Goal: Task Accomplishment & Management: Manage account settings

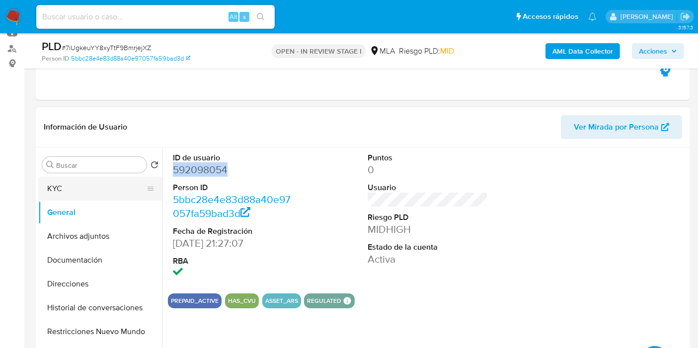
click at [65, 191] on button "KYC" at bounding box center [96, 189] width 116 height 24
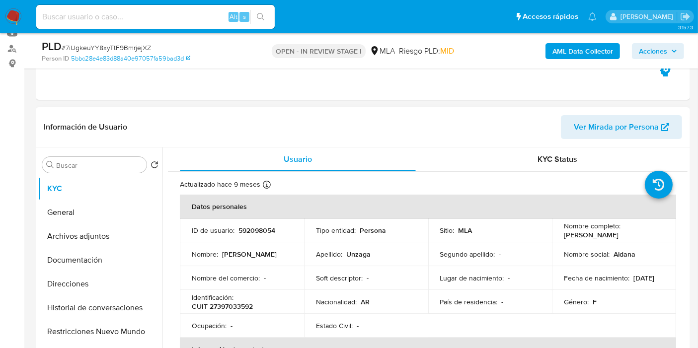
drag, startPoint x: 227, startPoint y: 314, endPoint x: 236, endPoint y: 306, distance: 11.6
click at [228, 313] on tbody "ID de usuario : 592098054 Tipo entidad : Persona Sitio : MLA Nombre completo : …" at bounding box center [428, 277] width 496 height 119
click at [236, 306] on p "CUIT 27397033592" at bounding box center [222, 306] width 61 height 9
copy p "27397033592"
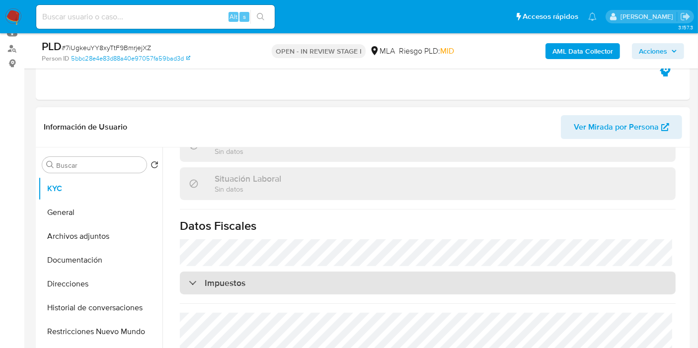
scroll to position [547, 0]
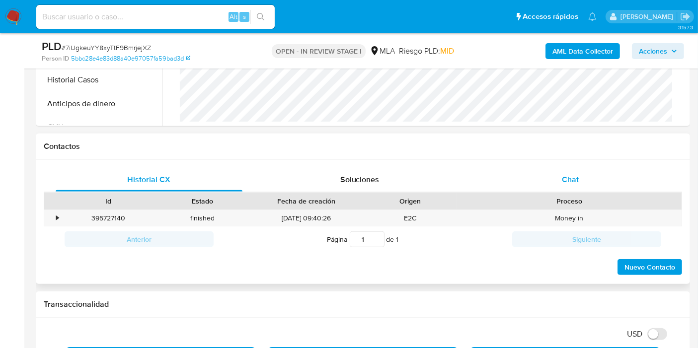
click at [543, 181] on div "Chat" at bounding box center [570, 180] width 187 height 24
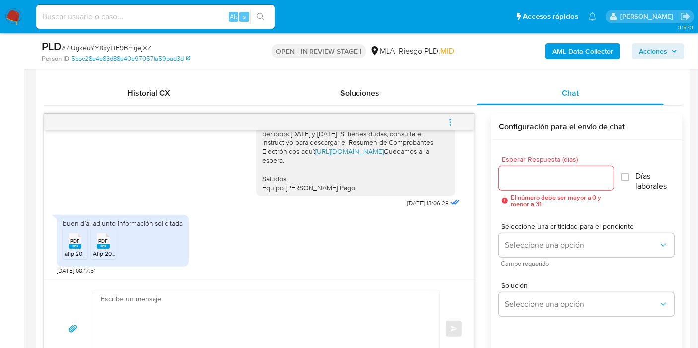
scroll to position [497, 0]
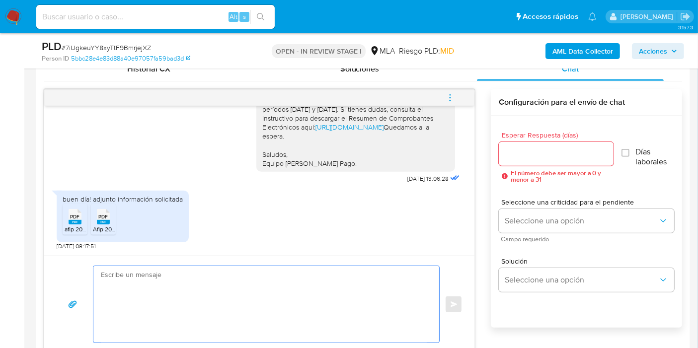
click at [224, 296] on textarea at bounding box center [264, 304] width 326 height 76
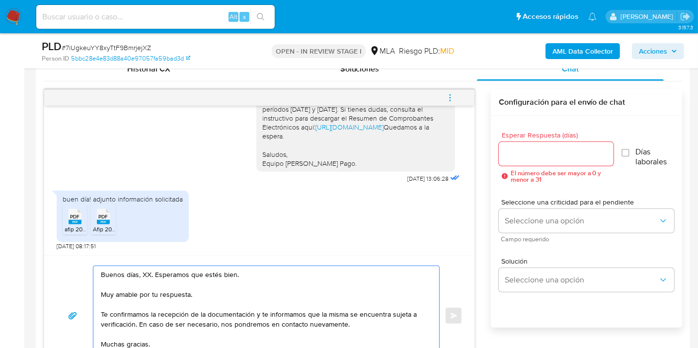
click at [147, 270] on textarea "Buenos días, XX. Esperamos que estés bien. Muy amable por tu respuesta. Te conf…" at bounding box center [264, 315] width 326 height 99
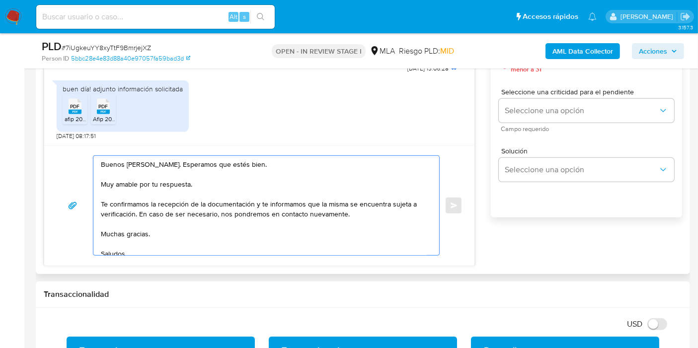
drag, startPoint x: 255, startPoint y: 201, endPoint x: 134, endPoint y: 210, distance: 121.4
click at [134, 210] on textarea "Buenos días, Aldana. Esperamos que estés bien. Muy amable por tu respuesta. Te …" at bounding box center [264, 205] width 326 height 99
click at [151, 231] on textarea "Buenos días, Aldana. Esperamos que estés bien. Muy amable por tu respuesta. Te …" at bounding box center [264, 205] width 326 height 99
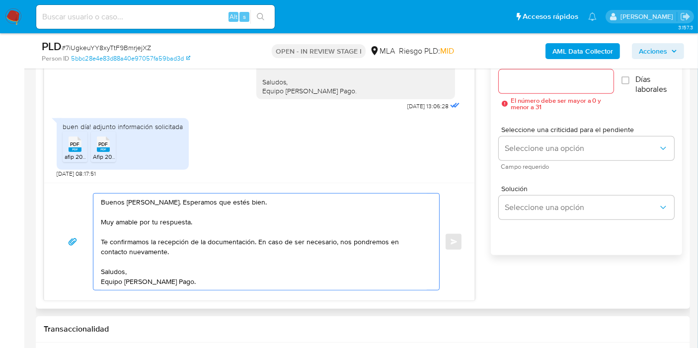
scroll to position [552, 0]
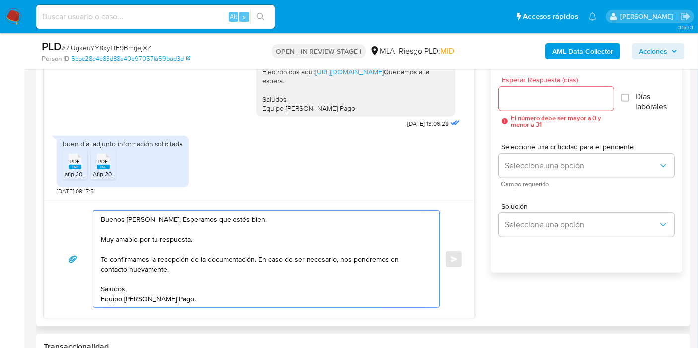
type textarea "Buenos días, Aldana. Esperamos que estés bien. Muy amable por tu respuesta. Te …"
drag, startPoint x: 495, startPoint y: 111, endPoint x: 507, endPoint y: 105, distance: 13.8
click at [499, 109] on div "Esperar Respuesta (días) El número debe ser mayor a 0 y menor a 31 Días laboral…" at bounding box center [586, 180] width 191 height 238
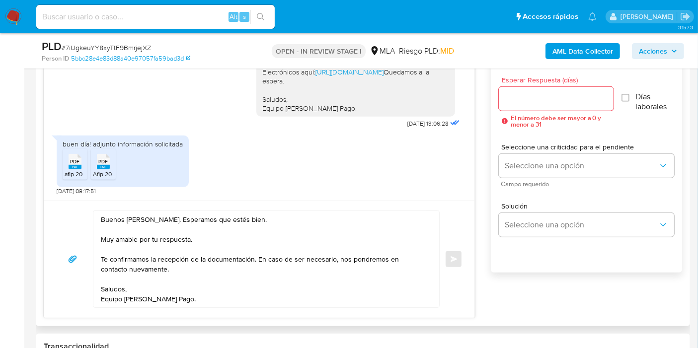
click at [507, 105] on div at bounding box center [556, 99] width 115 height 24
click at [513, 99] on input "Esperar Respuesta (días)" at bounding box center [556, 98] width 115 height 13
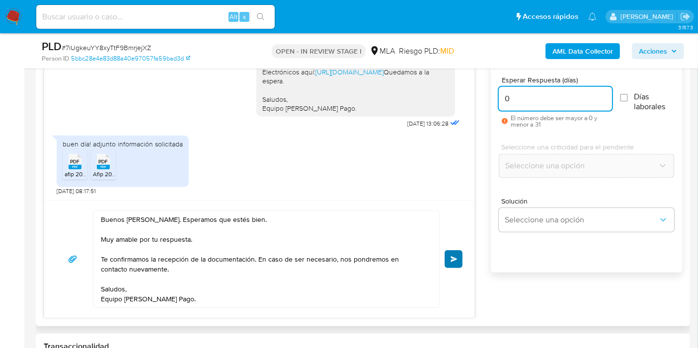
type input "0"
click at [454, 253] on button "Enviar" at bounding box center [453, 259] width 18 height 18
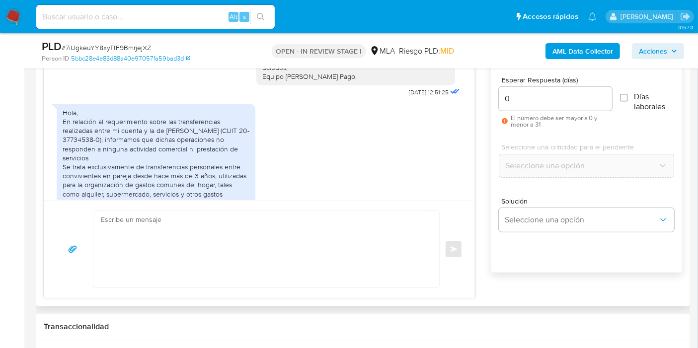
scroll to position [898, 0]
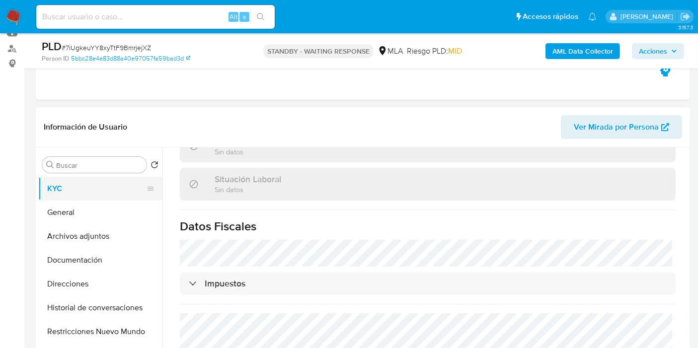
click at [93, 198] on button "KYC" at bounding box center [96, 189] width 116 height 24
click at [86, 250] on button "Documentación" at bounding box center [96, 260] width 116 height 24
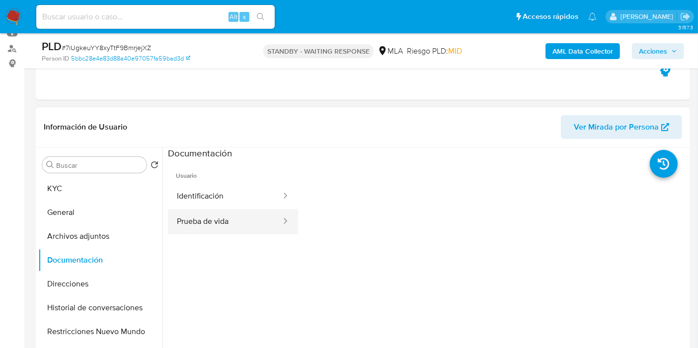
click at [223, 224] on button "Prueba de vida" at bounding box center [225, 221] width 114 height 25
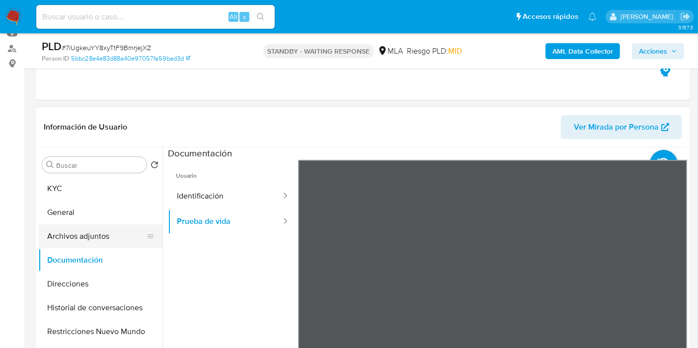
click at [100, 244] on button "Archivos adjuntos" at bounding box center [96, 236] width 116 height 24
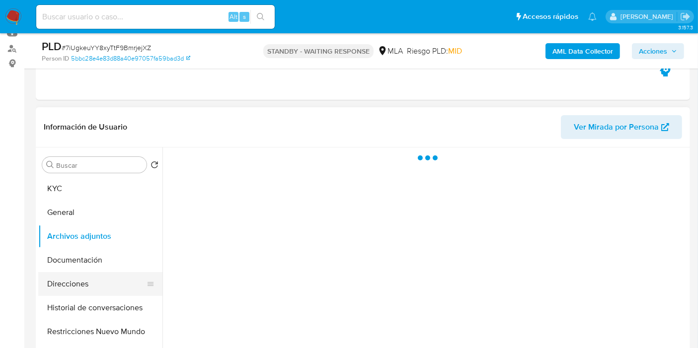
click at [87, 287] on button "Direcciones" at bounding box center [96, 284] width 116 height 24
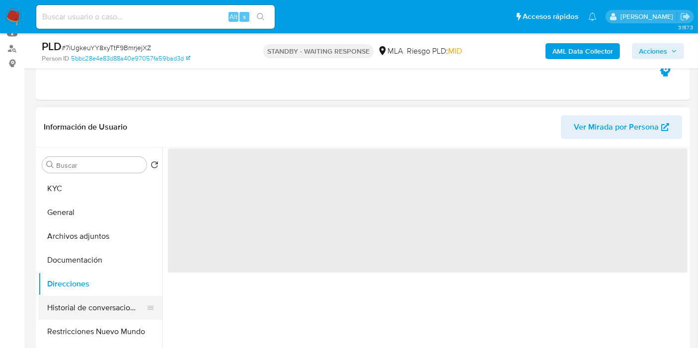
click at [88, 304] on button "Historial de conversaciones" at bounding box center [96, 308] width 116 height 24
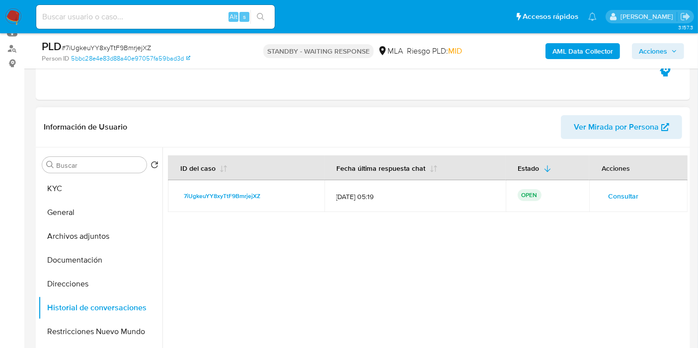
scroll to position [165, 0]
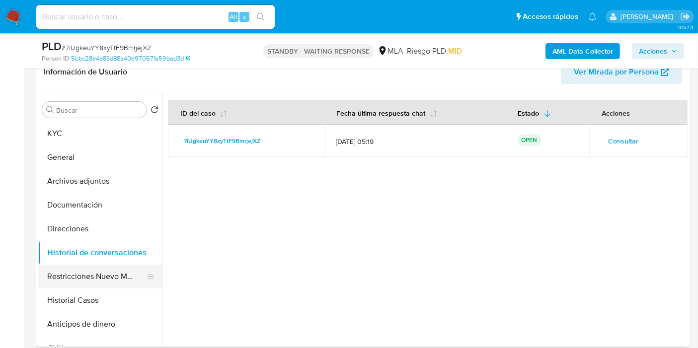
click at [84, 270] on button "Restricciones Nuevo Mundo" at bounding box center [96, 277] width 116 height 24
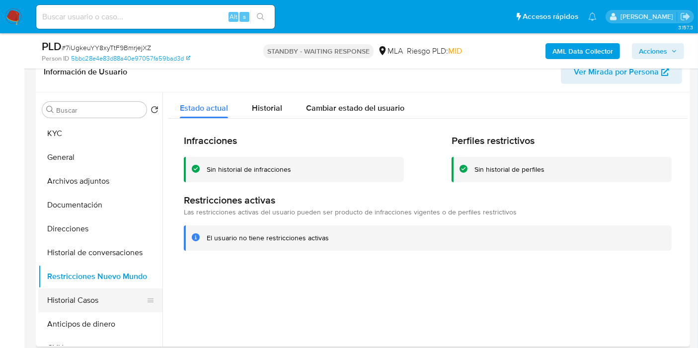
click at [73, 292] on button "Historial Casos" at bounding box center [96, 300] width 116 height 24
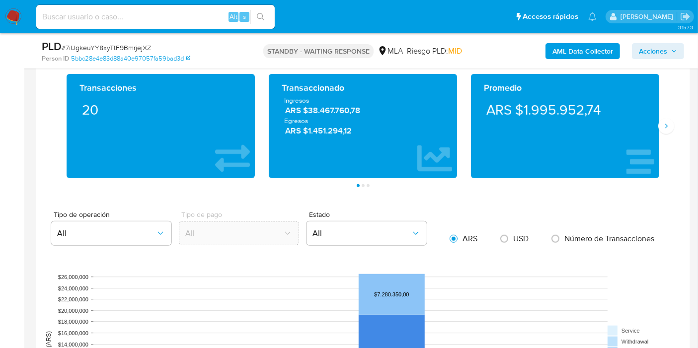
scroll to position [717, 0]
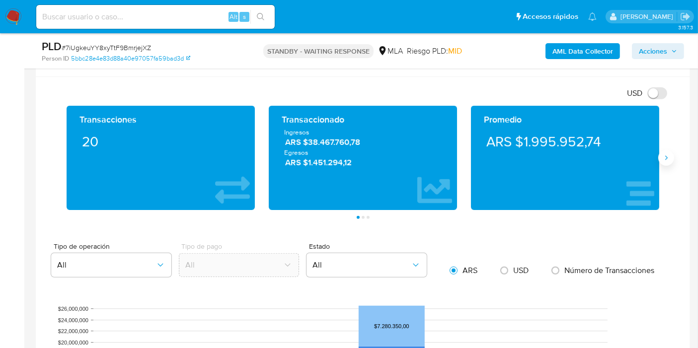
click at [668, 155] on icon "Siguiente" at bounding box center [666, 158] width 8 height 8
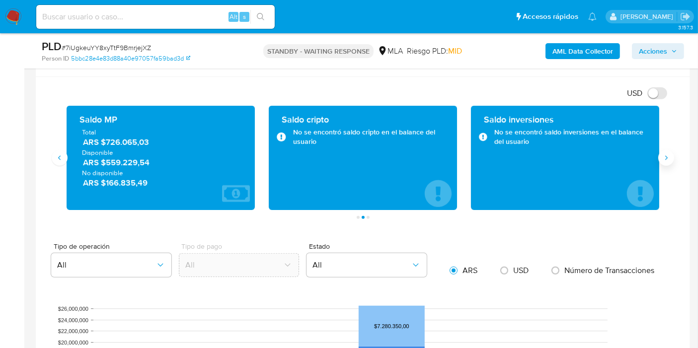
click at [668, 155] on icon "Siguiente" at bounding box center [666, 158] width 8 height 8
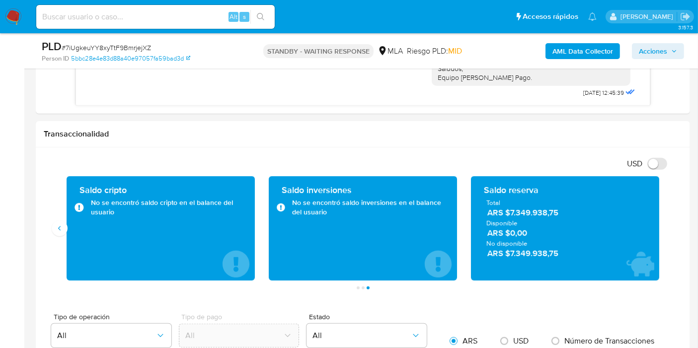
scroll to position [607, 0]
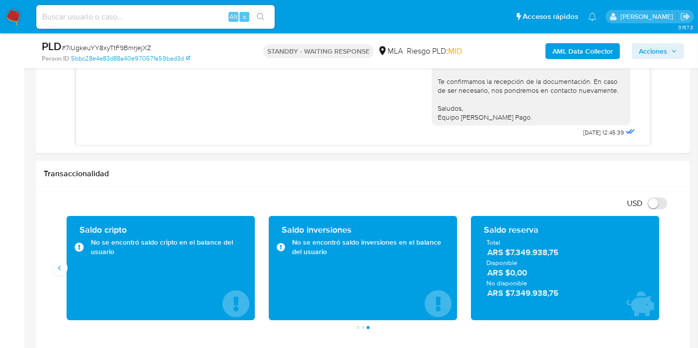
click at [24, 17] on nav "Pausado Ver notificaciones Alt s Accesos rápidos Presiona las siguientes teclas…" at bounding box center [349, 16] width 698 height 33
click at [16, 17] on img at bounding box center [13, 16] width 17 height 17
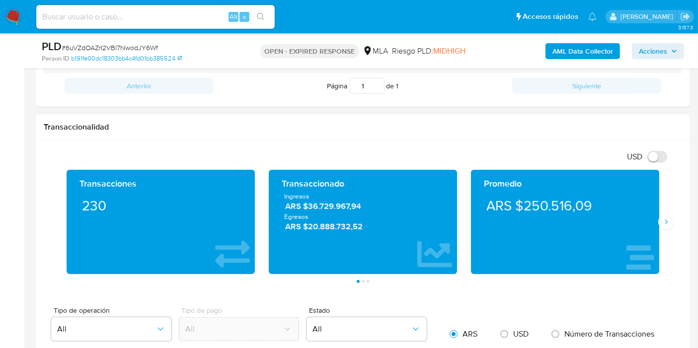
scroll to position [441, 0]
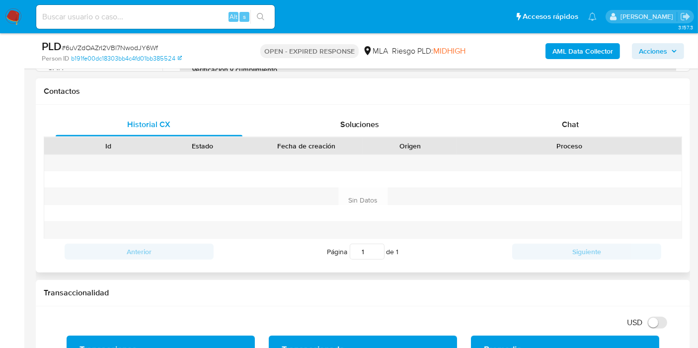
click at [598, 135] on div "Historial CX Soluciones Chat" at bounding box center [363, 125] width 638 height 24
click at [601, 121] on div "Chat" at bounding box center [570, 125] width 187 height 24
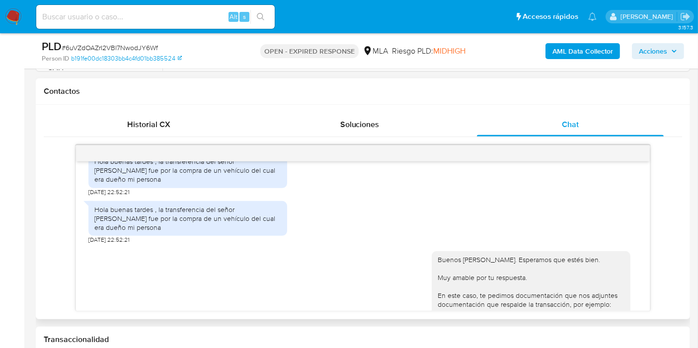
scroll to position [902, 0]
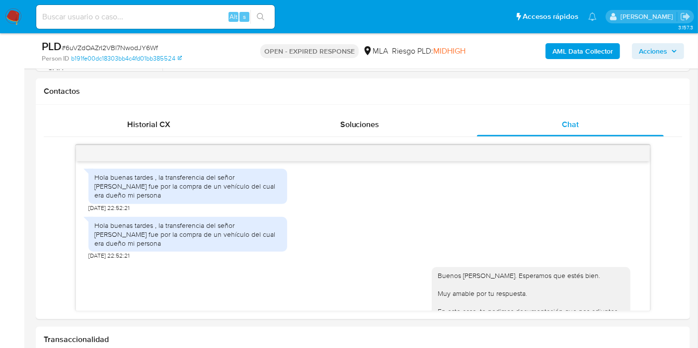
click at [126, 46] on span "# 6uVZdOAZrI2VBl7NwodJY6Wf" at bounding box center [110, 48] width 96 height 10
copy span "6uVZdOAZrI2VBl7NwodJY6Wf"
click at [23, 17] on nav "Pausado Ver notificaciones Alt s Accesos rápidos Presiona las siguientes teclas…" at bounding box center [349, 16] width 698 height 33
click at [14, 16] on img at bounding box center [13, 16] width 17 height 17
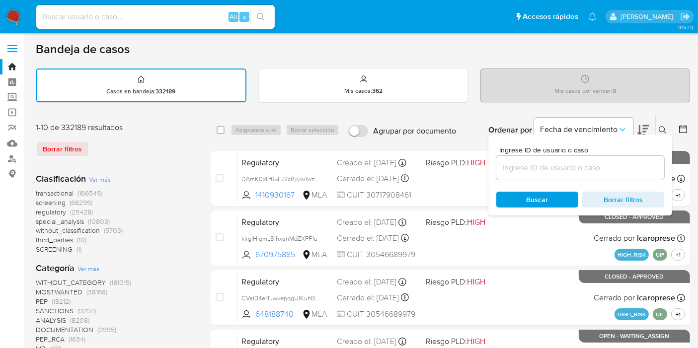
click at [536, 166] on input at bounding box center [580, 167] width 168 height 13
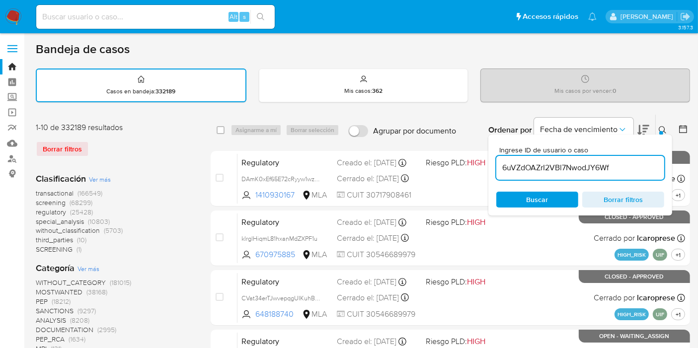
type input "6uVZdOAZrI2VBl7NwodJY6Wf"
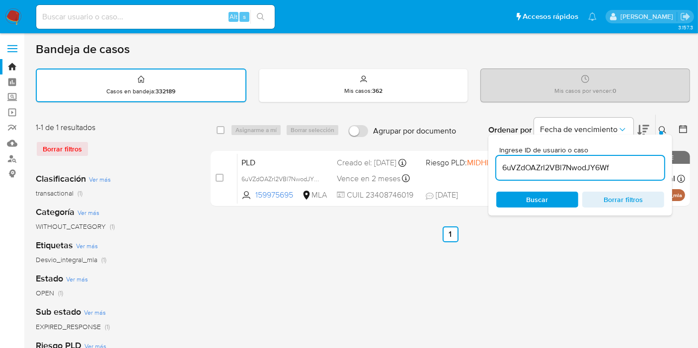
click at [220, 125] on div "select-all-cases-checkbox" at bounding box center [220, 130] width 8 height 10
click at [222, 130] on input "checkbox" at bounding box center [220, 130] width 8 height 8
checkbox input "true"
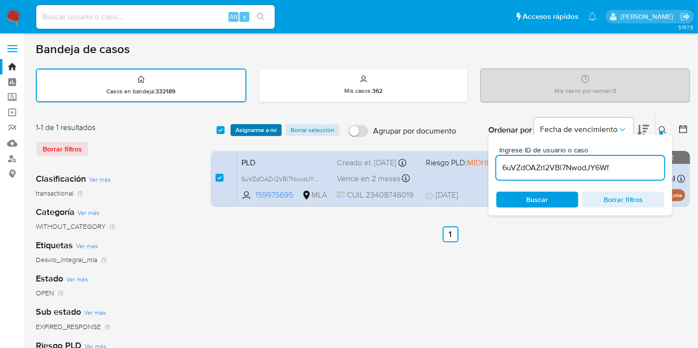
click at [265, 130] on span "Asignarme a mí" at bounding box center [255, 130] width 41 height 10
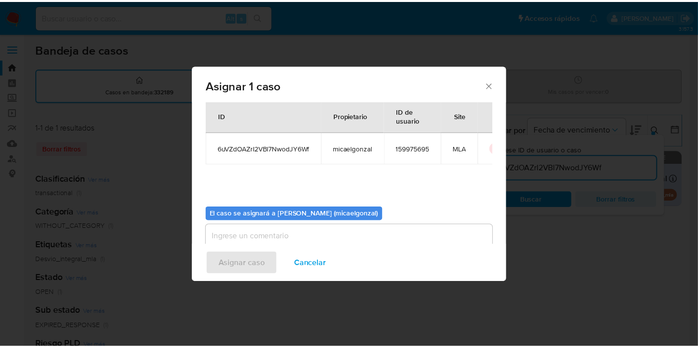
scroll to position [51, 0]
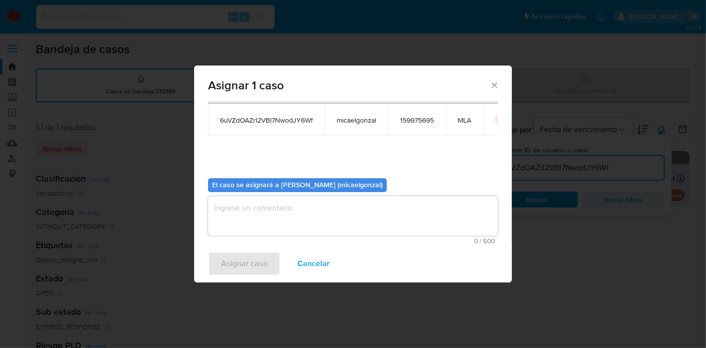
drag, startPoint x: 311, startPoint y: 236, endPoint x: 310, endPoint y: 225, distance: 11.0
click at [310, 235] on div "0 / 500 500 caracteres restantes" at bounding box center [353, 220] width 290 height 48
click at [310, 224] on textarea "assign-modal" at bounding box center [353, 216] width 290 height 40
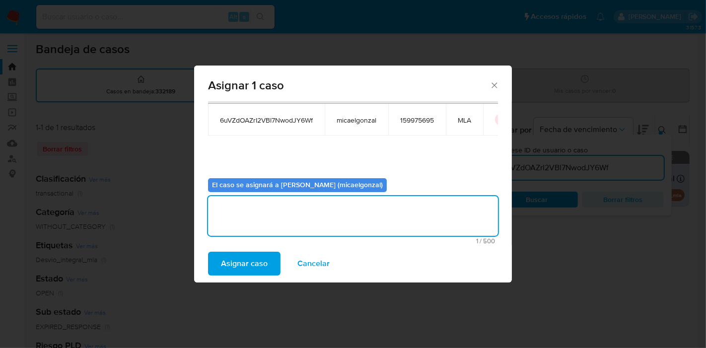
click at [247, 258] on span "Asignar caso" at bounding box center [244, 264] width 47 height 22
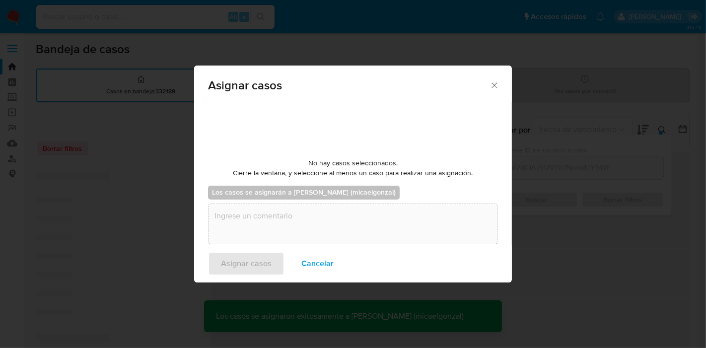
checkbox input "false"
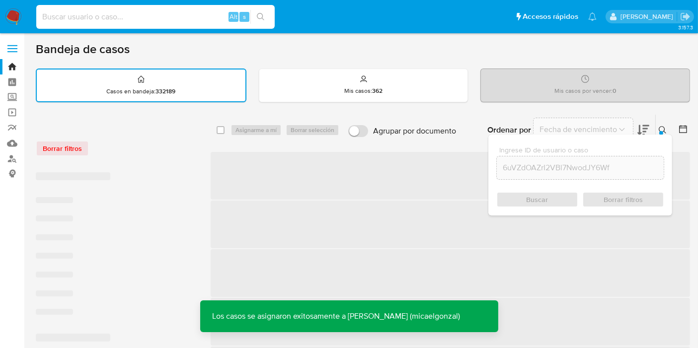
click at [195, 16] on input at bounding box center [155, 16] width 238 height 13
paste input "6uVZdOAZrI2VBl7NwodJY6Wf"
type input "6uVZdOAZrI2VBl7NwodJY6Wf"
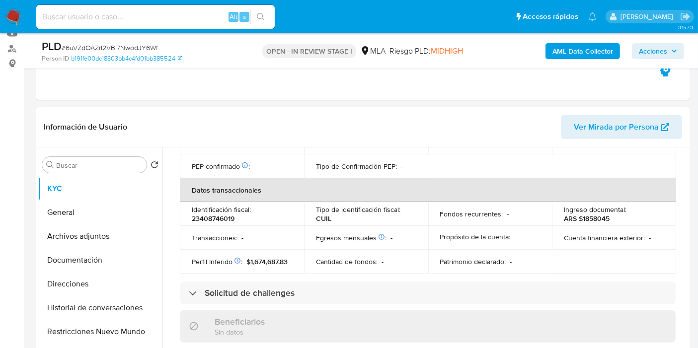
scroll to position [525, 0]
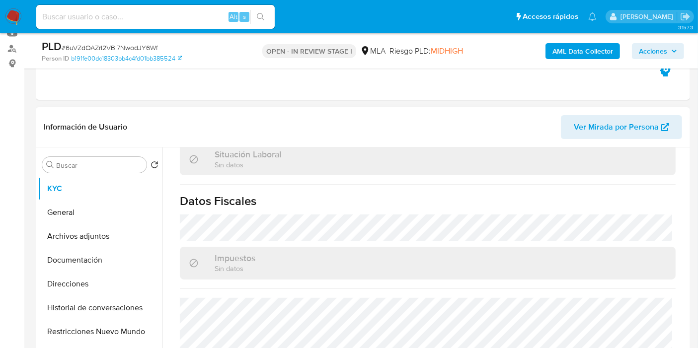
select select "10"
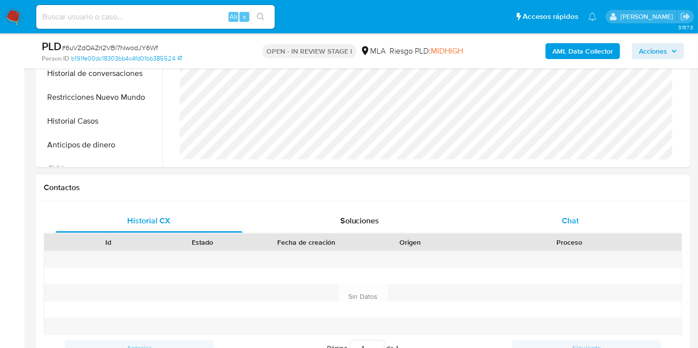
scroll to position [386, 0]
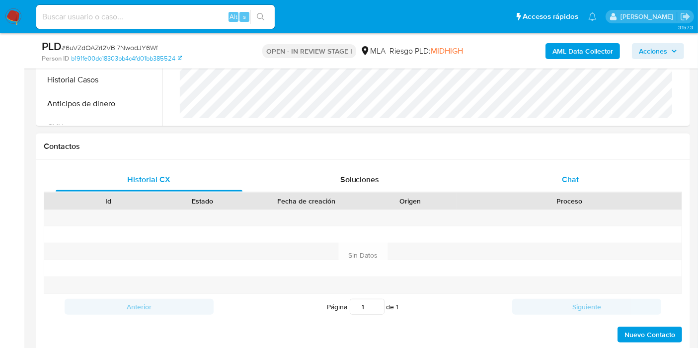
click at [564, 183] on span "Chat" at bounding box center [570, 179] width 17 height 11
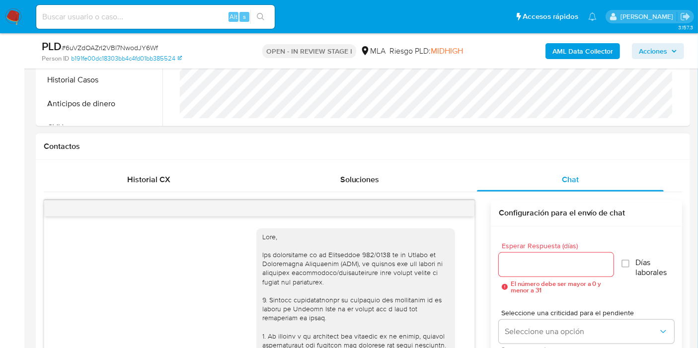
scroll to position [1122, 0]
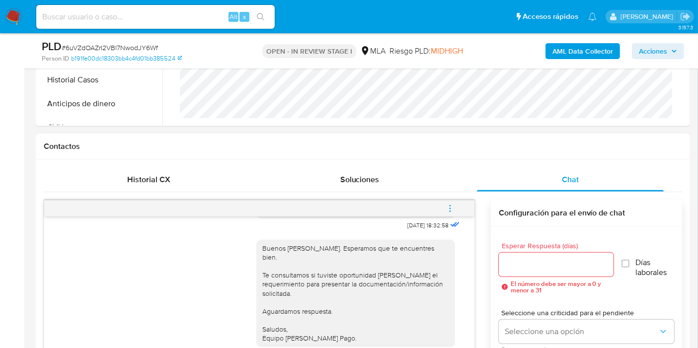
click at [447, 209] on icon "menu-action" at bounding box center [449, 208] width 9 height 9
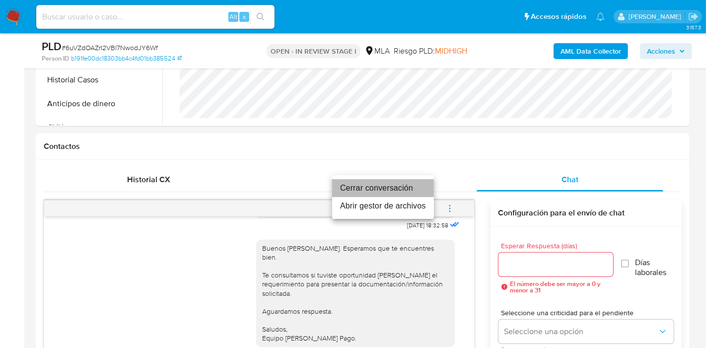
click at [402, 184] on li "Cerrar conversación" at bounding box center [383, 188] width 102 height 18
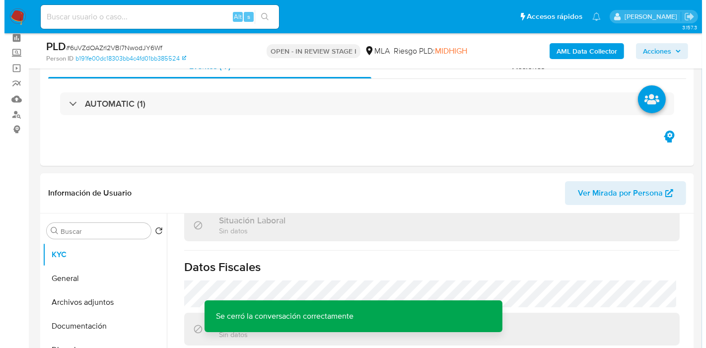
scroll to position [0, 0]
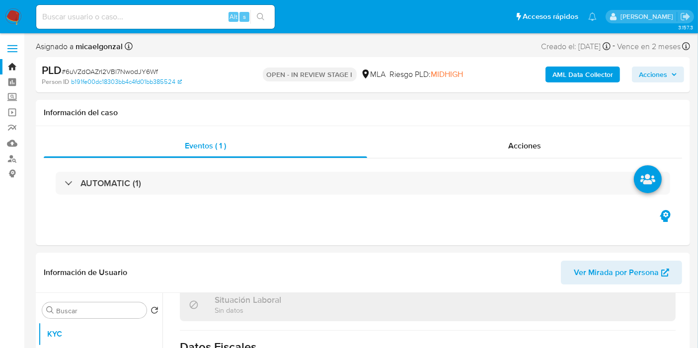
click at [586, 77] on b "AML Data Collector" at bounding box center [582, 75] width 61 height 16
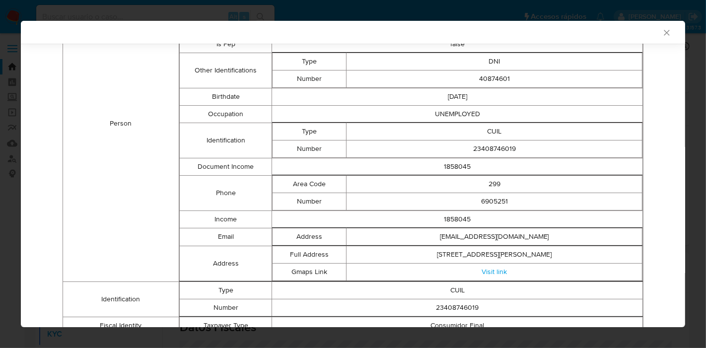
scroll to position [47, 0]
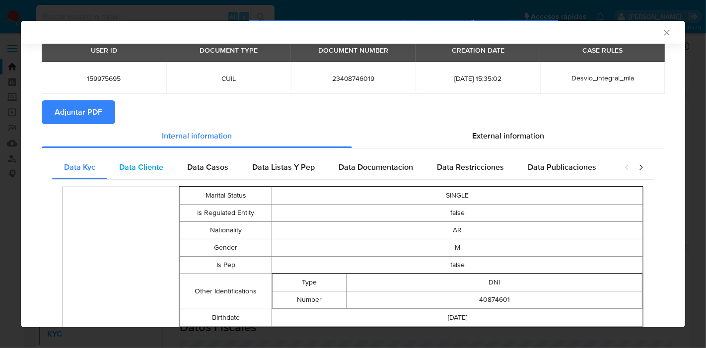
click at [156, 174] on div "Data Cliente" at bounding box center [141, 167] width 68 height 24
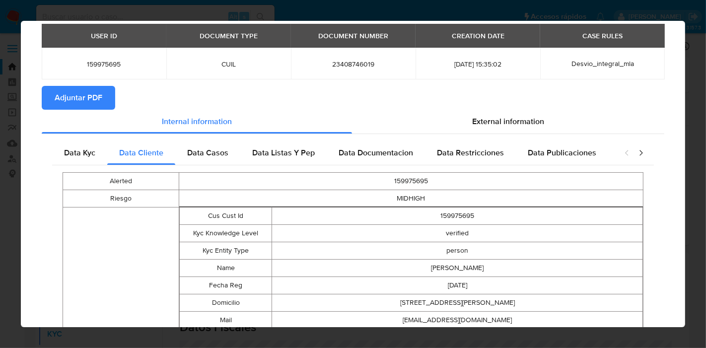
scroll to position [0, 0]
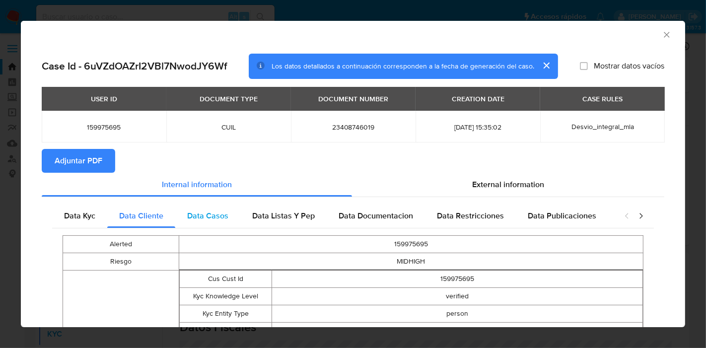
click at [218, 217] on span "Data Casos" at bounding box center [207, 215] width 41 height 11
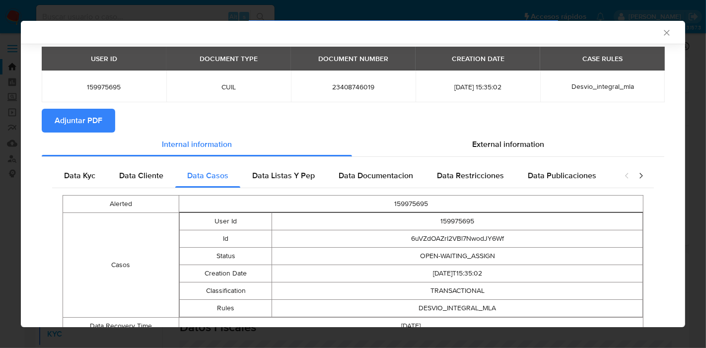
scroll to position [80, 0]
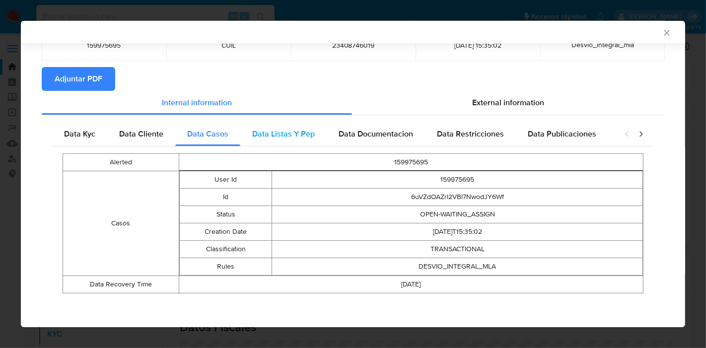
click at [300, 134] on span "Data Listas Y Pep" at bounding box center [283, 133] width 63 height 11
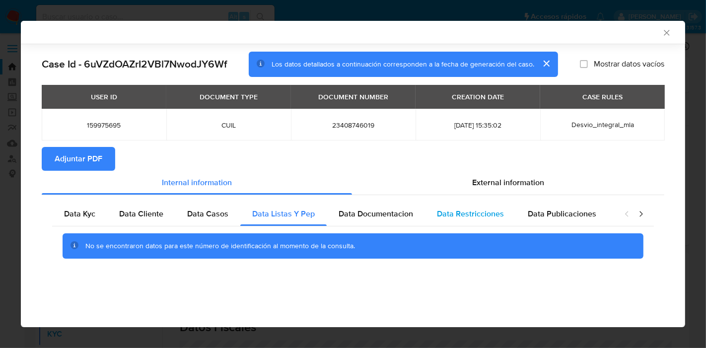
drag, startPoint x: 386, startPoint y: 215, endPoint x: 478, endPoint y: 217, distance: 91.4
click at [387, 216] on span "Data Documentacion" at bounding box center [376, 213] width 74 height 11
drag, startPoint x: 478, startPoint y: 217, endPoint x: 495, endPoint y: 215, distance: 16.7
click at [480, 217] on span "Data Restricciones" at bounding box center [470, 213] width 67 height 11
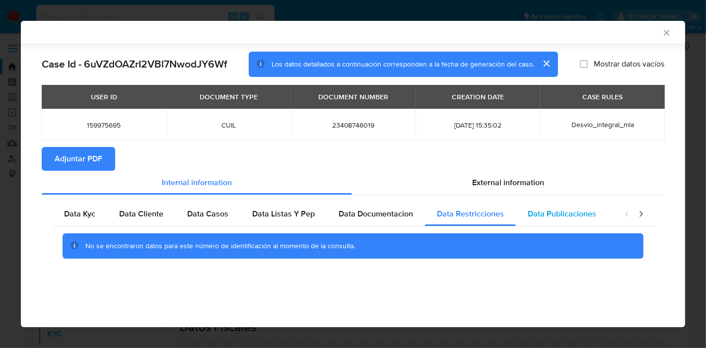
click at [573, 217] on span "Data Publicaciones" at bounding box center [562, 213] width 69 height 11
click at [637, 214] on icon "closure-recommendation-modal" at bounding box center [641, 214] width 10 height 10
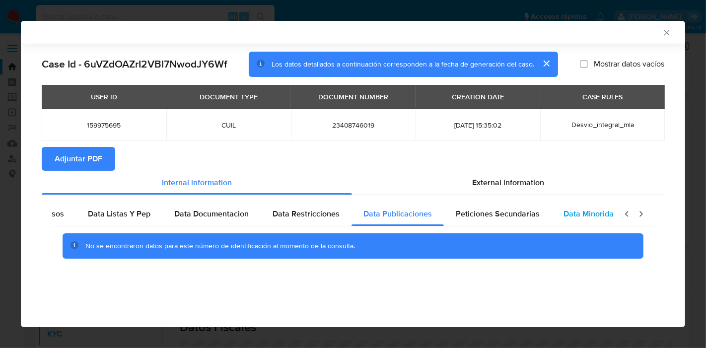
scroll to position [0, 174]
click at [561, 223] on div "Data Minoridad" at bounding box center [581, 214] width 78 height 24
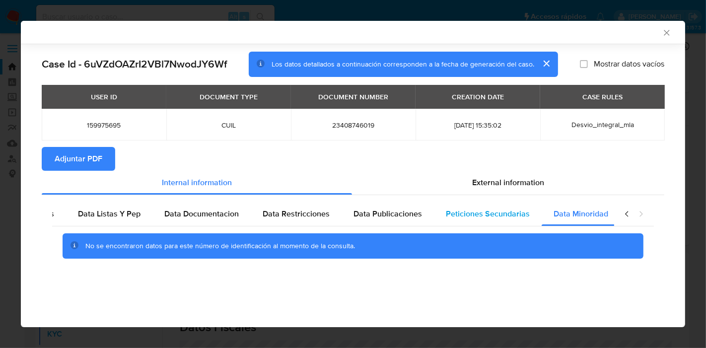
drag, startPoint x: 500, startPoint y: 216, endPoint x: 512, endPoint y: 213, distance: 12.9
click at [502, 215] on span "Peticiones Secundarias" at bounding box center [488, 213] width 84 height 11
click at [626, 212] on icon "closure-recommendation-modal" at bounding box center [627, 214] width 10 height 10
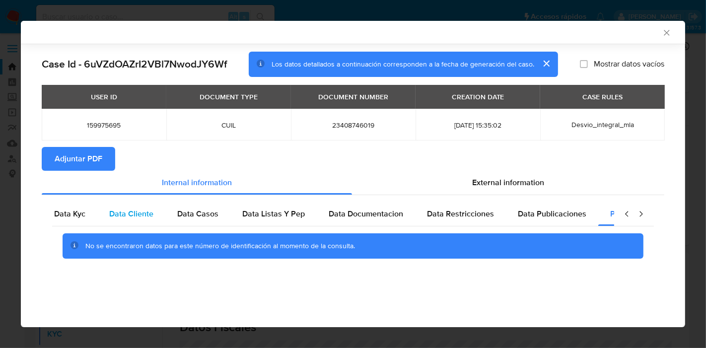
scroll to position [0, 0]
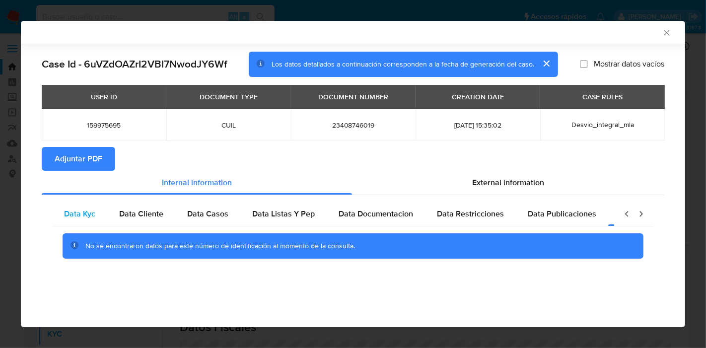
click at [82, 216] on span "Data Kyc" at bounding box center [79, 213] width 31 height 11
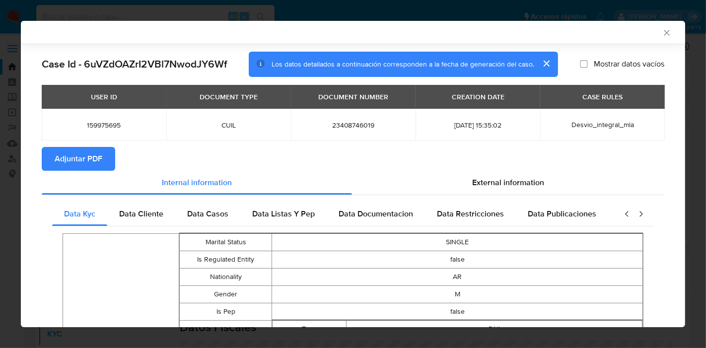
drag, startPoint x: 634, startPoint y: 210, endPoint x: 619, endPoint y: 217, distance: 17.1
click at [636, 211] on icon "closure-recommendation-modal" at bounding box center [641, 214] width 10 height 10
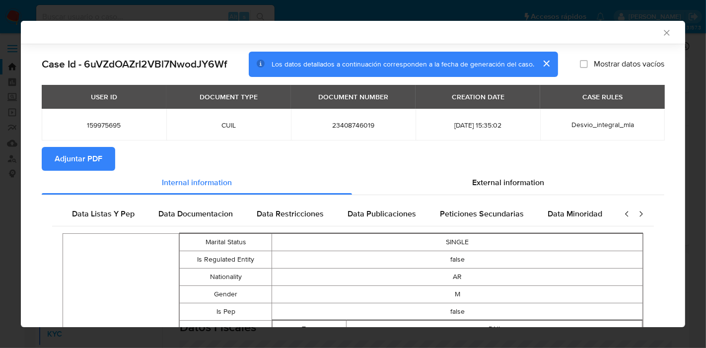
click at [622, 217] on icon "closure-recommendation-modal" at bounding box center [627, 214] width 10 height 10
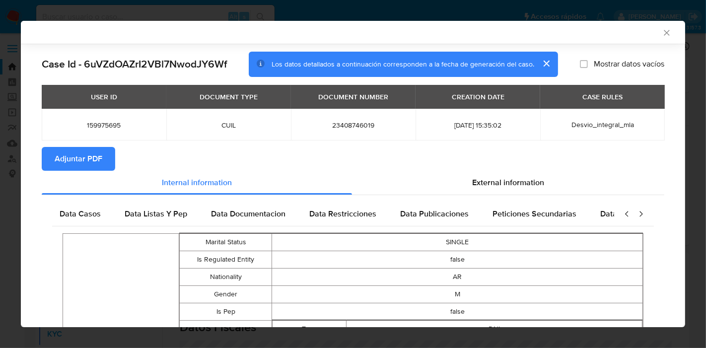
scroll to position [0, 1]
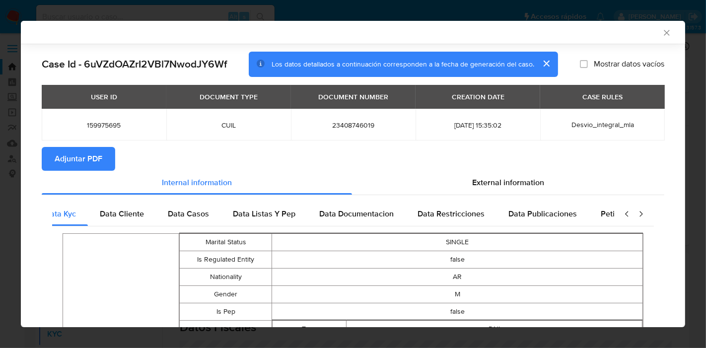
click at [622, 217] on icon "closure-recommendation-modal" at bounding box center [627, 214] width 10 height 10
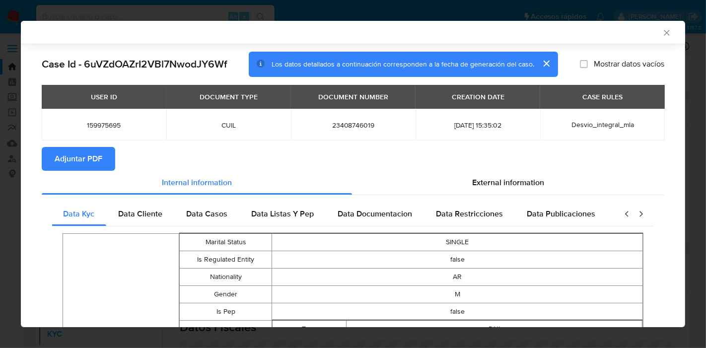
click at [622, 217] on icon "closure-recommendation-modal" at bounding box center [627, 214] width 10 height 10
click at [484, 181] on span "External information" at bounding box center [508, 182] width 72 height 11
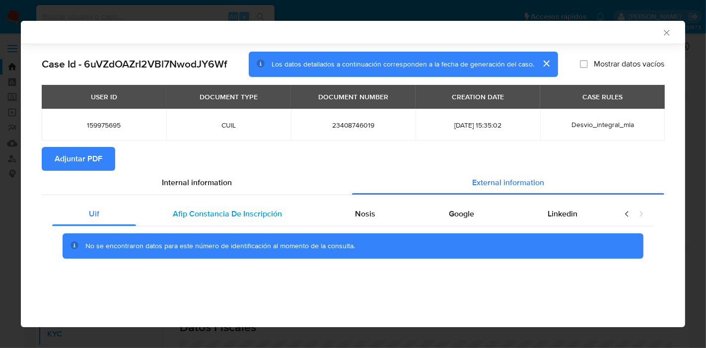
click at [202, 218] on span "Afip Constancia De Inscripción" at bounding box center [227, 213] width 109 height 11
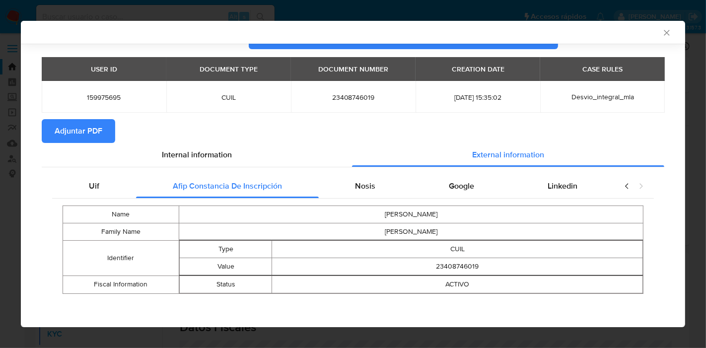
scroll to position [28, 0]
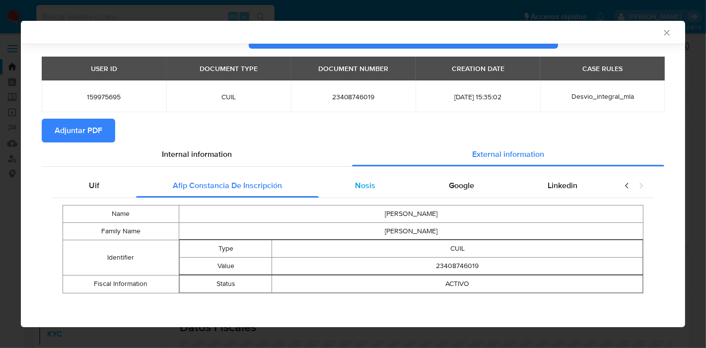
click at [355, 186] on span "Nosis" at bounding box center [365, 185] width 20 height 11
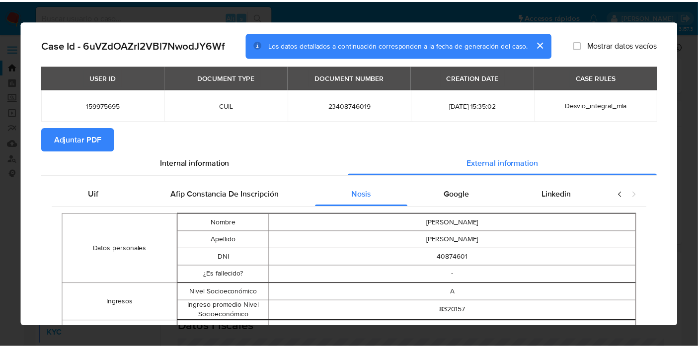
scroll to position [0, 0]
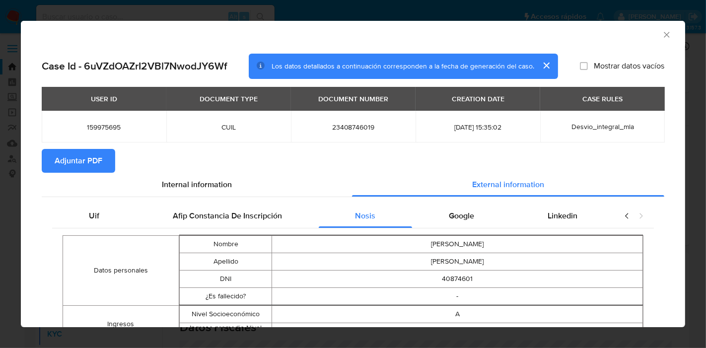
click at [470, 213] on div "Google" at bounding box center [461, 216] width 99 height 24
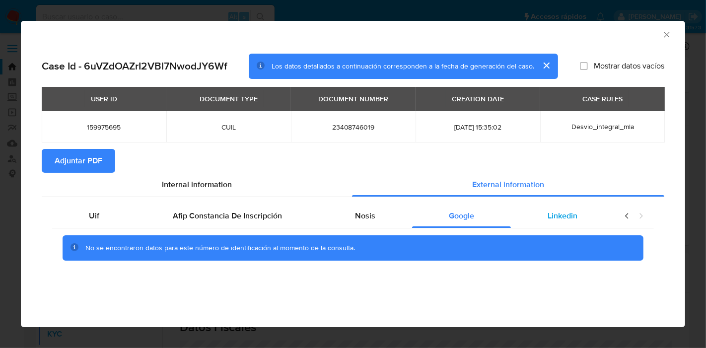
click at [589, 215] on div "Linkedin" at bounding box center [562, 216] width 103 height 24
click at [628, 215] on icon "closure-recommendation-modal" at bounding box center [627, 216] width 10 height 10
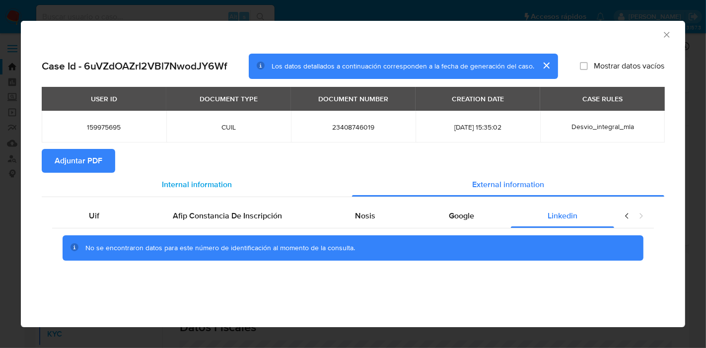
drag, startPoint x: 116, startPoint y: 220, endPoint x: 250, endPoint y: 180, distance: 140.6
click at [123, 217] on div "Uif" at bounding box center [94, 216] width 84 height 24
click at [251, 180] on div "Internal information" at bounding box center [197, 185] width 310 height 24
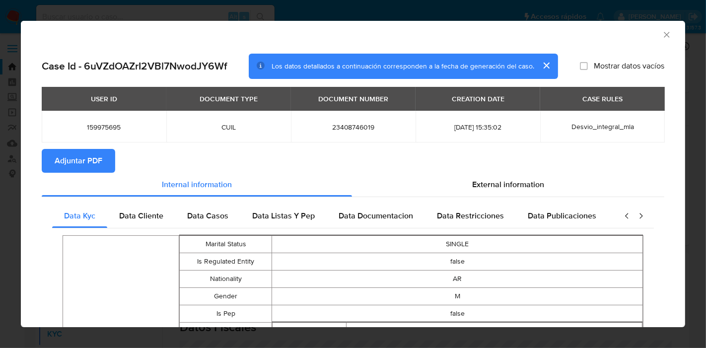
click at [82, 160] on span "Adjuntar PDF" at bounding box center [79, 161] width 48 height 22
click at [662, 36] on icon "Cerrar ventana" at bounding box center [667, 35] width 10 height 10
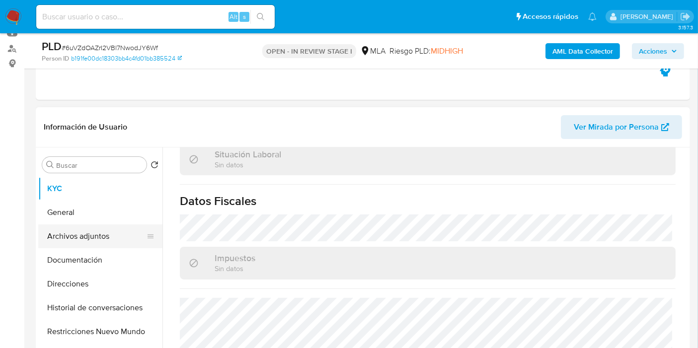
scroll to position [165, 0]
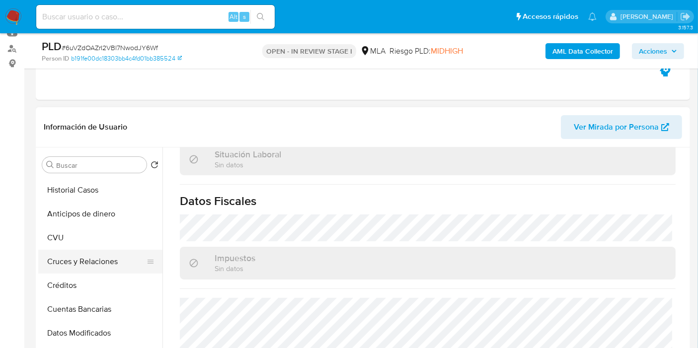
click at [95, 259] on button "Cruces y Relaciones" at bounding box center [96, 262] width 116 height 24
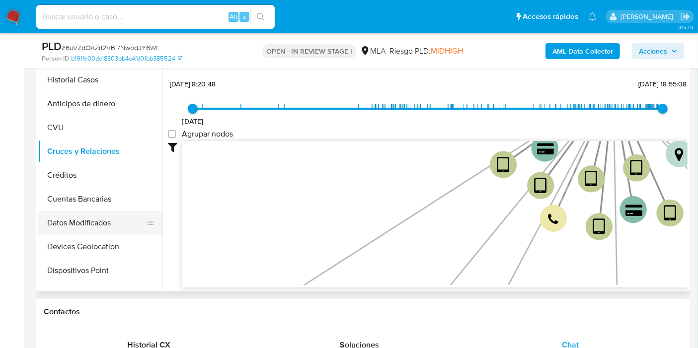
scroll to position [55, 0]
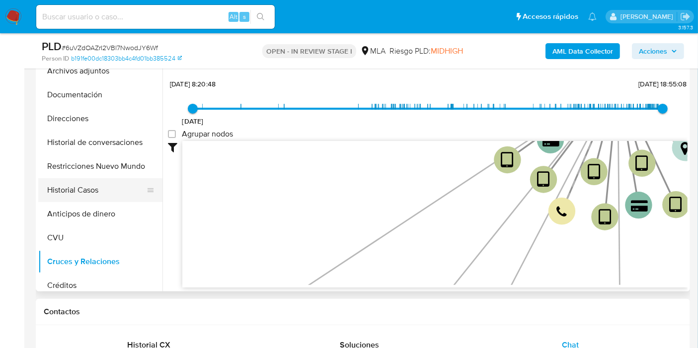
click at [98, 201] on button "Historial Casos" at bounding box center [96, 190] width 116 height 24
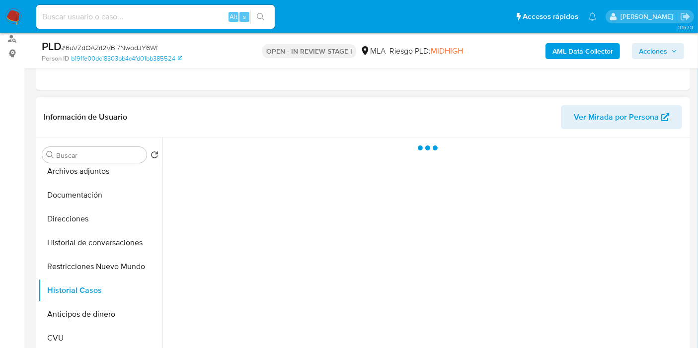
scroll to position [110, 0]
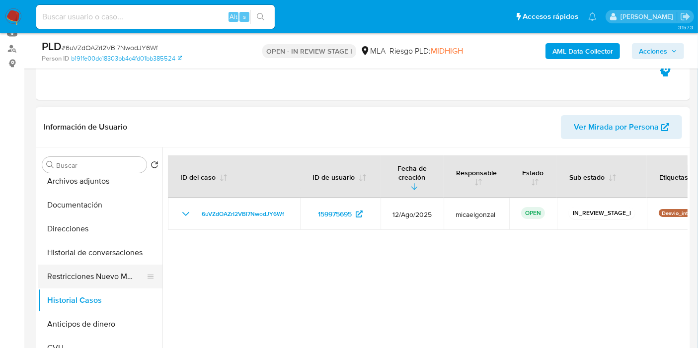
click at [86, 269] on button "Restricciones Nuevo Mundo" at bounding box center [96, 277] width 116 height 24
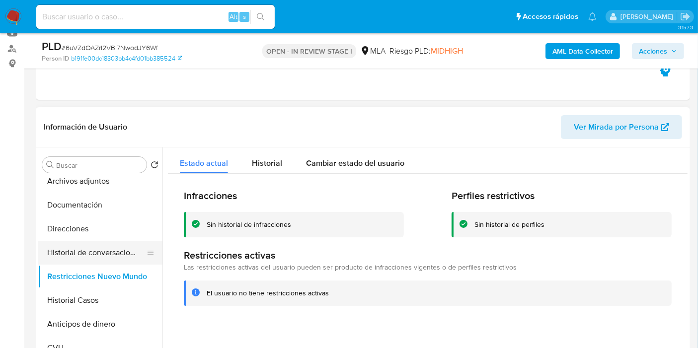
click at [94, 259] on button "Historial de conversaciones" at bounding box center [96, 253] width 116 height 24
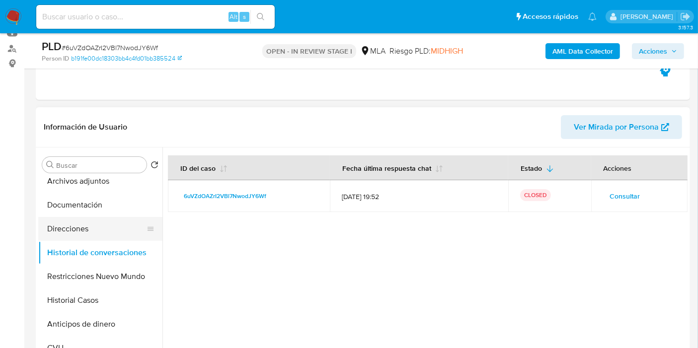
click at [110, 229] on button "Direcciones" at bounding box center [96, 229] width 116 height 24
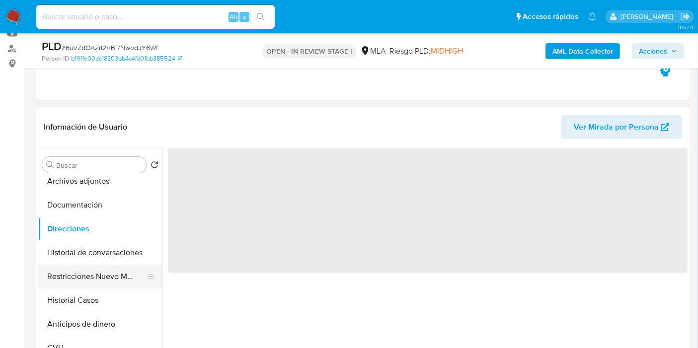
scroll to position [0, 0]
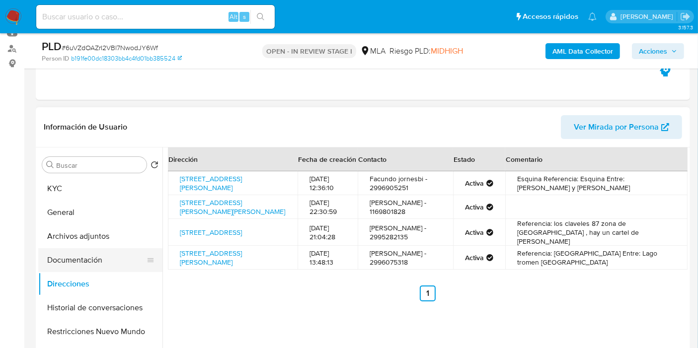
click at [82, 258] on button "Documentación" at bounding box center [96, 260] width 116 height 24
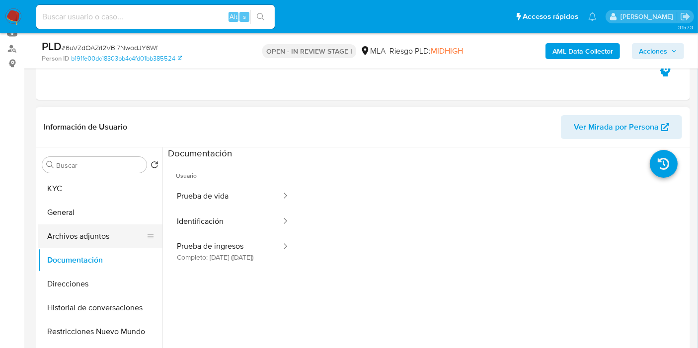
click at [105, 244] on button "Archivos adjuntos" at bounding box center [96, 236] width 116 height 24
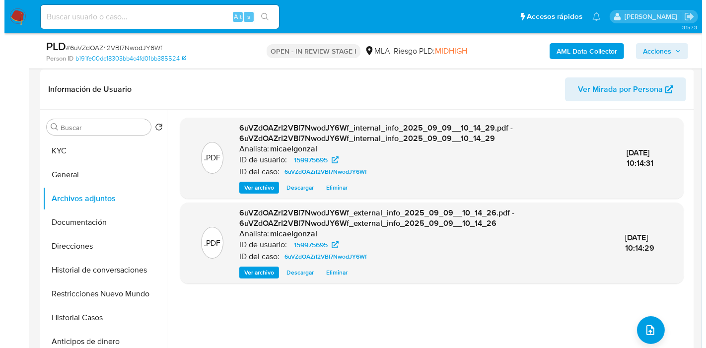
scroll to position [165, 0]
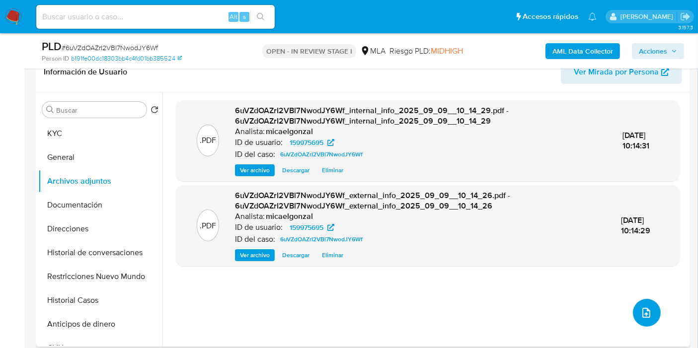
click at [641, 312] on icon "upload-file" at bounding box center [646, 313] width 12 height 12
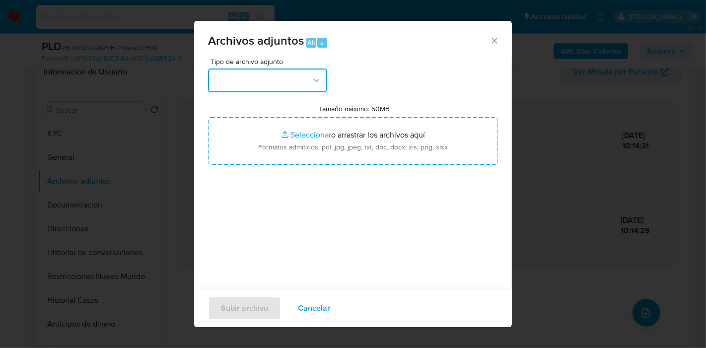
click at [304, 87] on button "button" at bounding box center [267, 81] width 119 height 24
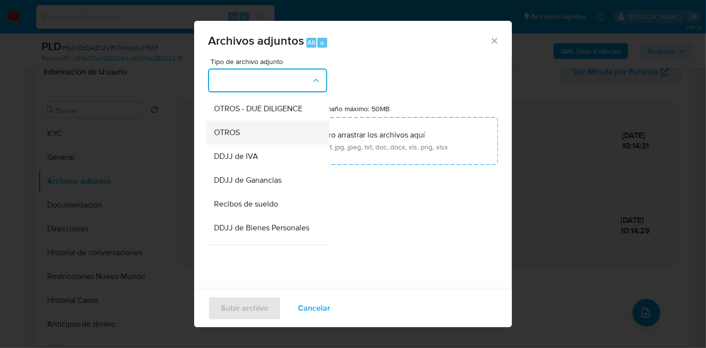
click at [258, 142] on div "OTROS" at bounding box center [264, 133] width 101 height 24
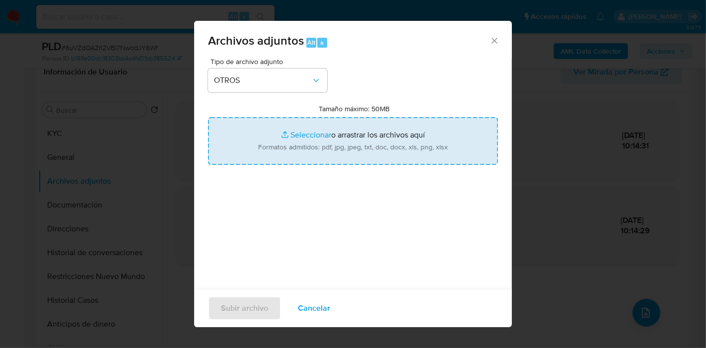
click at [338, 139] on input "Tamaño máximo: 50MB Seleccionar archivos" at bounding box center [353, 141] width 290 height 48
type input "C:\fakepath\Recido de Sueldo - Marzo 2024.pdf"
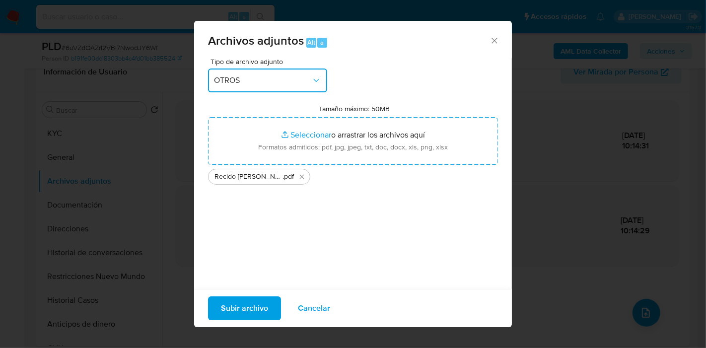
click at [217, 81] on span "OTROS" at bounding box center [262, 80] width 97 height 10
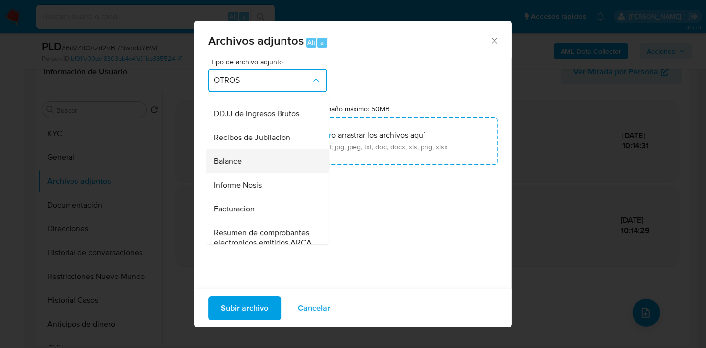
scroll to position [248, 0]
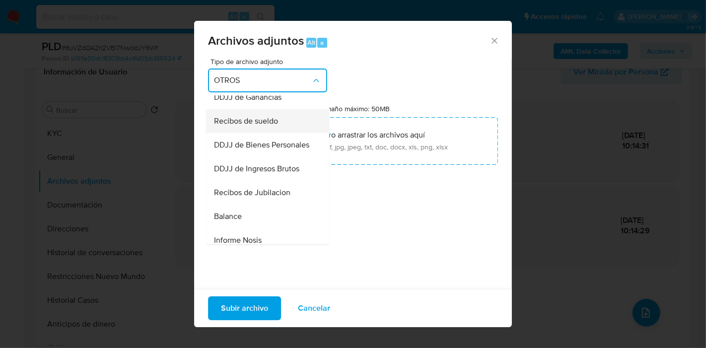
click at [274, 126] on span "Recibos de sueldo" at bounding box center [246, 121] width 64 height 10
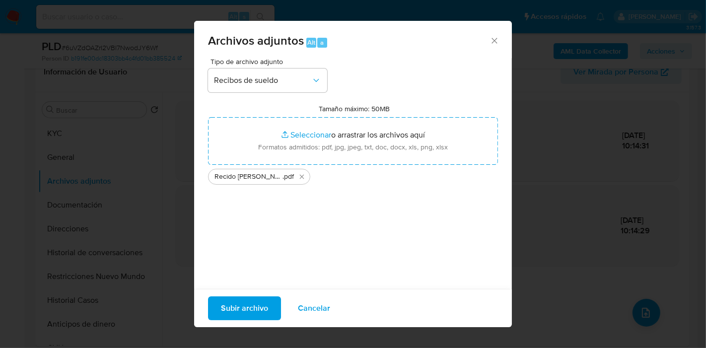
click at [229, 307] on span "Subir archivo" at bounding box center [244, 308] width 47 height 22
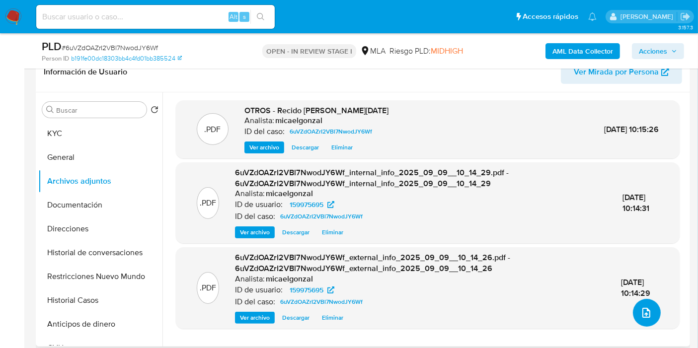
click at [645, 308] on icon "upload-file" at bounding box center [646, 313] width 12 height 12
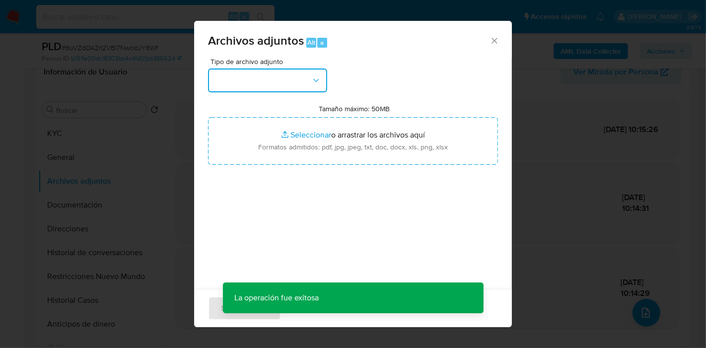
click at [278, 77] on button "button" at bounding box center [267, 81] width 119 height 24
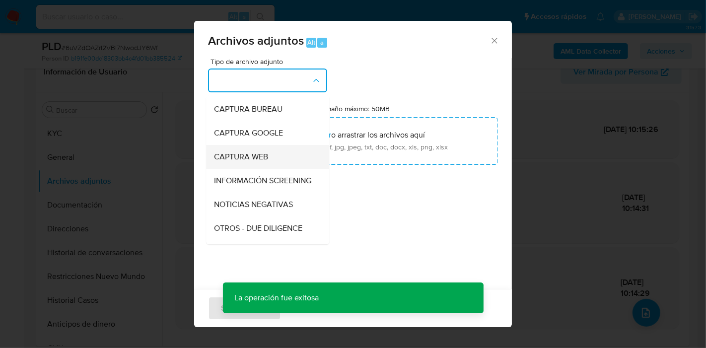
scroll to position [110, 0]
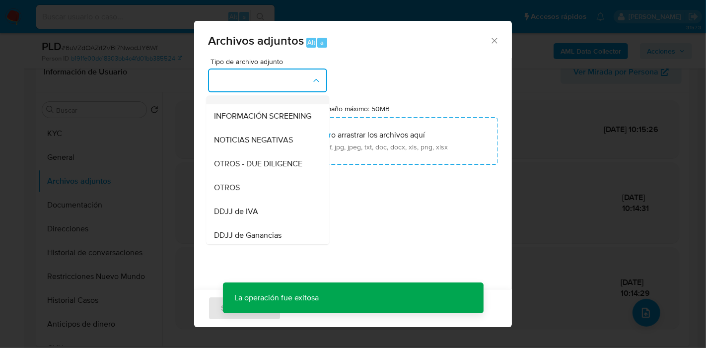
click at [253, 194] on div "OTROS" at bounding box center [264, 188] width 101 height 24
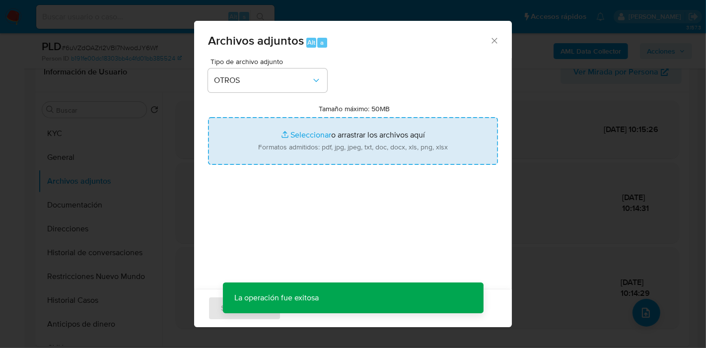
click at [300, 136] on input "Tamaño máximo: 50MB Seleccionar archivos" at bounding box center [353, 141] width 290 height 48
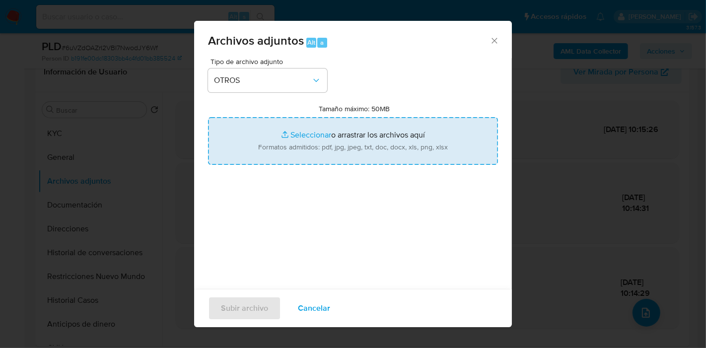
type input "C:\fakepath\Movimientos de Brian Facundo Jornesbi Coronel.xlsx"
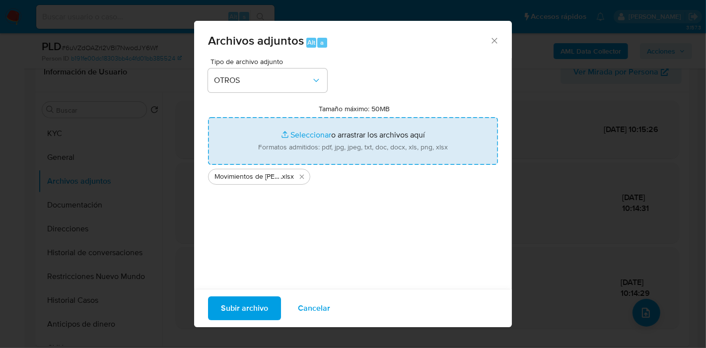
click at [296, 249] on div "Tipo de archivo adjunto OTROS Tamaño máximo: 50MB Seleccionar archivos Seleccio…" at bounding box center [353, 175] width 290 height 234
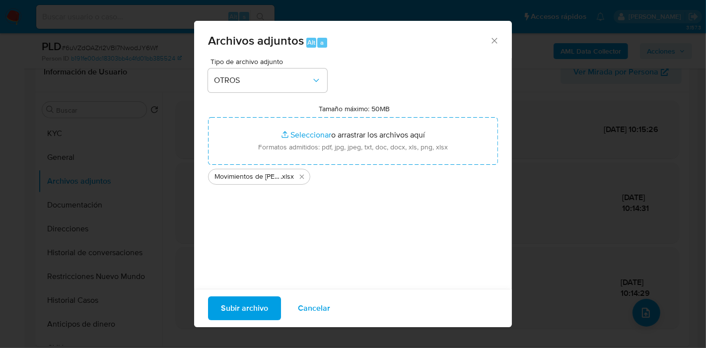
click at [244, 310] on span "Subir archivo" at bounding box center [244, 308] width 47 height 22
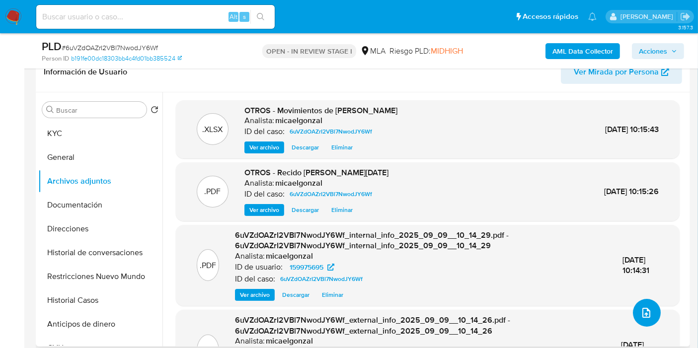
click at [640, 317] on span "upload-file" at bounding box center [646, 313] width 12 height 12
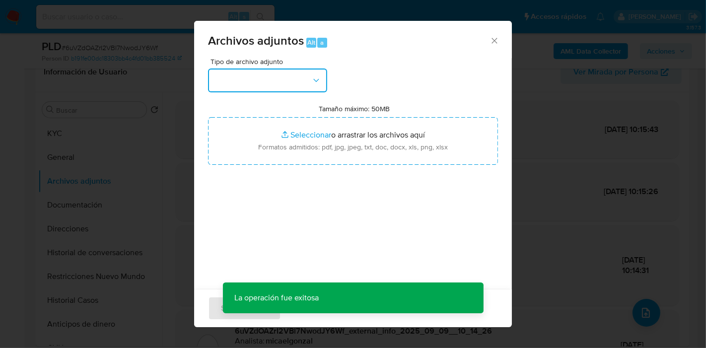
click at [308, 81] on button "button" at bounding box center [267, 81] width 119 height 24
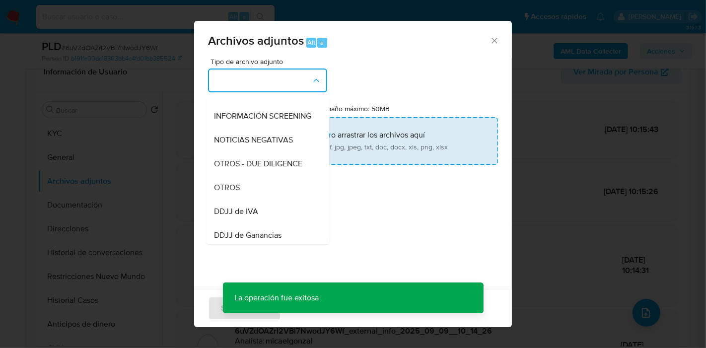
drag, startPoint x: 247, startPoint y: 202, endPoint x: 333, endPoint y: 131, distance: 111.8
click at [248, 200] on div "OTROS" at bounding box center [264, 188] width 101 height 24
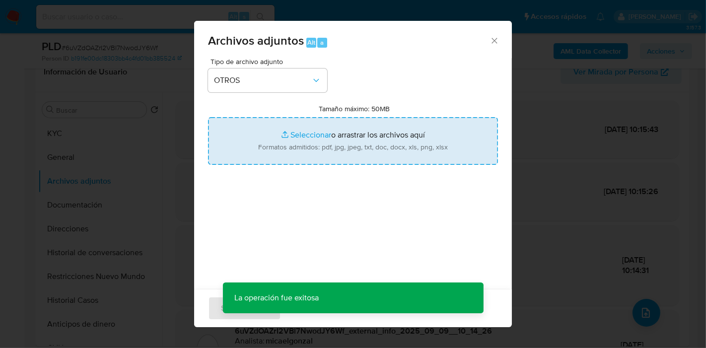
click at [335, 130] on input "Tamaño máximo: 50MB Seleccionar archivos" at bounding box center [353, 141] width 290 height 48
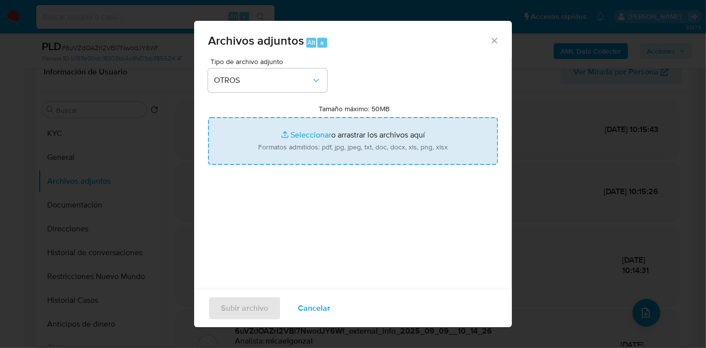
type input "C:\fakepath\Caselog 6uVZdOAZrI2VBl7NwodJY6Wf_2025_08_18_18_43_18.docx"
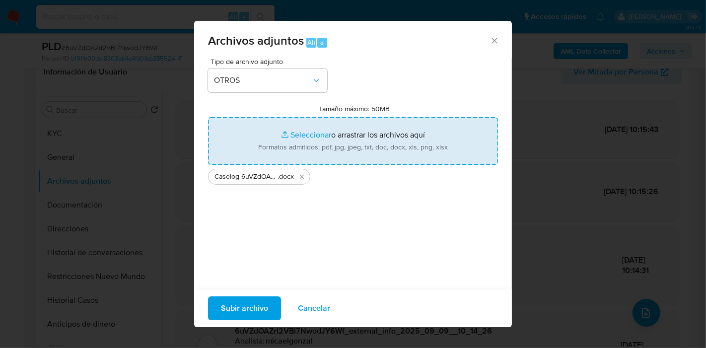
click at [310, 224] on div "Tipo de archivo adjunto OTROS Tamaño máximo: 50MB Seleccionar archivos Seleccio…" at bounding box center [353, 175] width 290 height 234
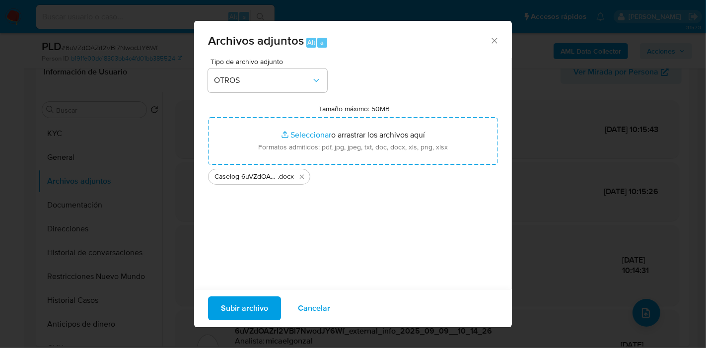
click at [240, 304] on span "Subir archivo" at bounding box center [244, 308] width 47 height 22
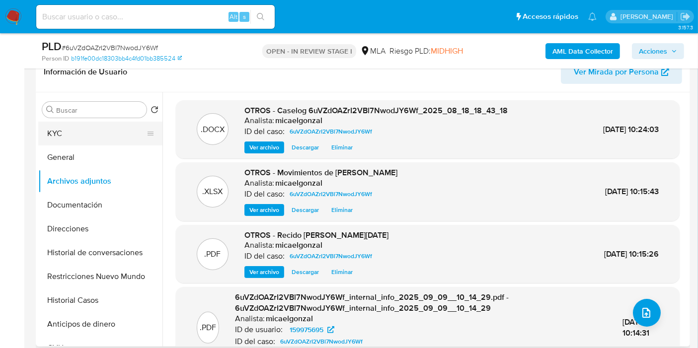
click at [80, 135] on button "KYC" at bounding box center [96, 134] width 116 height 24
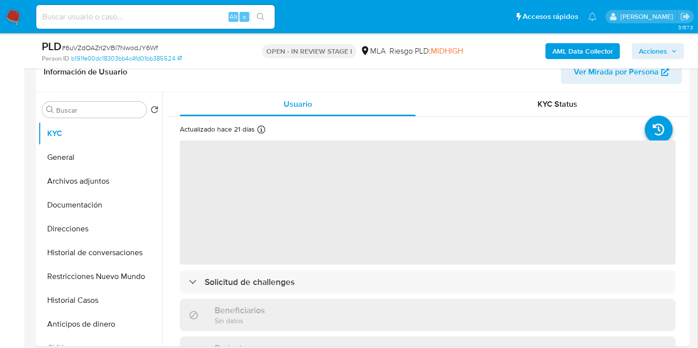
click at [669, 53] on span "Acciones" at bounding box center [658, 51] width 38 height 14
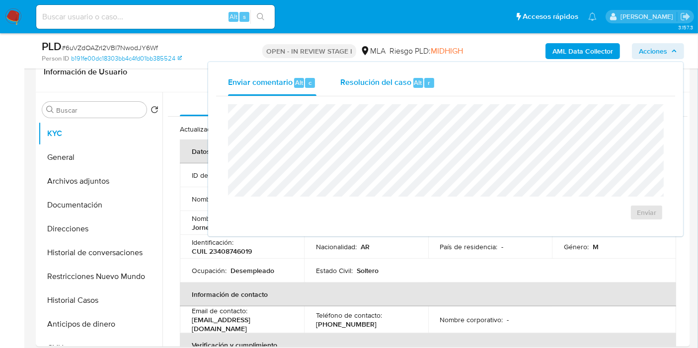
click at [414, 85] on span "Alt" at bounding box center [418, 82] width 8 height 9
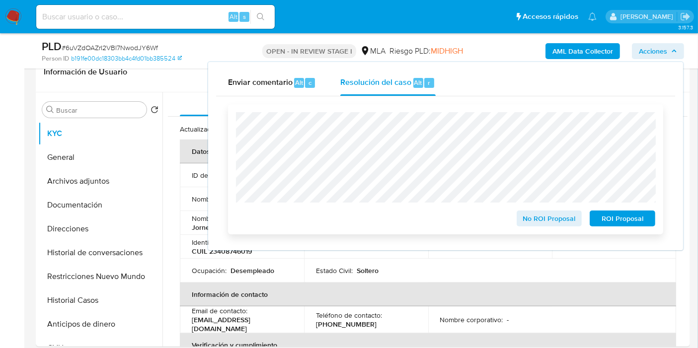
click at [540, 218] on span "No ROI Proposal" at bounding box center [549, 219] width 52 height 14
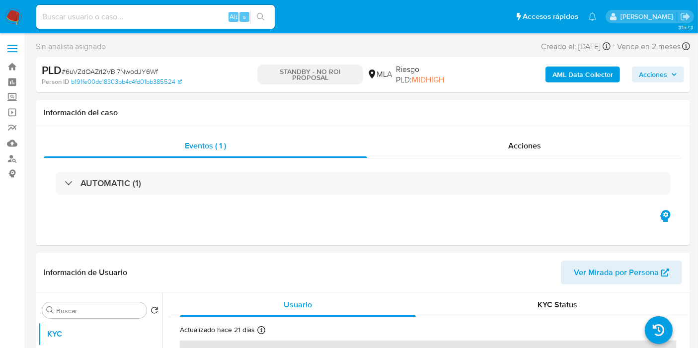
select select "10"
click at [6, 22] on img at bounding box center [13, 16] width 17 height 17
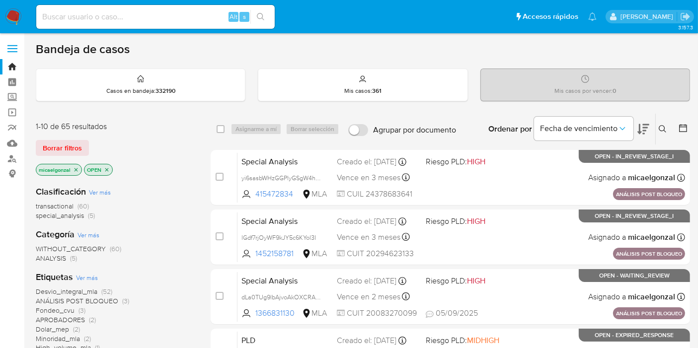
click at [21, 33] on nav "Pausado Ver notificaciones Alt s Accesos rápidos Presiona las siguientes teclas…" at bounding box center [349, 16] width 698 height 33
click at [16, 15] on img at bounding box center [13, 16] width 17 height 17
click at [51, 138] on div "1-10 de 65 resultados Borrar filtros micaelgonzal OPEN" at bounding box center [115, 149] width 159 height 57
click at [57, 146] on span "Borrar filtros" at bounding box center [62, 148] width 39 height 14
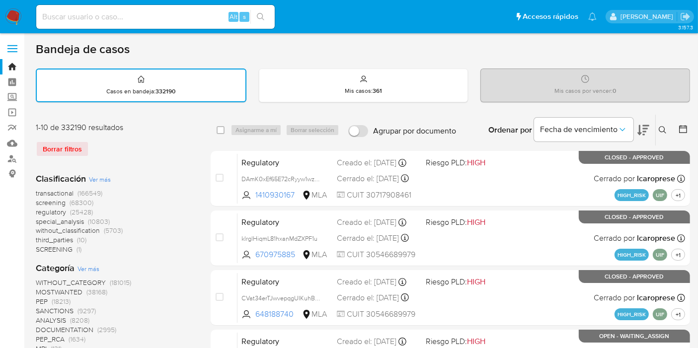
click at [661, 133] on icon at bounding box center [662, 130] width 8 height 8
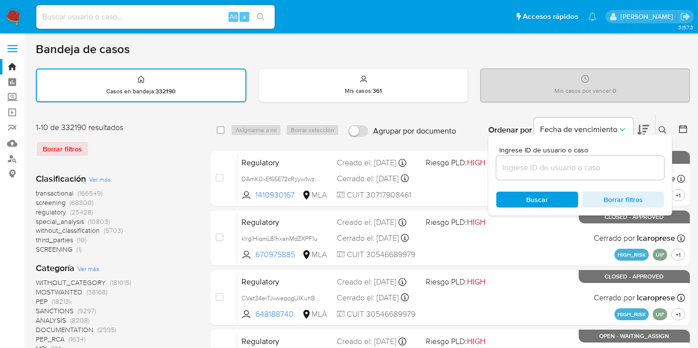
click at [559, 171] on input at bounding box center [580, 167] width 168 height 13
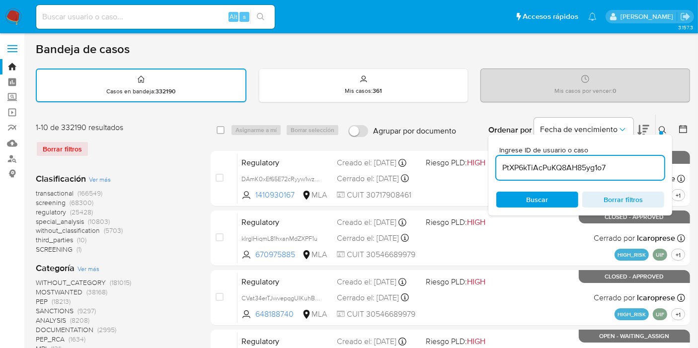
type input "PtXP6kTiAcPuKQ8AH85yg1o7"
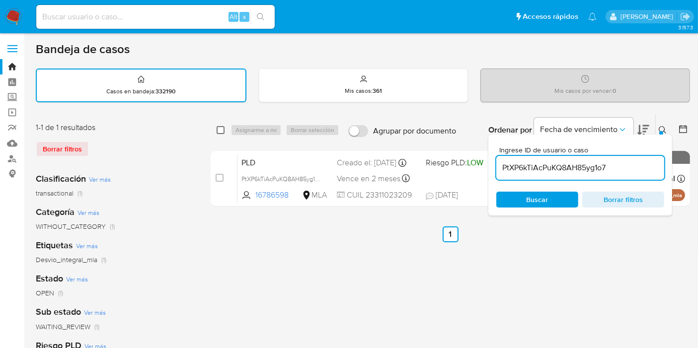
click at [218, 129] on input "checkbox" at bounding box center [220, 130] width 8 height 8
checkbox input "true"
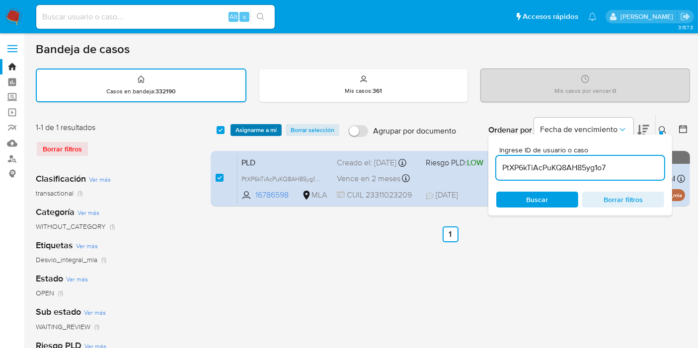
click at [250, 129] on span "Asignarme a mí" at bounding box center [255, 130] width 41 height 10
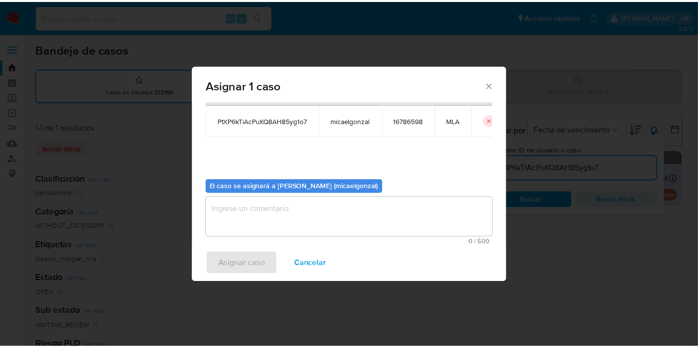
scroll to position [51, 0]
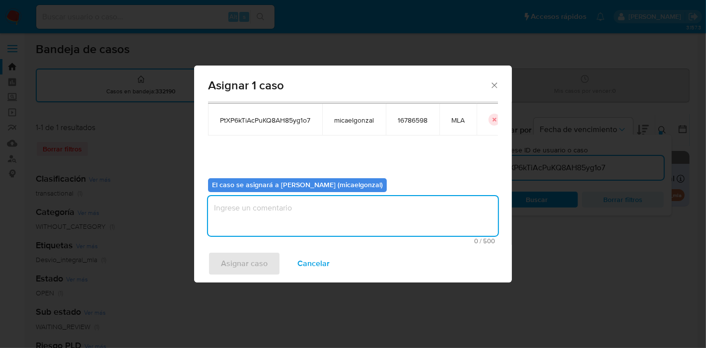
click at [287, 221] on textarea "assign-modal" at bounding box center [353, 216] width 290 height 40
click at [243, 273] on span "Asignar caso" at bounding box center [244, 264] width 47 height 22
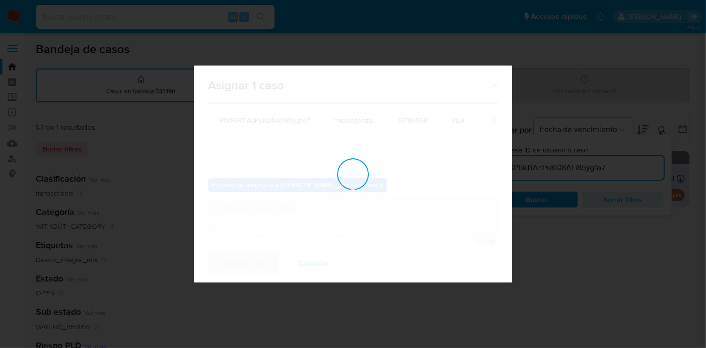
checkbox input "false"
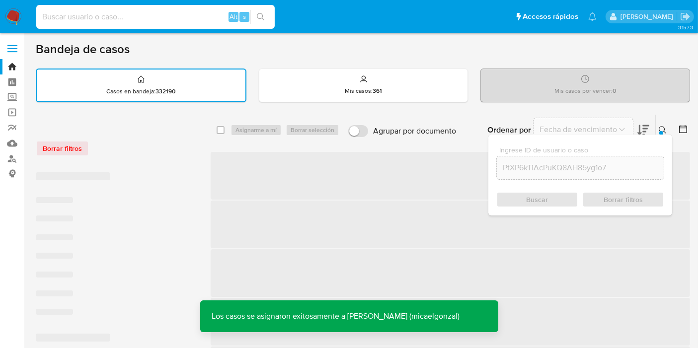
click at [176, 13] on input at bounding box center [155, 16] width 238 height 13
paste input "PtXP6kTiAcPuKQ8AH85yg1o7"
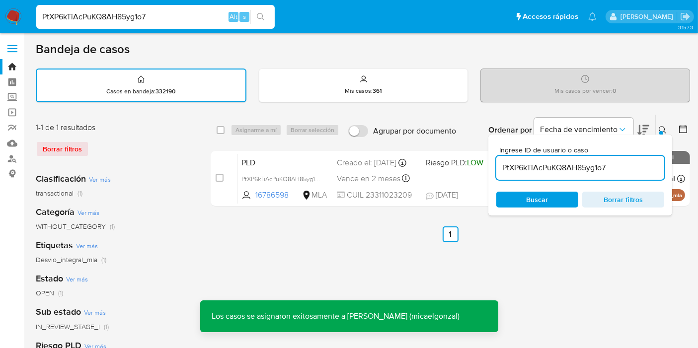
type input "PtXP6kTiAcPuKQ8AH85yg1o7"
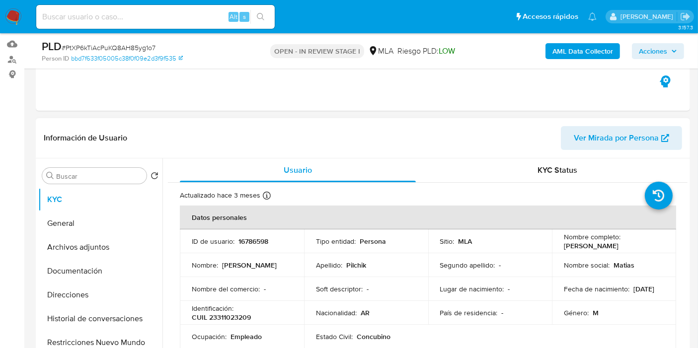
scroll to position [165, 0]
select select "10"
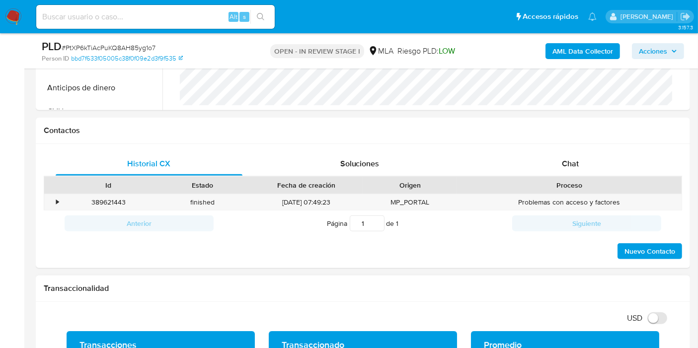
scroll to position [441, 0]
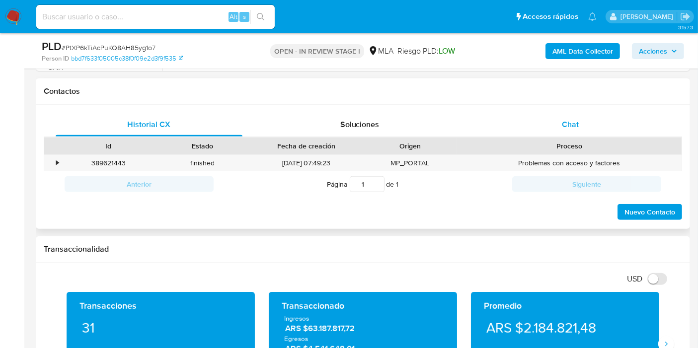
click at [587, 113] on div "Chat" at bounding box center [570, 125] width 187 height 24
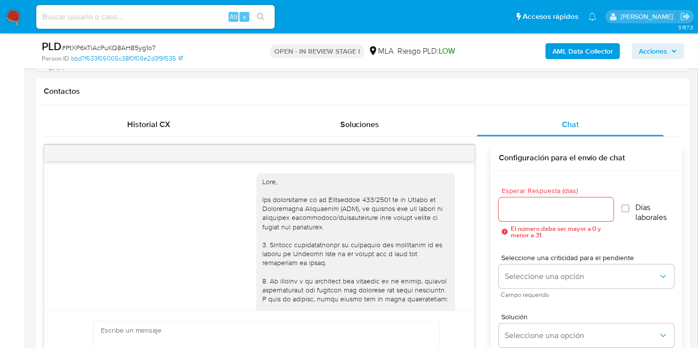
scroll to position [869, 0]
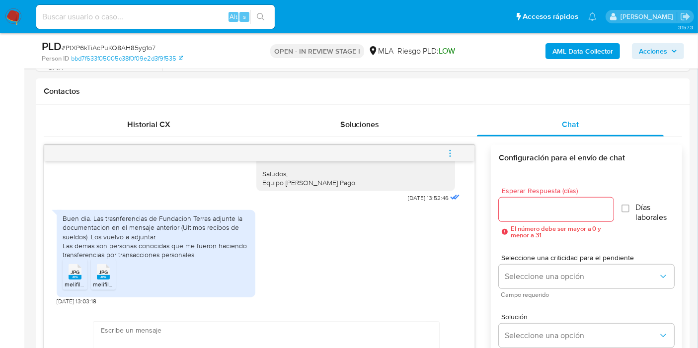
click at [30, 21] on nav "Pausado Ver notificaciones Alt s Accesos rápidos Presiona las siguientes teclas…" at bounding box center [349, 16] width 698 height 33
click at [4, 16] on nav "Pausado Ver notificaciones Alt s Accesos rápidos Presiona las siguientes teclas…" at bounding box center [349, 16] width 698 height 33
click at [6, 16] on img at bounding box center [13, 16] width 17 height 17
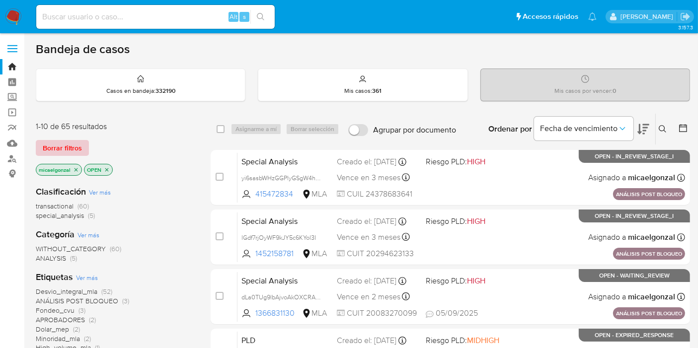
click at [79, 143] on span "Borrar filtros" at bounding box center [62, 148] width 39 height 14
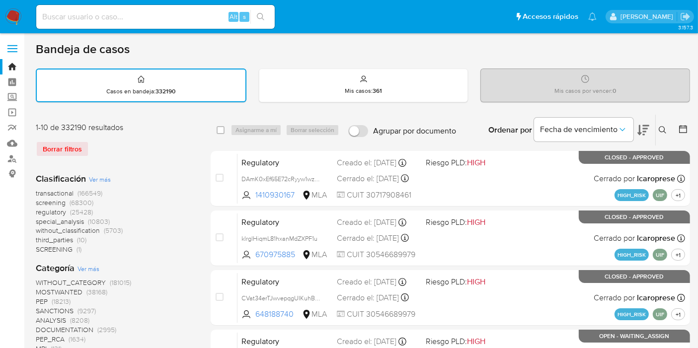
click at [668, 131] on button at bounding box center [663, 130] width 16 height 12
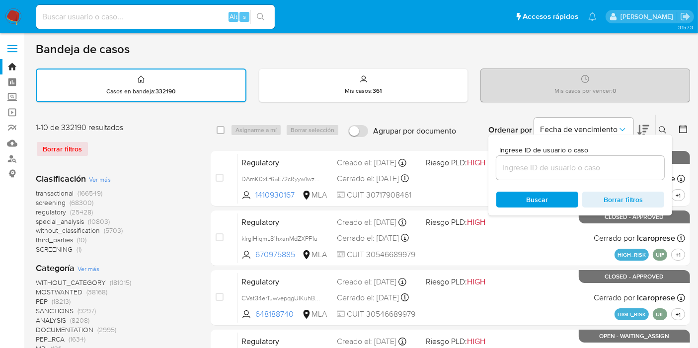
click at [527, 174] on div at bounding box center [580, 168] width 168 height 24
click at [528, 171] on input at bounding box center [580, 167] width 168 height 13
paste input "euEuy85pdnzwdK2OzqvhjMmZ"
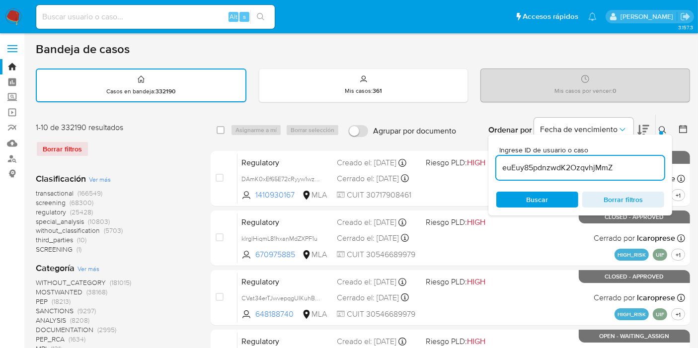
type input "euEuy85pdnzwdK2OzqvhjMmZ"
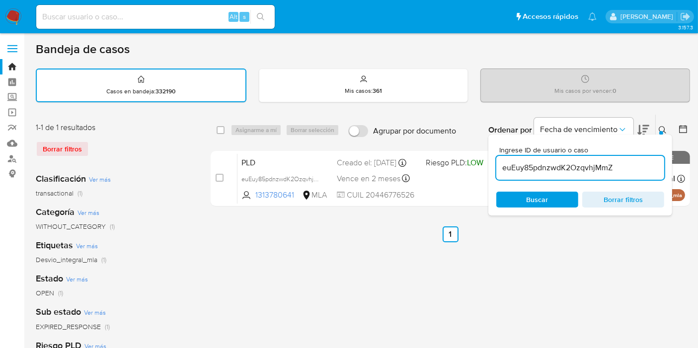
click at [215, 129] on div "select-all-cases-checkbox Asignarme a mí Borrar selección Agrupar por documento…" at bounding box center [450, 130] width 479 height 31
click at [227, 131] on div "select-all-cases-checkbox" at bounding box center [222, 130] width 12 height 12
click at [224, 129] on input "checkbox" at bounding box center [220, 130] width 8 height 8
checkbox input "true"
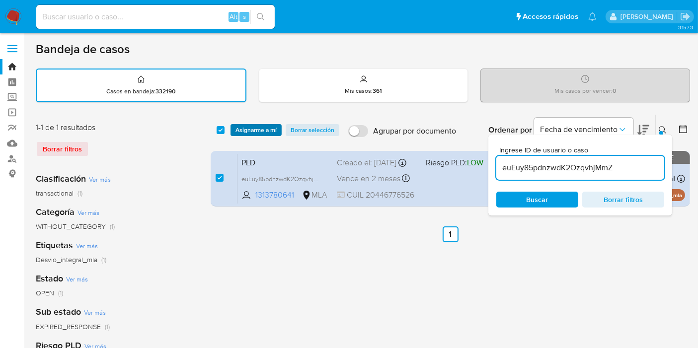
click at [252, 131] on span "Asignarme a mí" at bounding box center [255, 130] width 41 height 10
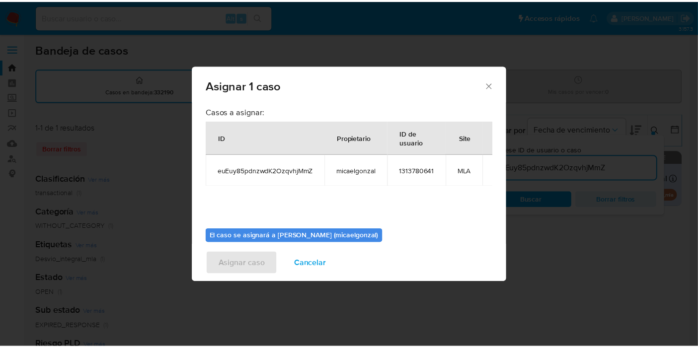
scroll to position [51, 0]
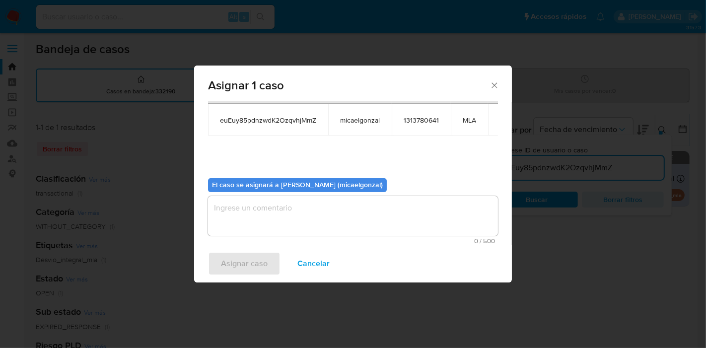
click at [240, 222] on textarea "assign-modal" at bounding box center [353, 216] width 290 height 40
click at [230, 257] on span "Asignar caso" at bounding box center [244, 264] width 47 height 22
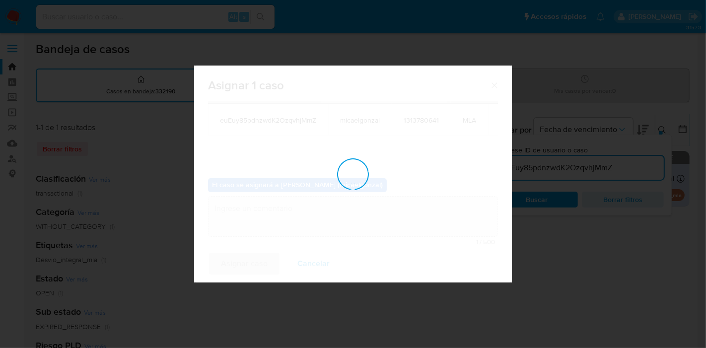
checkbox input "false"
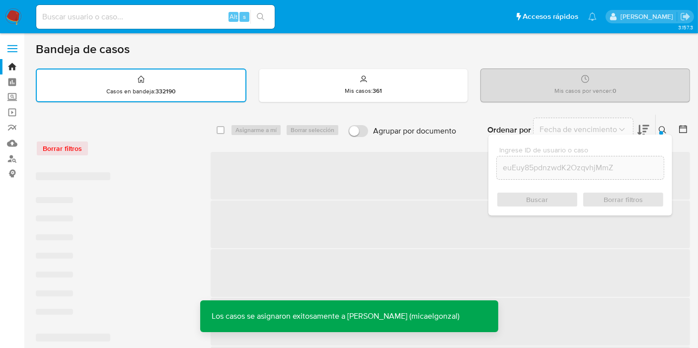
click at [181, 18] on input at bounding box center [155, 16] width 238 height 13
paste input "euEuy85pdnzwdK2OzqvhjMmZ"
type input "euEuy85pdnzwdK2OzqvhjMmZ"
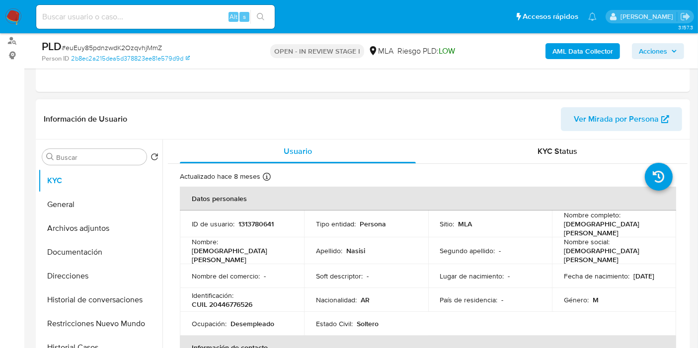
scroll to position [165, 0]
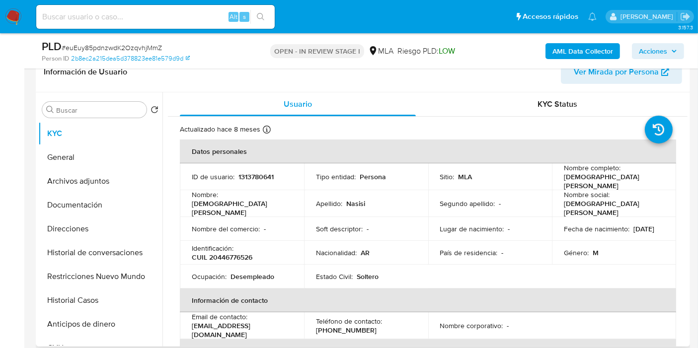
select select "10"
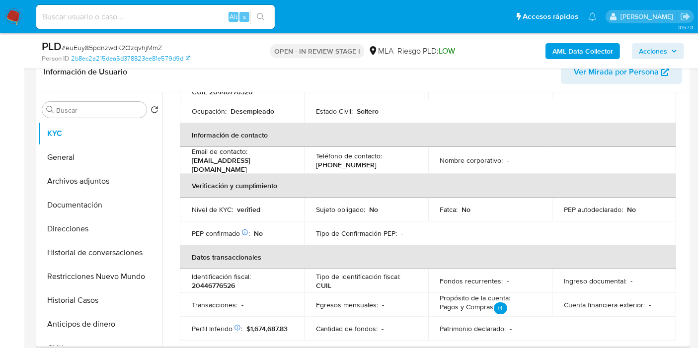
scroll to position [0, 0]
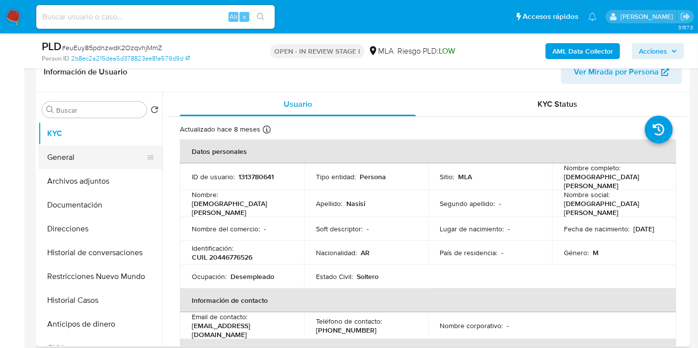
click at [98, 153] on button "General" at bounding box center [96, 157] width 116 height 24
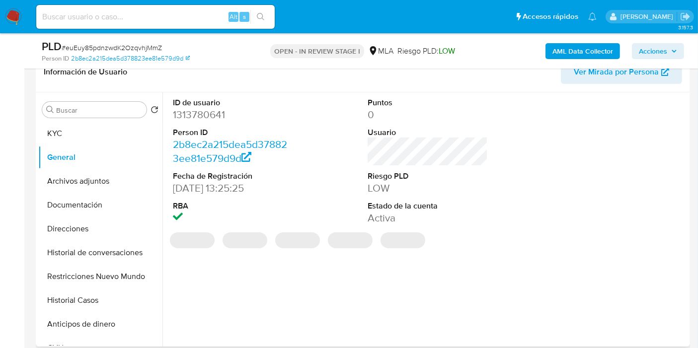
click at [204, 114] on dd "1313780641" at bounding box center [233, 115] width 120 height 14
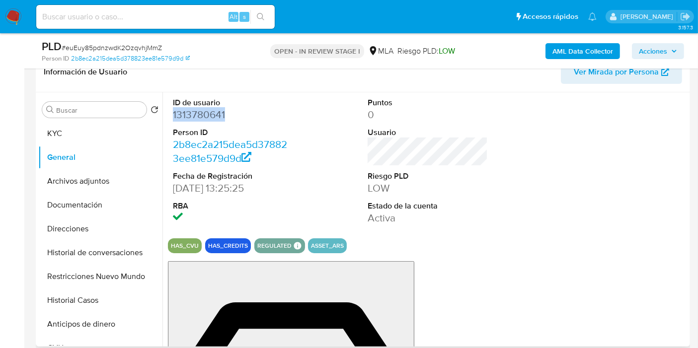
copy dd "1313780641"
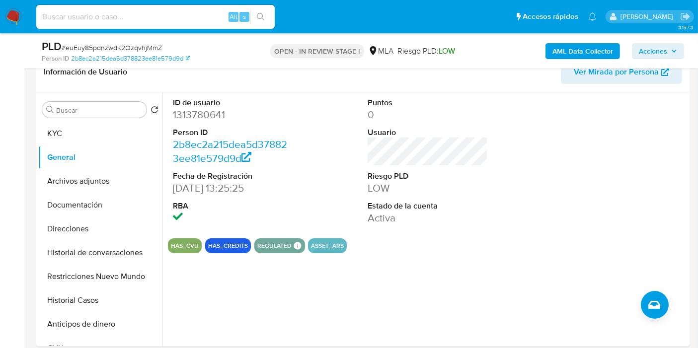
click at [23, 5] on nav "Pausado Ver notificaciones Alt s Accesos rápidos Presiona las siguientes teclas…" at bounding box center [349, 16] width 698 height 33
click at [17, 14] on img at bounding box center [13, 16] width 17 height 17
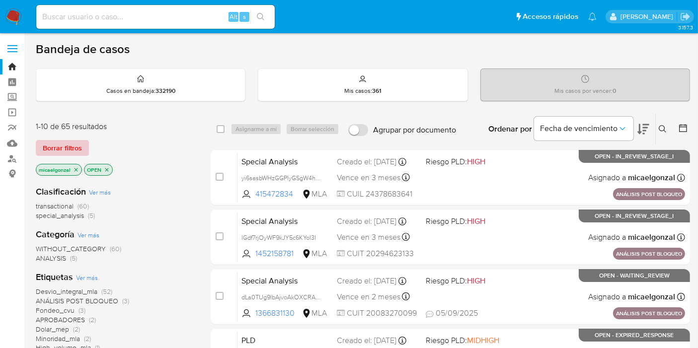
click at [73, 146] on span "Borrar filtros" at bounding box center [62, 148] width 39 height 14
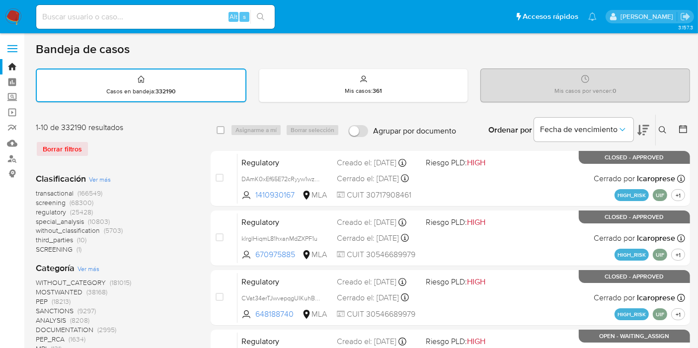
drag, startPoint x: 664, startPoint y: 135, endPoint x: 663, endPoint y: 125, distance: 10.0
click at [664, 132] on div "Ingrese ID de usuario o caso Buscar Borrar filtros" at bounding box center [663, 130] width 17 height 31
click at [663, 126] on icon at bounding box center [662, 130] width 8 height 8
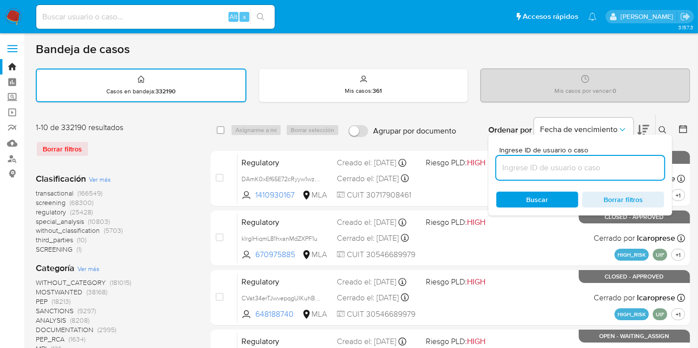
drag, startPoint x: 591, startPoint y: 160, endPoint x: 586, endPoint y: 164, distance: 6.5
click at [591, 161] on input at bounding box center [580, 167] width 168 height 13
click at [586, 164] on input at bounding box center [580, 167] width 168 height 13
type input "Iq0WuXAyYMtcUfMwyRrmgbof"
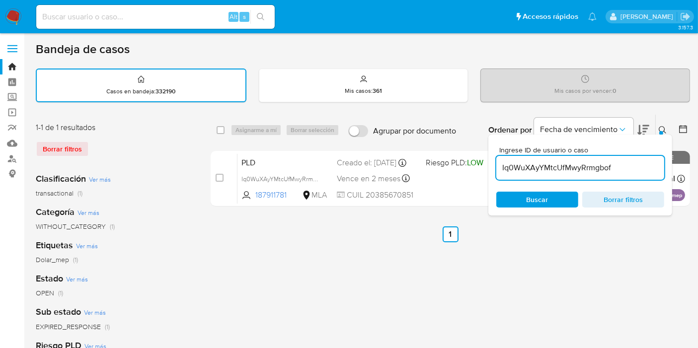
drag, startPoint x: 222, startPoint y: 131, endPoint x: 234, endPoint y: 130, distance: 12.0
click at [222, 131] on input "checkbox" at bounding box center [220, 130] width 8 height 8
checkbox input "true"
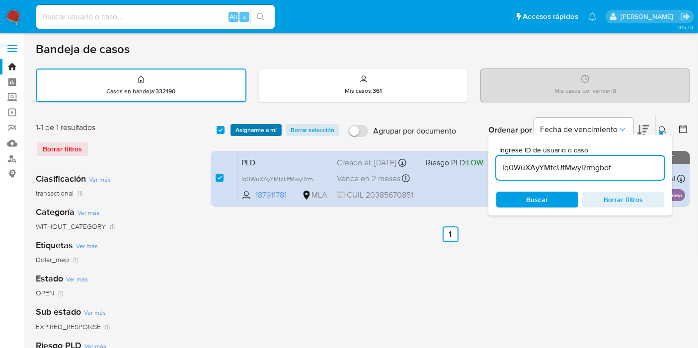
click at [239, 130] on span "Asignarme a mí" at bounding box center [255, 130] width 41 height 10
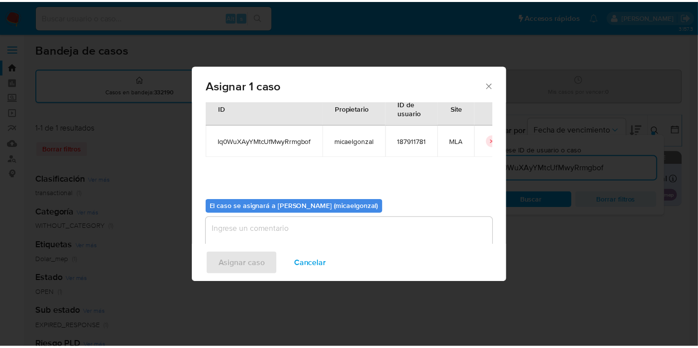
scroll to position [51, 0]
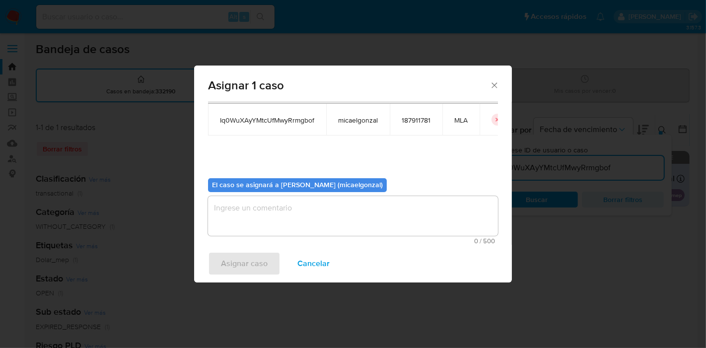
click at [316, 210] on textarea "assign-modal" at bounding box center [353, 216] width 290 height 40
click at [264, 262] on span "Asignar caso" at bounding box center [244, 264] width 47 height 22
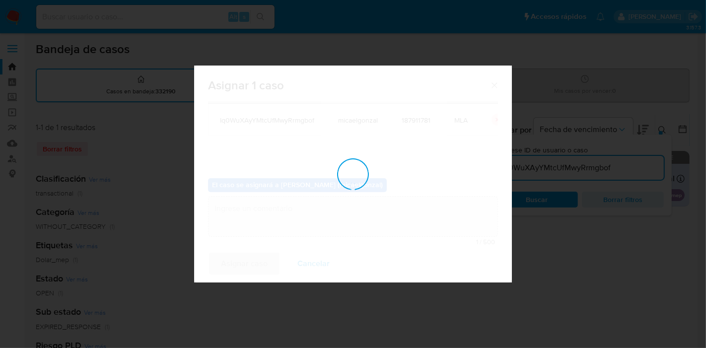
checkbox input "false"
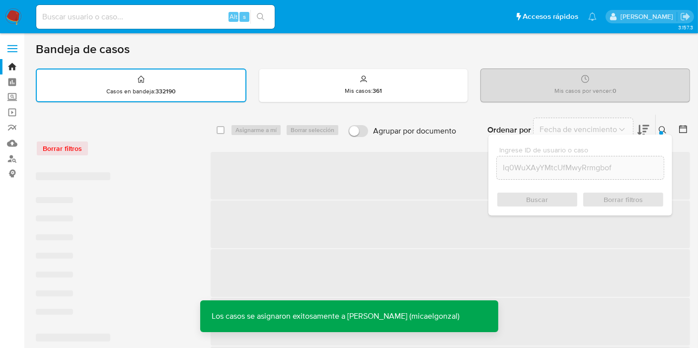
click at [157, 18] on input at bounding box center [155, 16] width 238 height 13
paste input "Iq0WuXAyYMtcUfMwyRrmgbof"
type input "Iq0WuXAyYMtcUfMwyRrmgbof"
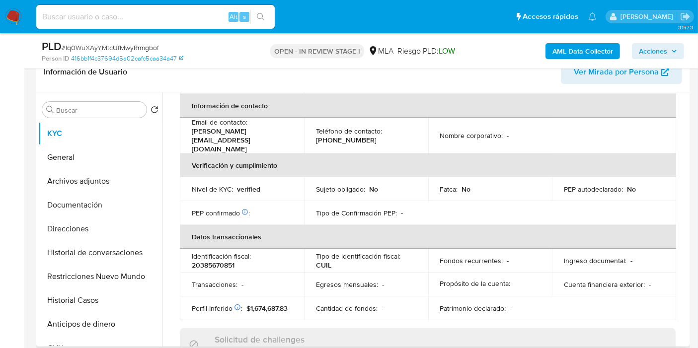
scroll to position [531, 0]
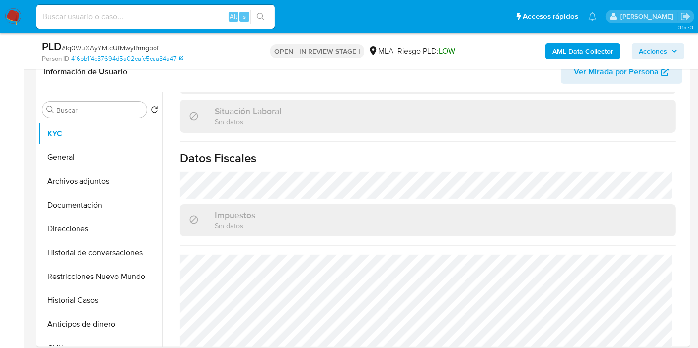
select select "10"
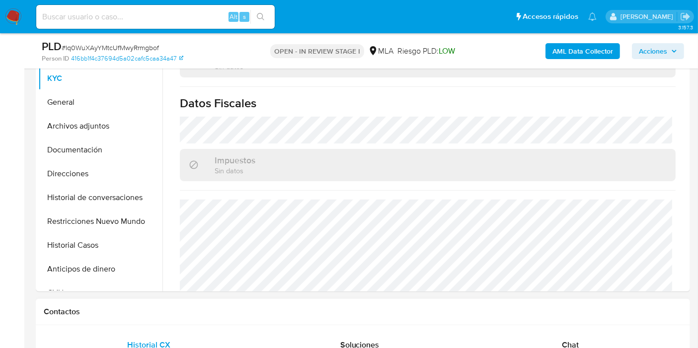
scroll to position [386, 0]
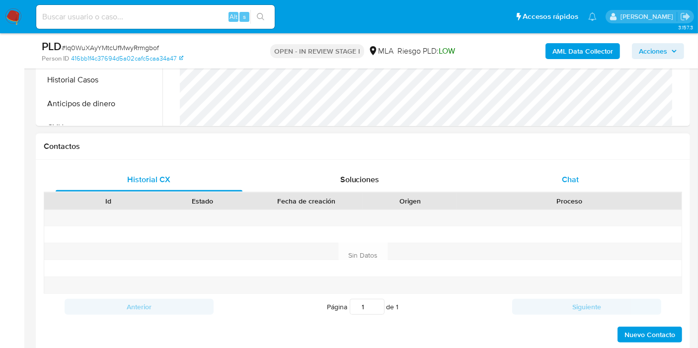
click at [615, 179] on div "Chat" at bounding box center [570, 180] width 187 height 24
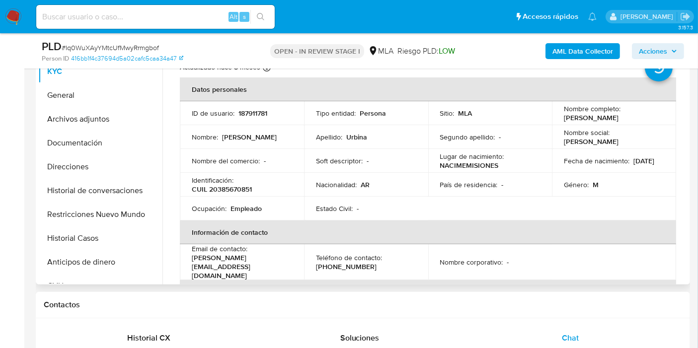
scroll to position [165, 0]
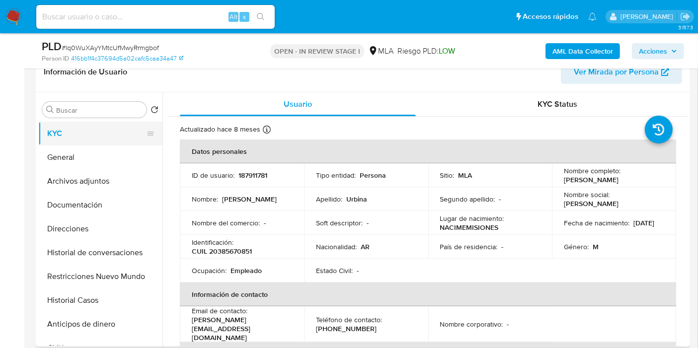
click at [53, 141] on button "KYC" at bounding box center [96, 134] width 116 height 24
click at [61, 152] on button "General" at bounding box center [96, 157] width 116 height 24
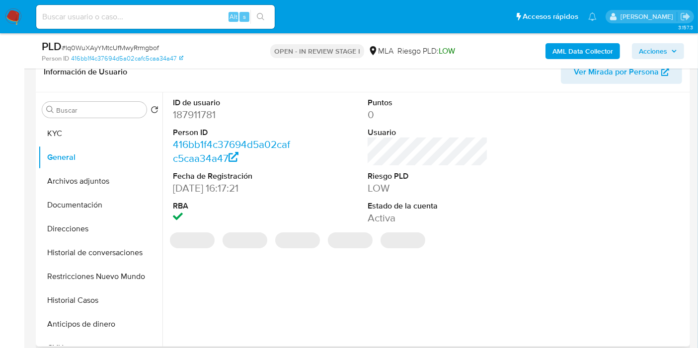
drag, startPoint x: 216, startPoint y: 122, endPoint x: 207, endPoint y: 120, distance: 10.1
click at [215, 122] on dl "ID de usuario 187911781 Person ID 416bb1f4c37694d5a02cafc5caa34a47 Fecha de Reg…" at bounding box center [233, 161] width 120 height 128
click at [198, 114] on dd "187911781" at bounding box center [233, 115] width 120 height 14
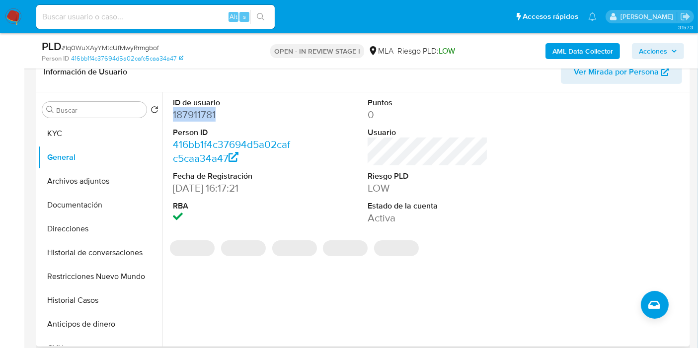
copy dd "187911781"
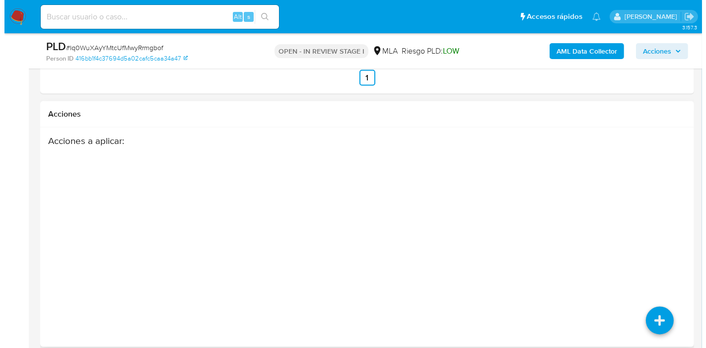
scroll to position [1774, 0]
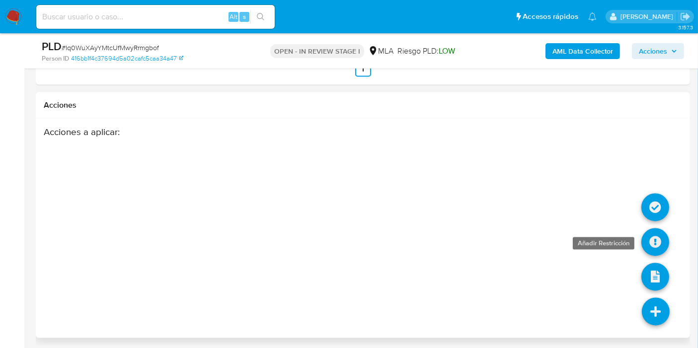
click at [653, 231] on icon at bounding box center [655, 242] width 28 height 28
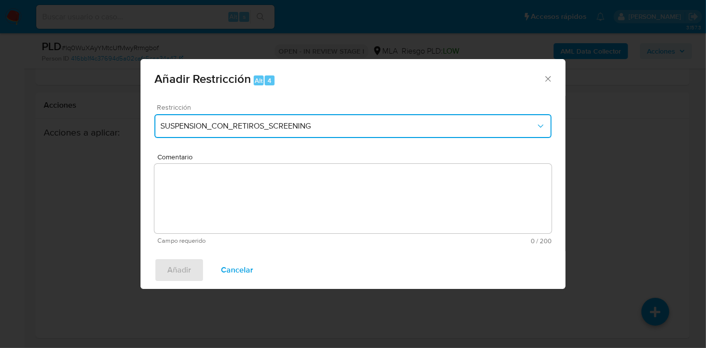
click at [346, 128] on span "SUSPENSION_CON_RETIROS_SCREENING" at bounding box center [347, 126] width 375 height 10
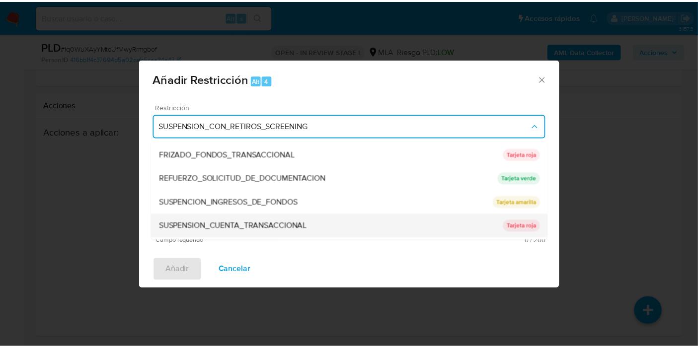
scroll to position [210, 0]
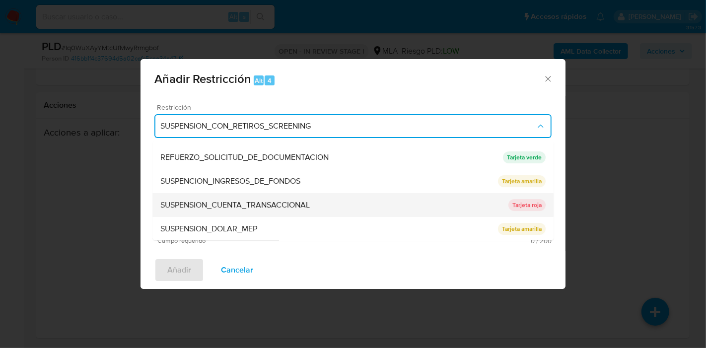
click at [328, 207] on div "SUSPENSION_CUENTA_TRANSACCIONAL" at bounding box center [334, 205] width 348 height 24
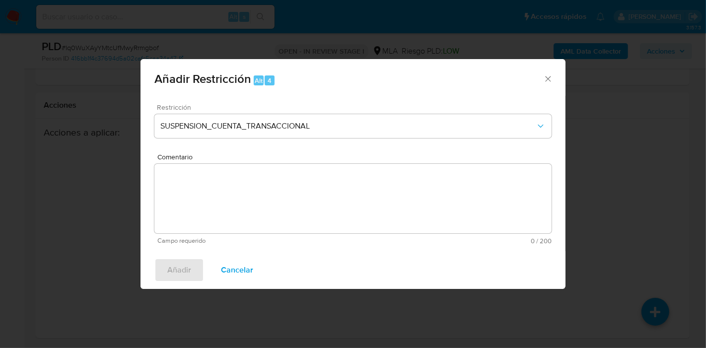
click at [328, 207] on textarea "Comentario" at bounding box center [352, 199] width 397 height 70
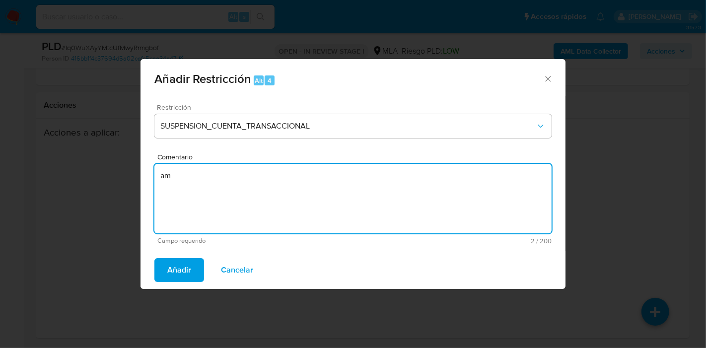
type textarea "a"
type textarea "AML"
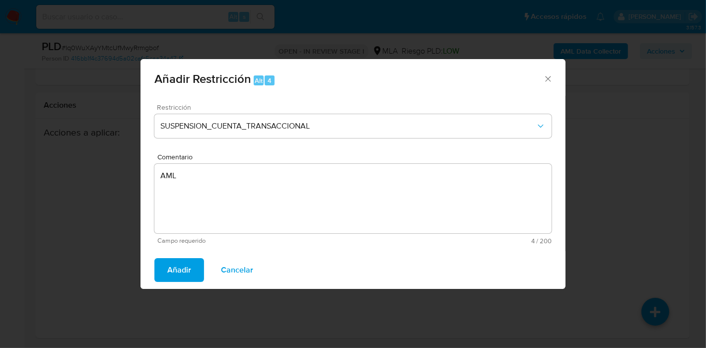
click at [191, 263] on button "Añadir" at bounding box center [179, 270] width 50 height 24
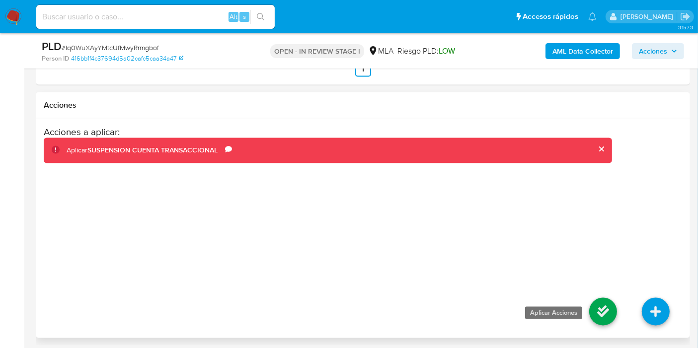
click at [601, 307] on icon at bounding box center [603, 312] width 28 height 28
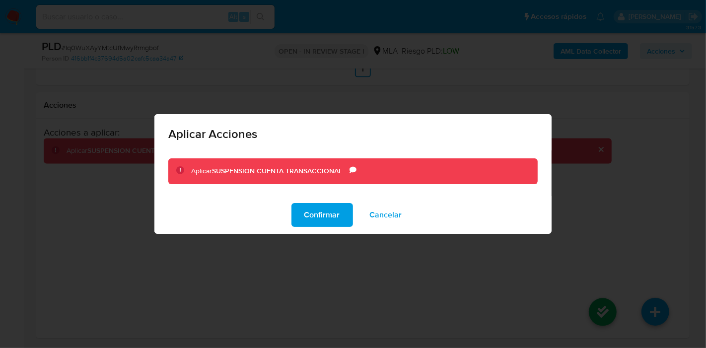
click at [311, 202] on div "Confirmar Cancelar" at bounding box center [352, 215] width 397 height 38
click at [306, 206] on span "Confirmar" at bounding box center [322, 215] width 36 height 22
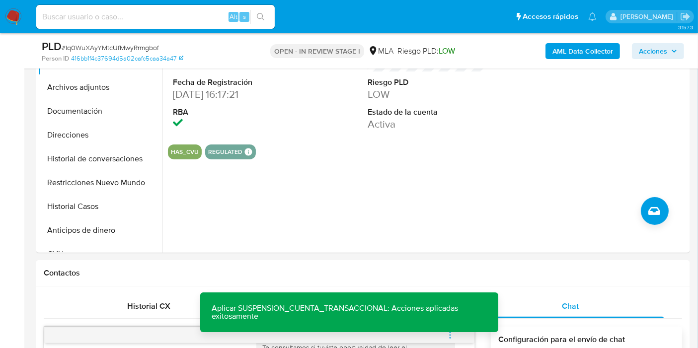
scroll to position [229, 0]
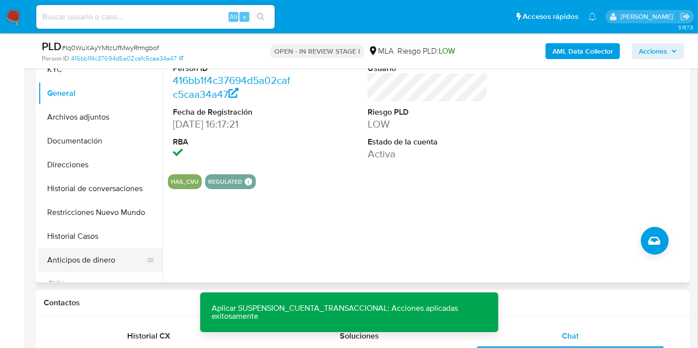
click at [80, 251] on button "Anticipos de dinero" at bounding box center [96, 260] width 116 height 24
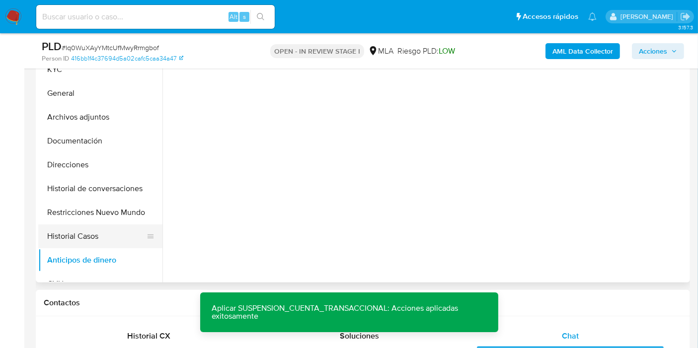
click at [88, 244] on button "Historial Casos" at bounding box center [96, 236] width 116 height 24
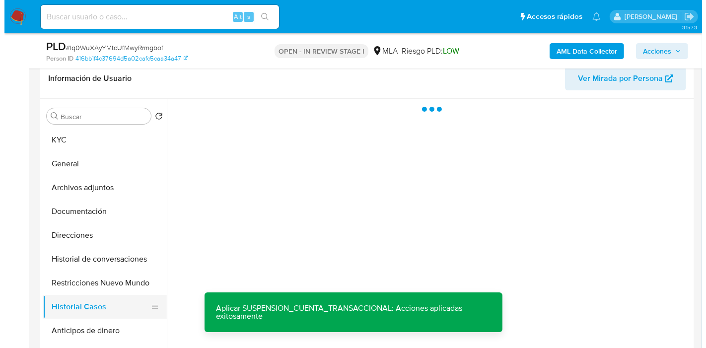
scroll to position [119, 0]
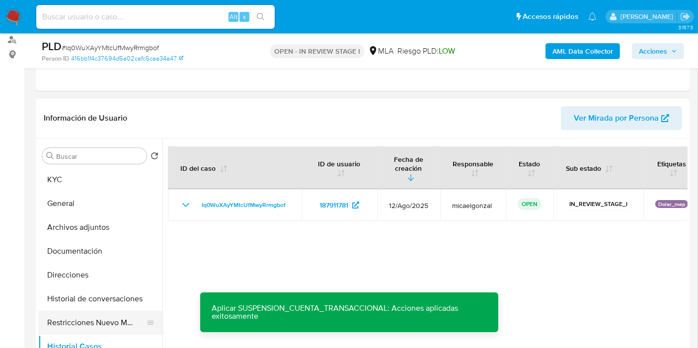
click at [92, 315] on button "Restricciones Nuevo Mundo" at bounding box center [96, 323] width 116 height 24
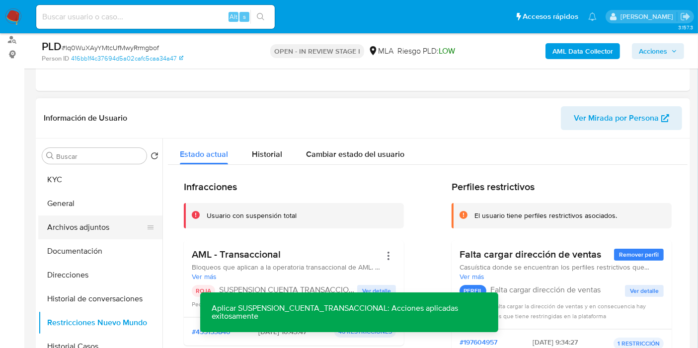
click at [125, 216] on button "Archivos adjuntos" at bounding box center [96, 227] width 116 height 24
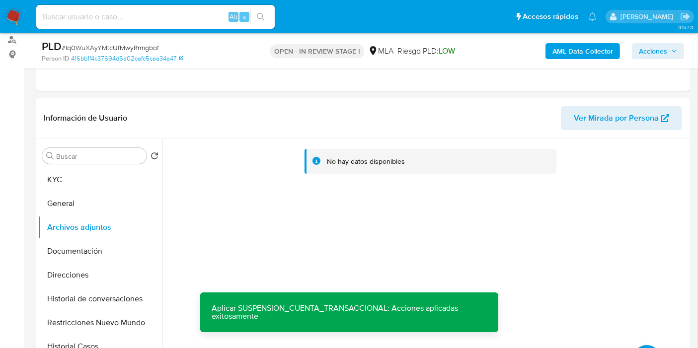
click at [583, 51] on b "AML Data Collector" at bounding box center [582, 51] width 61 height 16
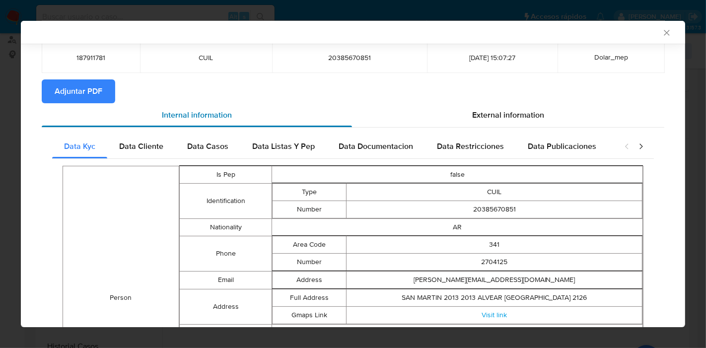
scroll to position [0, 0]
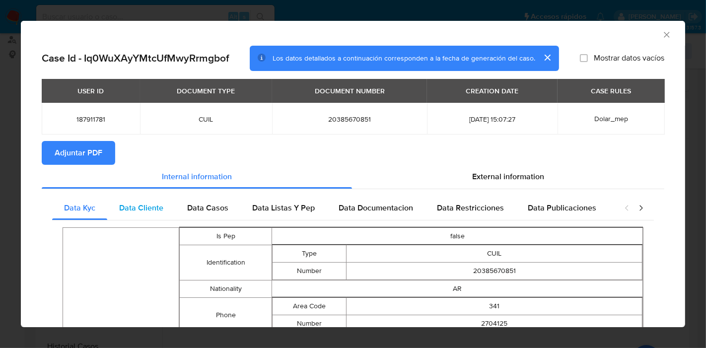
click at [146, 207] on span "Data Cliente" at bounding box center [141, 207] width 44 height 11
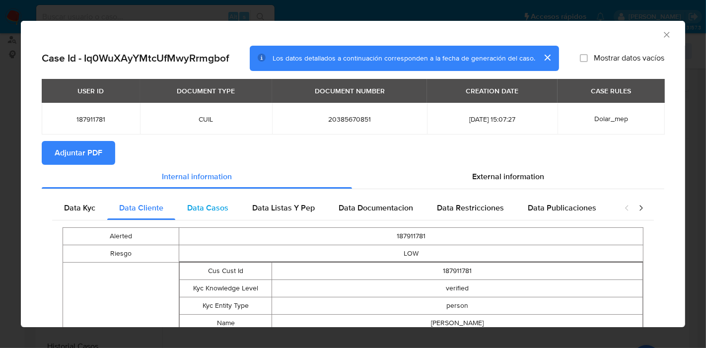
click at [210, 215] on div "Data Casos" at bounding box center [207, 208] width 65 height 24
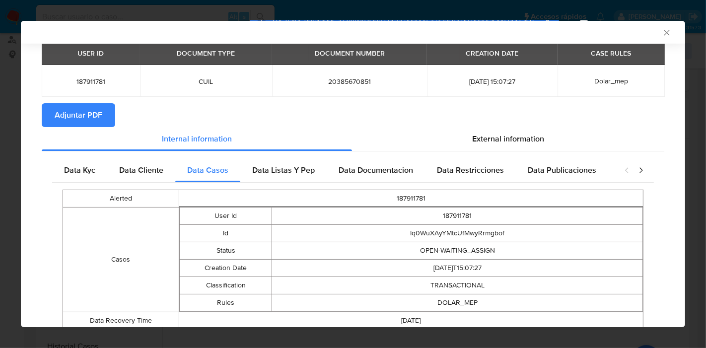
scroll to position [72, 0]
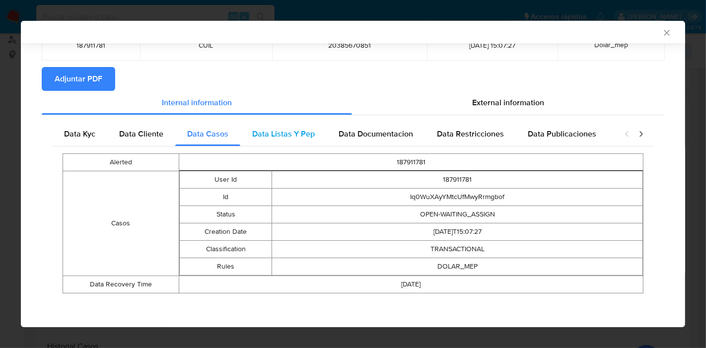
click at [290, 133] on span "Data Listas Y Pep" at bounding box center [283, 133] width 63 height 11
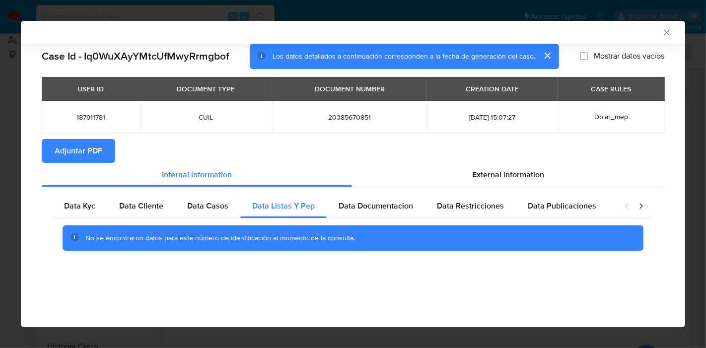
click at [381, 191] on div "Data Kyc Data Cliente Data Casos Data Listas Y Pep Data Documentacion Data Rest…" at bounding box center [353, 226] width 623 height 78
click at [383, 205] on span "Data Documentacion" at bounding box center [376, 205] width 74 height 11
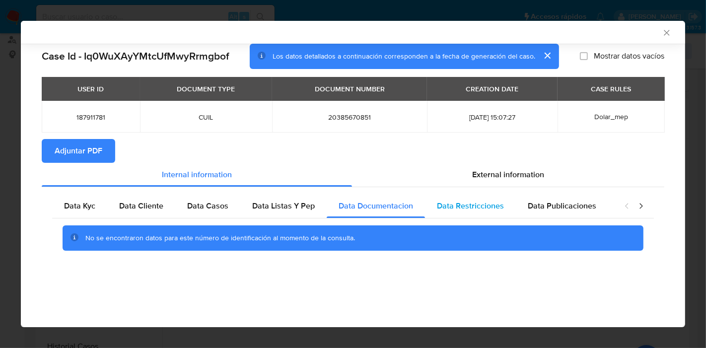
click at [478, 208] on span "Data Restricciones" at bounding box center [470, 205] width 67 height 11
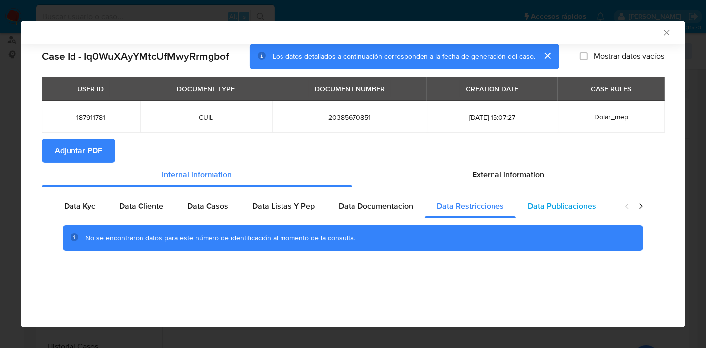
click at [565, 209] on span "Data Publicaciones" at bounding box center [562, 205] width 69 height 11
click at [639, 207] on icon "closure-recommendation-modal" at bounding box center [641, 206] width 10 height 10
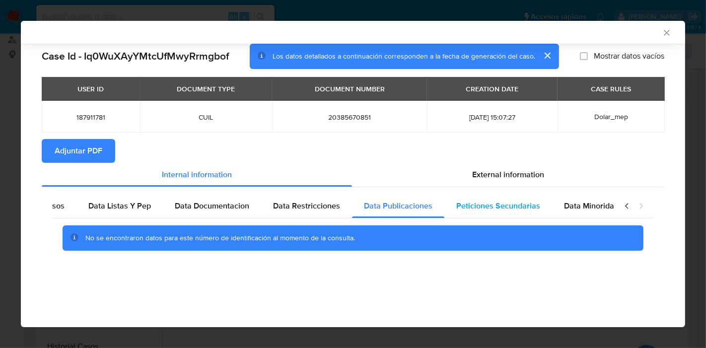
scroll to position [0, 174]
click at [463, 201] on span "Peticiones Secundarias" at bounding box center [488, 205] width 84 height 11
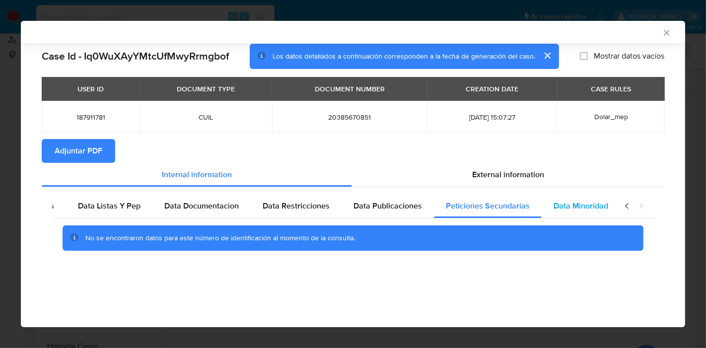
click at [582, 214] on div "Data Minoridad" at bounding box center [581, 206] width 78 height 24
click at [619, 202] on div "closure-recommendation-modal" at bounding box center [634, 206] width 40 height 24
click at [624, 203] on icon "closure-recommendation-modal" at bounding box center [627, 206] width 10 height 10
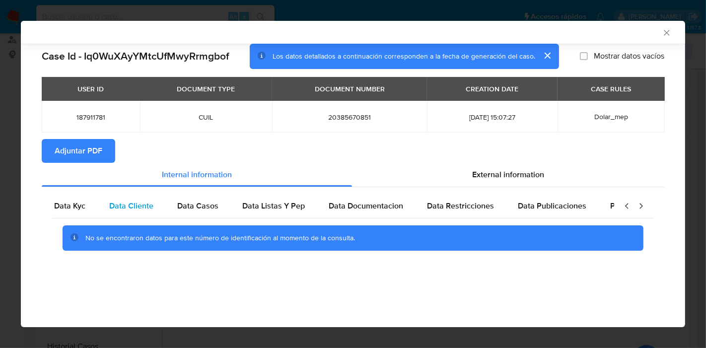
scroll to position [0, 0]
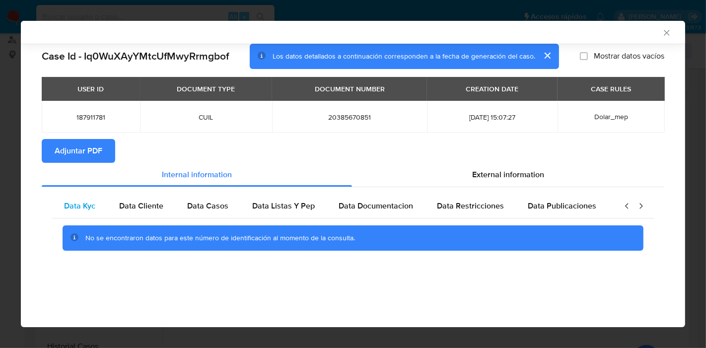
click at [96, 209] on div "Data Kyc" at bounding box center [79, 206] width 55 height 24
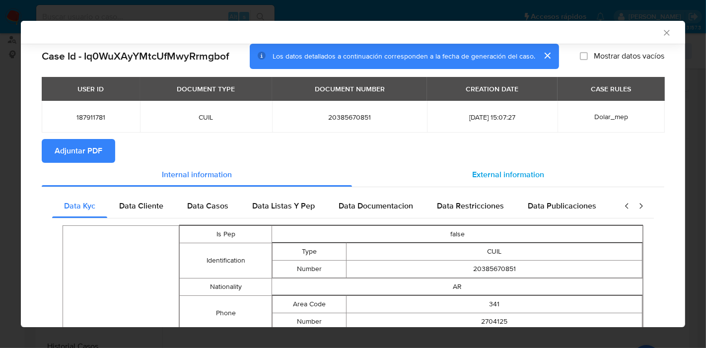
click at [534, 172] on span "External information" at bounding box center [508, 174] width 72 height 11
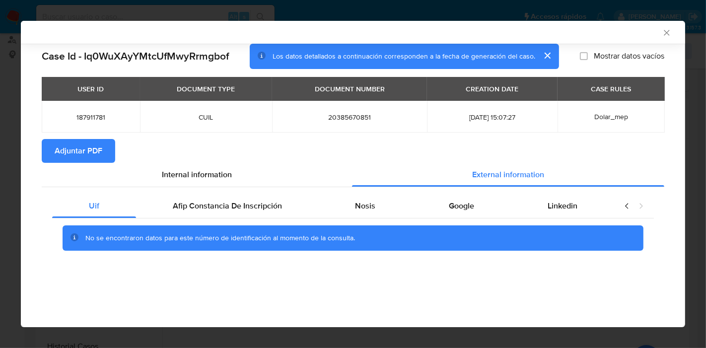
click at [251, 220] on div "No se encontraron datos para este número de identificación al momento de la con…" at bounding box center [353, 238] width 602 height 40
click at [260, 215] on div "Afip Constancia De Inscripción" at bounding box center [227, 206] width 183 height 24
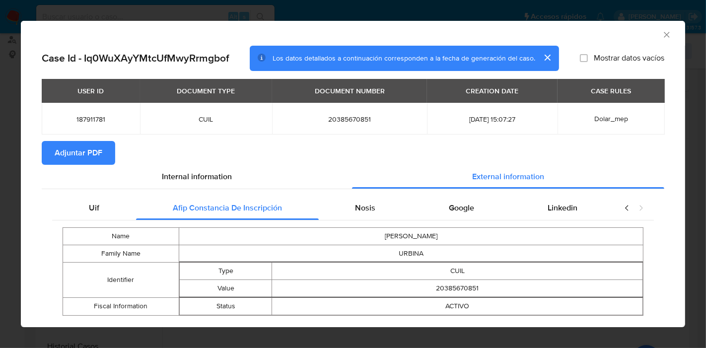
scroll to position [22, 0]
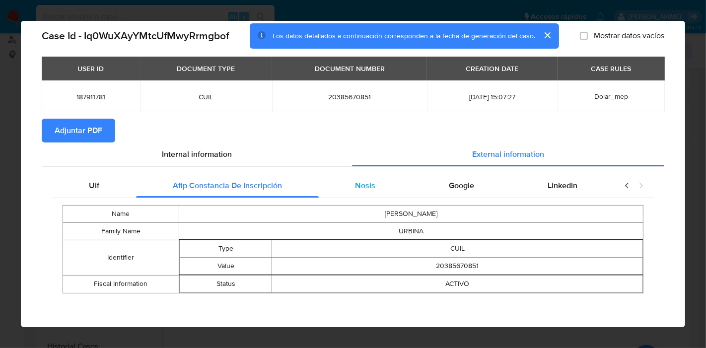
click at [345, 190] on div "Nosis" at bounding box center [366, 186] width 94 height 24
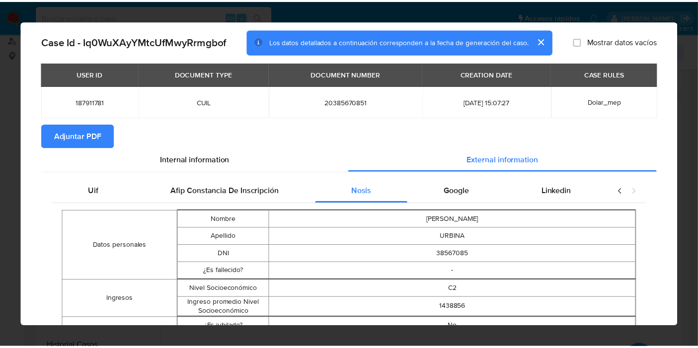
scroll to position [0, 0]
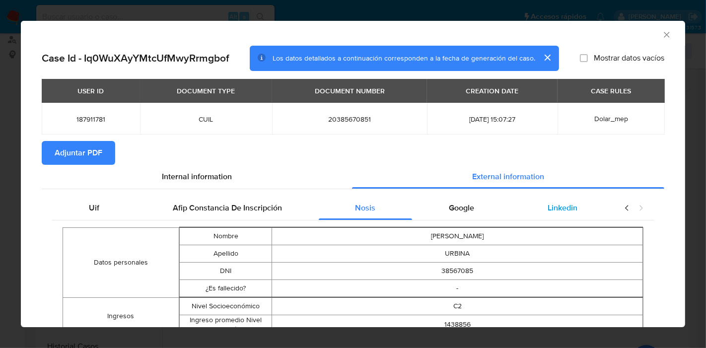
drag, startPoint x: 473, startPoint y: 207, endPoint x: 552, endPoint y: 212, distance: 79.1
click at [474, 206] on div "Google" at bounding box center [461, 208] width 99 height 24
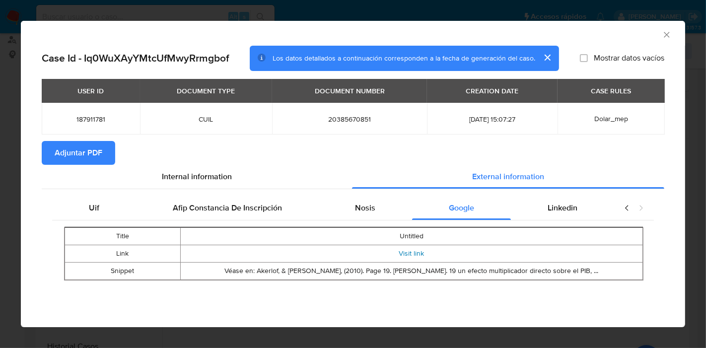
click at [401, 255] on link "Visit link" at bounding box center [411, 253] width 25 height 10
click at [581, 209] on div "Linkedin" at bounding box center [562, 208] width 103 height 24
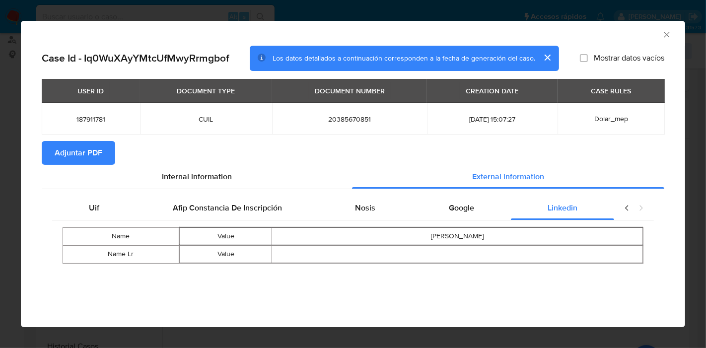
click at [100, 223] on div "Name Value Gabriel Alejandro Urbina Name Lr Value" at bounding box center [353, 245] width 602 height 50
click at [106, 212] on div "Uif" at bounding box center [94, 208] width 84 height 24
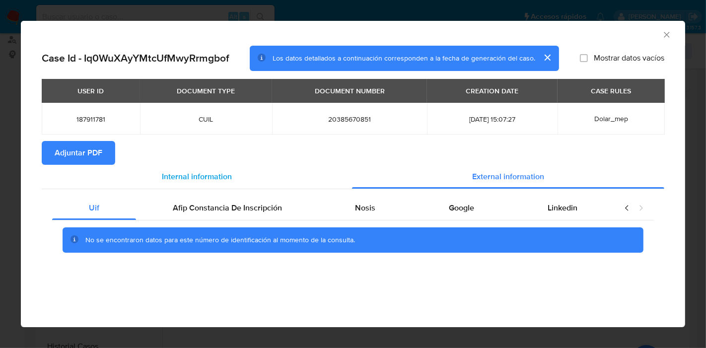
click at [201, 166] on div "Internal information" at bounding box center [197, 177] width 310 height 24
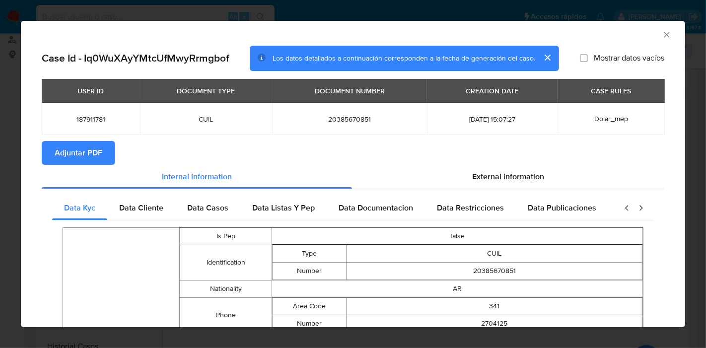
click at [108, 155] on button "Adjuntar PDF" at bounding box center [78, 153] width 73 height 24
click at [0, 78] on div "AML Data Collector Case Id - Iq0WuXAyYMtcUfMwyRrmgbof Los datos detallados a co…" at bounding box center [353, 174] width 706 height 348
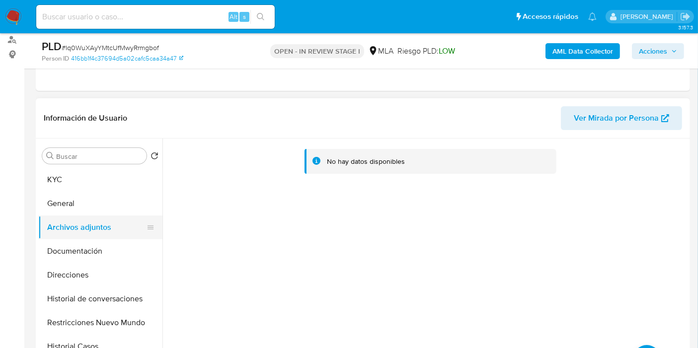
click at [96, 217] on button "Archivos adjuntos" at bounding box center [96, 227] width 116 height 24
click at [86, 262] on button "Documentación" at bounding box center [96, 251] width 116 height 24
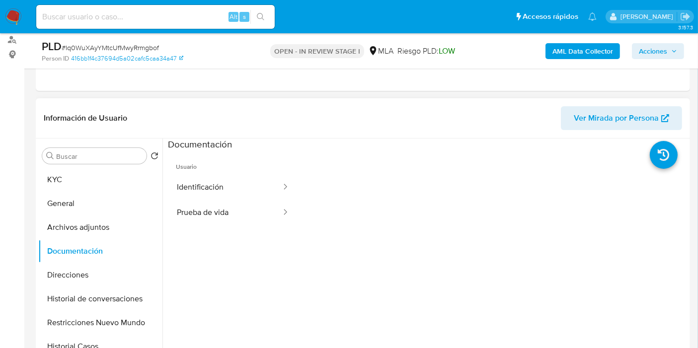
drag, startPoint x: 220, startPoint y: 243, endPoint x: 233, endPoint y: 226, distance: 21.0
click at [222, 236] on ul "Usuario Identificación Prueba de vida" at bounding box center [233, 294] width 130 height 286
click at [233, 226] on ul "Usuario Identificación Prueba de vida" at bounding box center [233, 294] width 130 height 286
click at [242, 219] on button "Prueba de vida" at bounding box center [225, 212] width 114 height 25
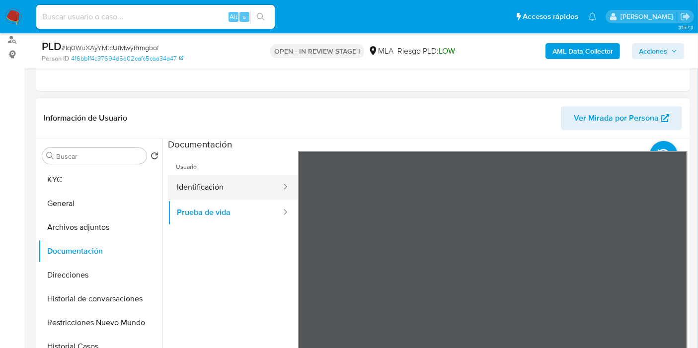
click at [237, 196] on button "Identificación" at bounding box center [225, 187] width 114 height 25
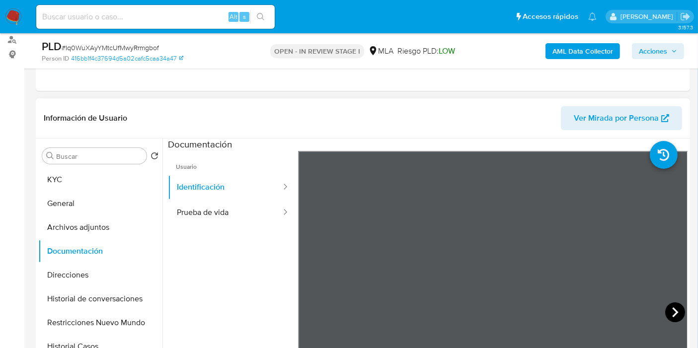
click at [666, 304] on icon at bounding box center [675, 312] width 20 height 20
click at [100, 175] on button "KYC" at bounding box center [96, 180] width 116 height 24
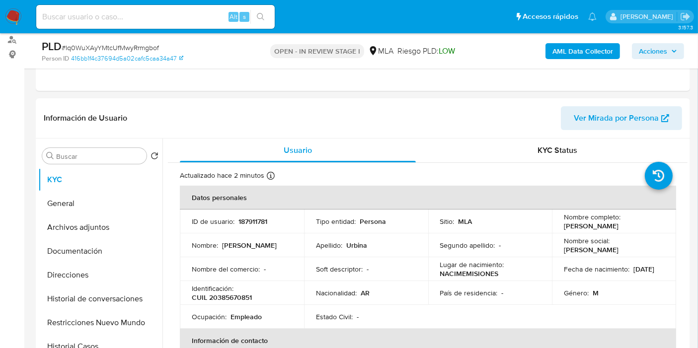
click at [8, 15] on img at bounding box center [13, 16] width 17 height 17
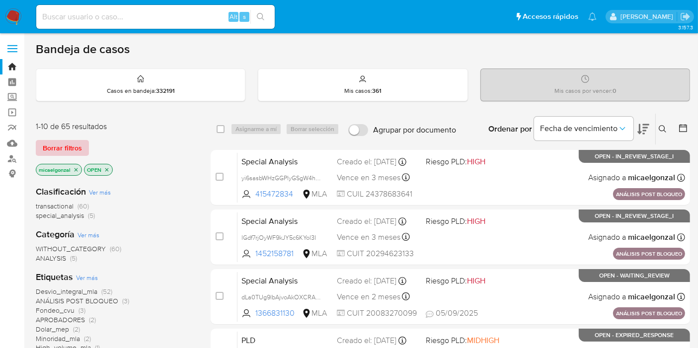
click at [70, 148] on span "Borrar filtros" at bounding box center [62, 148] width 39 height 14
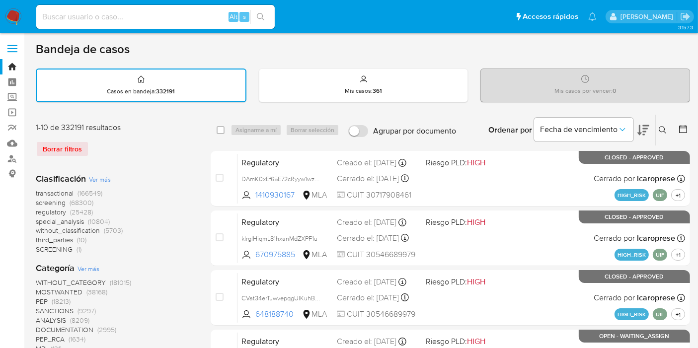
click at [658, 140] on div "Ingrese ID de usuario o caso Buscar Borrar filtros" at bounding box center [663, 130] width 17 height 31
click at [662, 127] on icon at bounding box center [662, 130] width 8 height 8
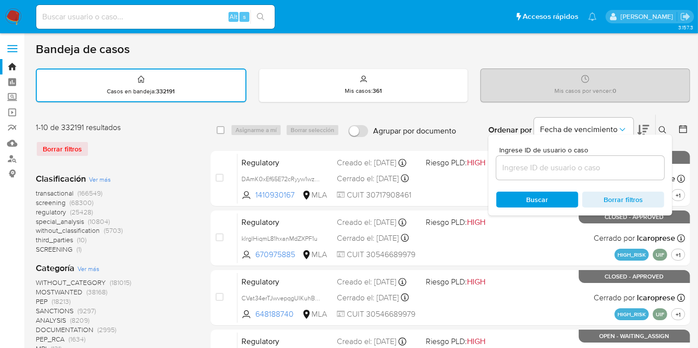
click at [528, 166] on input at bounding box center [580, 167] width 168 height 13
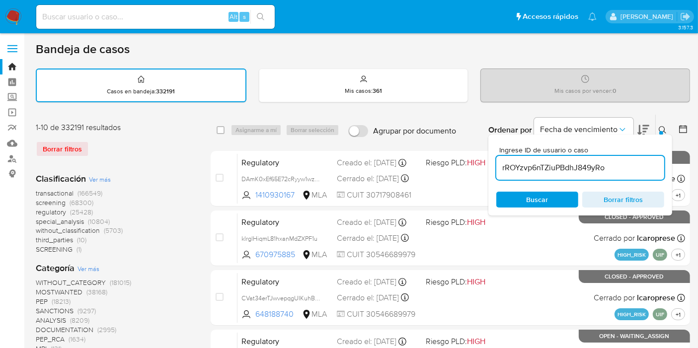
type input "rROYzvp6nTZiuPBdhJ849yRo"
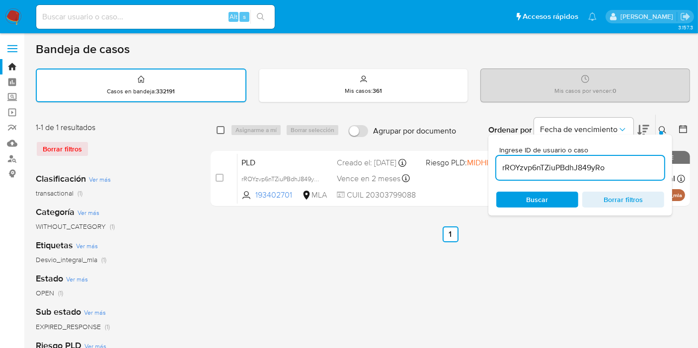
drag, startPoint x: 210, startPoint y: 133, endPoint x: 218, endPoint y: 130, distance: 9.4
click at [212, 133] on div "1-1 de 1 resultados Borrar filtros Clasificación Ver más transactional (1) Cate…" at bounding box center [363, 332] width 654 height 436
click at [218, 130] on input "checkbox" at bounding box center [220, 130] width 8 height 8
checkbox input "true"
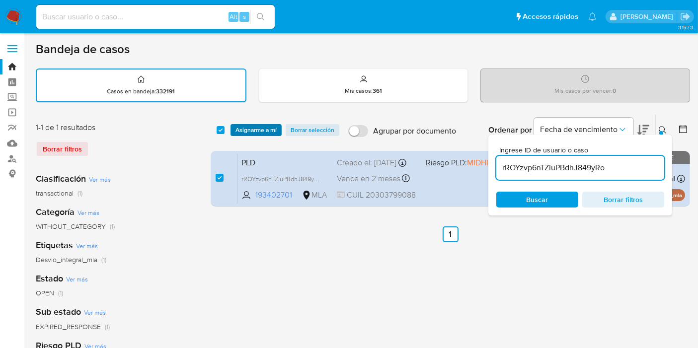
click at [272, 133] on span "Asignarme a mí" at bounding box center [255, 130] width 41 height 10
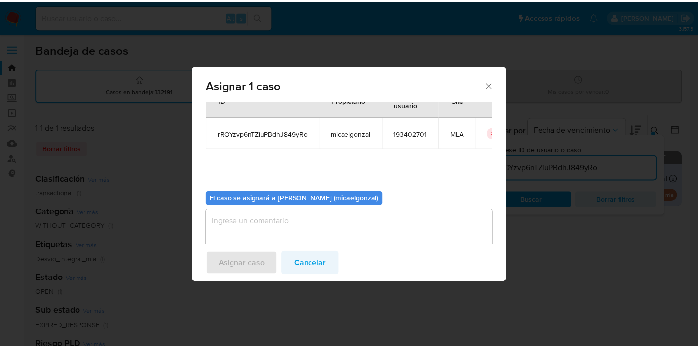
scroll to position [51, 0]
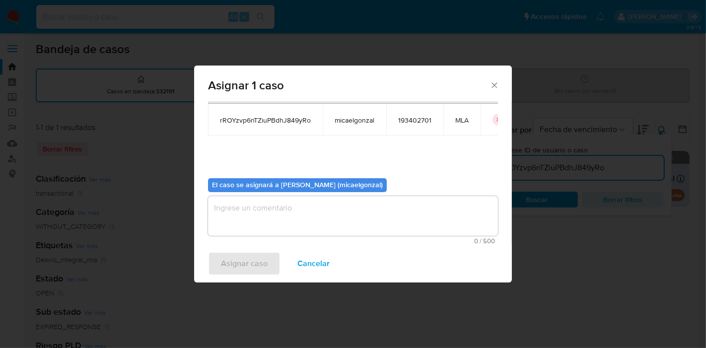
drag, startPoint x: 313, startPoint y: 260, endPoint x: 324, endPoint y: 209, distance: 52.7
click at [322, 244] on div "Asignar 1 caso Casos a asignar: ID Propietario ID de usuario Site rROYzvp6nTZiu…" at bounding box center [353, 174] width 318 height 217
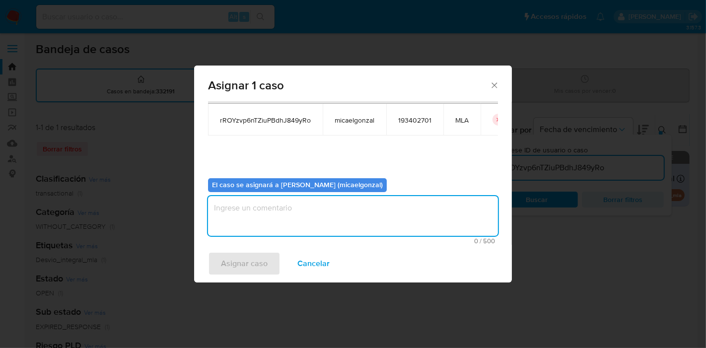
click at [324, 209] on textarea "assign-modal" at bounding box center [353, 216] width 290 height 40
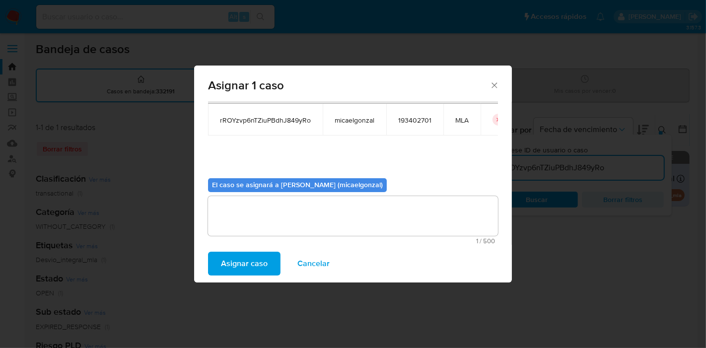
click at [250, 257] on span "Asignar caso" at bounding box center [244, 264] width 47 height 22
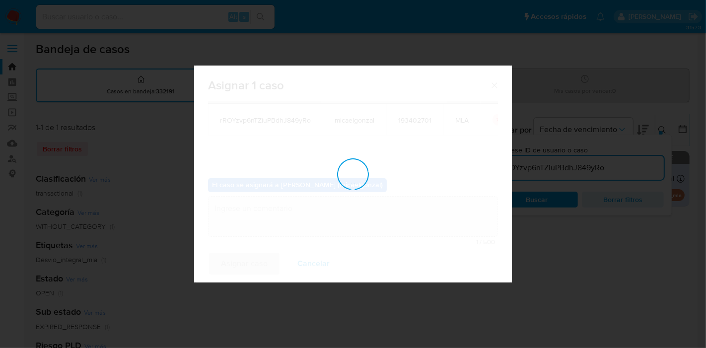
checkbox input "false"
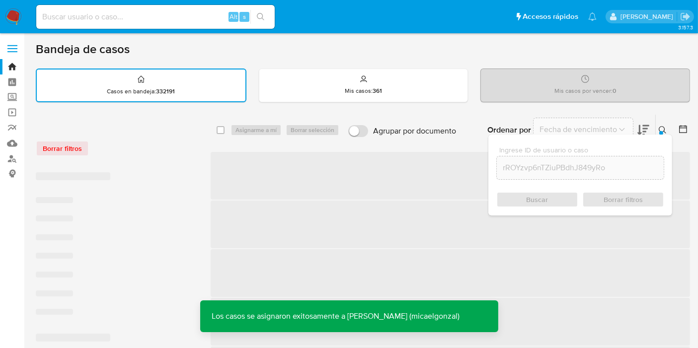
click at [213, 16] on input at bounding box center [155, 16] width 238 height 13
paste input "rROYzvp6nTZiuPBdhJ849yRo"
type input "rROYzvp6nTZiuPBdhJ849yRo"
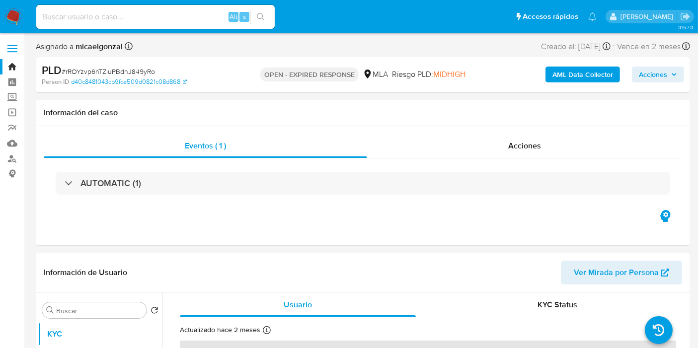
select select "10"
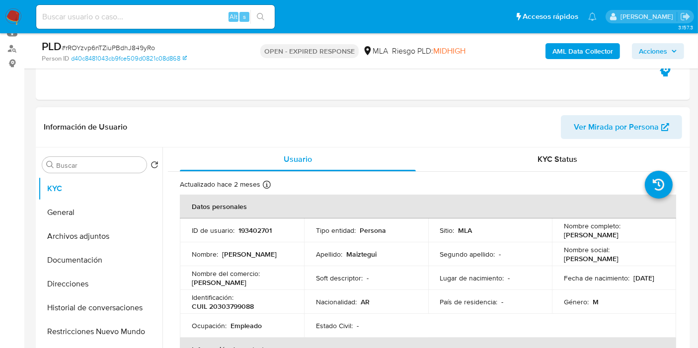
scroll to position [220, 0]
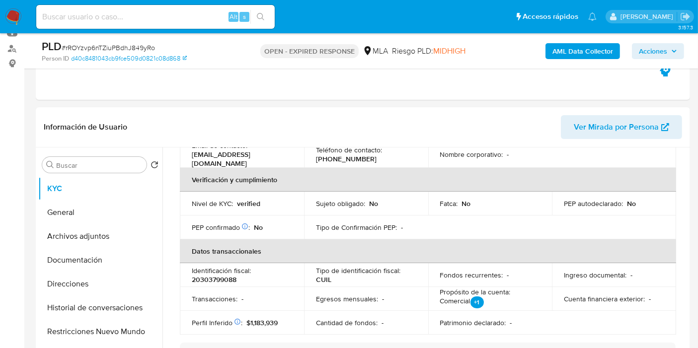
click at [15, 15] on img at bounding box center [13, 16] width 17 height 17
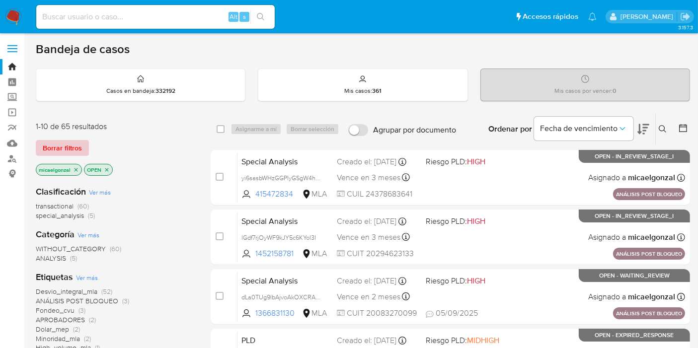
click at [66, 141] on span "Borrar filtros" at bounding box center [62, 148] width 39 height 14
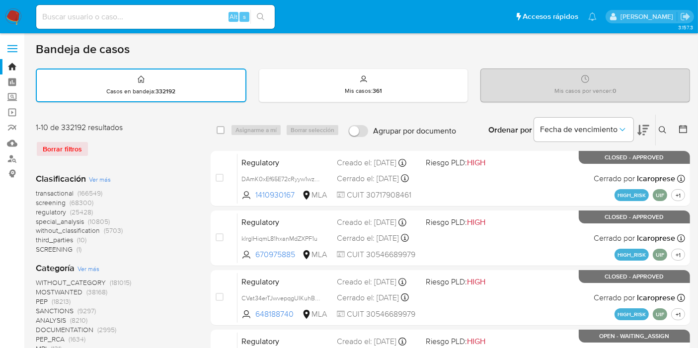
click at [661, 133] on icon at bounding box center [662, 130] width 8 height 8
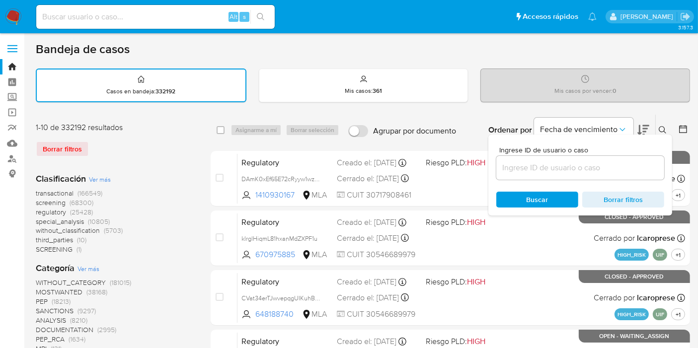
click at [553, 178] on div at bounding box center [580, 168] width 168 height 24
click at [556, 168] on input at bounding box center [580, 167] width 168 height 13
paste input "AYWoDc6q9zwm23ZnnAoApDwq"
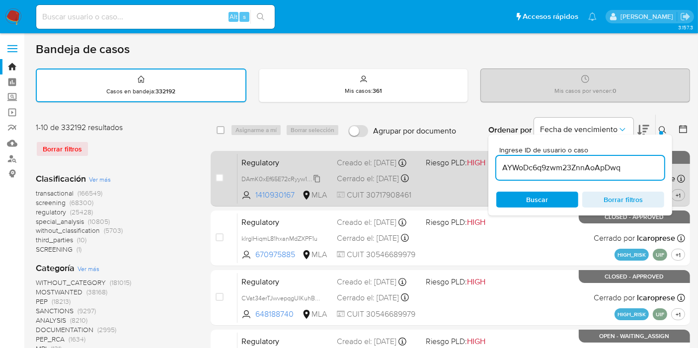
type input "AYWoDc6q9zwm23ZnnAoApDwq"
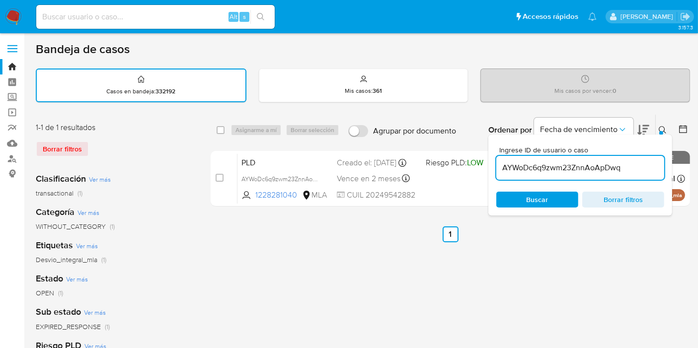
drag, startPoint x: 216, startPoint y: 130, endPoint x: 229, endPoint y: 130, distance: 12.9
click at [217, 130] on input "checkbox" at bounding box center [220, 130] width 8 height 8
checkbox input "true"
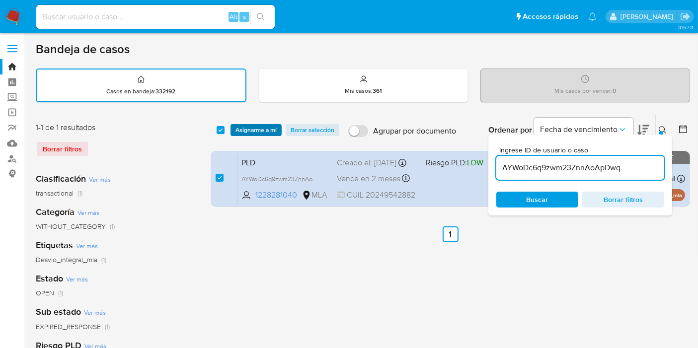
click at [242, 130] on span "Asignarme a mí" at bounding box center [255, 130] width 41 height 10
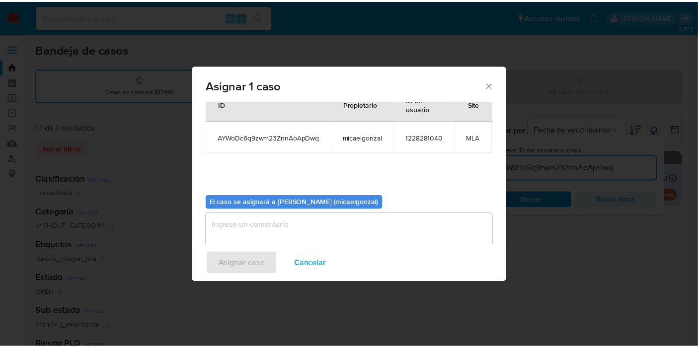
scroll to position [60, 0]
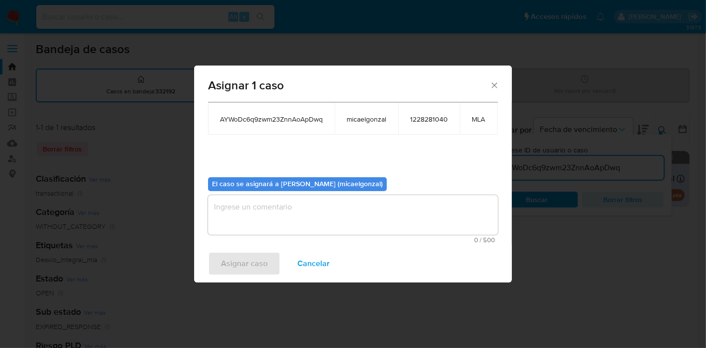
click at [332, 209] on textarea "assign-modal" at bounding box center [353, 215] width 290 height 40
click at [239, 262] on span "Asignar caso" at bounding box center [244, 264] width 47 height 22
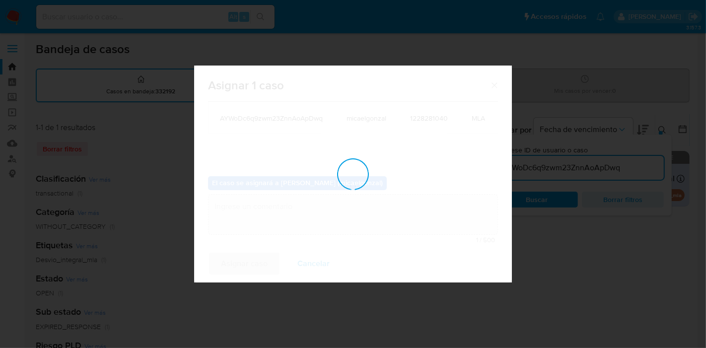
checkbox input "false"
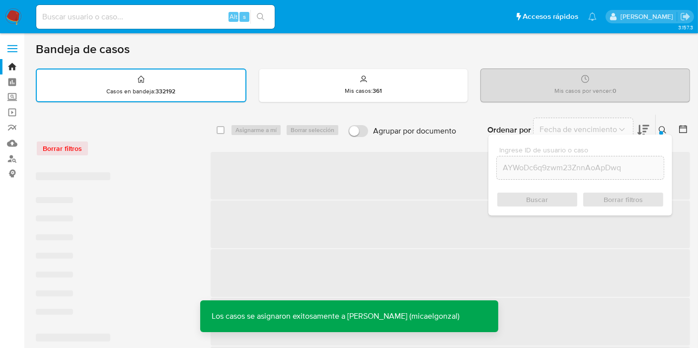
click at [110, 19] on input at bounding box center [155, 16] width 238 height 13
paste input "AYWoDc6q9zwm23ZnnAoApDwq"
type input "AYWoDc6q9zwm23ZnnAoApDwq"
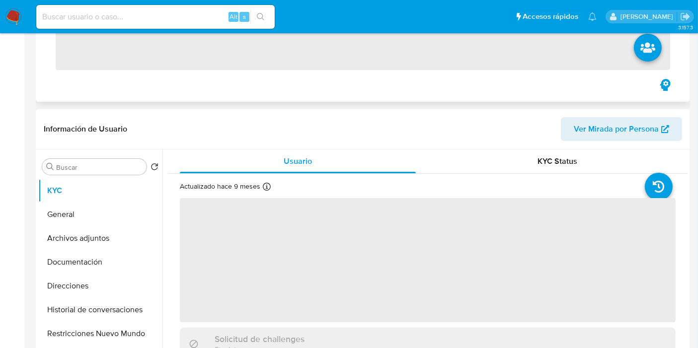
scroll to position [276, 0]
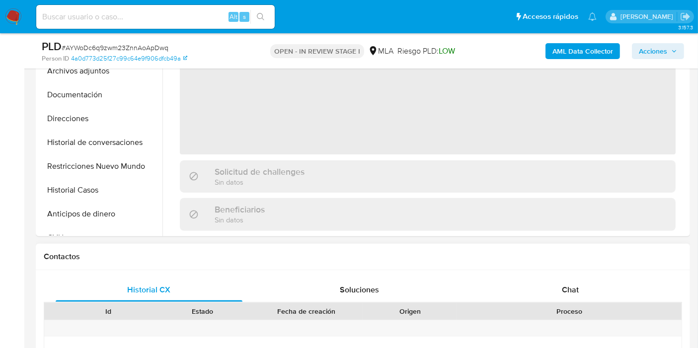
click at [572, 278] on div "Chat" at bounding box center [570, 290] width 187 height 24
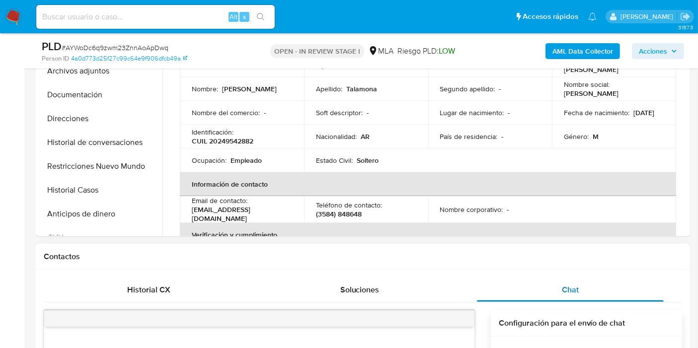
select select "10"
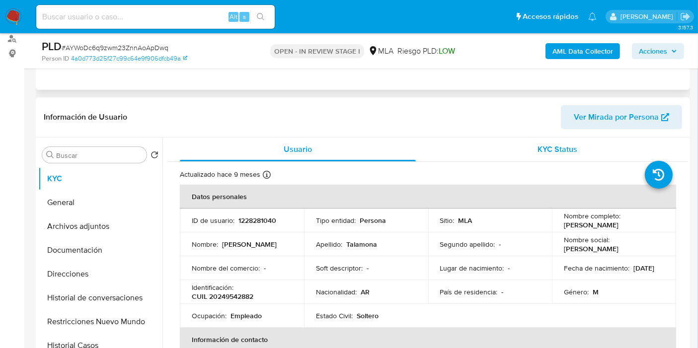
scroll to position [55, 0]
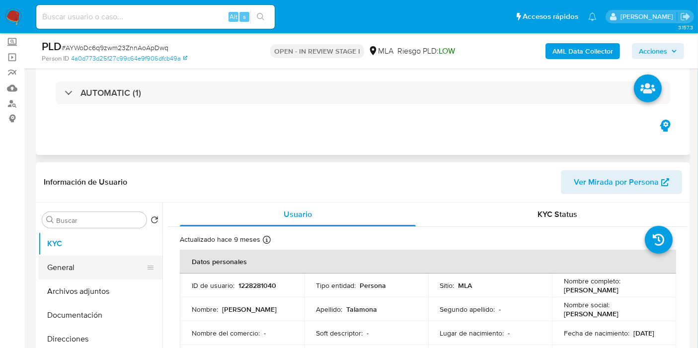
click at [84, 267] on button "General" at bounding box center [96, 268] width 116 height 24
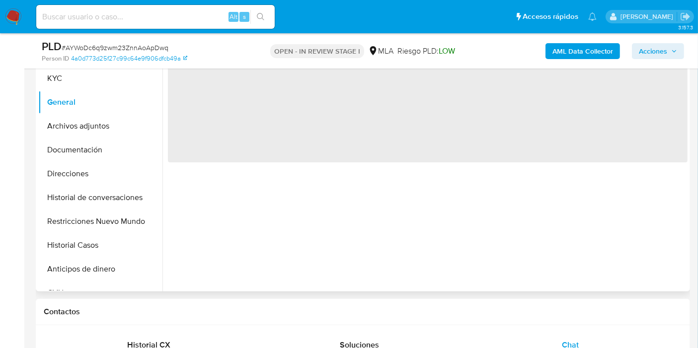
scroll to position [165, 0]
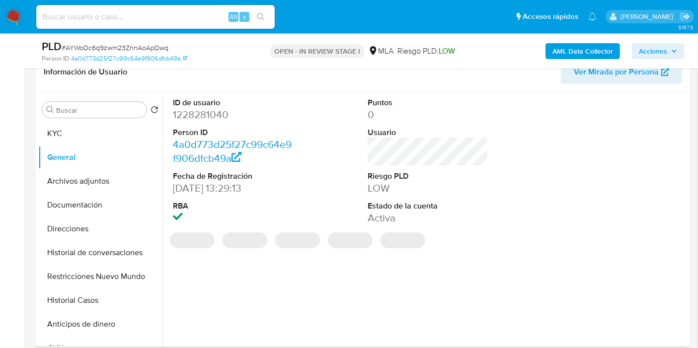
click at [207, 100] on dt "ID de usuario" at bounding box center [233, 102] width 120 height 11
drag, startPoint x: 207, startPoint y: 100, endPoint x: 180, endPoint y: 115, distance: 30.7
click at [180, 115] on dd "1228281040" at bounding box center [233, 115] width 120 height 14
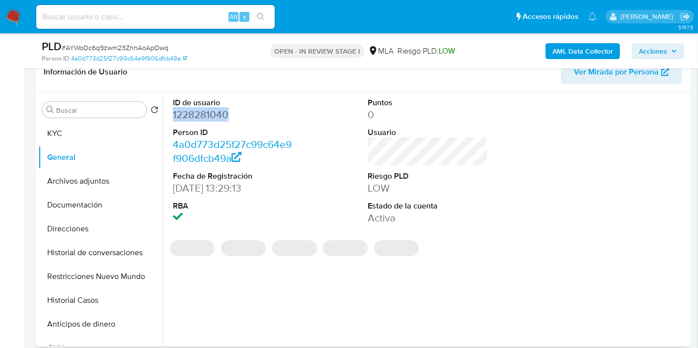
click at [180, 115] on dd "1228281040" at bounding box center [233, 115] width 120 height 14
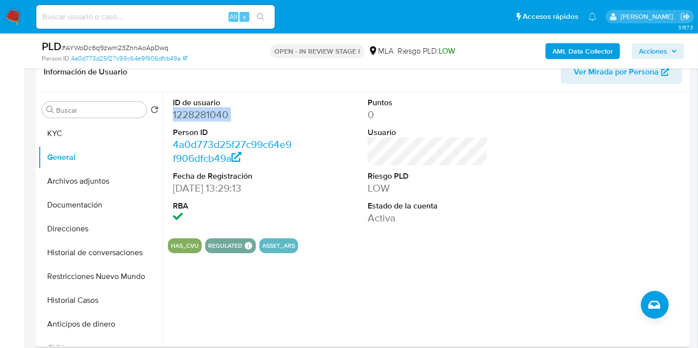
copy dd "1228281040"
click at [87, 215] on button "Documentación" at bounding box center [96, 205] width 116 height 24
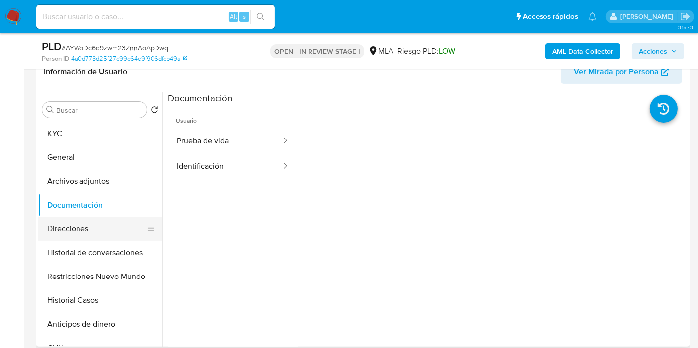
click at [78, 225] on button "Direcciones" at bounding box center [96, 229] width 116 height 24
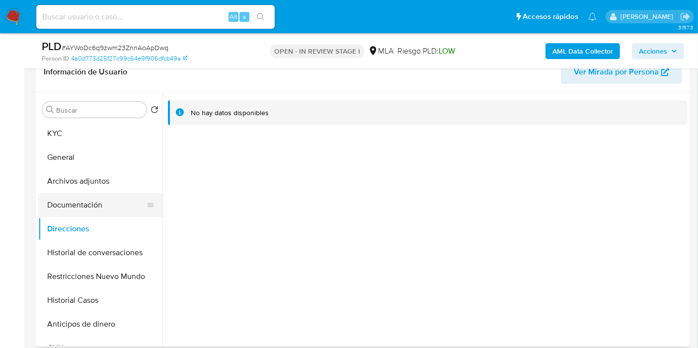
click at [90, 214] on button "Documentación" at bounding box center [96, 205] width 116 height 24
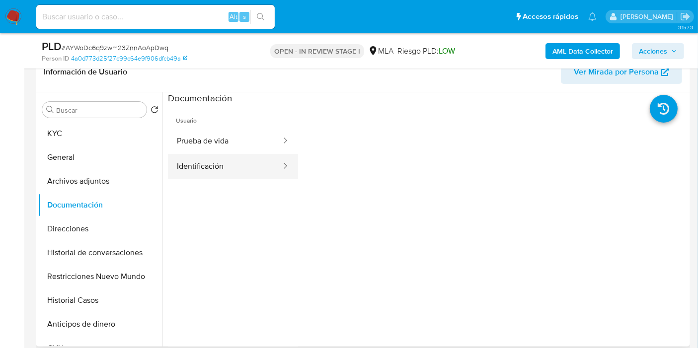
drag, startPoint x: 225, startPoint y: 178, endPoint x: 247, endPoint y: 166, distance: 24.7
click at [236, 172] on button "Identificación" at bounding box center [225, 166] width 114 height 25
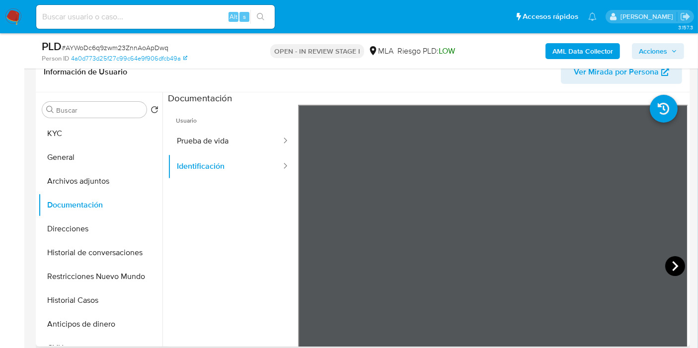
click at [674, 263] on icon at bounding box center [675, 266] width 20 height 20
click at [43, 134] on button "KYC" at bounding box center [96, 134] width 116 height 24
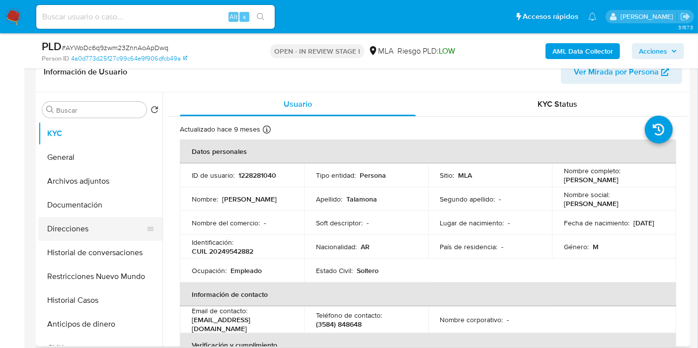
click at [68, 217] on button "Direcciones" at bounding box center [96, 229] width 116 height 24
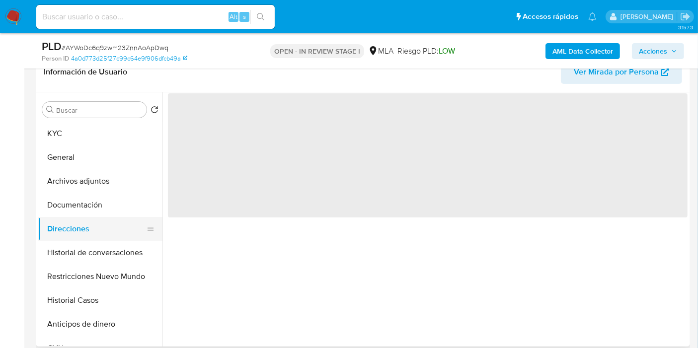
click at [70, 224] on button "Direcciones" at bounding box center [96, 229] width 116 height 24
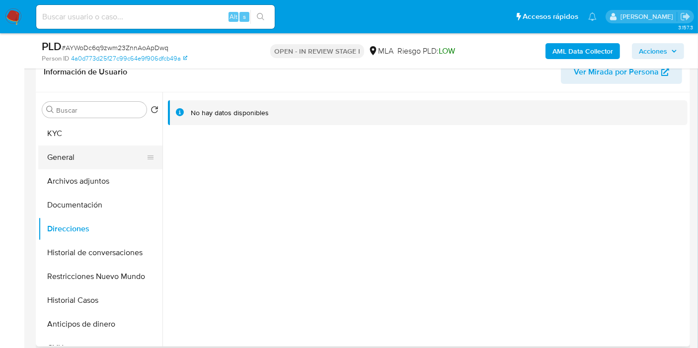
click at [57, 166] on button "General" at bounding box center [96, 157] width 116 height 24
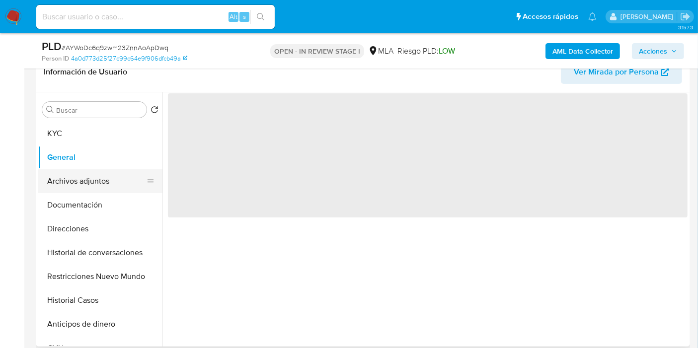
click at [57, 181] on button "Archivos adjuntos" at bounding box center [96, 181] width 116 height 24
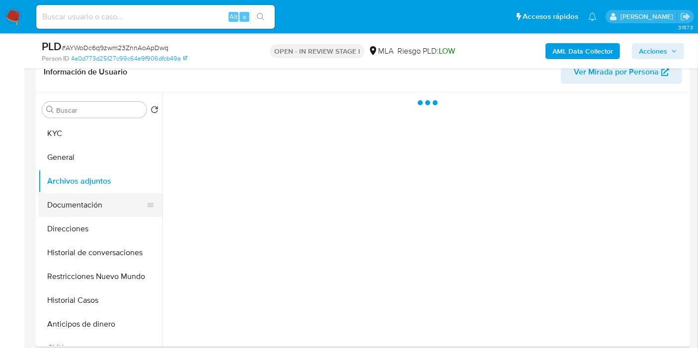
click at [70, 215] on button "Documentación" at bounding box center [96, 205] width 116 height 24
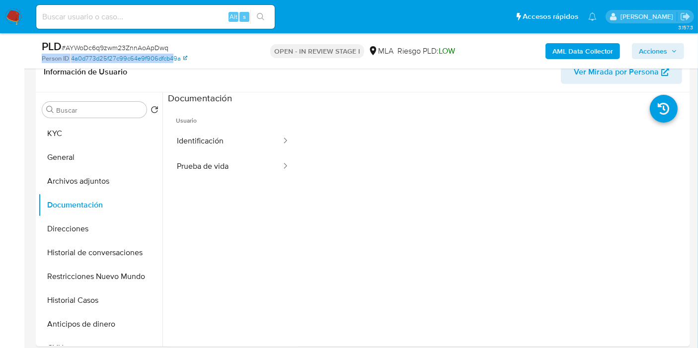
drag, startPoint x: 176, startPoint y: 52, endPoint x: 161, endPoint y: 62, distance: 17.5
click at [167, 58] on div "PLD # AYWoDc6q9zwm23ZnnAoApDwq Person ID 4a0d773d25f27c99c64e9f906dfcb49a" at bounding box center [148, 50] width 212 height 23
click at [161, 62] on link "4a0d773d25f27c99c64e9f906dfcb49a" at bounding box center [129, 58] width 116 height 9
click at [243, 150] on button "Identificación" at bounding box center [225, 141] width 114 height 25
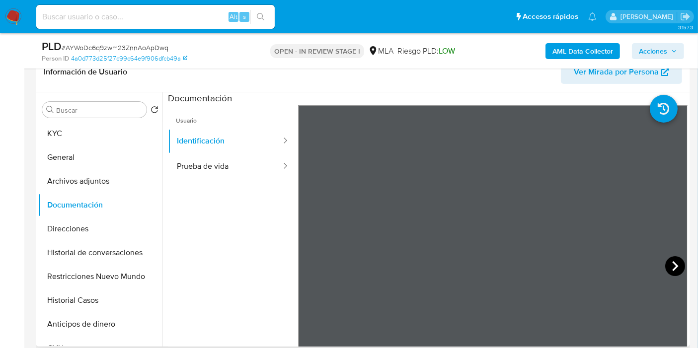
click at [669, 271] on icon at bounding box center [675, 266] width 20 height 20
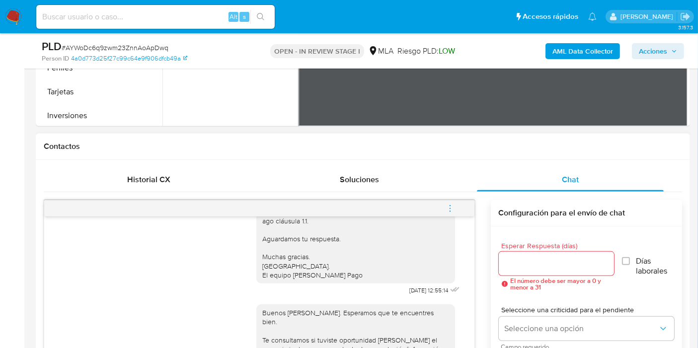
scroll to position [788, 0]
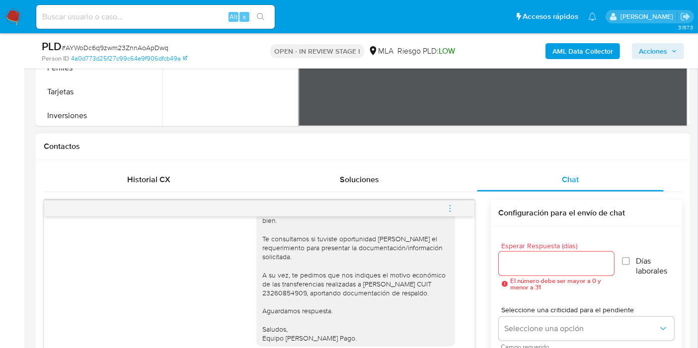
click at [454, 208] on icon "menu-action" at bounding box center [449, 208] width 9 height 9
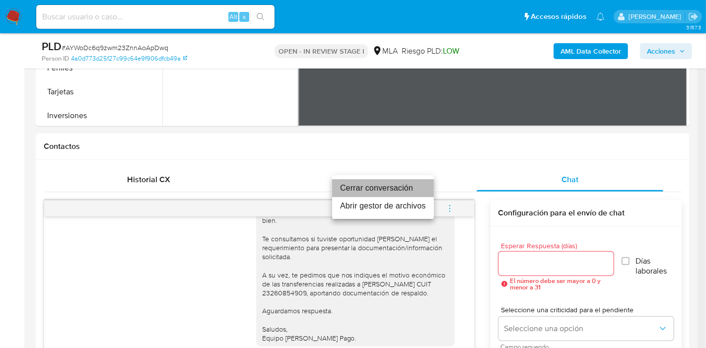
click at [372, 190] on li "Cerrar conversación" at bounding box center [383, 188] width 102 height 18
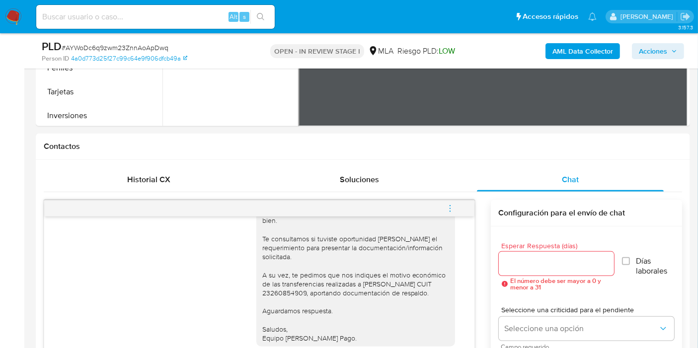
click at [400, 282] on div "Buenos días, Hugo. Esperamos que te encuentres bien. Te consultamos si tuviste …" at bounding box center [355, 275] width 187 height 136
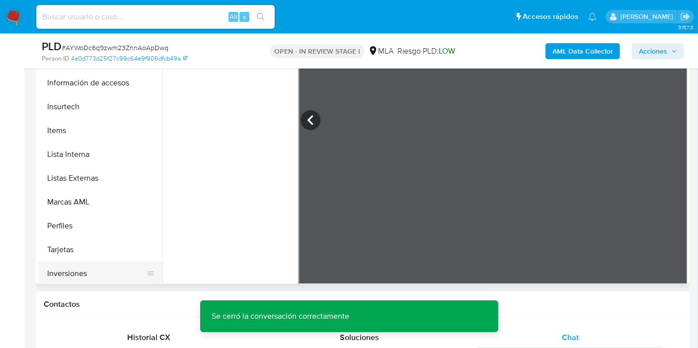
scroll to position [110, 0]
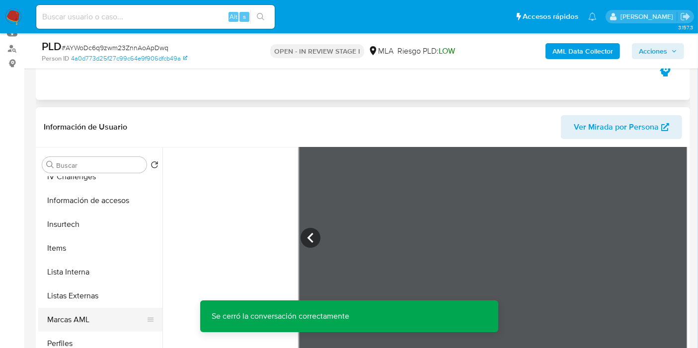
click at [56, 308] on button "Marcas AML" at bounding box center [96, 320] width 116 height 24
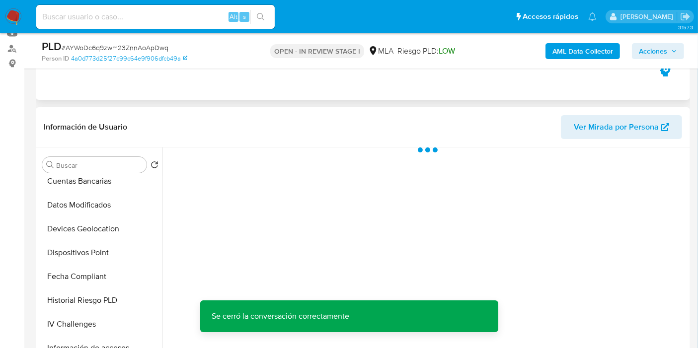
scroll to position [220, 0]
click at [66, 298] on button "Devices Geolocation" at bounding box center [100, 302] width 124 height 24
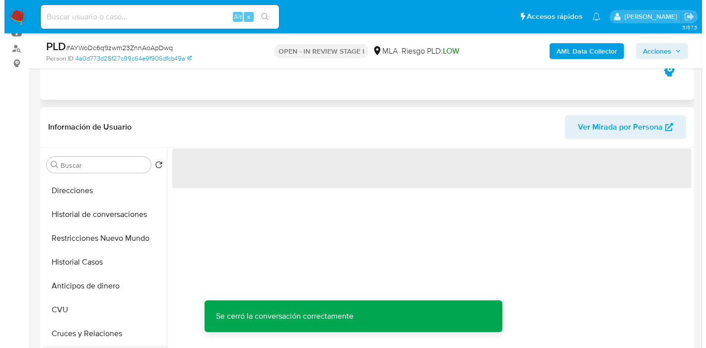
scroll to position [0, 0]
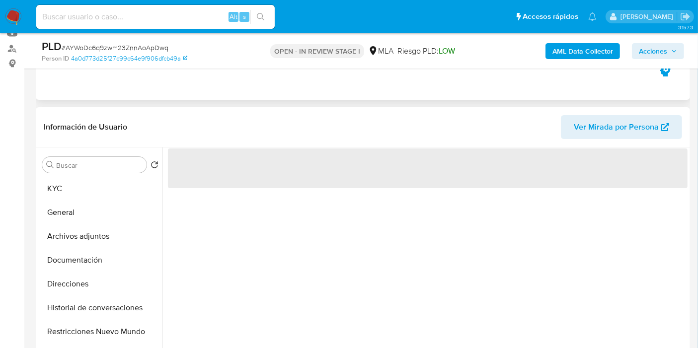
click at [85, 227] on button "Archivos adjuntos" at bounding box center [100, 236] width 124 height 24
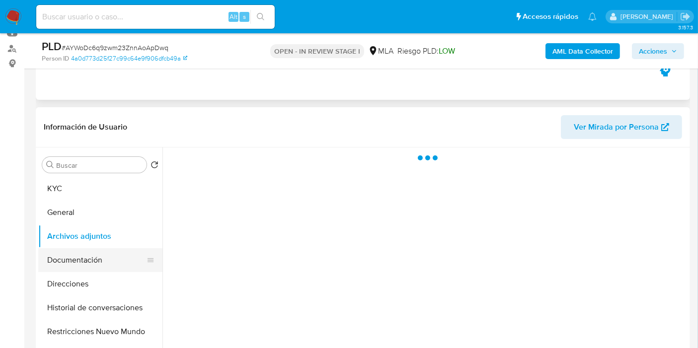
click at [83, 254] on button "Documentación" at bounding box center [96, 260] width 116 height 24
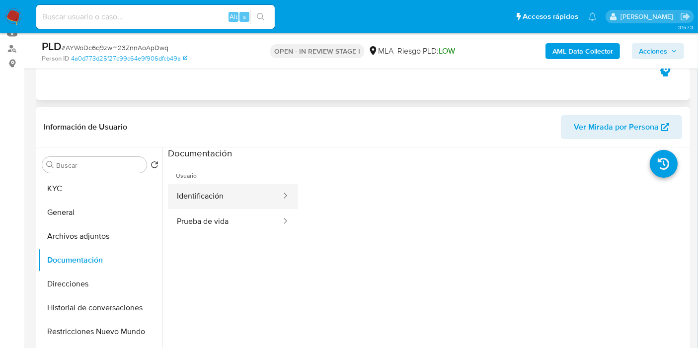
click at [195, 198] on button "Identificación" at bounding box center [225, 196] width 114 height 25
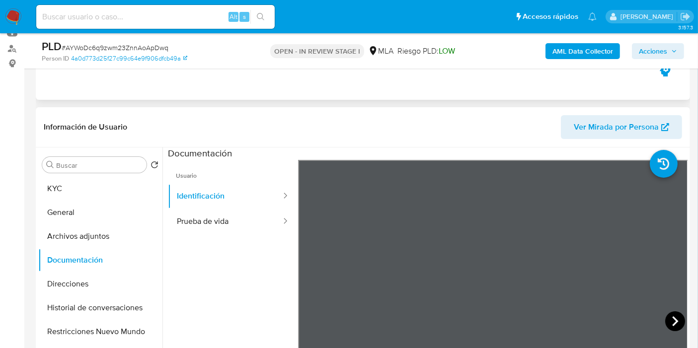
click at [661, 322] on div at bounding box center [493, 323] width 390 height 326
click at [670, 320] on icon at bounding box center [675, 321] width 20 height 20
drag, startPoint x: 148, startPoint y: 228, endPoint x: 175, endPoint y: 229, distance: 26.8
click at [154, 228] on div at bounding box center [154, 236] width 0 height 24
click at [218, 228] on button "Prueba de vida" at bounding box center [225, 221] width 114 height 25
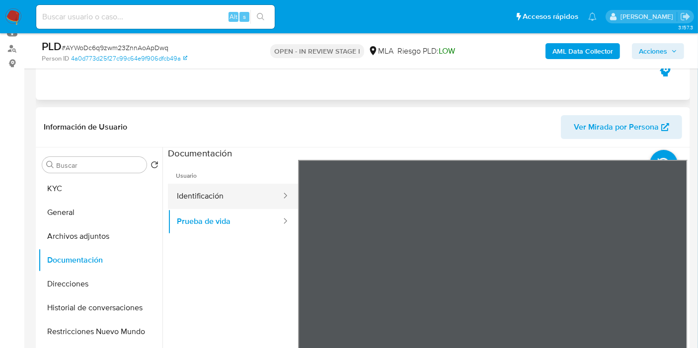
click at [234, 191] on button "Identificación" at bounding box center [225, 196] width 114 height 25
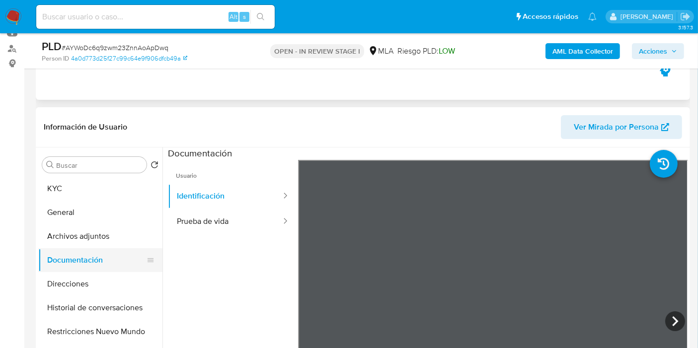
click at [66, 249] on button "Documentación" at bounding box center [96, 260] width 116 height 24
click at [107, 194] on button "KYC" at bounding box center [96, 189] width 116 height 24
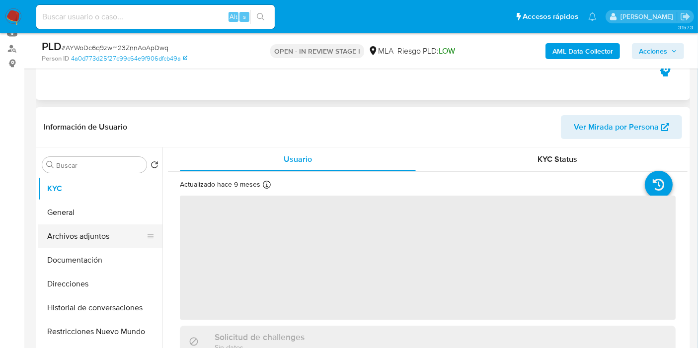
click at [89, 239] on button "Archivos adjuntos" at bounding box center [96, 236] width 116 height 24
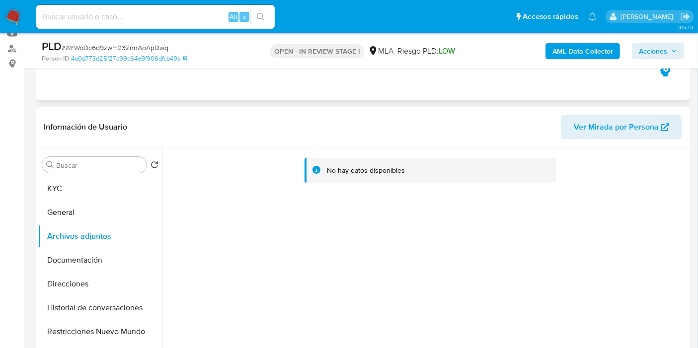
click at [573, 54] on b "AML Data Collector" at bounding box center [582, 51] width 61 height 16
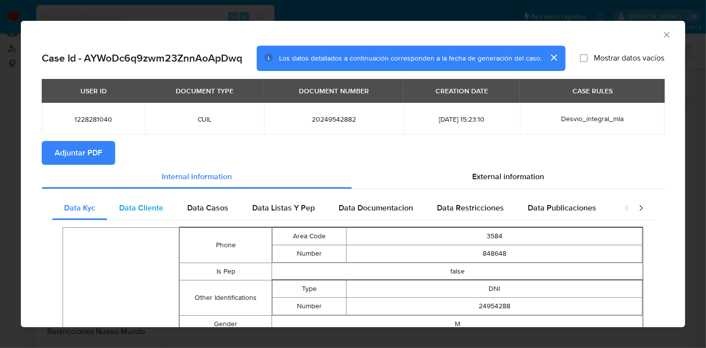
click at [160, 203] on span "Data Cliente" at bounding box center [141, 207] width 44 height 11
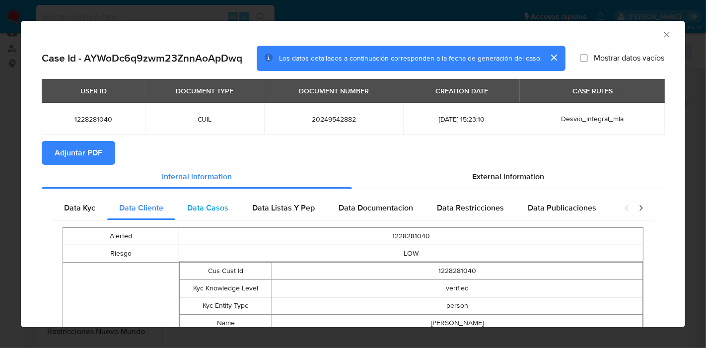
click at [183, 210] on div "Data Casos" at bounding box center [207, 208] width 65 height 24
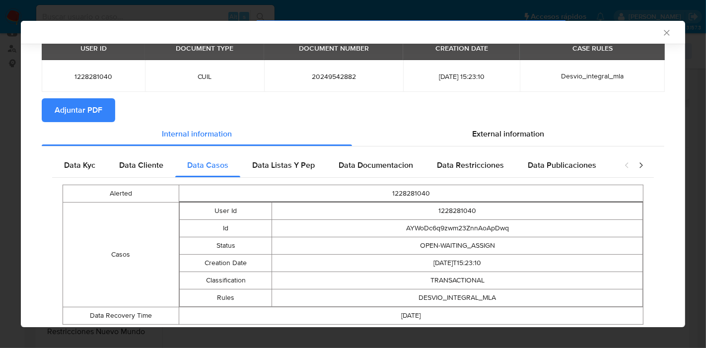
scroll to position [72, 0]
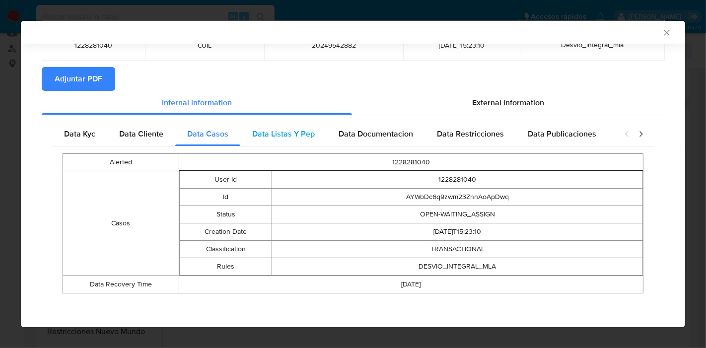
click at [302, 144] on div "Data Listas Y Pep" at bounding box center [283, 134] width 86 height 24
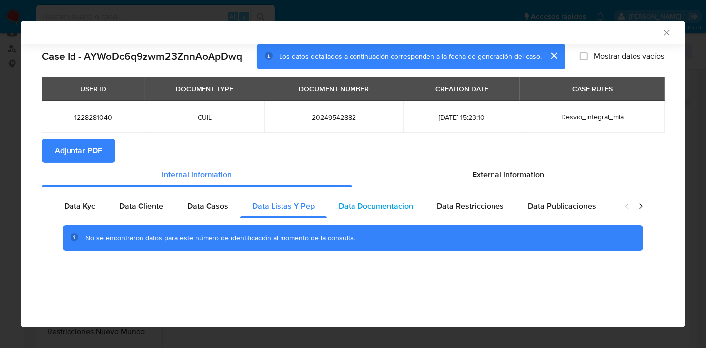
click at [392, 209] on span "Data Documentacion" at bounding box center [376, 205] width 74 height 11
click at [489, 207] on span "Data Restricciones" at bounding box center [470, 205] width 67 height 11
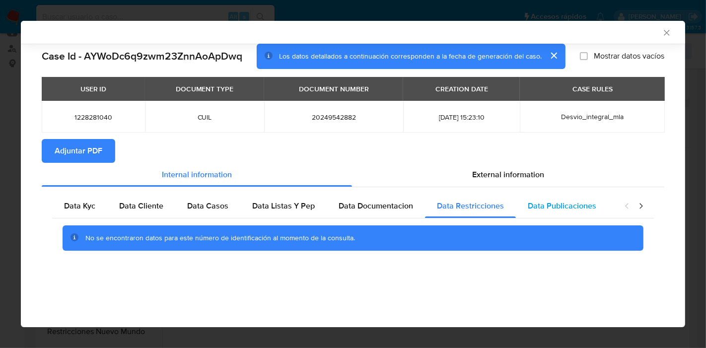
click at [545, 208] on span "Data Publicaciones" at bounding box center [562, 205] width 69 height 11
click at [641, 208] on icon "closure-recommendation-modal" at bounding box center [641, 206] width 10 height 10
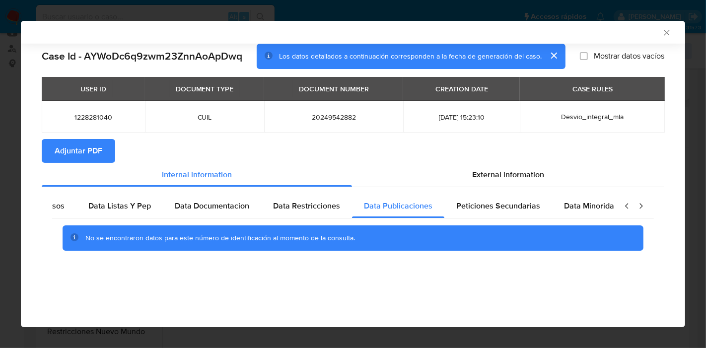
scroll to position [0, 174]
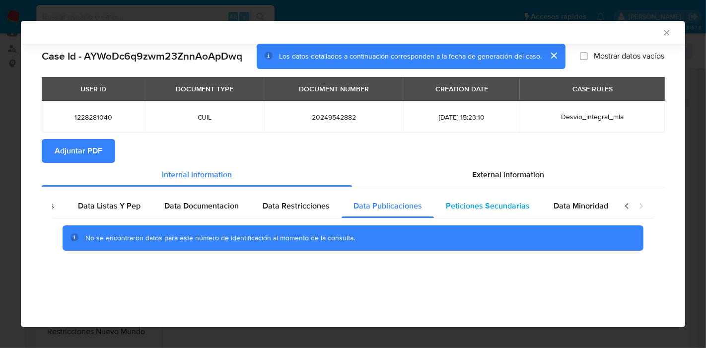
drag, startPoint x: 490, startPoint y: 220, endPoint x: 498, endPoint y: 215, distance: 9.2
click at [492, 218] on div "No se encontraron datos para este número de identificación al momento de la con…" at bounding box center [353, 238] width 602 height 40
click at [502, 211] on span "Peticiones Secundarias" at bounding box center [488, 205] width 84 height 11
drag, startPoint x: 574, startPoint y: 211, endPoint x: 638, endPoint y: 204, distance: 63.4
click at [576, 211] on span "Data Minoridad" at bounding box center [581, 205] width 55 height 11
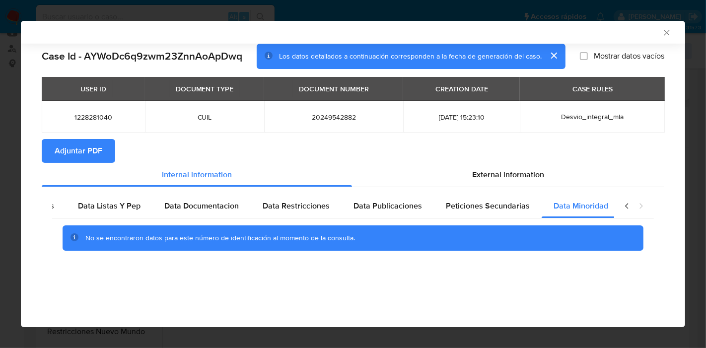
click at [627, 205] on icon "closure-recommendation-modal" at bounding box center [627, 206] width 10 height 10
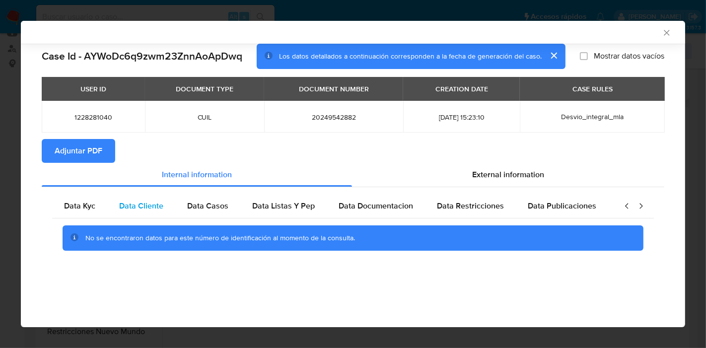
scroll to position [0, 0]
click at [82, 201] on span "Data Kyc" at bounding box center [79, 205] width 31 height 11
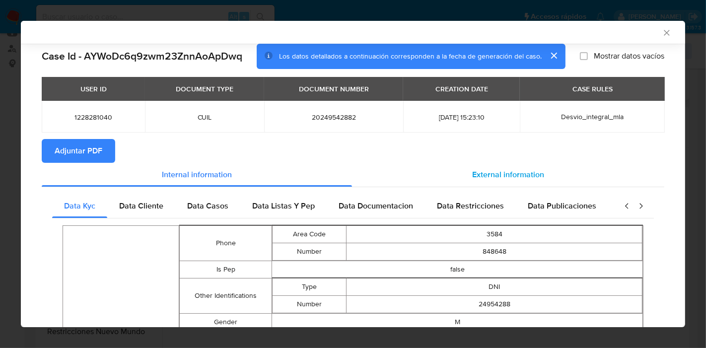
click at [507, 177] on span "External information" at bounding box center [508, 174] width 72 height 11
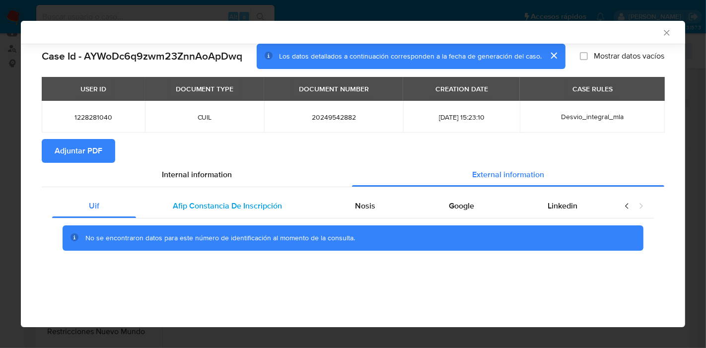
click at [219, 216] on div "Afip Constancia De Inscripción" at bounding box center [227, 206] width 183 height 24
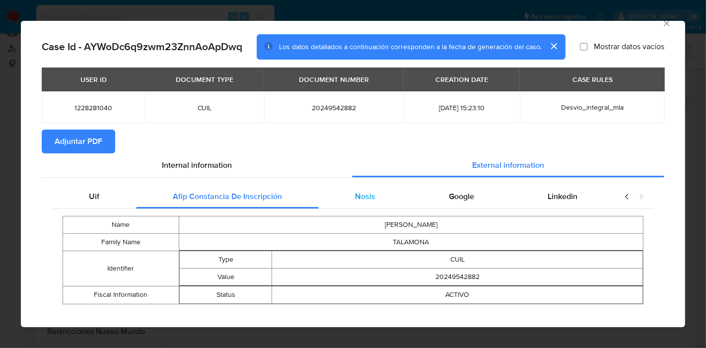
scroll to position [22, 0]
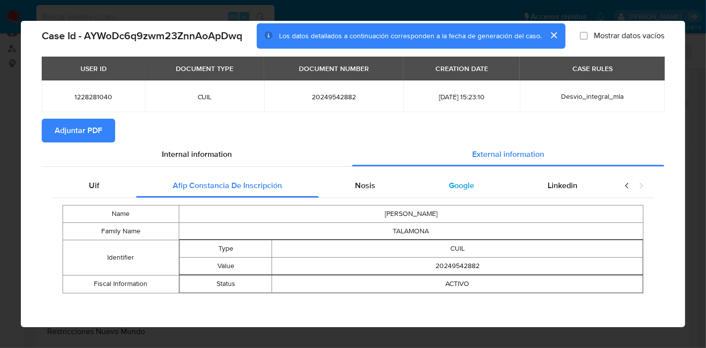
drag, startPoint x: 370, startPoint y: 181, endPoint x: 413, endPoint y: 184, distance: 42.8
click at [375, 182] on div "Nosis" at bounding box center [366, 186] width 94 height 24
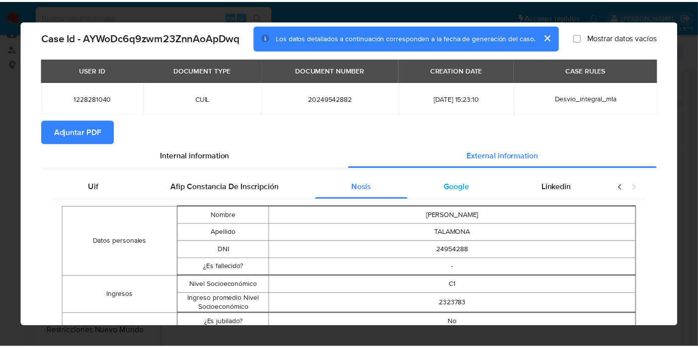
scroll to position [0, 0]
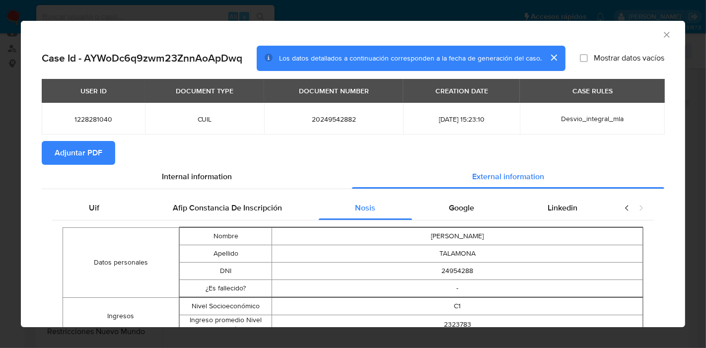
drag, startPoint x: 477, startPoint y: 215, endPoint x: 505, endPoint y: 217, distance: 28.0
click at [481, 215] on div "Google" at bounding box center [461, 208] width 99 height 24
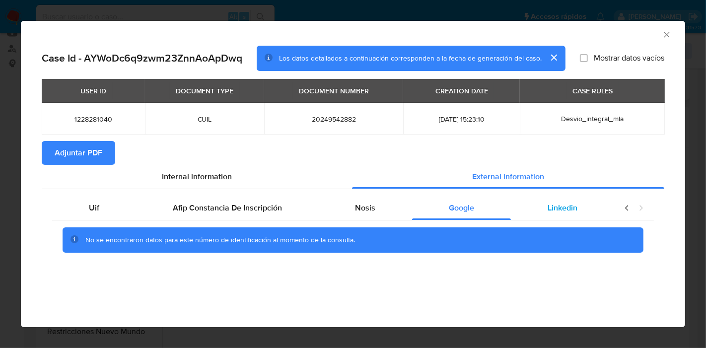
drag, startPoint x: 570, startPoint y: 208, endPoint x: 582, endPoint y: 208, distance: 12.4
click at [574, 208] on span "Linkedin" at bounding box center [563, 207] width 30 height 11
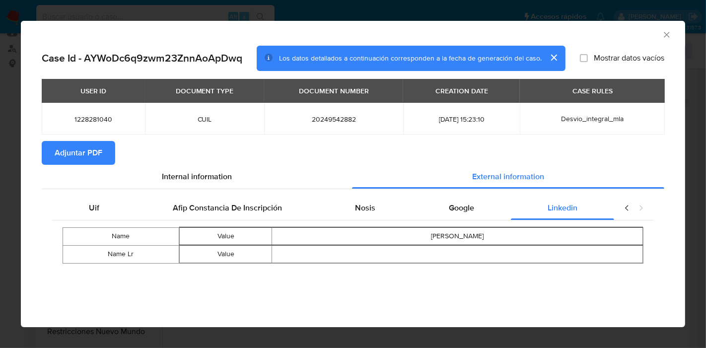
click at [633, 208] on div "closure-recommendation-modal" at bounding box center [634, 208] width 40 height 24
click at [628, 208] on icon "closure-recommendation-modal" at bounding box center [627, 208] width 10 height 10
click at [103, 207] on div "Uif" at bounding box center [94, 208] width 84 height 24
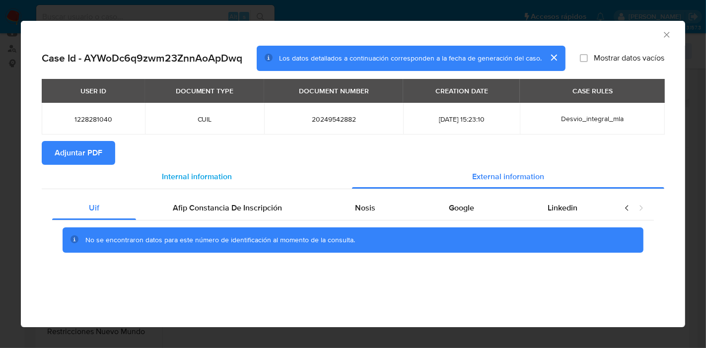
click at [200, 179] on span "Internal information" at bounding box center [197, 176] width 70 height 11
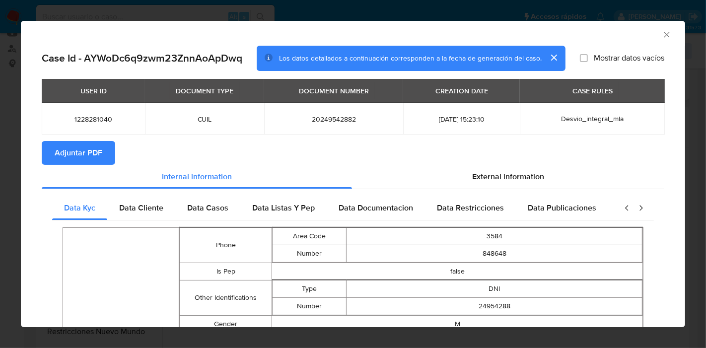
click at [94, 153] on span "Adjuntar PDF" at bounding box center [79, 153] width 48 height 22
click at [0, 148] on div "AML Data Collector Case Id - AYWoDc6q9zwm23ZnnAoApDwq Los datos detallados a co…" at bounding box center [353, 174] width 706 height 348
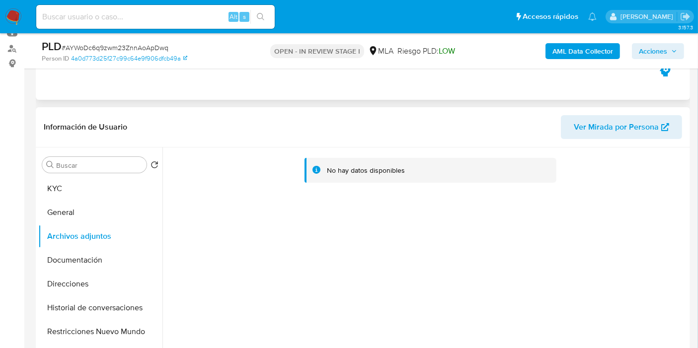
click at [642, 147] on div "No hay datos disponibles" at bounding box center [424, 274] width 525 height 254
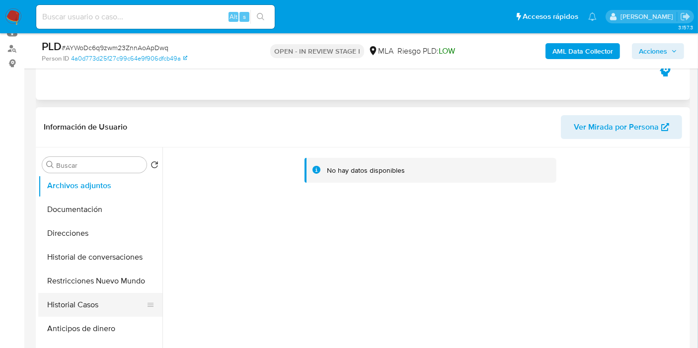
scroll to position [110, 0]
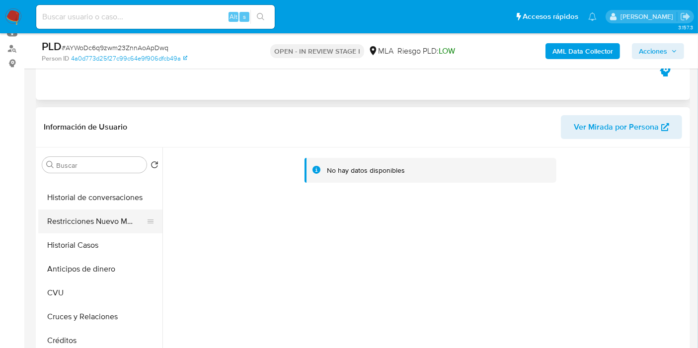
click at [100, 220] on button "Restricciones Nuevo Mundo" at bounding box center [96, 222] width 116 height 24
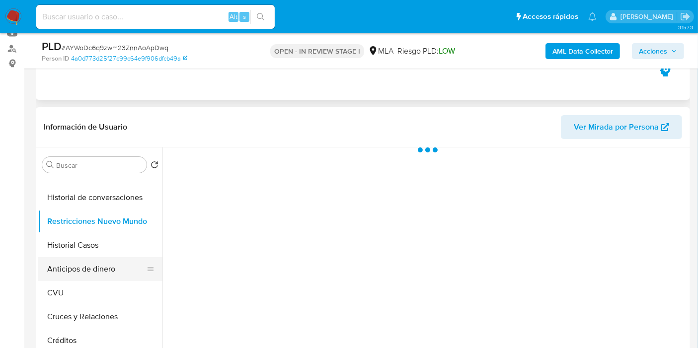
scroll to position [55, 0]
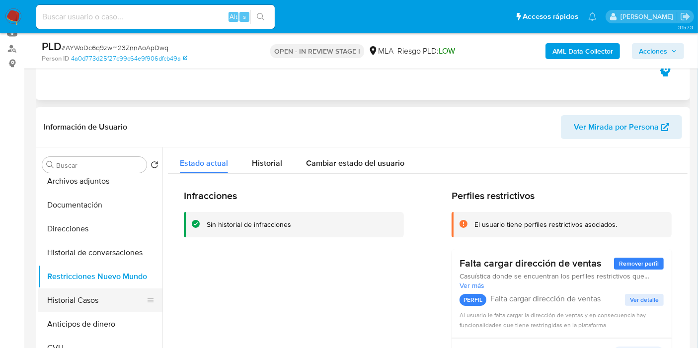
click at [96, 296] on button "Historial Casos" at bounding box center [96, 300] width 116 height 24
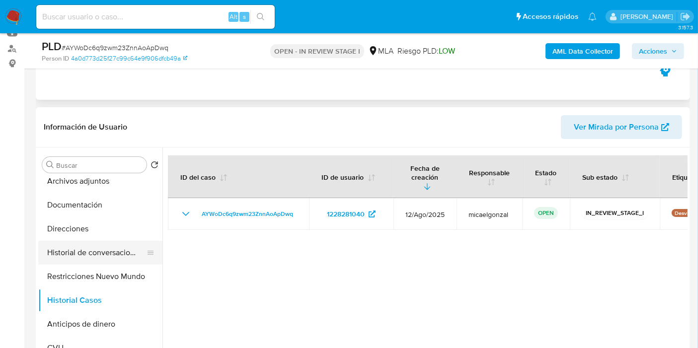
click at [112, 255] on button "Historial de conversaciones" at bounding box center [96, 253] width 116 height 24
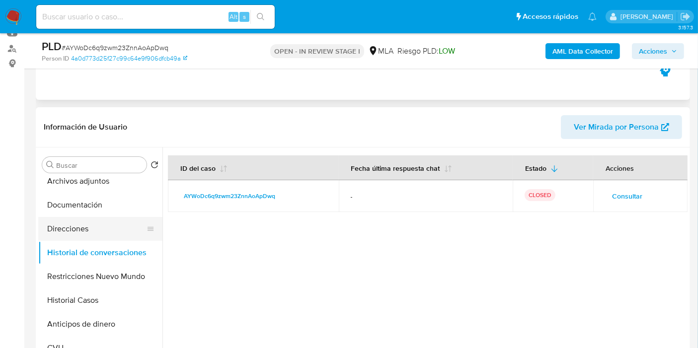
click at [91, 223] on button "Direcciones" at bounding box center [96, 229] width 116 height 24
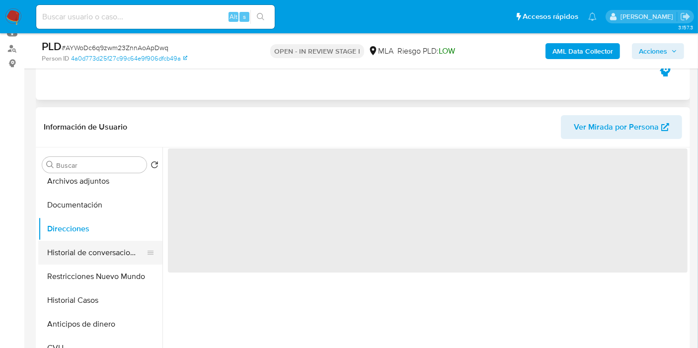
scroll to position [0, 0]
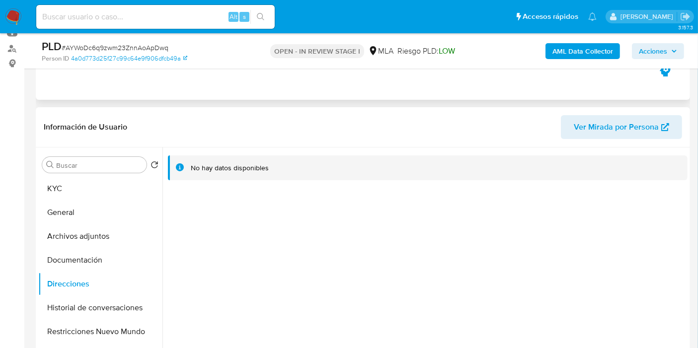
drag, startPoint x: 98, startPoint y: 234, endPoint x: 498, endPoint y: 231, distance: 399.7
click at [108, 231] on button "Archivos adjuntos" at bounding box center [100, 236] width 124 height 24
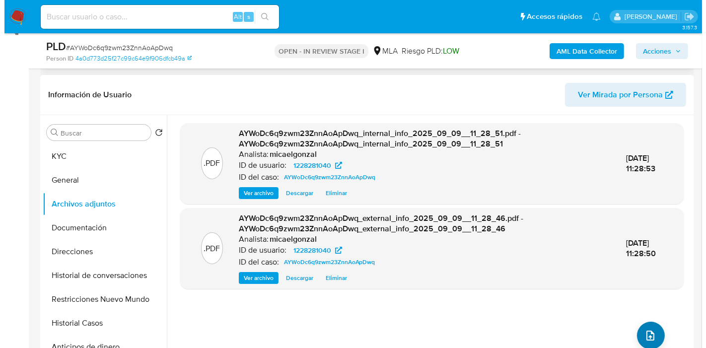
scroll to position [165, 0]
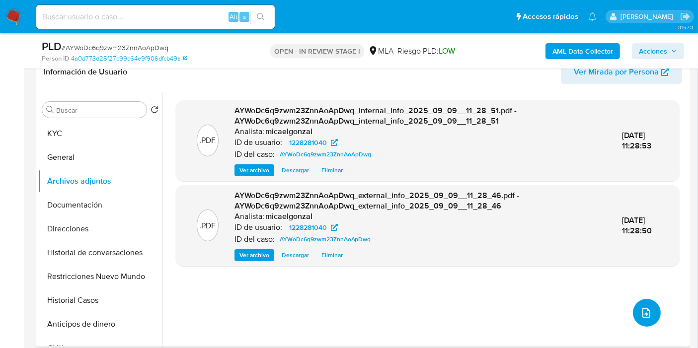
click at [634, 308] on button "upload-file" at bounding box center [647, 313] width 28 height 28
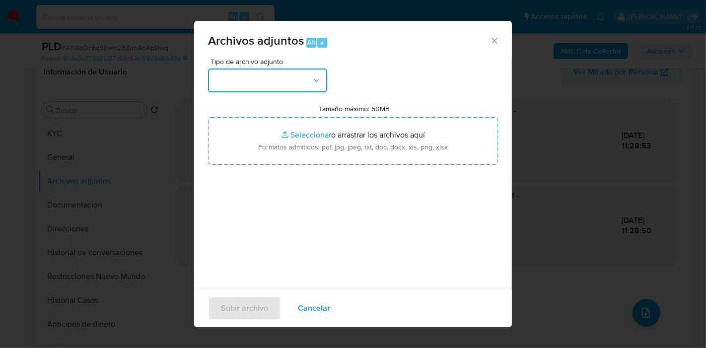
click at [264, 88] on button "button" at bounding box center [267, 81] width 119 height 24
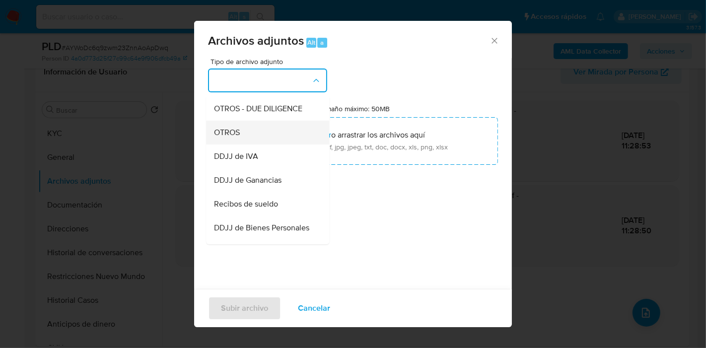
click at [250, 144] on div "OTROS" at bounding box center [264, 133] width 101 height 24
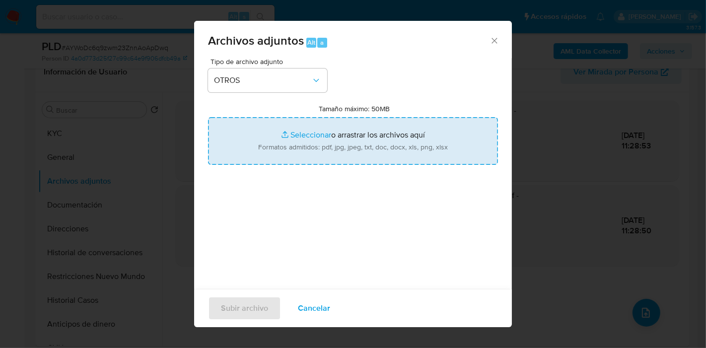
click at [289, 133] on input "Tamaño máximo: 50MB Seleccionar archivos" at bounding box center [353, 141] width 290 height 48
type input "C:\fakepath\Movimientos de Hugo Ariel Talamona.xlsx"
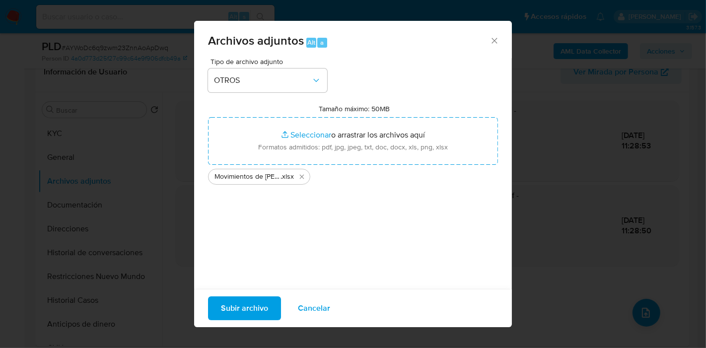
click at [232, 297] on span "Subir archivo" at bounding box center [244, 308] width 47 height 22
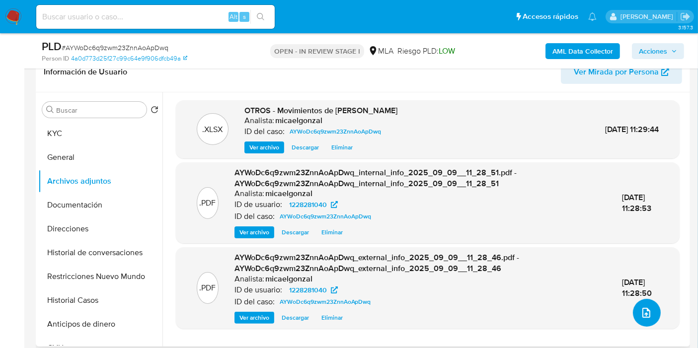
click at [648, 317] on span "upload-file" at bounding box center [646, 313] width 12 height 12
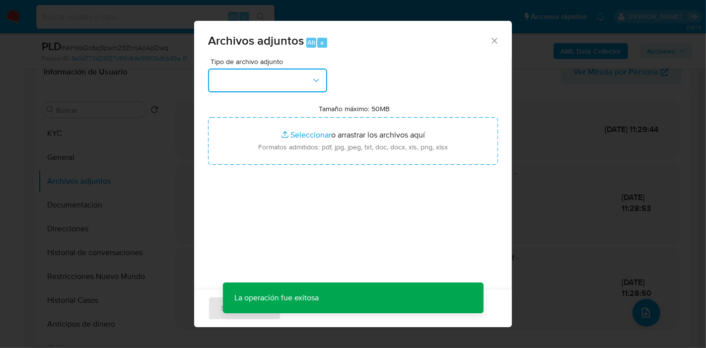
click at [314, 88] on button "button" at bounding box center [267, 81] width 119 height 24
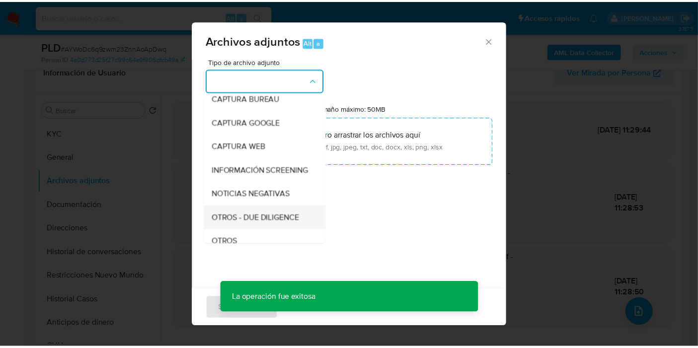
scroll to position [110, 0]
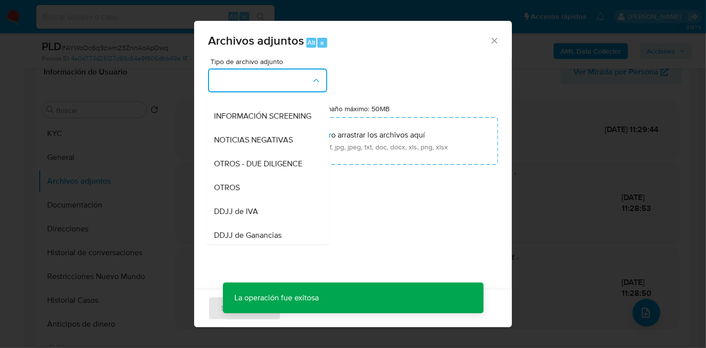
drag, startPoint x: 274, startPoint y: 190, endPoint x: 280, endPoint y: 187, distance: 6.2
click at [275, 190] on div "OTROS" at bounding box center [264, 188] width 101 height 24
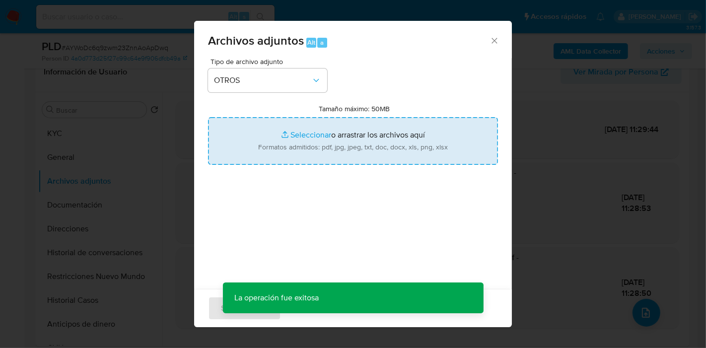
click at [377, 144] on input "Tamaño máximo: 50MB Seleccionar archivos" at bounding box center [353, 141] width 290 height 48
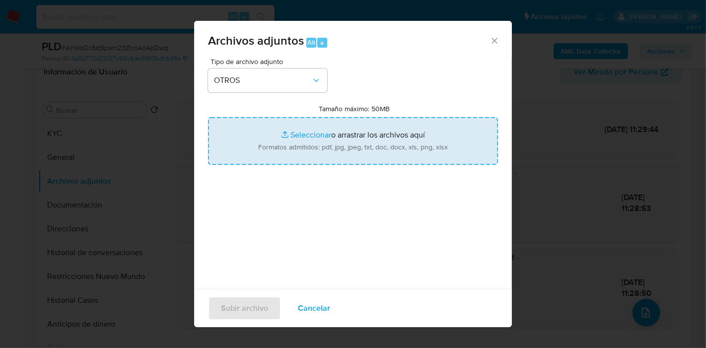
type input "C:\fakepath\Caselog AYWoDc6q9zwm23ZnnAoApDwq_2025_08_19_00_26_33.docx"
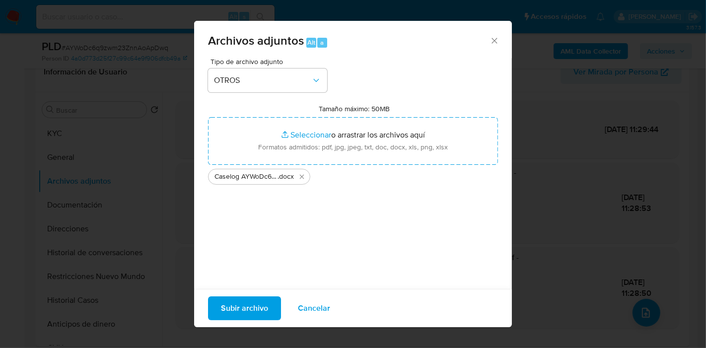
click at [249, 314] on span "Subir archivo" at bounding box center [244, 308] width 47 height 22
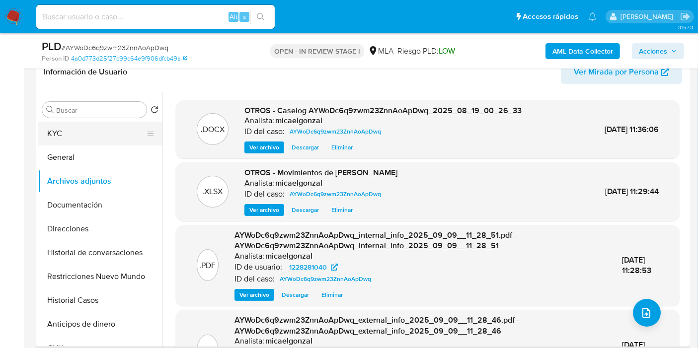
click at [116, 141] on button "KYC" at bounding box center [96, 134] width 116 height 24
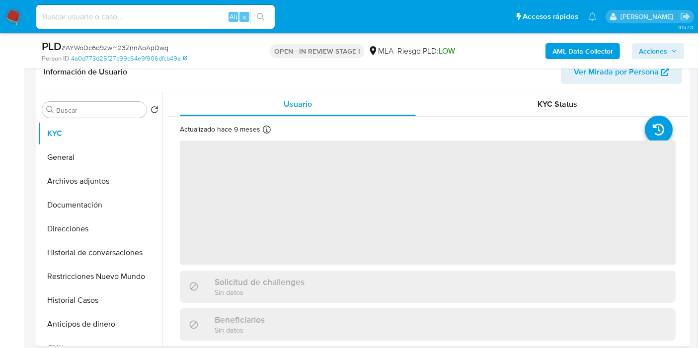
click at [643, 55] on span "Acciones" at bounding box center [653, 51] width 28 height 16
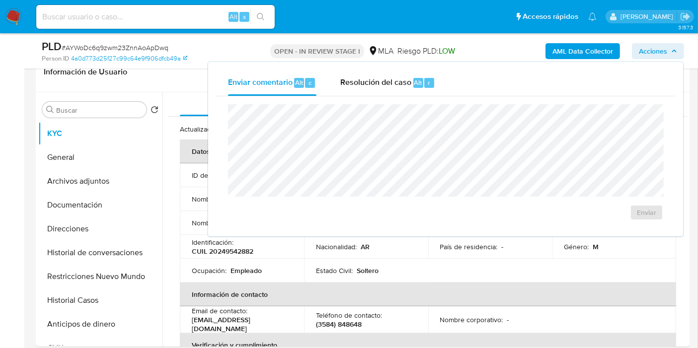
click at [346, 96] on div "Enviar" at bounding box center [445, 162] width 459 height 132
click at [355, 88] on div "Resolución del caso Alt r" at bounding box center [387, 83] width 95 height 26
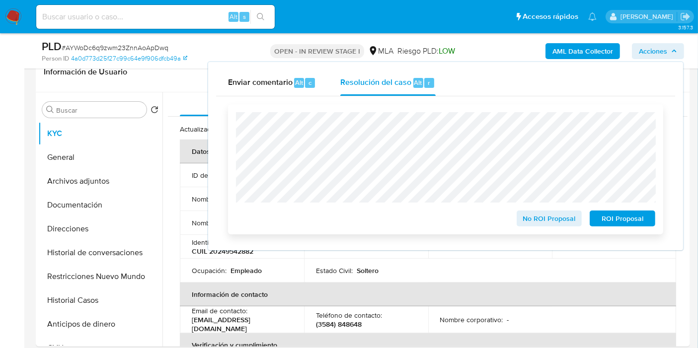
click at [539, 220] on span "No ROI Proposal" at bounding box center [549, 219] width 52 height 14
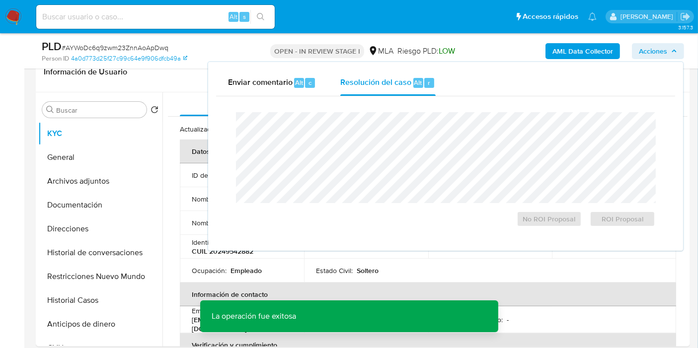
scroll to position [55, 0]
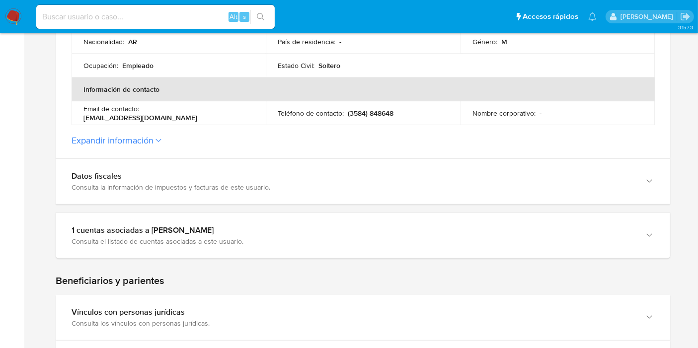
scroll to position [441, 0]
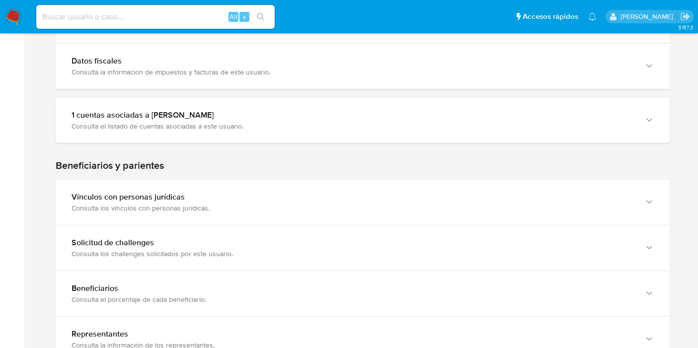
click at [266, 150] on section at bounding box center [363, 87] width 614 height 825
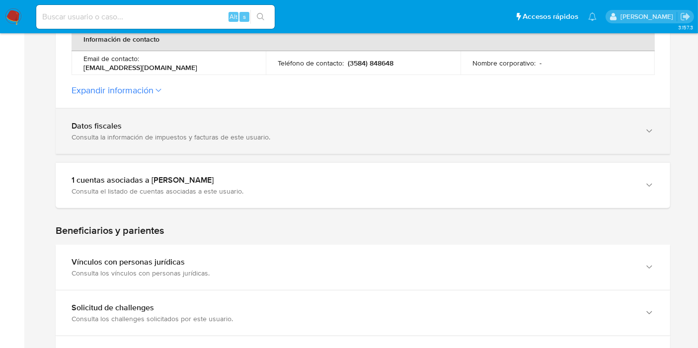
scroll to position [331, 0]
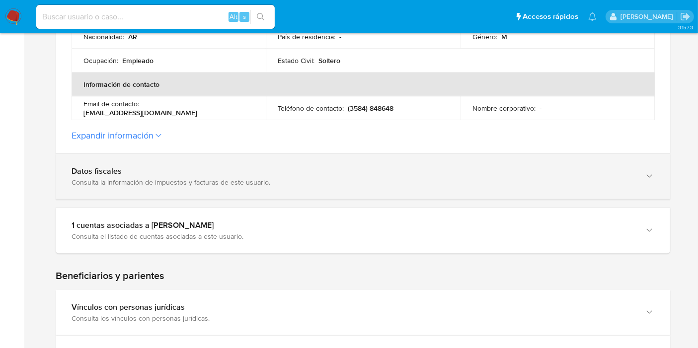
click at [270, 179] on div "Consulta la información de impuestos y facturas de este usuario." at bounding box center [353, 182] width 563 height 9
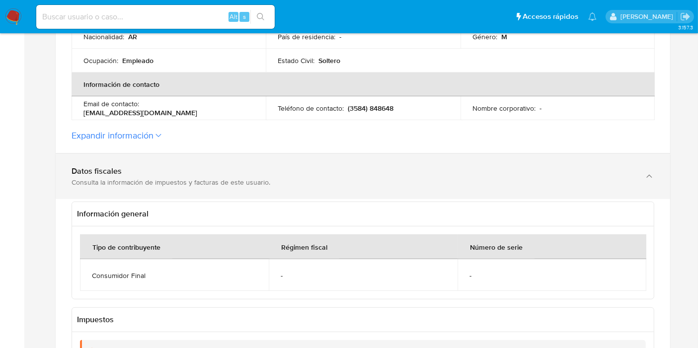
click at [270, 179] on div "Consulta la información de impuestos y facturas de este usuario." at bounding box center [353, 182] width 563 height 9
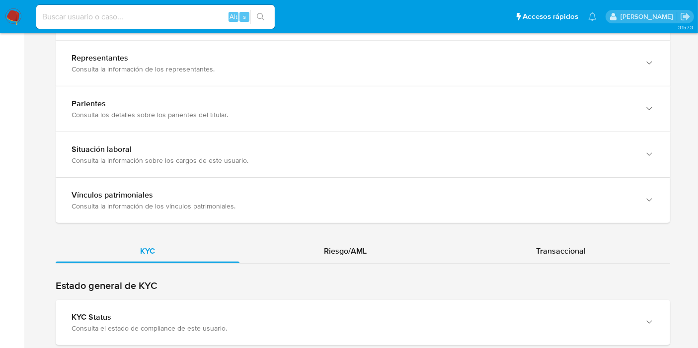
scroll to position [882, 0]
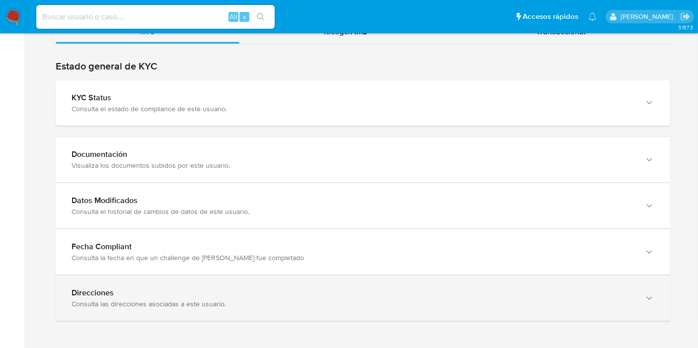
click at [151, 289] on div "Direcciones" at bounding box center [353, 293] width 563 height 10
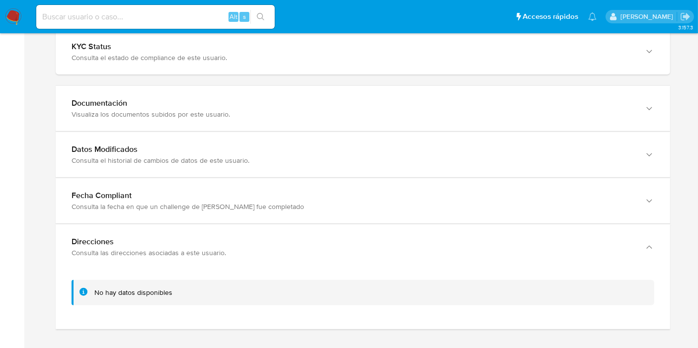
scroll to position [996, 0]
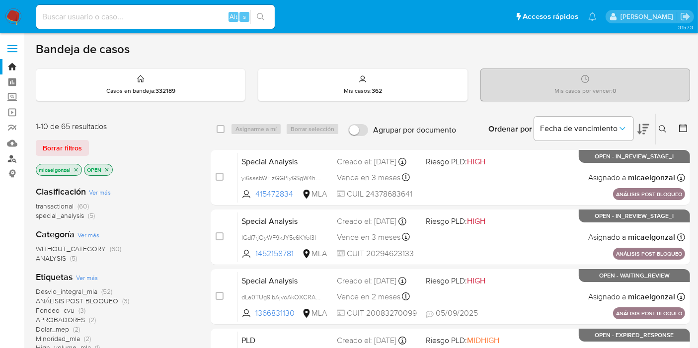
click at [12, 161] on link "Buscador de personas" at bounding box center [59, 158] width 118 height 15
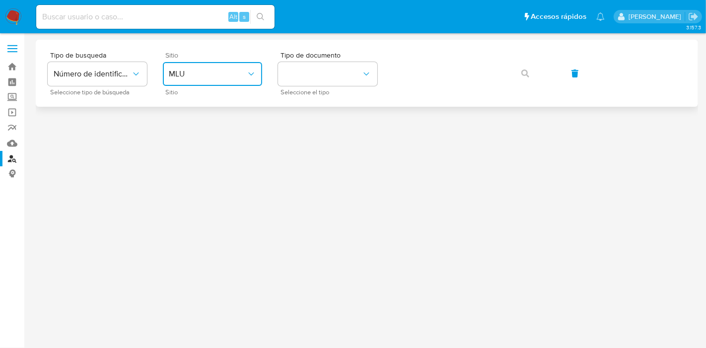
click at [227, 72] on span "MLU" at bounding box center [207, 74] width 77 height 10
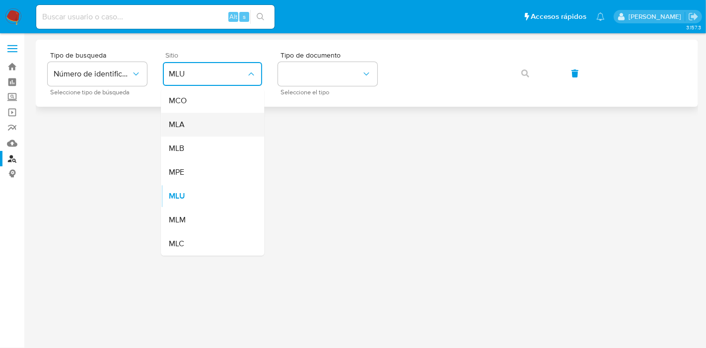
click at [209, 116] on div "MLA" at bounding box center [209, 125] width 81 height 24
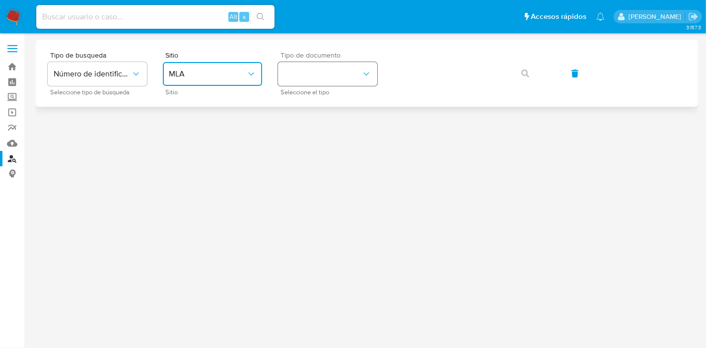
click at [299, 70] on button "identificationType" at bounding box center [327, 74] width 99 height 24
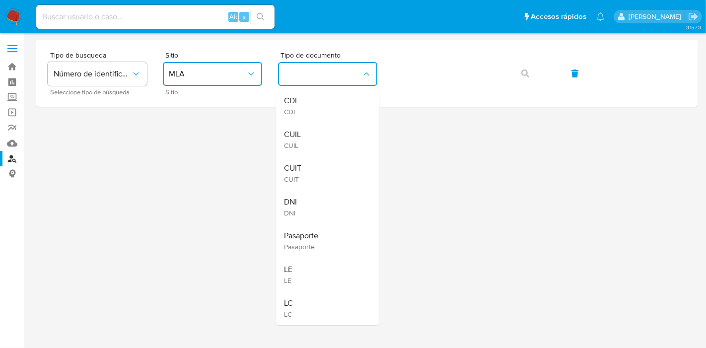
drag, startPoint x: 313, startPoint y: 144, endPoint x: 340, endPoint y: 128, distance: 30.7
click at [315, 143] on div "CUIL CUIL" at bounding box center [324, 140] width 81 height 34
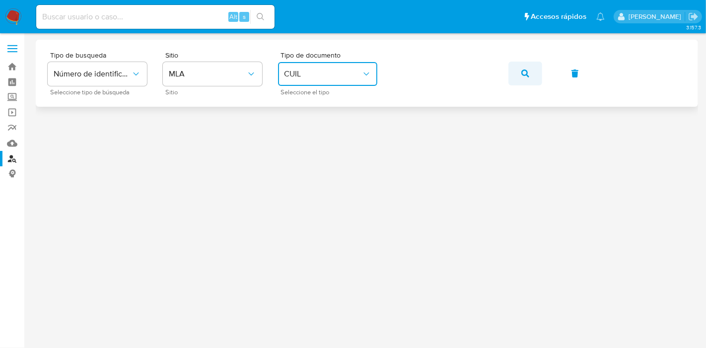
click at [532, 75] on button "button" at bounding box center [525, 74] width 34 height 24
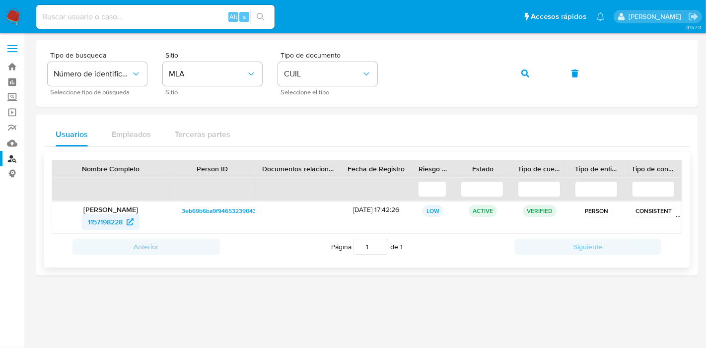
click at [97, 221] on span "1157198228" at bounding box center [105, 222] width 35 height 16
click at [511, 72] on button "button" at bounding box center [525, 74] width 34 height 24
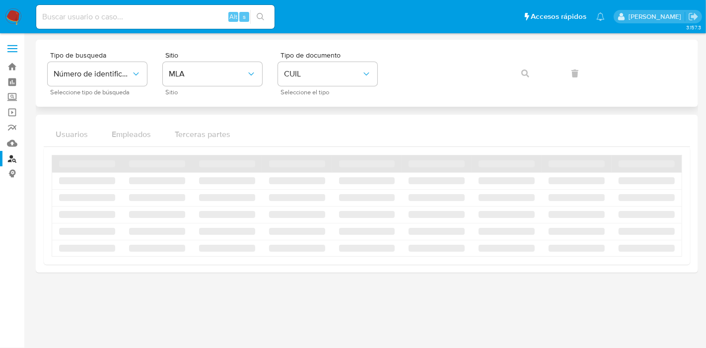
click at [522, 73] on div "Tipo de busqueda Número de identificación Seleccione tipo de búsqueda Sitio MLA…" at bounding box center [367, 73] width 639 height 43
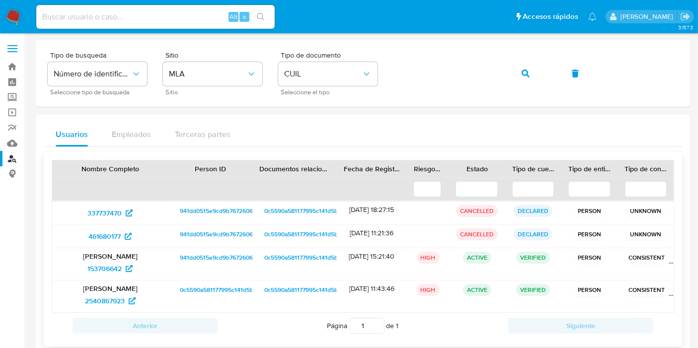
click at [209, 260] on span "941dd0515e9cd9b7672606a73c91f0f6" at bounding box center [231, 258] width 102 height 12
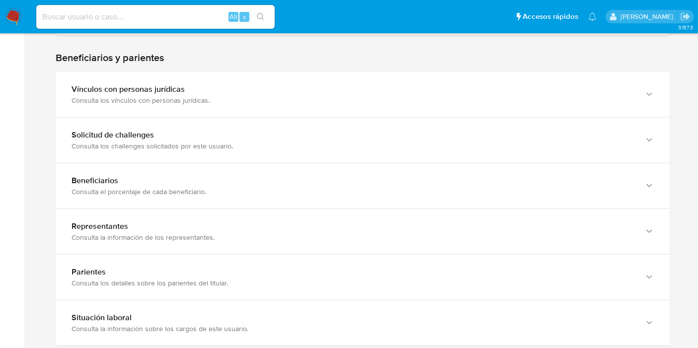
scroll to position [441, 0]
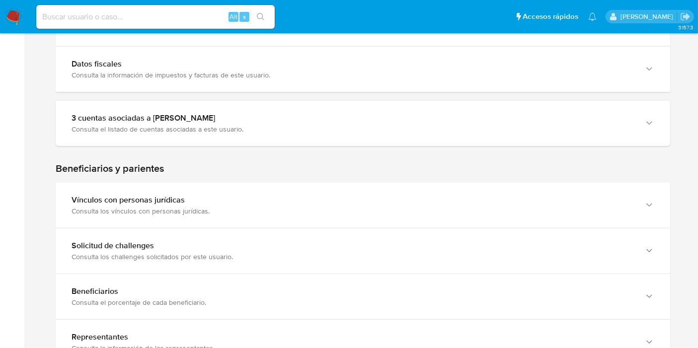
click at [272, 154] on section at bounding box center [363, 89] width 614 height 828
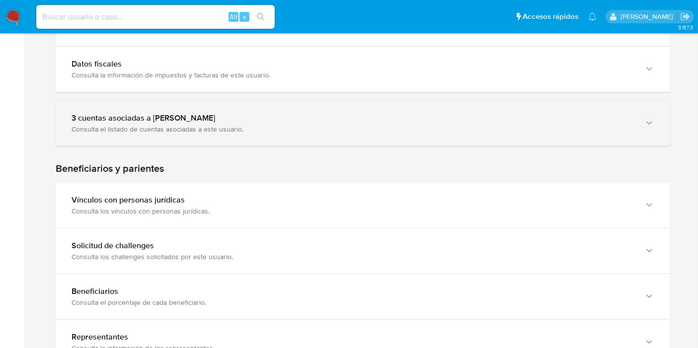
click at [289, 139] on div "3 cuentas asociadas a Pablo Martin Elisei Consulta el listado de cuentas asocia…" at bounding box center [363, 123] width 614 height 45
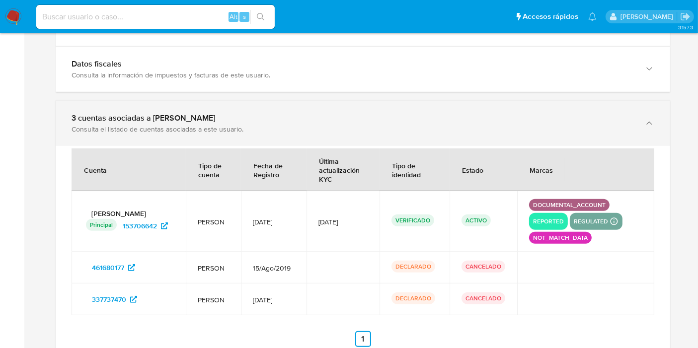
click at [289, 139] on div "3 cuentas asociadas a Pablo Martin Elisei Consulta el listado de cuentas asocia…" at bounding box center [363, 123] width 614 height 45
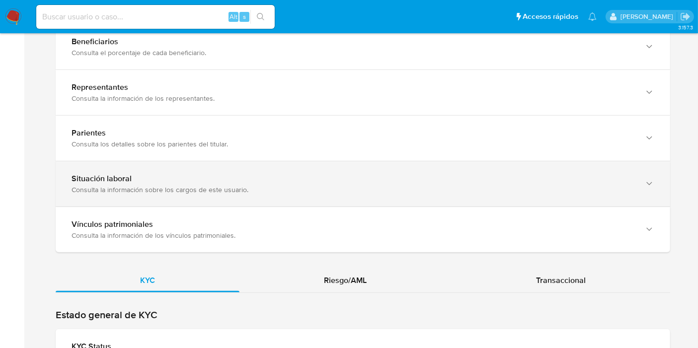
scroll to position [827, 0]
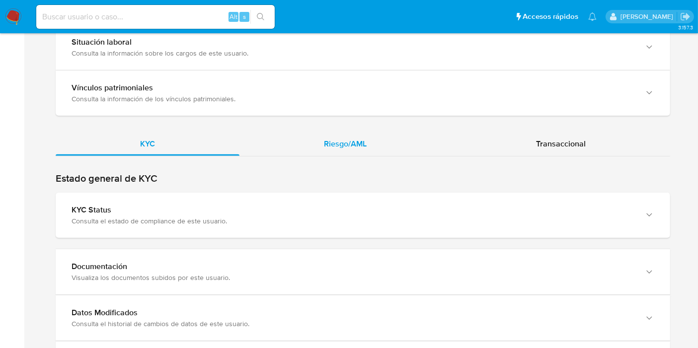
click at [353, 138] on span "Riesgo/AML" at bounding box center [345, 143] width 43 height 11
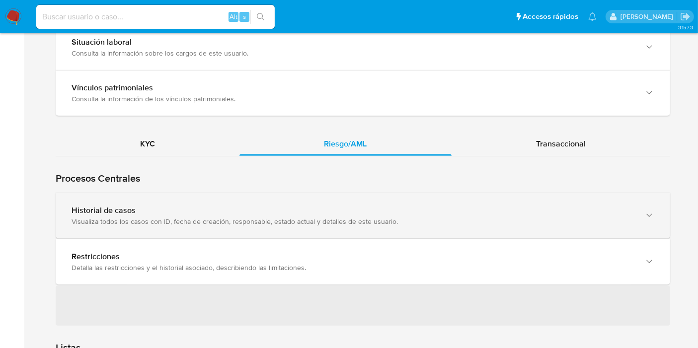
click at [96, 209] on div "Historial de casos" at bounding box center [353, 211] width 563 height 10
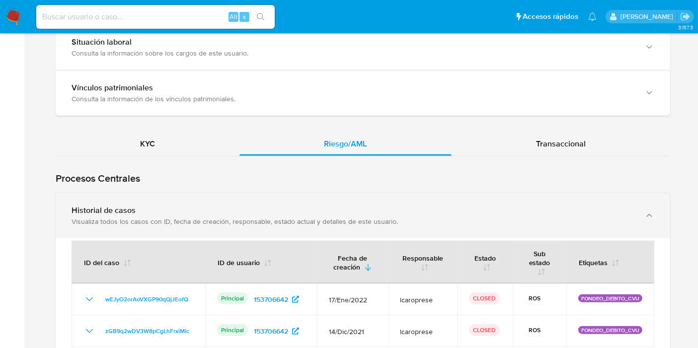
scroll to position [882, 0]
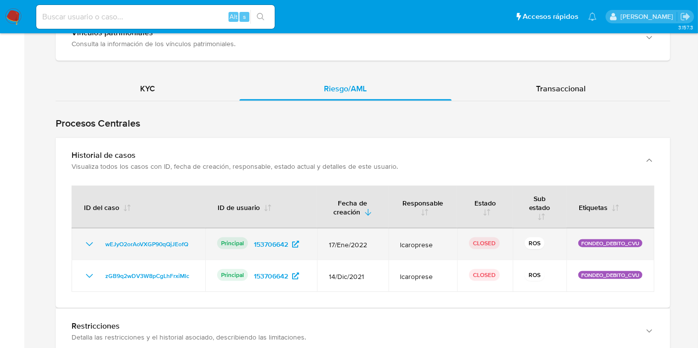
click at [91, 242] on icon "Mostrar/Ocultar" at bounding box center [89, 244] width 12 height 12
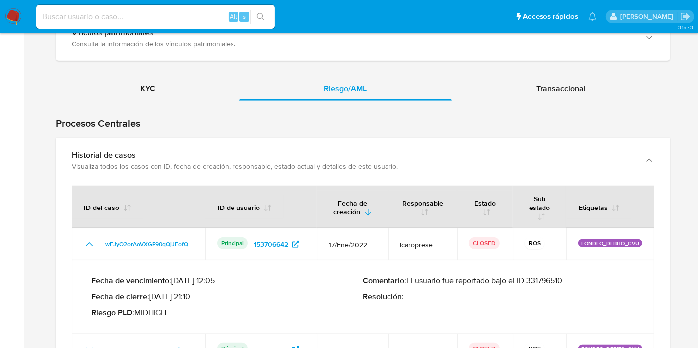
click at [534, 276] on p "Comentario : El usuario fue reportado bajo el ID 331796510" at bounding box center [499, 281] width 272 height 10
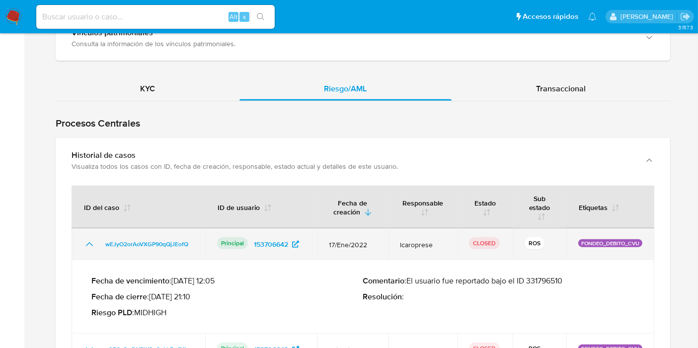
click at [89, 238] on icon "Mostrar/Ocultar" at bounding box center [89, 244] width 12 height 12
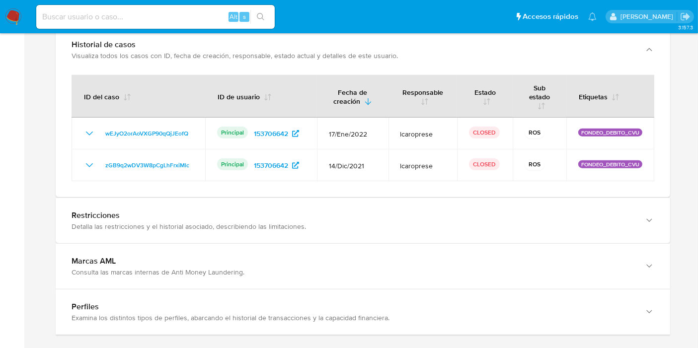
scroll to position [1158, 0]
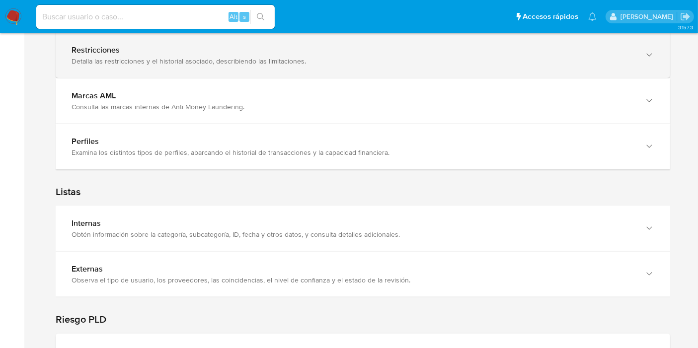
click at [311, 47] on div "Restricciones" at bounding box center [353, 50] width 563 height 10
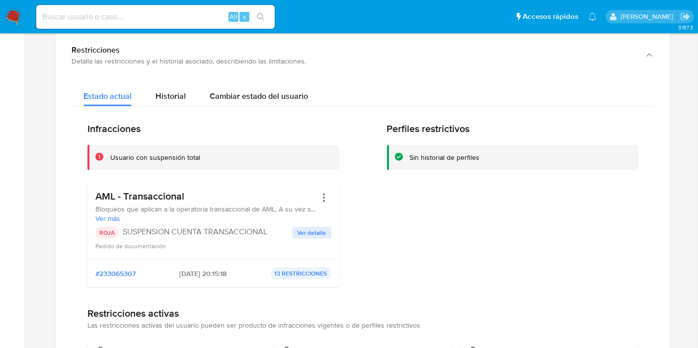
click at [16, 23] on img at bounding box center [13, 16] width 17 height 17
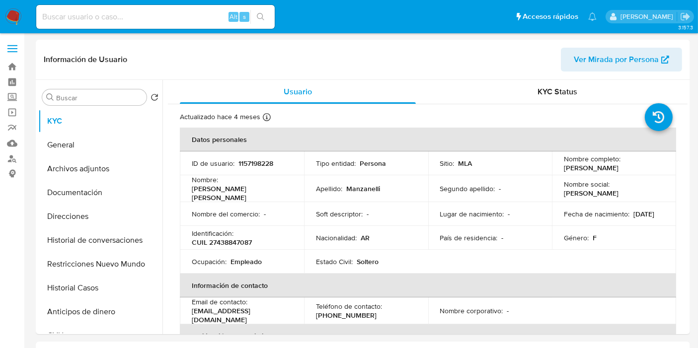
select select "10"
click at [71, 224] on button "Direcciones" at bounding box center [96, 217] width 116 height 24
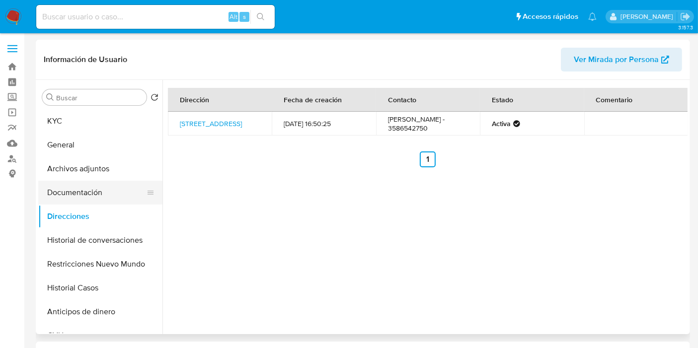
click at [71, 194] on button "Documentación" at bounding box center [96, 193] width 116 height 24
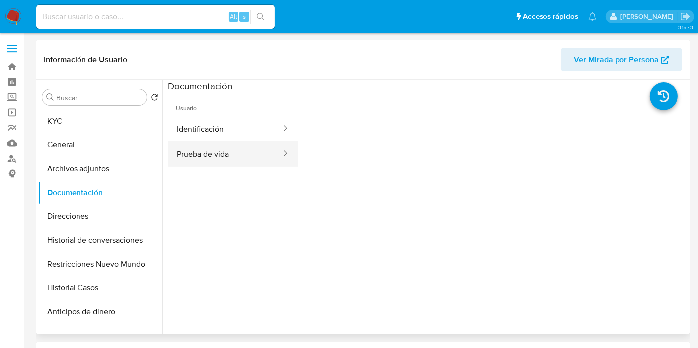
click at [225, 156] on button "Prueba de vida" at bounding box center [225, 154] width 114 height 25
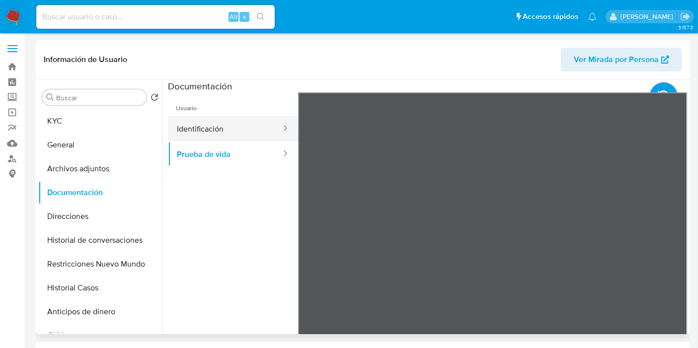
click at [243, 128] on button "Identificación" at bounding box center [225, 128] width 114 height 25
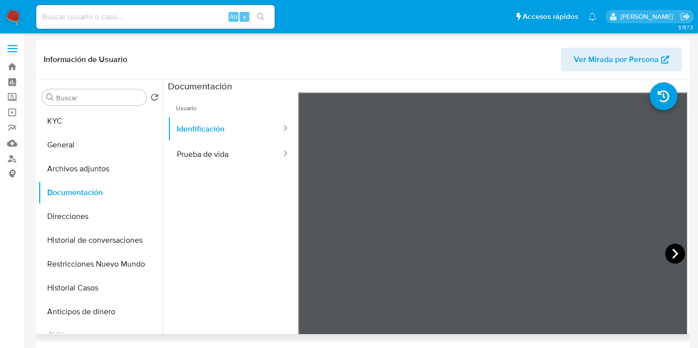
click at [672, 250] on icon at bounding box center [675, 254] width 6 height 10
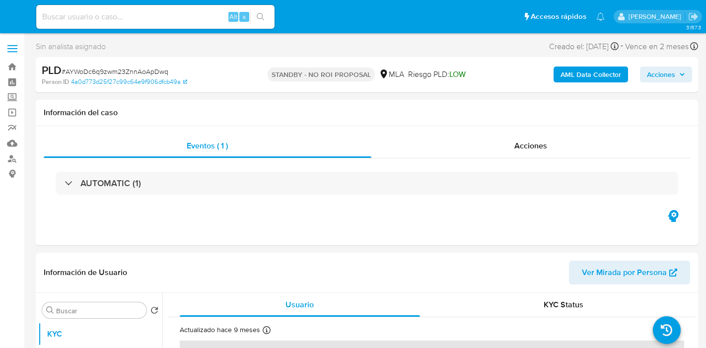
select select "10"
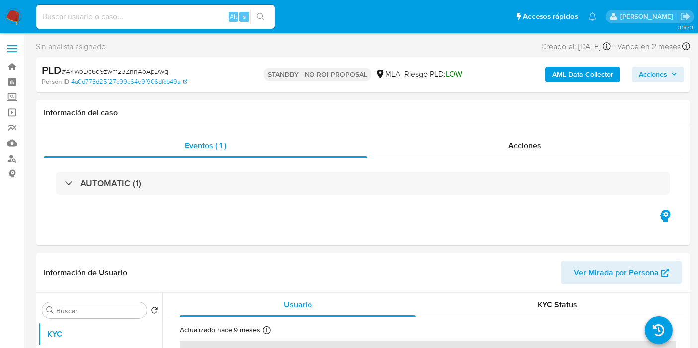
click at [10, 20] on img at bounding box center [13, 16] width 17 height 17
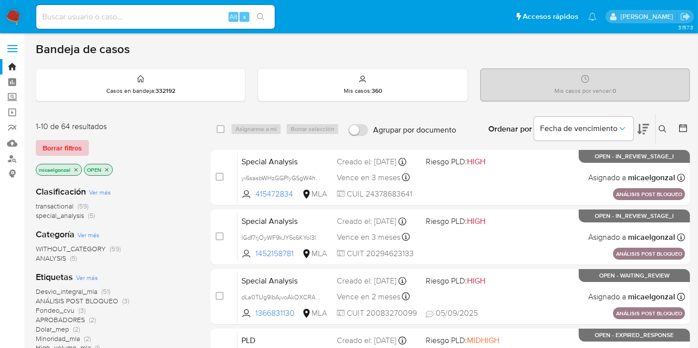
click at [48, 146] on span "Borrar filtros" at bounding box center [62, 148] width 39 height 14
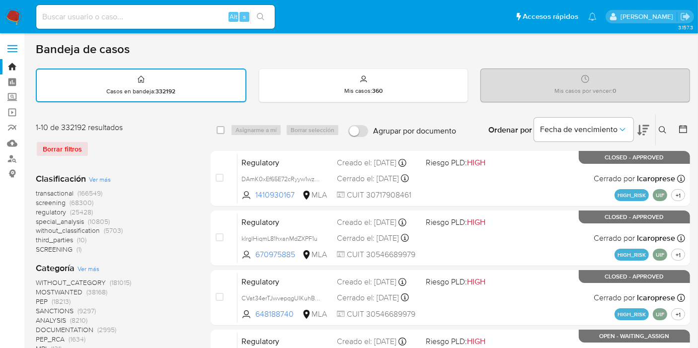
click at [663, 133] on icon at bounding box center [662, 130] width 8 height 8
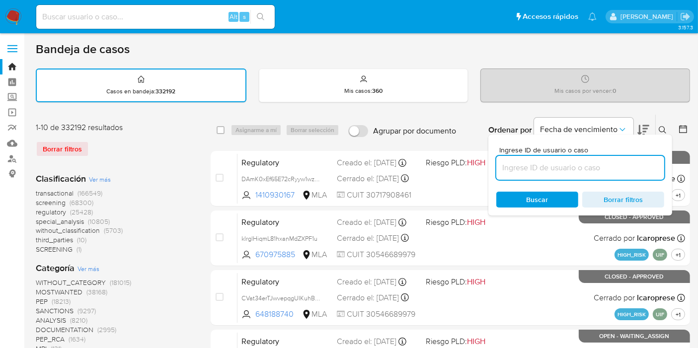
click at [545, 161] on input at bounding box center [580, 167] width 168 height 13
type input "2ZlOJD26OqVjVe0VKJmWZ7j6"
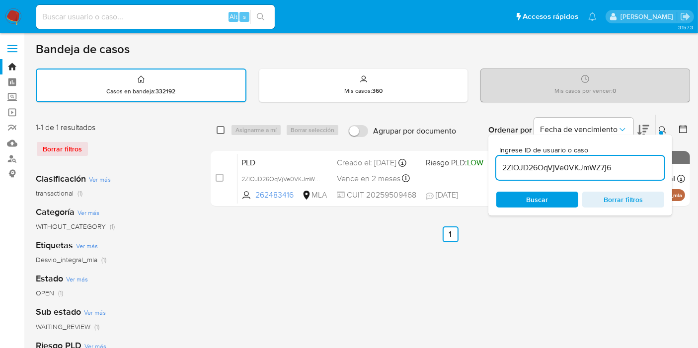
drag, startPoint x: 229, startPoint y: 130, endPoint x: 223, endPoint y: 128, distance: 6.6
click at [228, 129] on div "select-all-cases-checkbox Asignarme a mí Borrar selección" at bounding box center [279, 130] width 127 height 12
click at [222, 128] on input "checkbox" at bounding box center [220, 130] width 8 height 8
checkbox input "true"
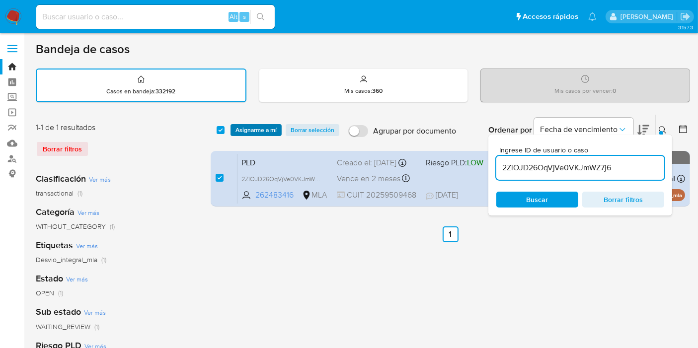
click at [244, 131] on span "Asignarme a mí" at bounding box center [255, 130] width 41 height 10
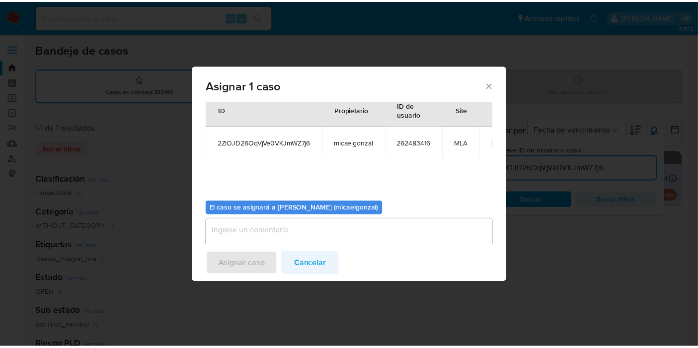
scroll to position [51, 0]
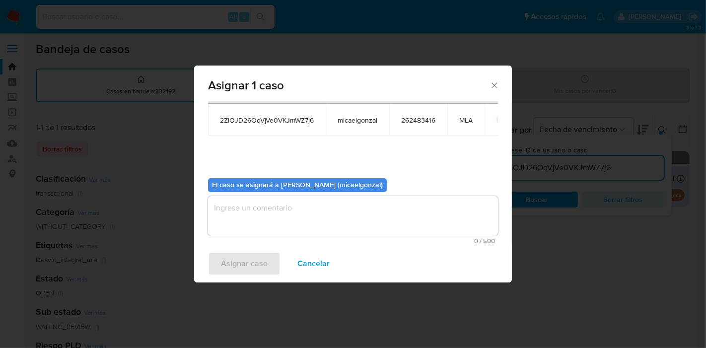
click at [344, 228] on textarea "assign-modal" at bounding box center [353, 216] width 290 height 40
click at [249, 266] on span "Asignar caso" at bounding box center [244, 264] width 47 height 22
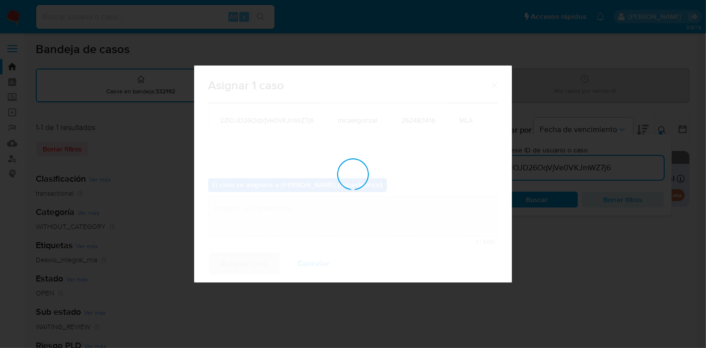
checkbox input "false"
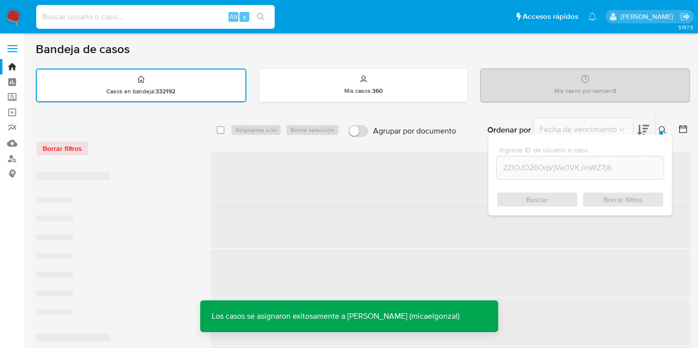
click at [123, 19] on input at bounding box center [155, 16] width 238 height 13
paste input "2ZlOJD26OqVjVe0VKJmWZ7j6"
type input "2ZlOJD26OqVjVe0VKJmWZ7j6"
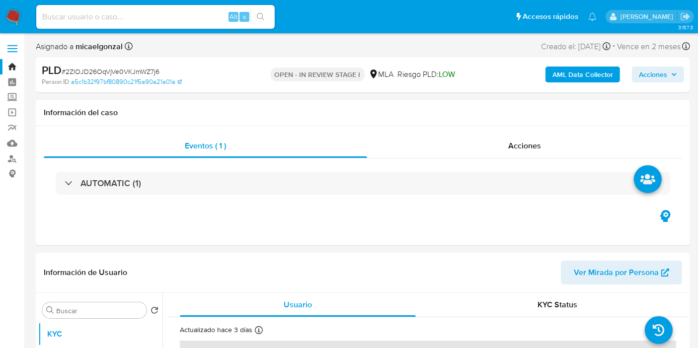
select select "10"
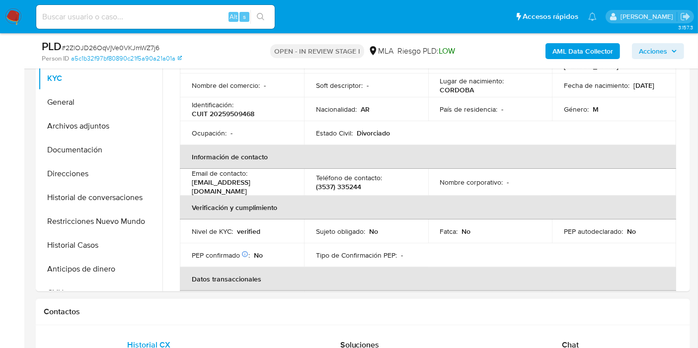
scroll to position [165, 0]
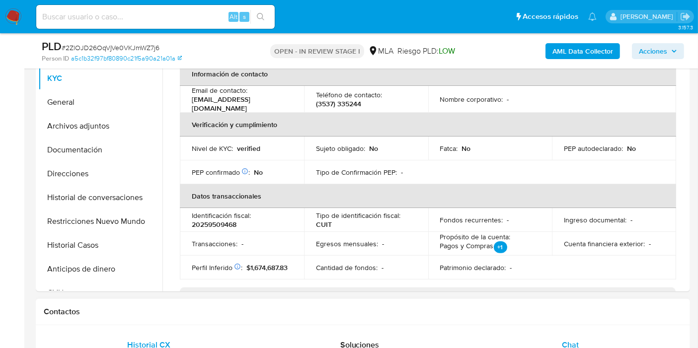
click at [574, 335] on div "Chat" at bounding box center [570, 345] width 187 height 24
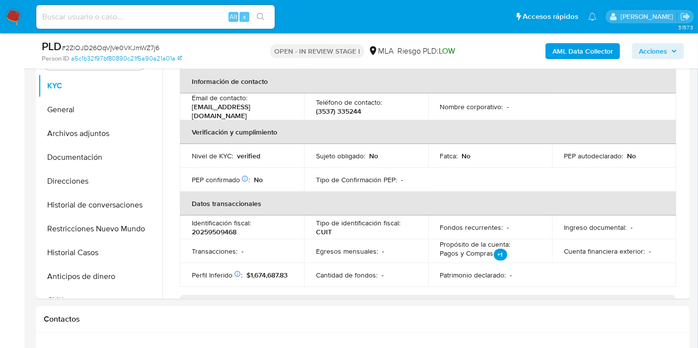
scroll to position [110, 0]
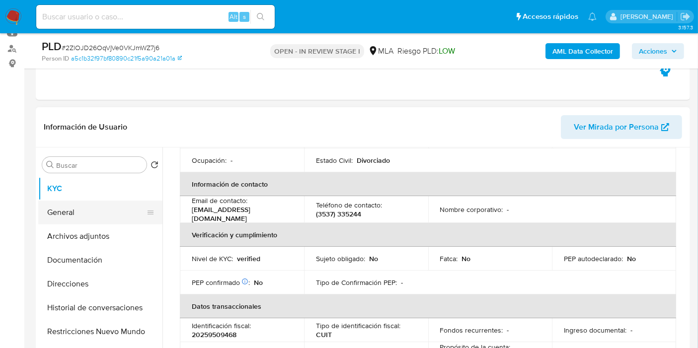
drag, startPoint x: 88, startPoint y: 217, endPoint x: 97, endPoint y: 203, distance: 16.9
click at [89, 215] on button "General" at bounding box center [96, 213] width 116 height 24
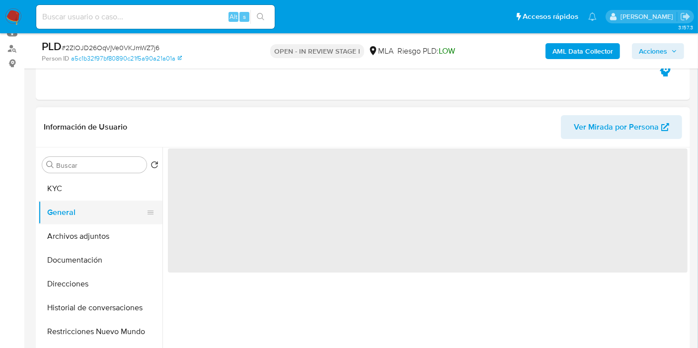
scroll to position [0, 0]
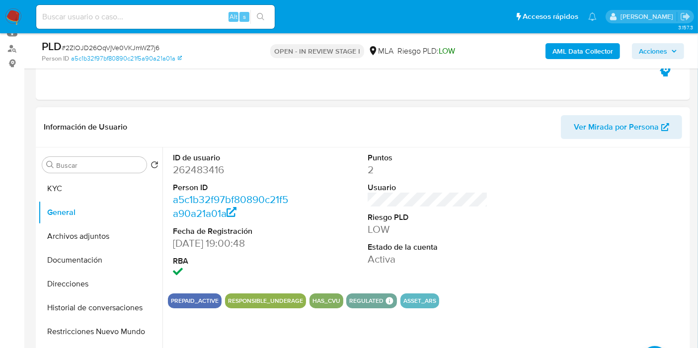
click at [185, 169] on dd "262483416" at bounding box center [233, 170] width 120 height 14
copy dd "262483416"
click at [68, 269] on button "Documentación" at bounding box center [96, 260] width 116 height 24
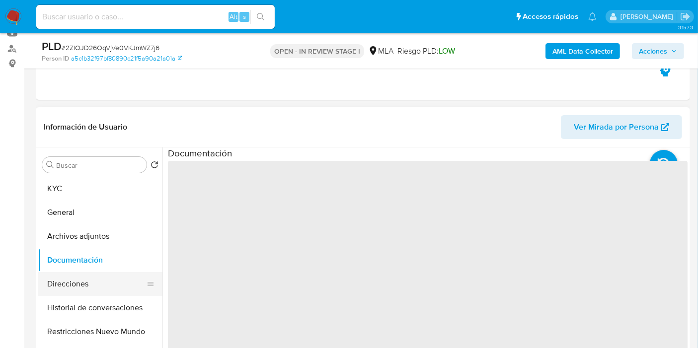
click at [70, 276] on button "Direcciones" at bounding box center [96, 284] width 116 height 24
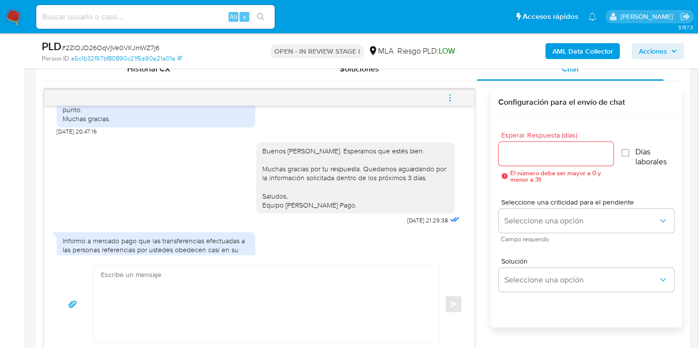
scroll to position [810, 0]
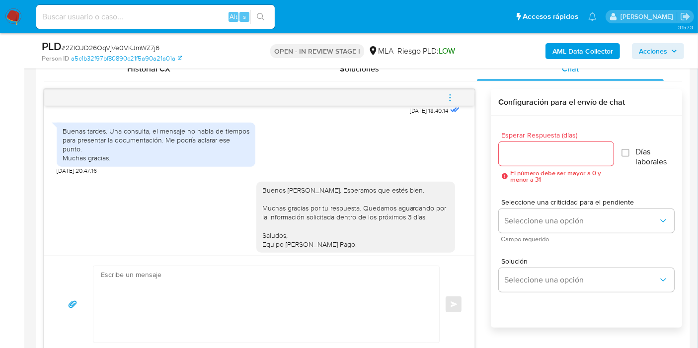
click at [159, 163] on div "Buenas tardes. Una consulta, el mensaje no habla de tiempos para presentar la d…" at bounding box center [156, 145] width 187 height 36
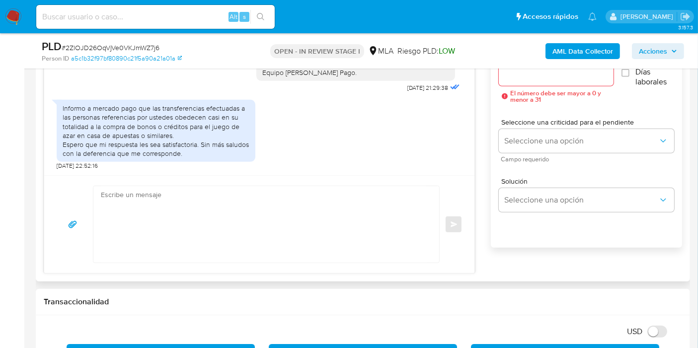
scroll to position [552, 0]
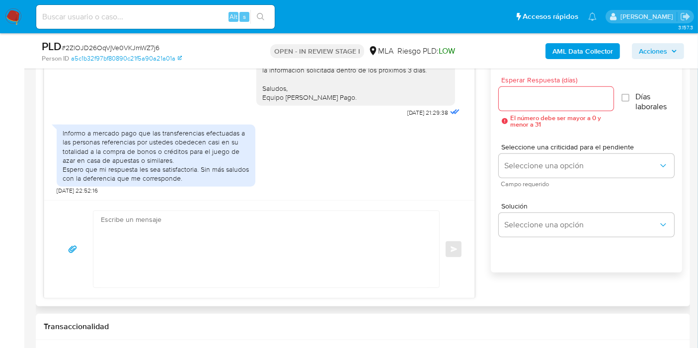
click at [72, 136] on div "Informo a mercado pago que las transferencias efectuadas a las personas referen…" at bounding box center [156, 156] width 187 height 54
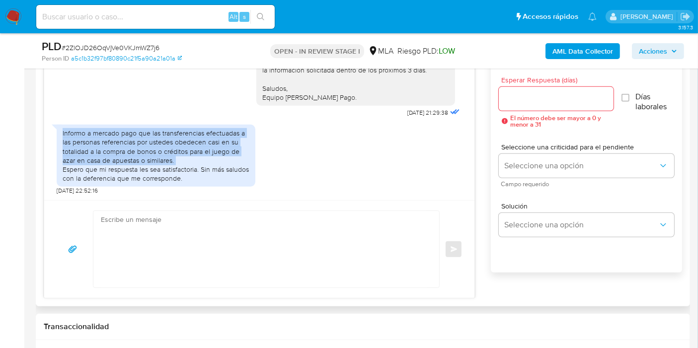
click at [72, 136] on div "Informo a mercado pago que las transferencias efectuadas a las personas referen…" at bounding box center [156, 156] width 187 height 54
drag, startPoint x: 72, startPoint y: 136, endPoint x: 70, endPoint y: 128, distance: 7.7
click at [70, 129] on div "Informo a mercado pago que las transferencias efectuadas a las personas referen…" at bounding box center [156, 156] width 187 height 54
copy div "Informo a mercado pago que las transferencias efectuadas a las personas referen…"
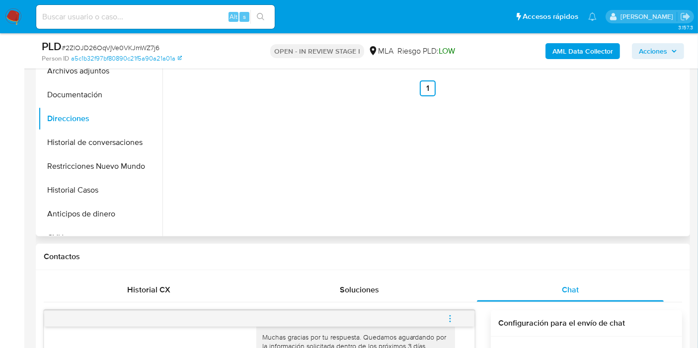
scroll to position [165, 0]
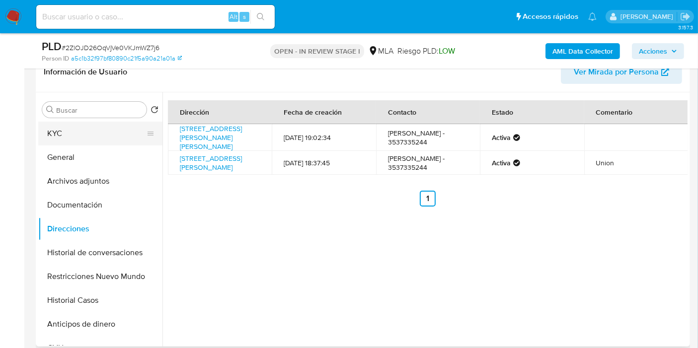
click at [109, 130] on button "KYC" at bounding box center [96, 134] width 116 height 24
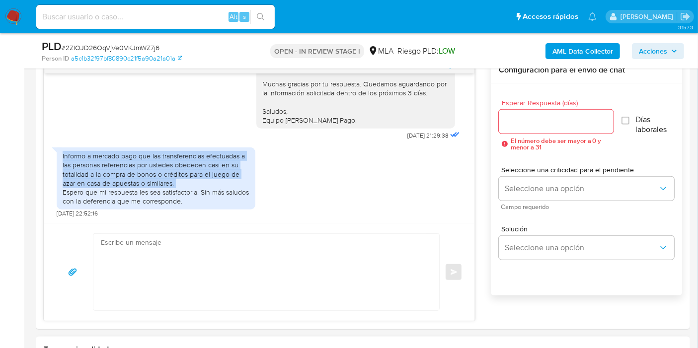
scroll to position [662, 0]
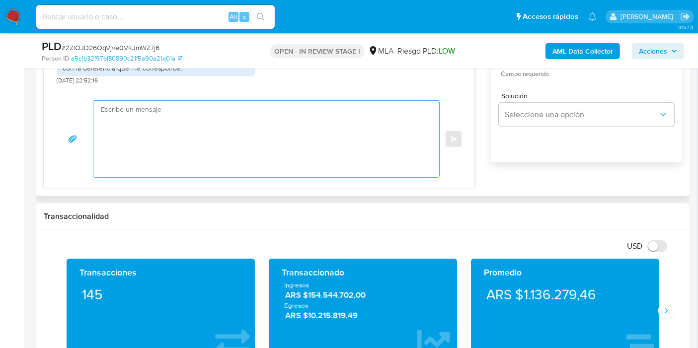
click at [279, 143] on textarea at bounding box center [264, 139] width 326 height 76
paste textarea "Hola, Muchas gracias por la respuesta. Analizamos tu caso y notamos que la info…"
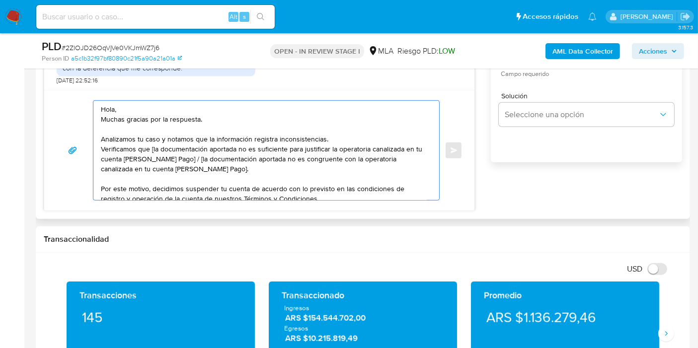
scroll to position [73, 0]
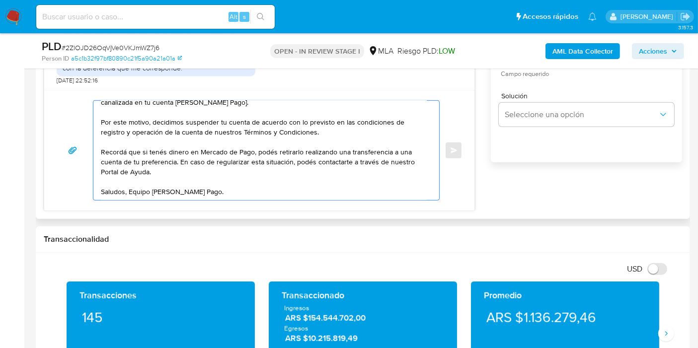
click at [129, 184] on textarea "Hola, Muchas gracias por la respuesta. Analizamos tu caso y notamos que la info…" at bounding box center [264, 150] width 326 height 99
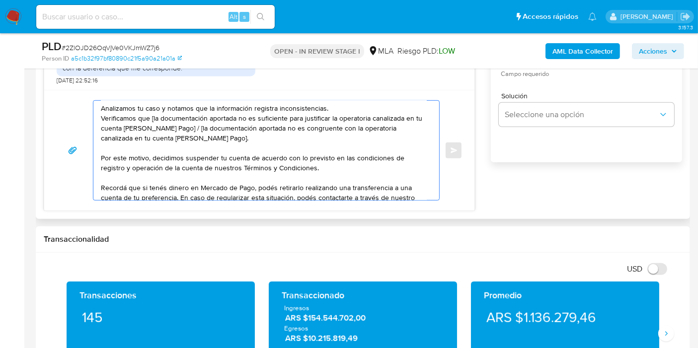
scroll to position [0, 0]
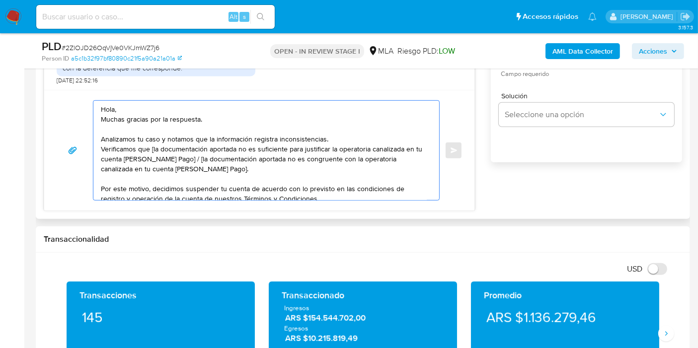
click at [126, 117] on textarea "Hola, Muchas gracias por la respuesta. Analizamos tu caso y notamos que la info…" at bounding box center [264, 150] width 326 height 99
click at [116, 107] on textarea "Hola, Muchas gracias por la respuesta. Analizamos tu caso y notamos que la info…" at bounding box center [264, 150] width 326 height 99
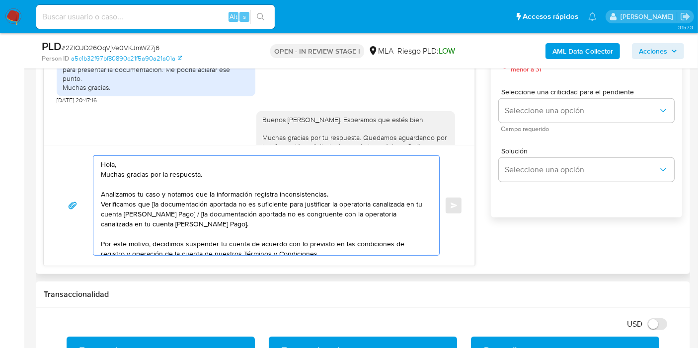
scroll to position [810, 0]
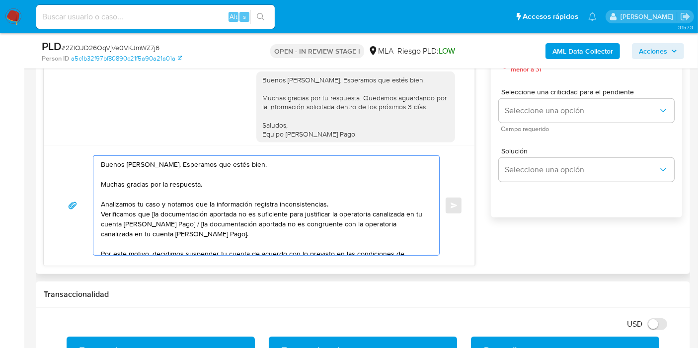
click at [147, 158] on textarea "Buenos días, Benjamin. Esperamos que estés bien. Muchas gracias por la respuest…" at bounding box center [264, 205] width 326 height 99
click at [161, 165] on textarea "Buenos días, Benjamin. Esperamos que estés bien. Muchas gracias por la respuest…" at bounding box center [264, 205] width 326 height 99
click at [0, 0] on lt-span "Benjam í n" at bounding box center [0, 0] width 0 height 0
click at [209, 209] on textarea "Buenos días, Benjamín. Esperamos que estés bien. Muchas gracias por la respuest…" at bounding box center [264, 205] width 326 height 99
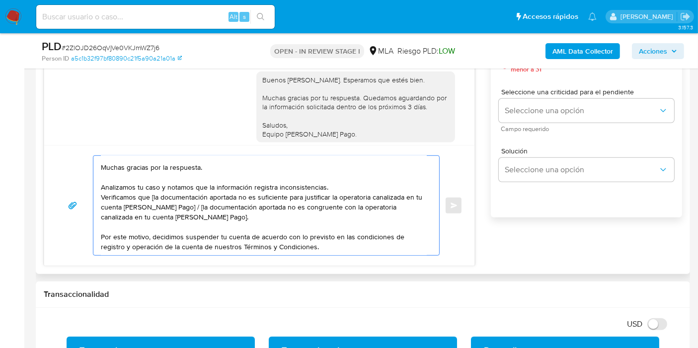
scroll to position [0, 0]
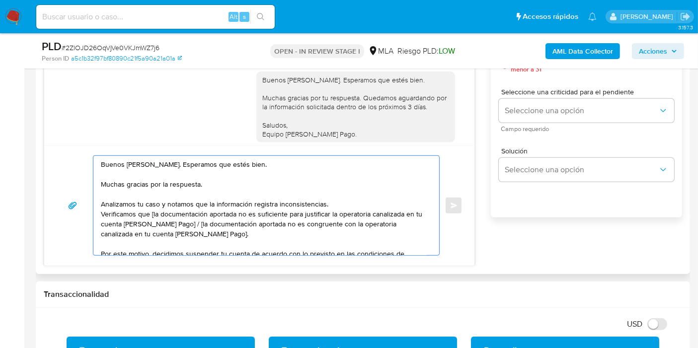
click at [207, 202] on textarea "Buenos días, Benjamín. Esperamos que estés bien. Muchas gracias por la respuest…" at bounding box center [264, 205] width 326 height 99
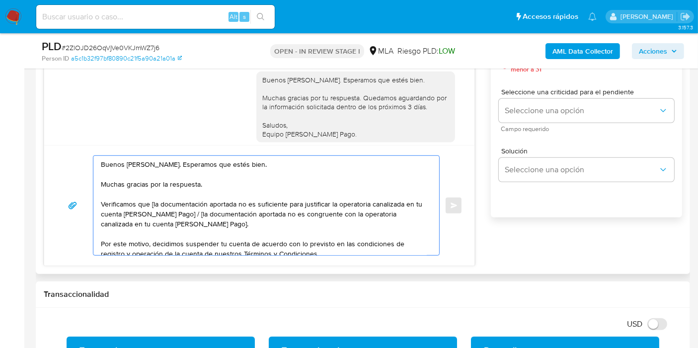
click at [153, 204] on textarea "Buenos días, Benjamín. Esperamos que estés bien. Muchas gracias por la respuest…" at bounding box center [264, 205] width 326 height 99
click at [160, 203] on textarea "Buenos días, Benjamín. Esperamos que estés bien. Muchas gracias por la respuest…" at bounding box center [264, 205] width 326 height 99
drag, startPoint x: 229, startPoint y: 213, endPoint x: 274, endPoint y: 222, distance: 45.2
click at [274, 222] on textarea "Buenos días, Benjamín. Esperamos que estés bien. Muchas gracias por la respuest…" at bounding box center [264, 205] width 326 height 99
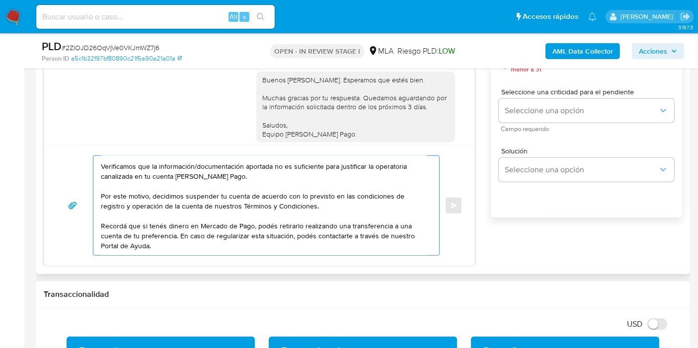
scroll to position [55, 0]
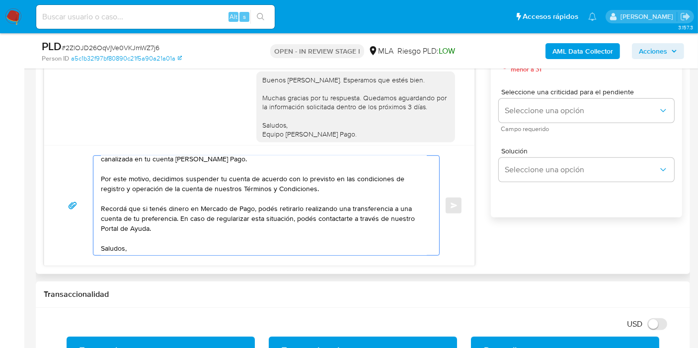
click at [324, 223] on textarea "Buenos días, Benjamín. Esperamos que estés bien. Muchas gracias por la respuest…" at bounding box center [264, 205] width 326 height 99
click at [352, 195] on textarea "Buenos días, Benjamín. Esperamos que estés bien. Muchas gracias por la respuest…" at bounding box center [264, 205] width 326 height 99
click at [336, 168] on textarea "Buenos días, Benjamín. Esperamos que estés bien. Muchas gracias por la respuest…" at bounding box center [264, 205] width 326 height 99
click at [326, 186] on textarea "Buenos días, Benjamín. Esperamos que estés bien. Muchas gracias por la respuest…" at bounding box center [264, 205] width 326 height 99
paste textarea "https://www.mercadopago.com.ar/ayuda/terminos-y-condiciones_299"
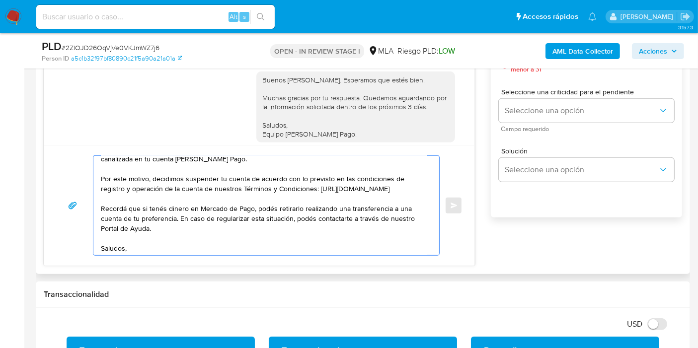
click at [250, 243] on textarea "Buenos días, Benjamín. Esperamos que estés bien. Muchas gracias por la respuest…" at bounding box center [264, 205] width 326 height 99
click at [250, 235] on textarea "Buenos días, Benjamín. Esperamos que estés bien. Muchas gracias por la respuest…" at bounding box center [264, 205] width 326 height 99
paste textarea "http://mercadolibre.com.ar/ayuda"
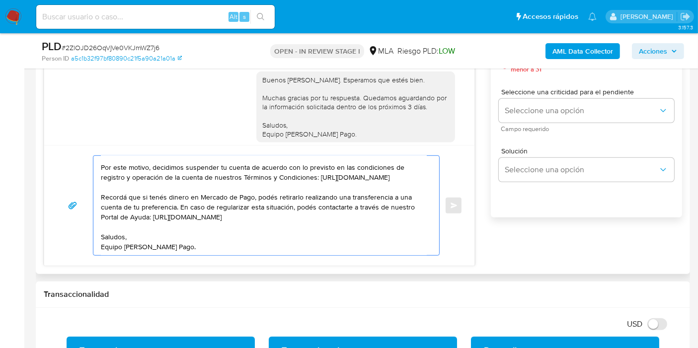
click at [158, 201] on textarea "Buenos días, Benjamín. Esperamos que estés bien. Muchas gracias por la respuest…" at bounding box center [264, 205] width 326 height 99
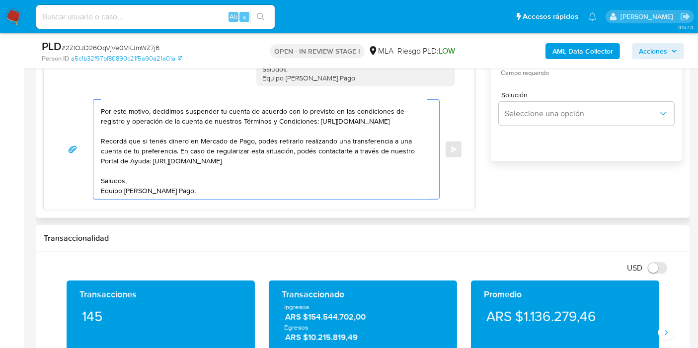
scroll to position [662, 0]
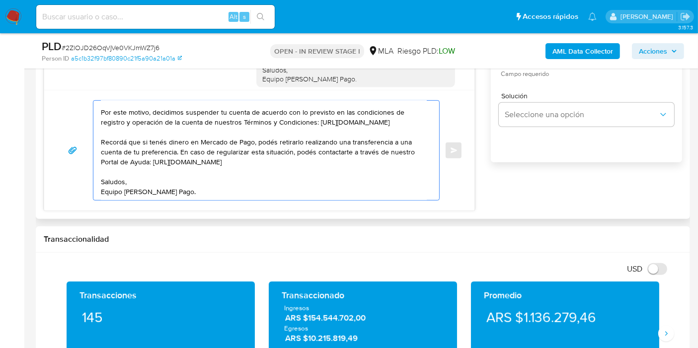
click at [161, 204] on div "Buenos días, Benjamín. Esperamos que estés bien. Muchas gracias por la respuest…" at bounding box center [259, 150] width 430 height 121
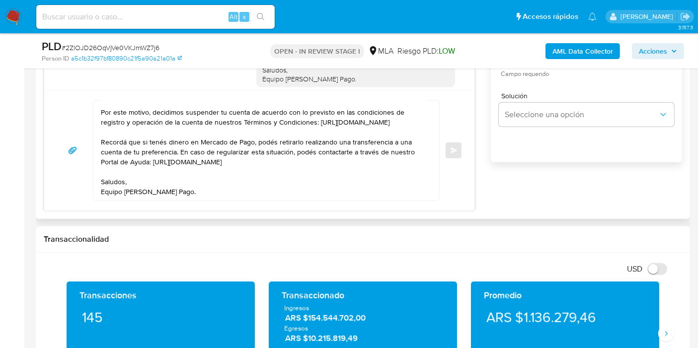
click at [163, 199] on textarea "Buenos días, Benjamín. Esperamos que estés bien. Muchas gracias por la respuest…" at bounding box center [264, 150] width 326 height 99
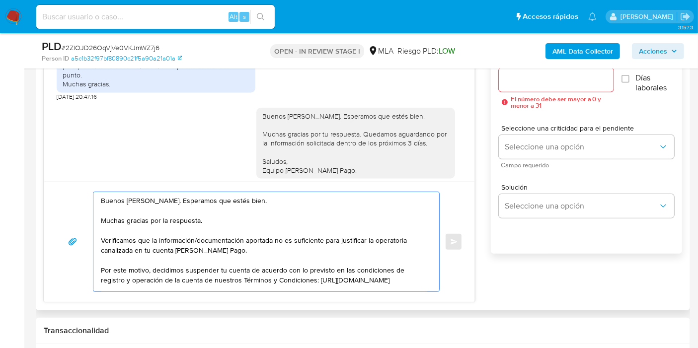
scroll to position [497, 0]
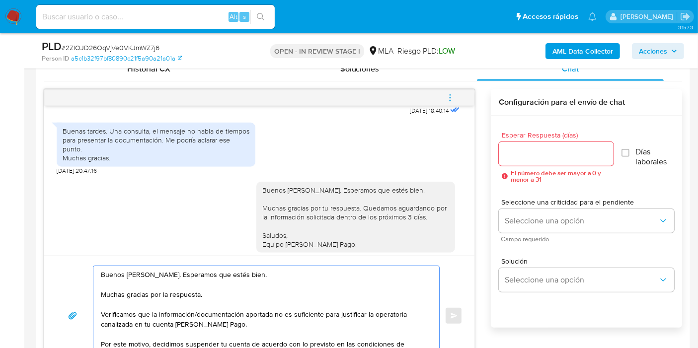
type textarea "Buenos días, Benjamín. Esperamos que estés bien. Muchas gracias por la respuest…"
click at [548, 154] on input "Esperar Respuesta (días)" at bounding box center [556, 153] width 115 height 13
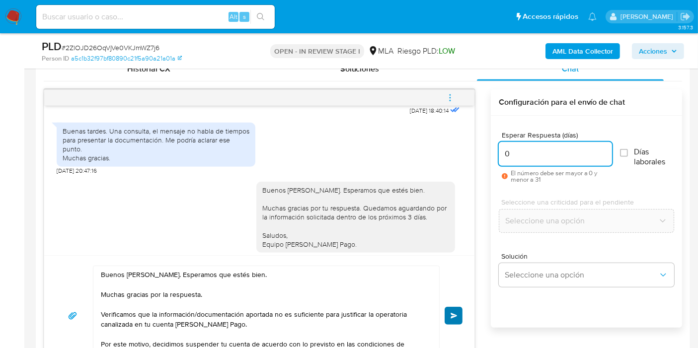
type input "0"
click at [461, 314] on button "Enviar" at bounding box center [453, 316] width 18 height 18
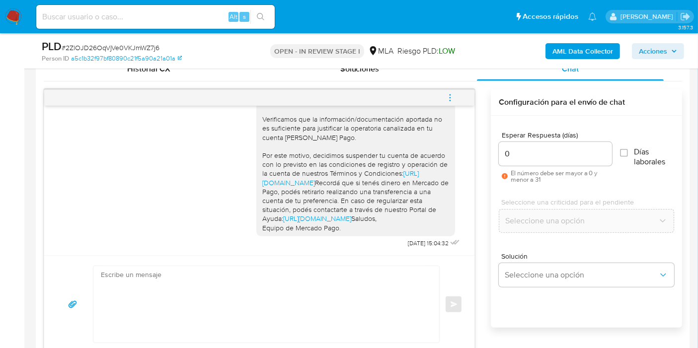
scroll to position [1038, 0]
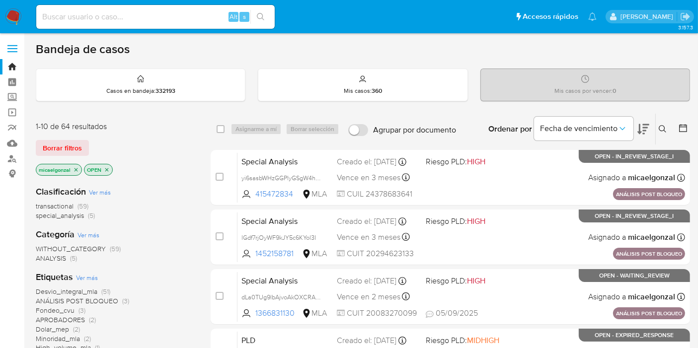
click at [72, 155] on div "1-10 de 64 resultados Borrar filtros micaelgonzal OPEN" at bounding box center [115, 149] width 159 height 57
click at [41, 146] on button "Borrar filtros" at bounding box center [62, 148] width 53 height 16
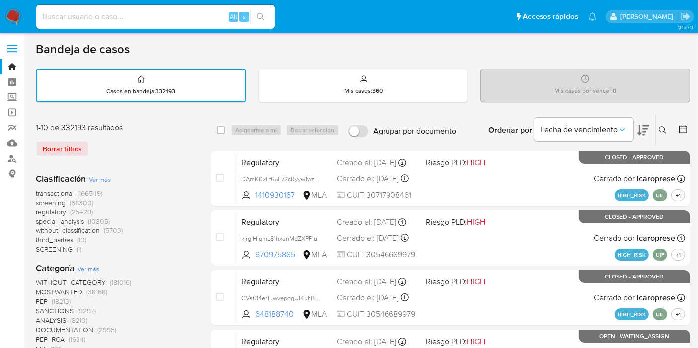
click at [661, 131] on icon at bounding box center [661, 129] width 7 height 7
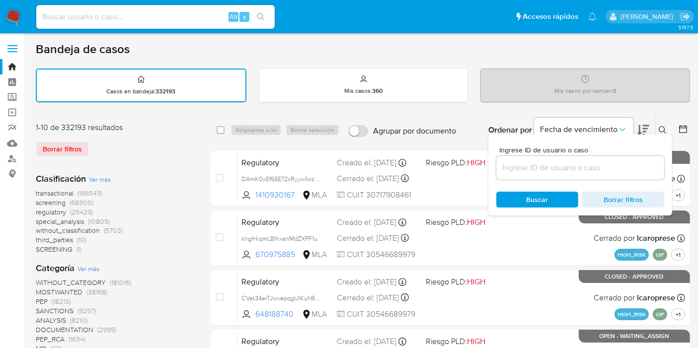
click at [535, 184] on div "Ingrese ID de usuario o caso Buscar Borrar filtros" at bounding box center [580, 175] width 184 height 81
drag, startPoint x: 550, startPoint y: 174, endPoint x: 559, endPoint y: 168, distance: 10.6
click at [556, 170] on div at bounding box center [580, 168] width 168 height 24
click at [559, 168] on input at bounding box center [580, 167] width 168 height 13
paste input "2ZlOJD26OqVjVe0VKJmWZ7j6"
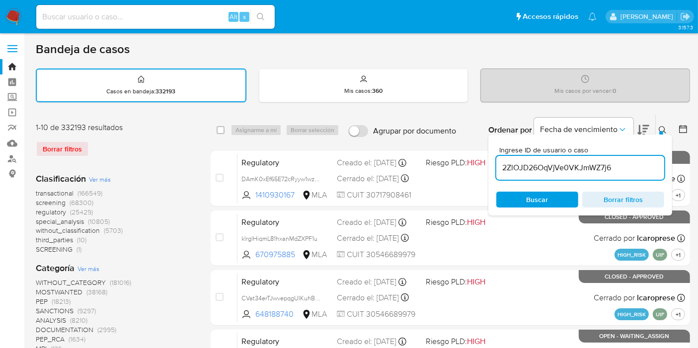
type input "2ZlOJD26OqVjVe0VKJmWZ7j6"
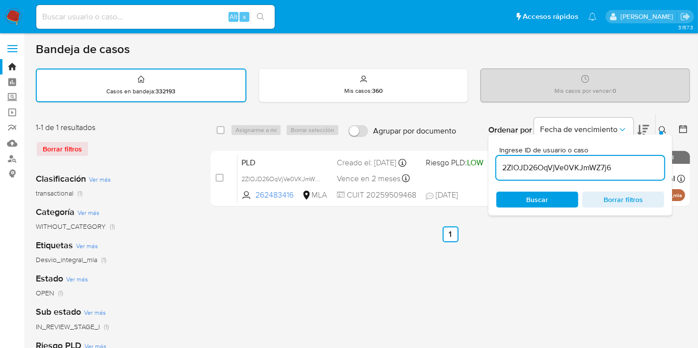
click at [225, 125] on div "select-all-cases-checkbox" at bounding box center [222, 130] width 12 height 12
click at [220, 130] on input "checkbox" at bounding box center [220, 130] width 8 height 8
checkbox input "true"
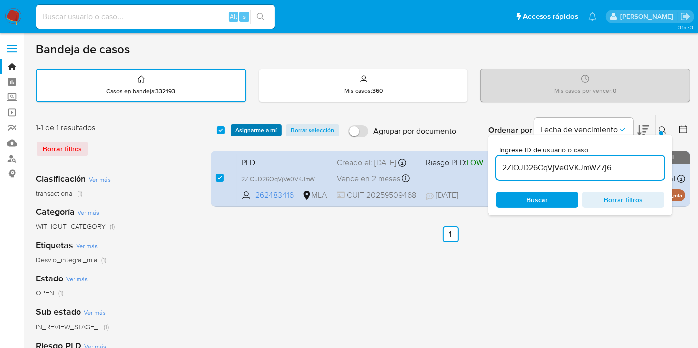
click at [232, 127] on button "Asignarme a mí" at bounding box center [255, 130] width 51 height 12
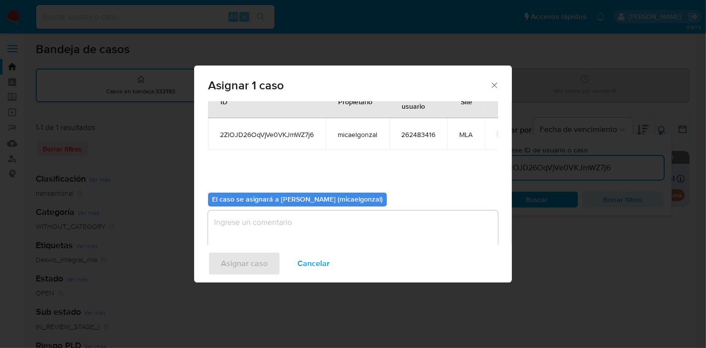
scroll to position [51, 0]
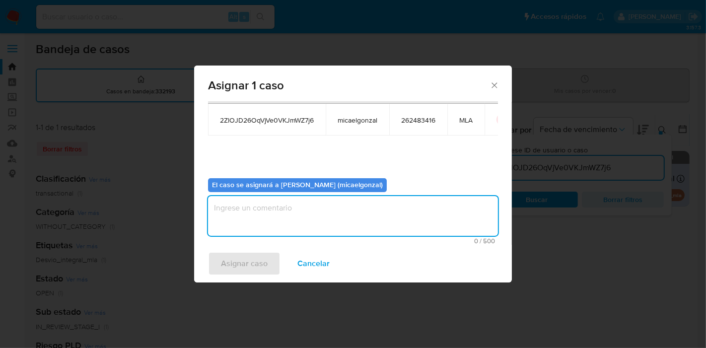
click at [341, 219] on textarea "assign-modal" at bounding box center [353, 216] width 290 height 40
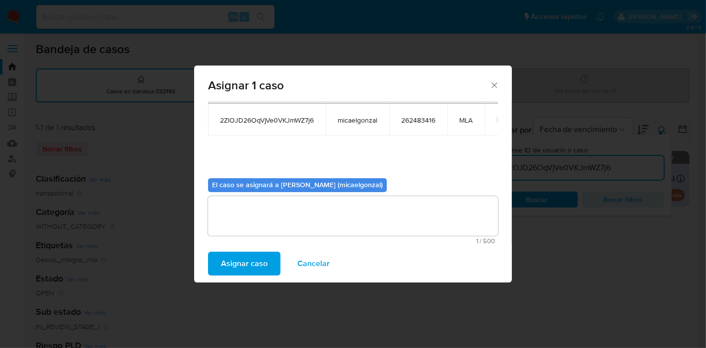
click at [251, 244] on div "Casos a asignar: ID Propietario ID de usuario Site 2ZlOJD26OqVjVe0VKJmWZ7j6 mic…" at bounding box center [353, 173] width 318 height 143
click at [257, 257] on span "Asignar caso" at bounding box center [244, 264] width 47 height 22
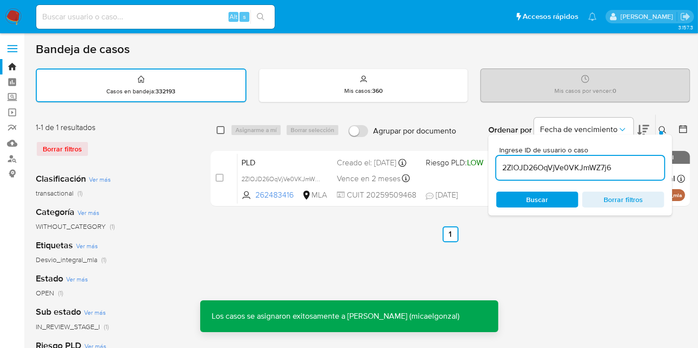
click at [218, 127] on input "checkbox" at bounding box center [220, 130] width 8 height 8
checkbox input "true"
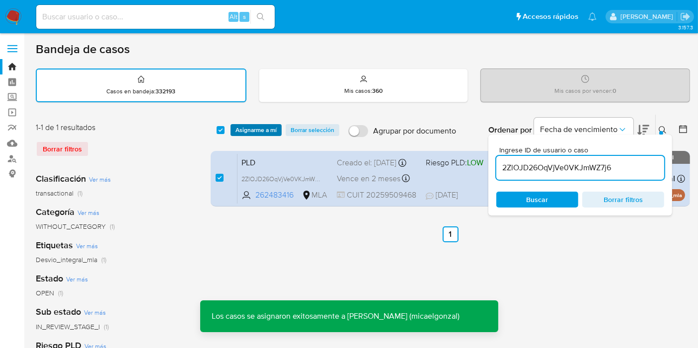
click at [258, 133] on span "Asignarme a mí" at bounding box center [255, 130] width 41 height 10
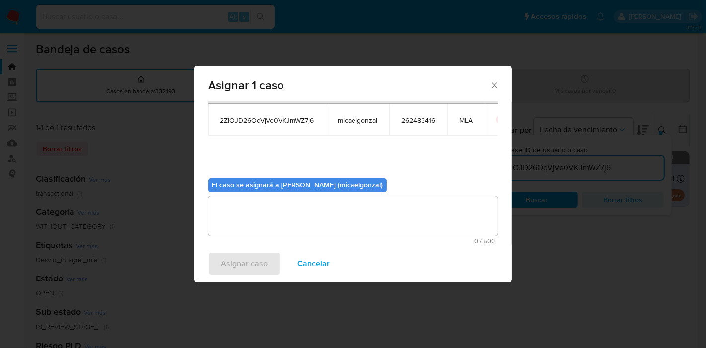
click at [299, 217] on textarea "assign-modal" at bounding box center [353, 216] width 290 height 40
click at [240, 267] on span "Asignar caso" at bounding box center [244, 264] width 47 height 22
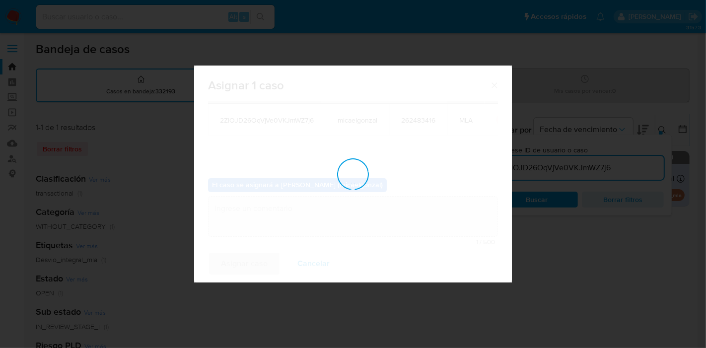
checkbox input "false"
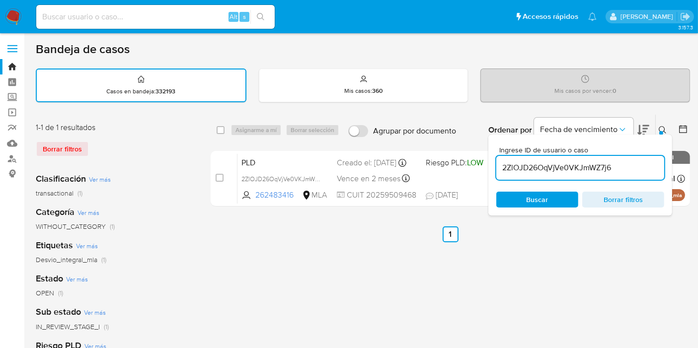
click at [11, 9] on img at bounding box center [13, 16] width 17 height 17
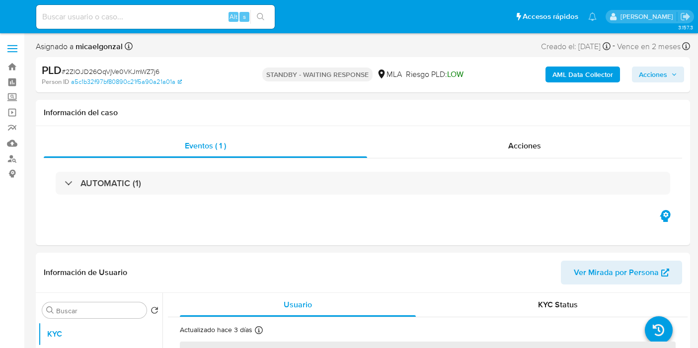
select select "10"
click at [105, 74] on span "# 2ZlOJD26OqVjVe0VKJmWZ7j6" at bounding box center [111, 72] width 98 height 10
copy span "2ZlOJD26OqVjVe0VKJmWZ7j6"
click at [13, 13] on img at bounding box center [13, 16] width 17 height 17
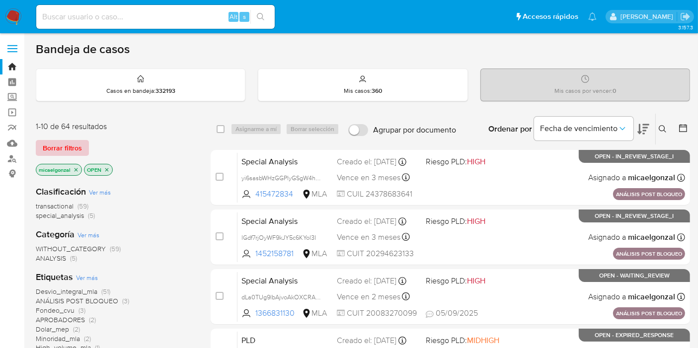
click at [69, 150] on span "Borrar filtros" at bounding box center [62, 148] width 39 height 14
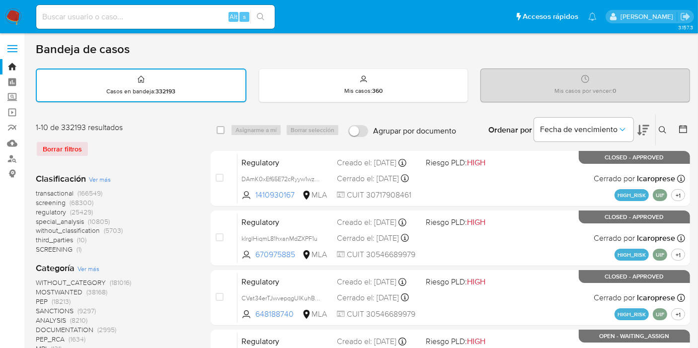
click at [655, 125] on div "Ingrese ID de usuario o caso Buscar Borrar filtros" at bounding box center [663, 130] width 17 height 31
click at [657, 129] on button at bounding box center [663, 130] width 16 height 12
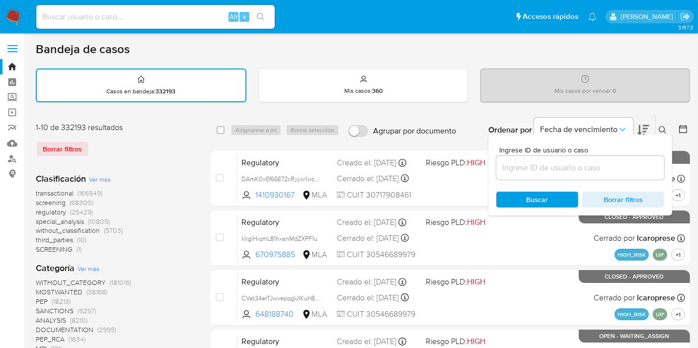
click at [577, 158] on div at bounding box center [580, 168] width 168 height 24
click at [568, 167] on input at bounding box center [580, 167] width 168 height 13
paste input "2ZlOJD26OqVjVe0VKJmWZ7j6"
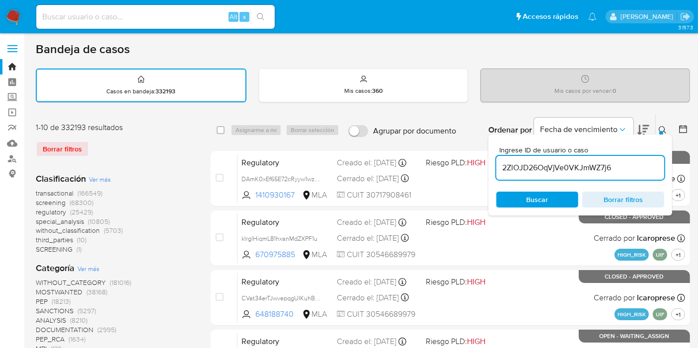
type input "2ZlOJD26OqVjVe0VKJmWZ7j6"
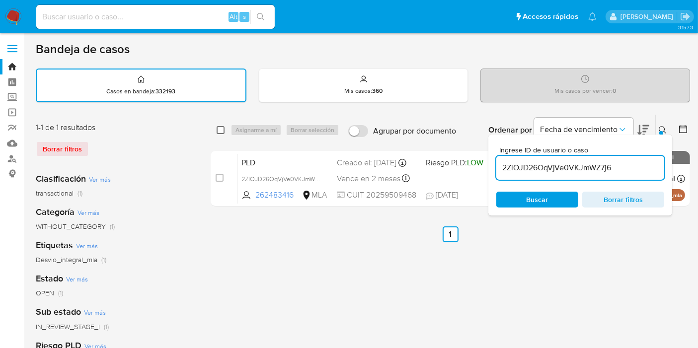
click at [221, 125] on div "select-all-cases-checkbox" at bounding box center [220, 130] width 8 height 10
click at [224, 130] on div "select-all-cases-checkbox" at bounding box center [222, 130] width 12 height 12
click at [222, 130] on input "checkbox" at bounding box center [220, 130] width 8 height 8
checkbox input "true"
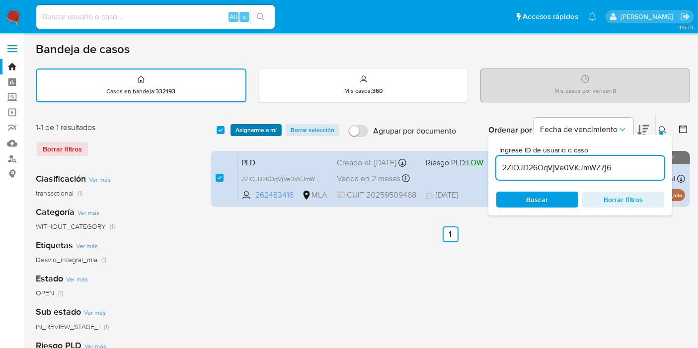
click at [264, 129] on span "Asignarme a mí" at bounding box center [255, 130] width 41 height 10
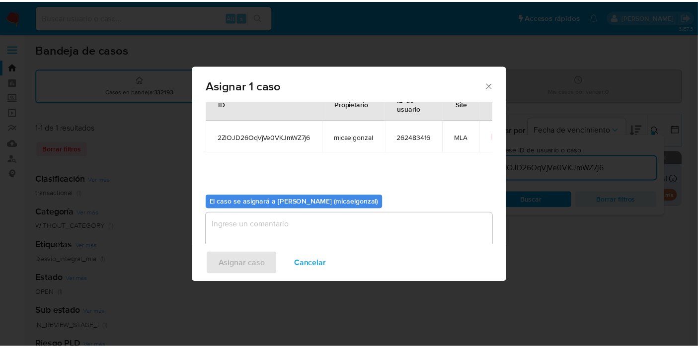
scroll to position [51, 0]
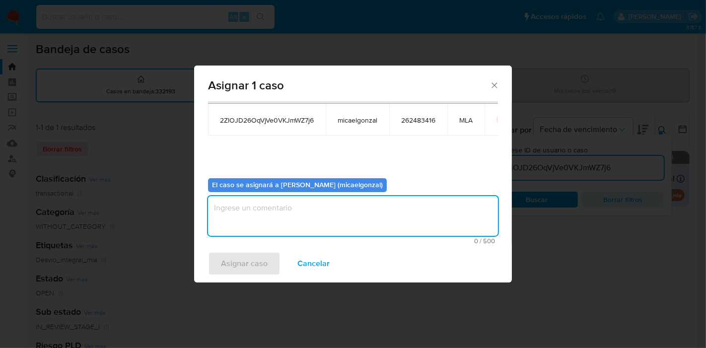
click at [289, 215] on textarea "assign-modal" at bounding box center [353, 216] width 290 height 40
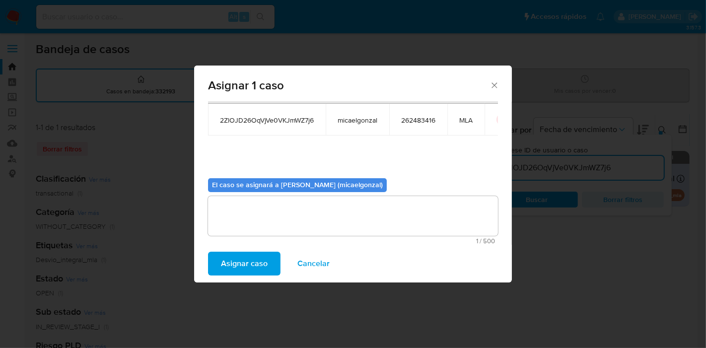
click at [249, 260] on span "Asignar caso" at bounding box center [244, 264] width 47 height 22
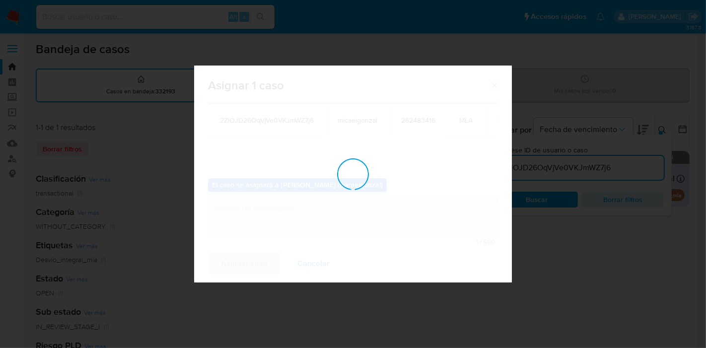
checkbox input "false"
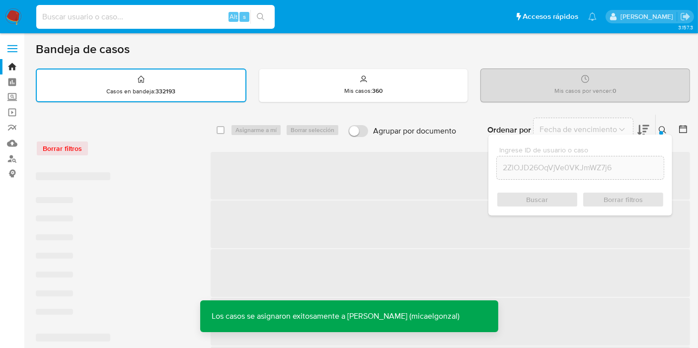
click at [124, 17] on input at bounding box center [155, 16] width 238 height 13
paste input "2ZlOJD26OqVjVe0VKJmWZ7j6"
type input "2ZlOJD26OqVjVe0VKJmWZ7j6"
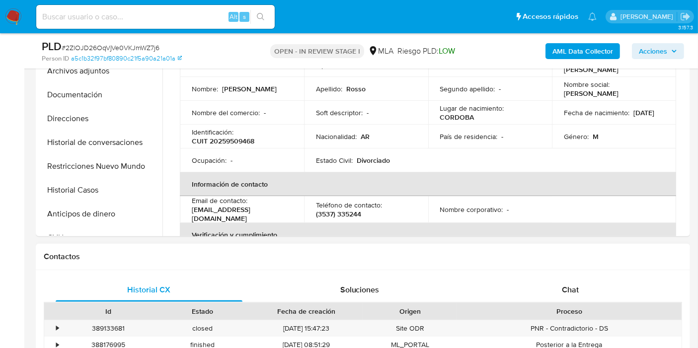
select select "10"
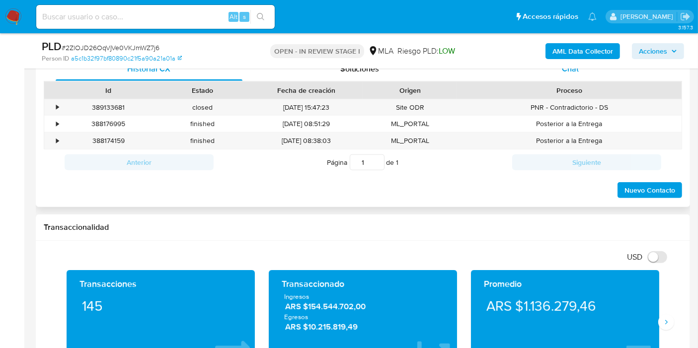
click at [619, 73] on div "Chat" at bounding box center [570, 69] width 187 height 24
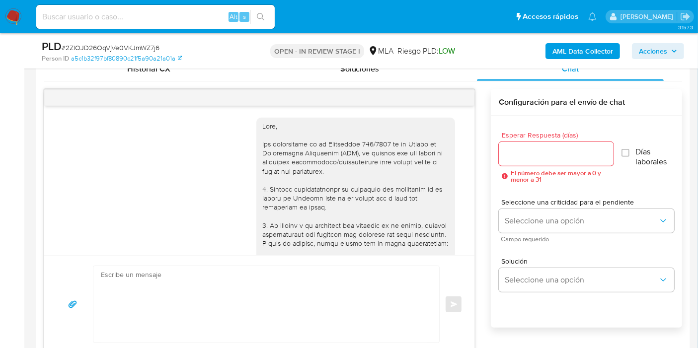
scroll to position [1149, 0]
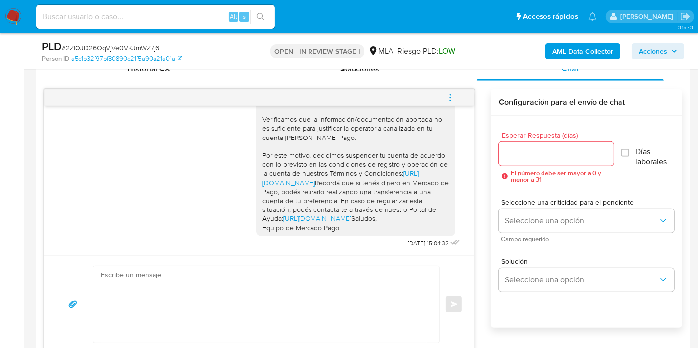
click at [455, 100] on button "menu-action" at bounding box center [449, 98] width 33 height 24
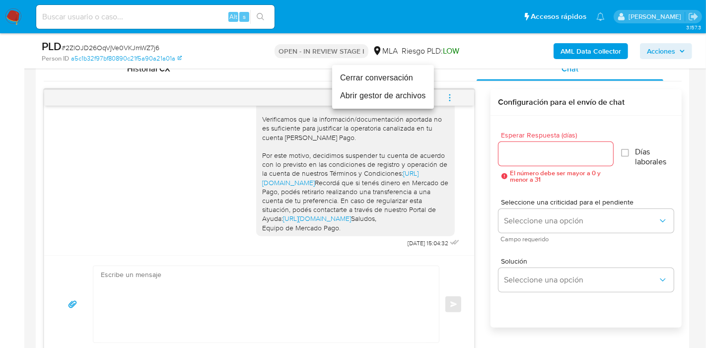
click at [394, 80] on li "Cerrar conversación" at bounding box center [383, 78] width 102 height 18
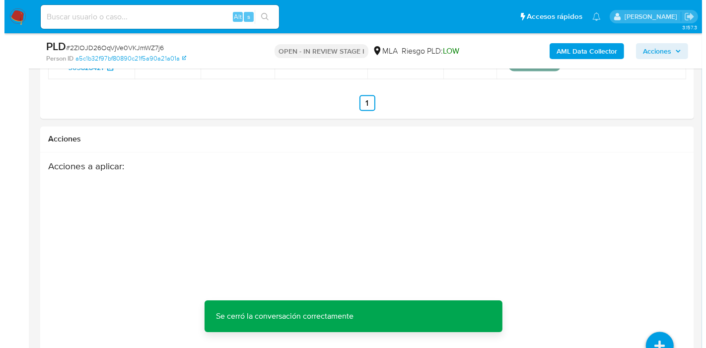
scroll to position [1798, 0]
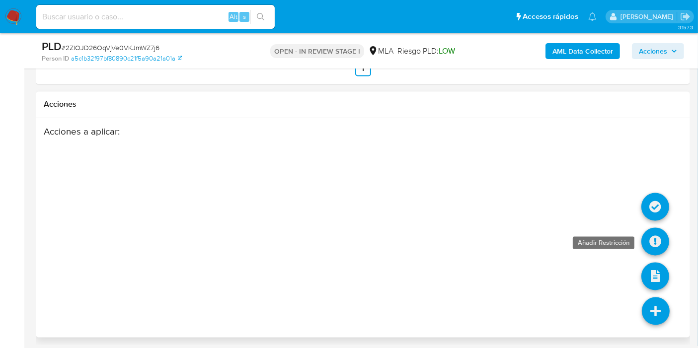
drag, startPoint x: 657, startPoint y: 211, endPoint x: 652, endPoint y: 242, distance: 32.1
click at [652, 328] on ul at bounding box center [656, 328] width 28 height 0
click at [652, 242] on icon at bounding box center [655, 242] width 28 height 28
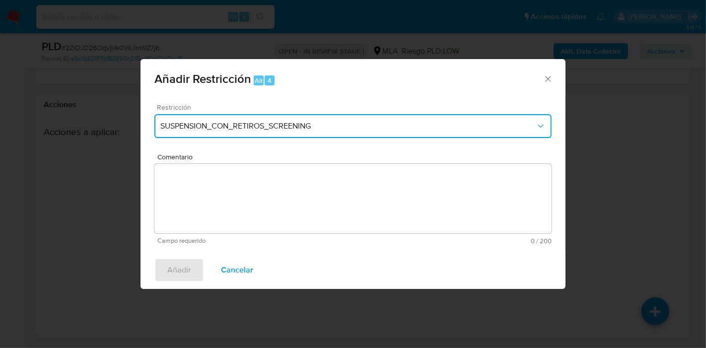
click at [206, 120] on button "SUSPENSION_CON_RETIROS_SCREENING" at bounding box center [352, 126] width 397 height 24
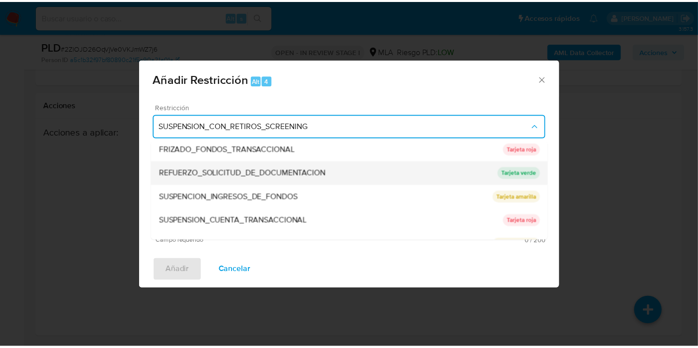
scroll to position [210, 0]
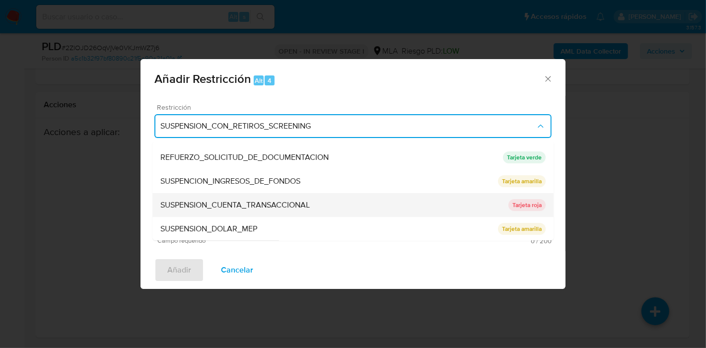
click at [267, 208] on span "SUSPENSION_CUENTA_TRANSACCIONAL" at bounding box center [234, 205] width 149 height 10
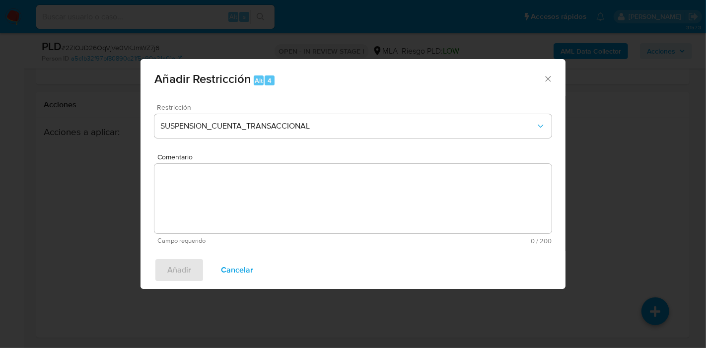
click at [267, 208] on textarea "Comentario" at bounding box center [352, 199] width 397 height 70
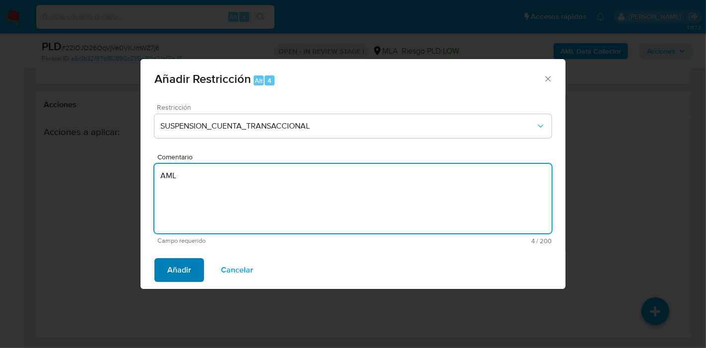
type textarea "AML"
click at [177, 269] on span "Añadir" at bounding box center [179, 270] width 24 height 22
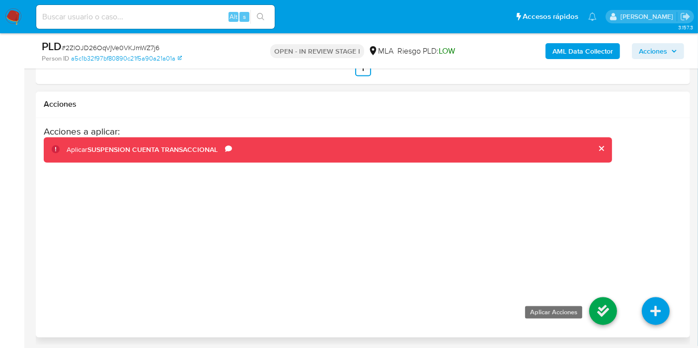
click at [591, 309] on icon at bounding box center [603, 311] width 28 height 28
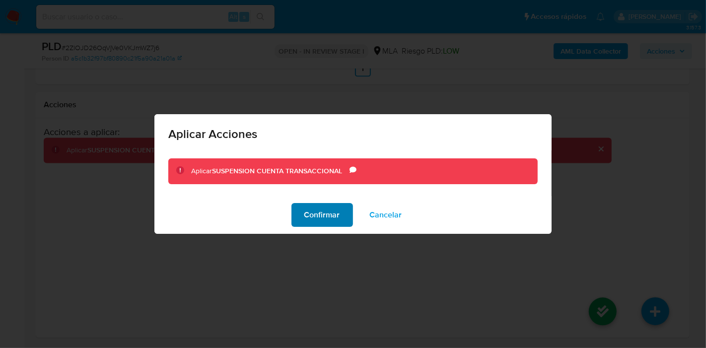
click at [302, 205] on button "Confirmar" at bounding box center [322, 215] width 62 height 24
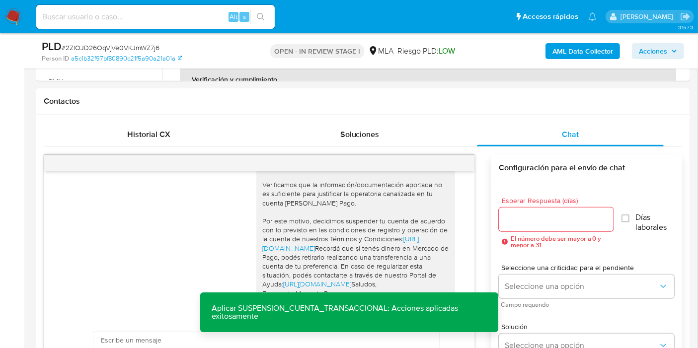
scroll to position [278, 0]
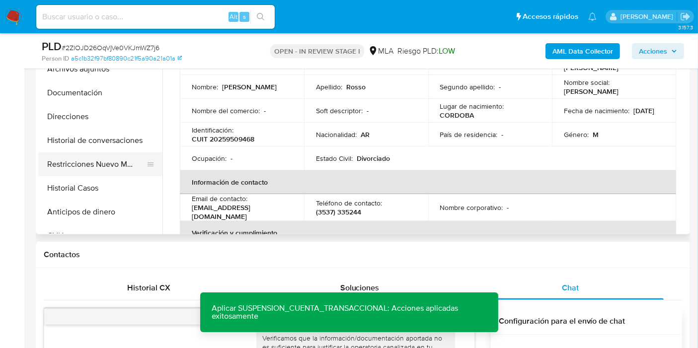
click at [118, 175] on button "Restricciones Nuevo Mundo" at bounding box center [96, 164] width 116 height 24
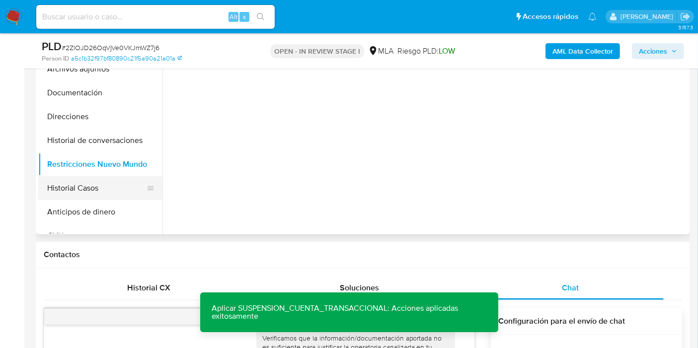
click at [80, 199] on button "Historial Casos" at bounding box center [96, 188] width 116 height 24
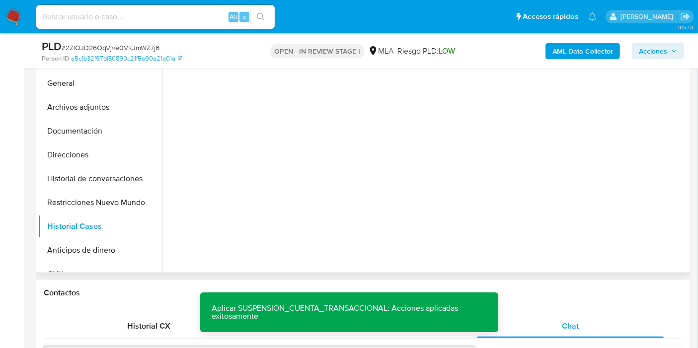
scroll to position [222, 0]
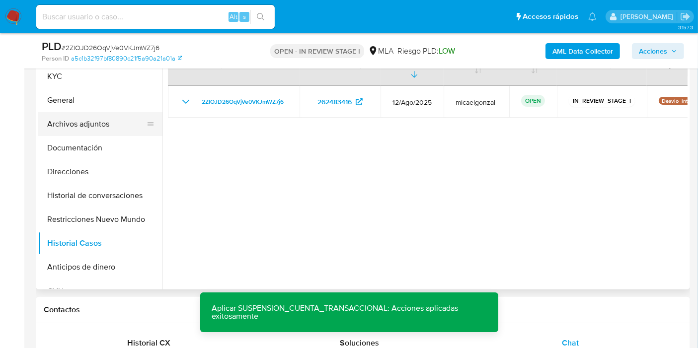
click at [120, 131] on button "Archivos adjuntos" at bounding box center [96, 124] width 116 height 24
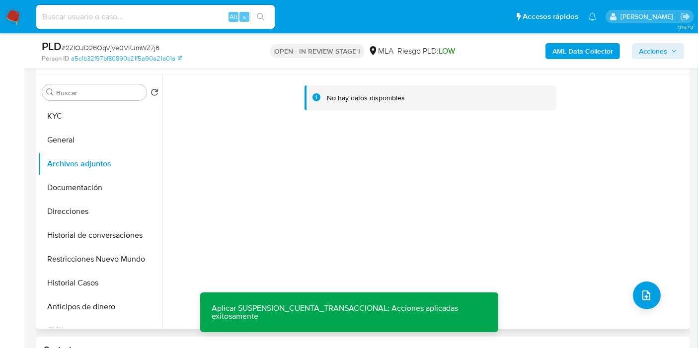
scroll to position [112, 0]
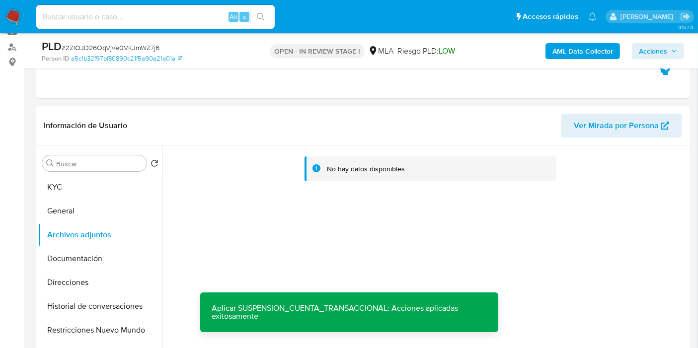
click at [608, 56] on b "AML Data Collector" at bounding box center [582, 51] width 61 height 16
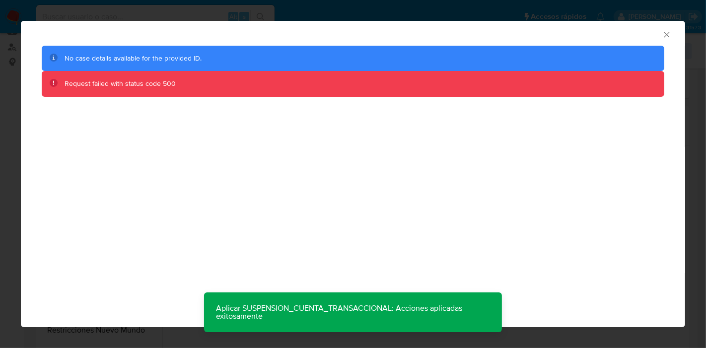
drag, startPoint x: 219, startPoint y: 77, endPoint x: 0, endPoint y: 152, distance: 232.1
click at [217, 77] on div "Request failed with status code 500" at bounding box center [353, 84] width 623 height 26
click at [0, 153] on div "AML Data Collector No case details available for the provided ID. Request faile…" at bounding box center [353, 174] width 706 height 348
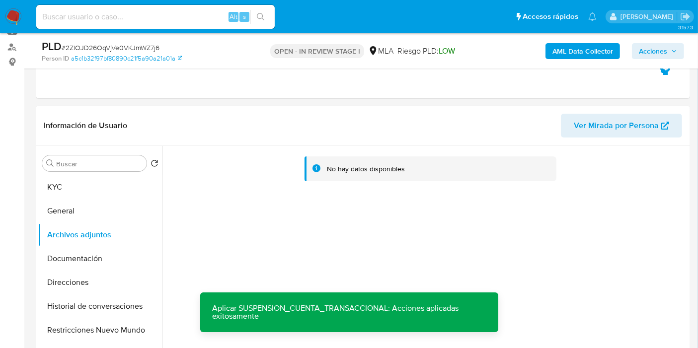
click at [575, 48] on b "AML Data Collector" at bounding box center [582, 51] width 61 height 16
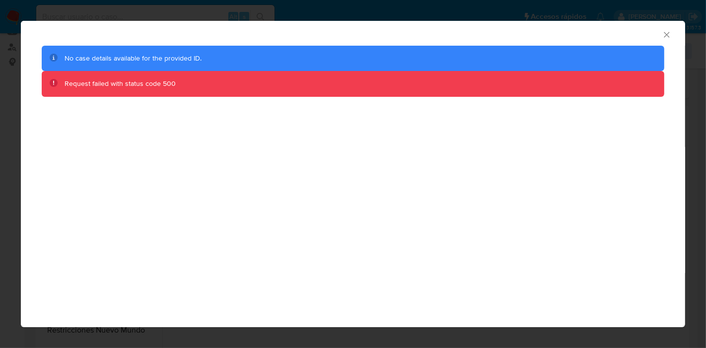
click at [671, 39] on icon "Cerrar ventana" at bounding box center [667, 35] width 10 height 10
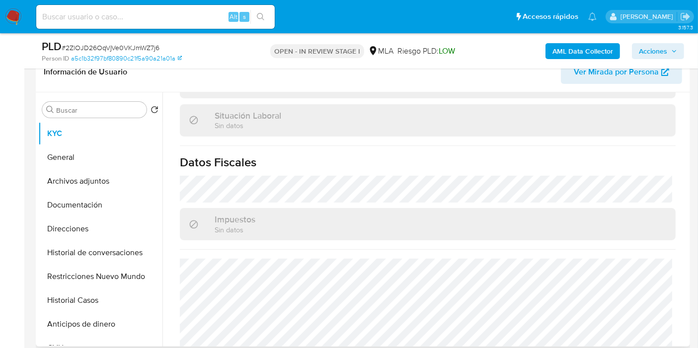
scroll to position [531, 0]
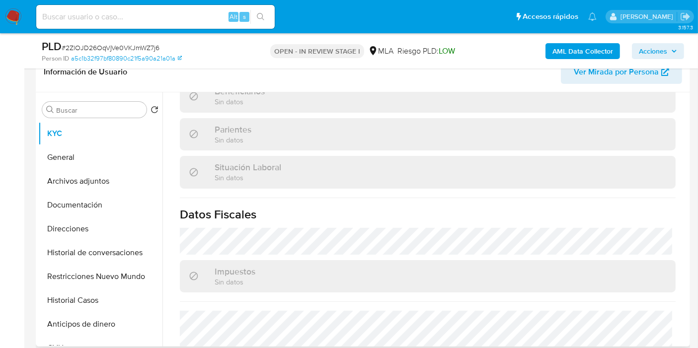
select select "10"
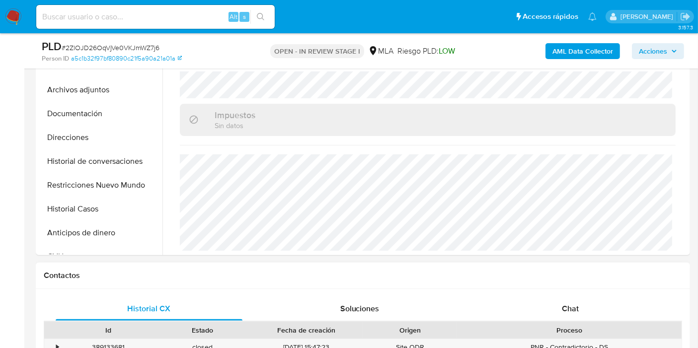
scroll to position [331, 0]
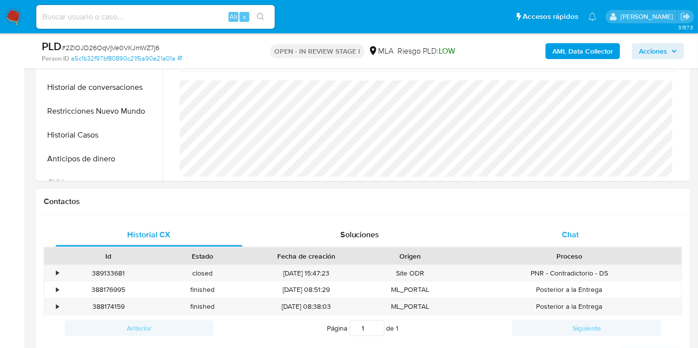
click at [527, 244] on div "Chat" at bounding box center [570, 235] width 187 height 24
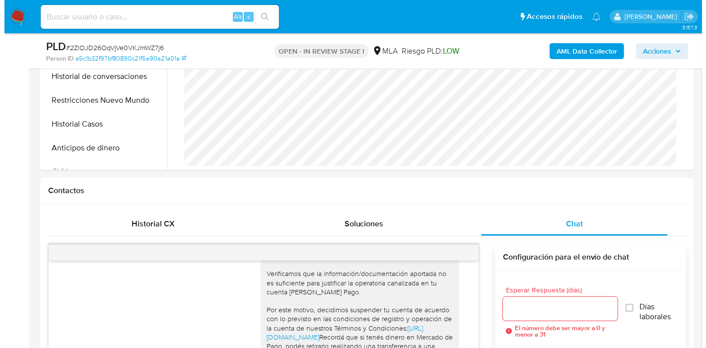
scroll to position [276, 0]
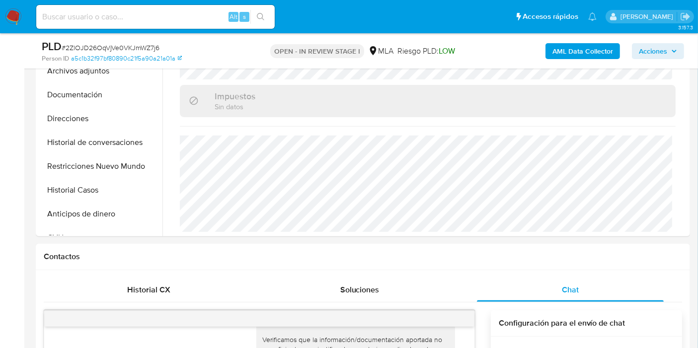
click at [581, 52] on b "AML Data Collector" at bounding box center [582, 51] width 61 height 16
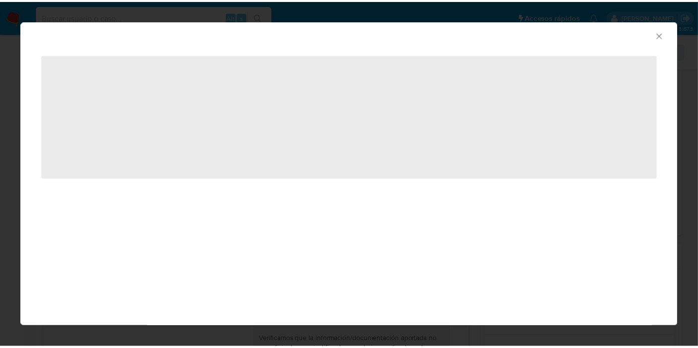
scroll to position [551, 0]
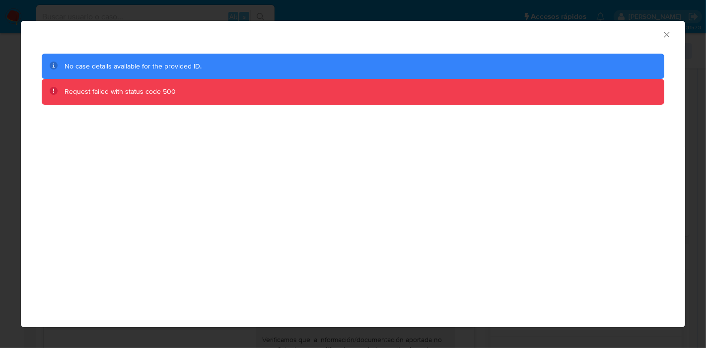
click at [163, 65] on span "No case details available for the provided ID." at bounding box center [133, 66] width 137 height 10
click at [0, 77] on div "AML Data Collector No case details available for the provided ID. Request faile…" at bounding box center [353, 174] width 706 height 348
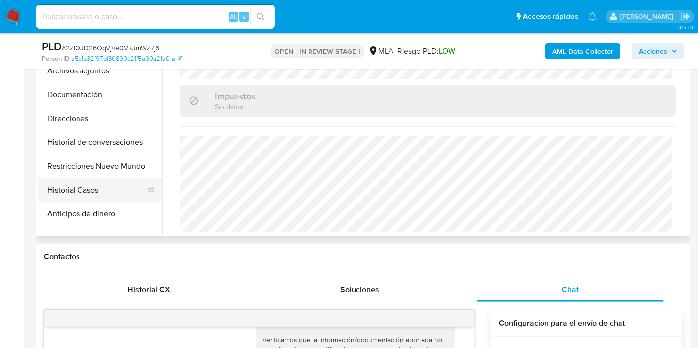
scroll to position [165, 0]
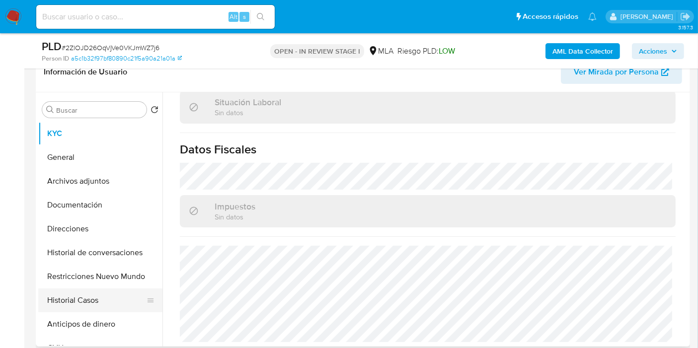
click at [73, 304] on button "Historial Casos" at bounding box center [96, 300] width 116 height 24
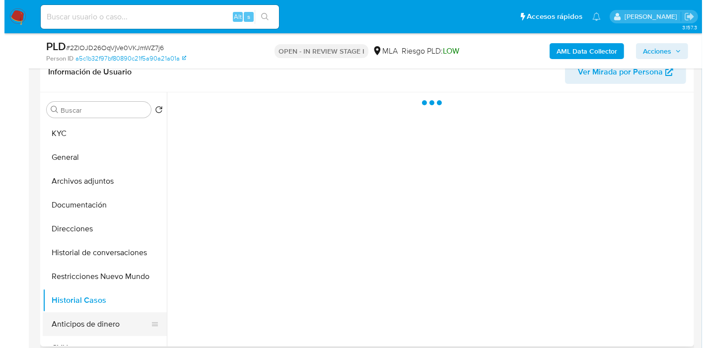
scroll to position [0, 0]
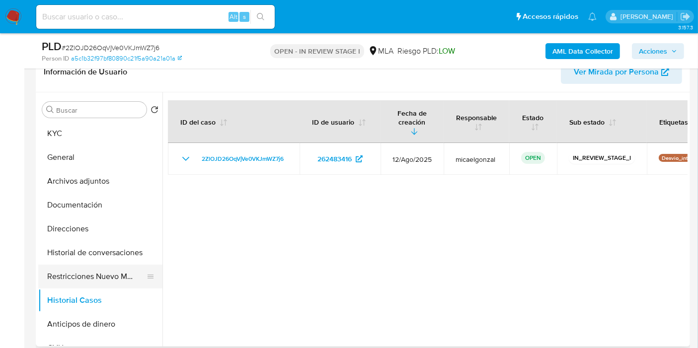
click at [87, 279] on button "Restricciones Nuevo Mundo" at bounding box center [96, 277] width 116 height 24
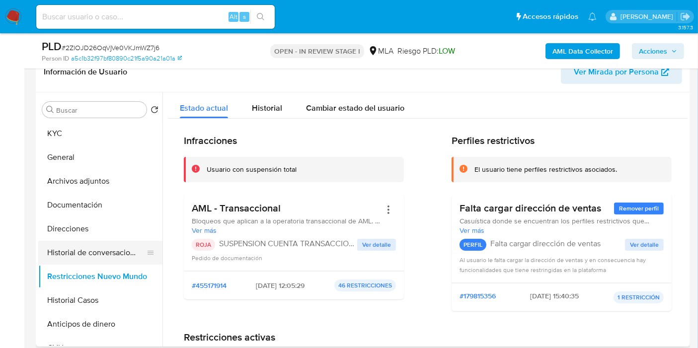
click at [93, 249] on button "Historial de conversaciones" at bounding box center [96, 253] width 116 height 24
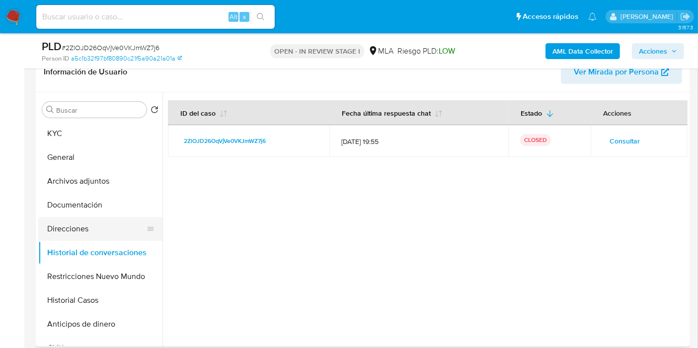
click at [92, 229] on button "Direcciones" at bounding box center [96, 229] width 116 height 24
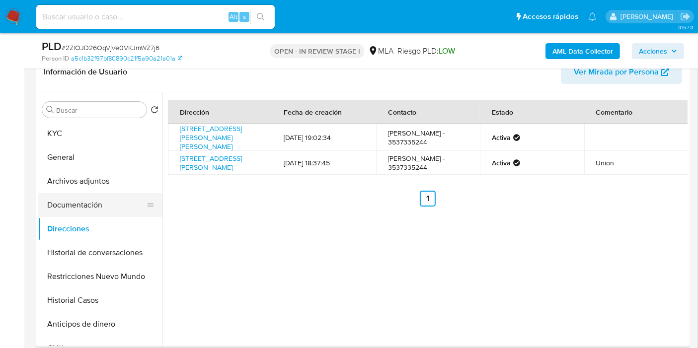
click at [59, 205] on button "Documentación" at bounding box center [96, 205] width 116 height 24
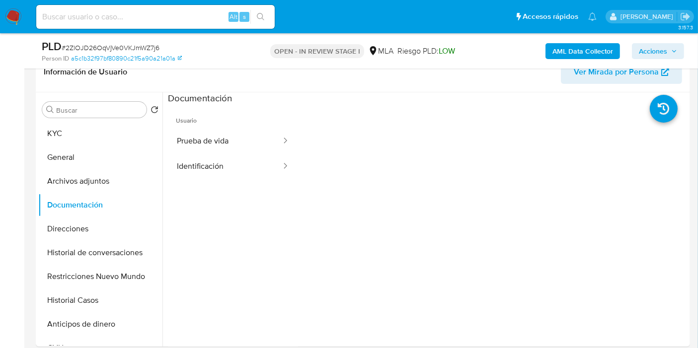
click at [227, 170] on button "Identificación" at bounding box center [225, 166] width 114 height 25
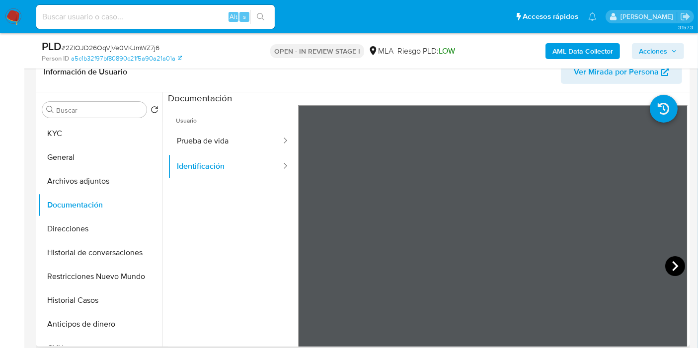
click at [665, 263] on icon at bounding box center [675, 266] width 20 height 20
click at [189, 138] on button "Prueba de vida" at bounding box center [225, 141] width 114 height 25
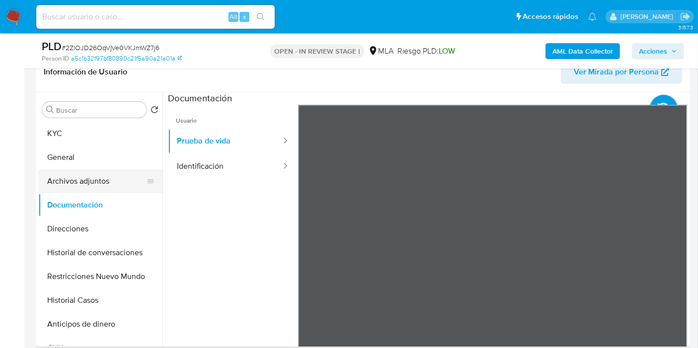
click at [98, 178] on button "Archivos adjuntos" at bounding box center [96, 181] width 116 height 24
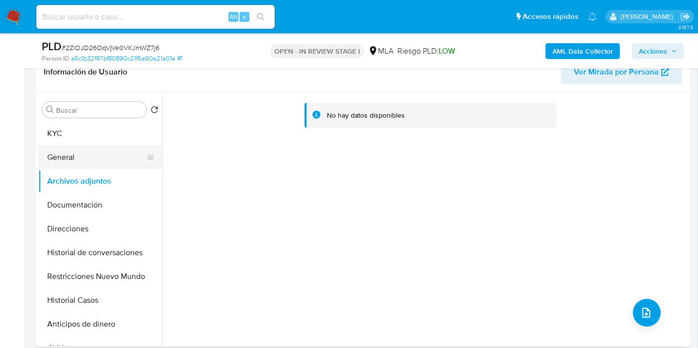
click at [58, 149] on button "General" at bounding box center [96, 157] width 116 height 24
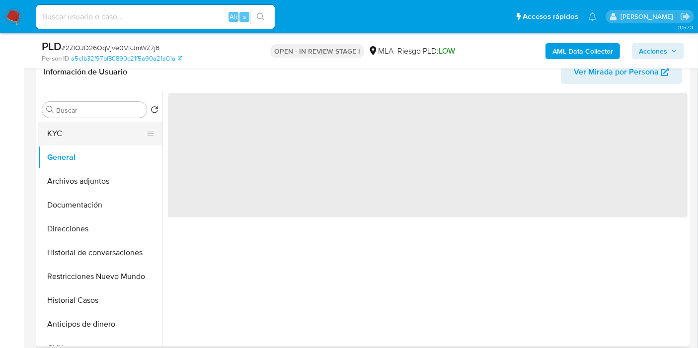
click at [82, 130] on button "KYC" at bounding box center [96, 134] width 116 height 24
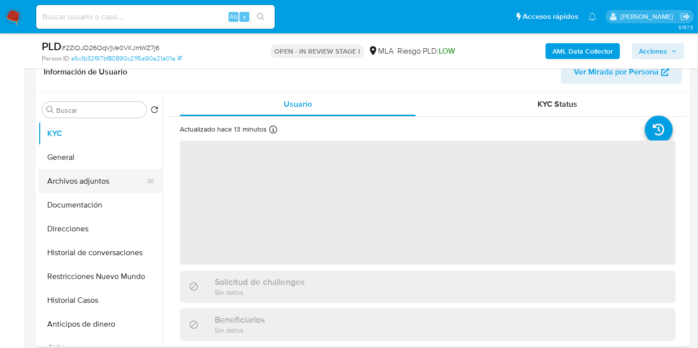
click at [98, 173] on button "Archivos adjuntos" at bounding box center [96, 181] width 116 height 24
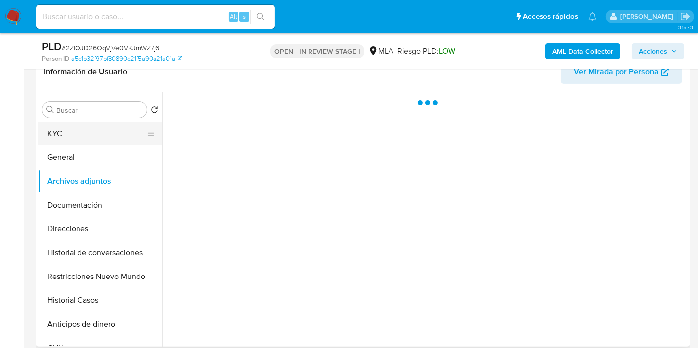
click at [108, 135] on button "KYC" at bounding box center [96, 134] width 116 height 24
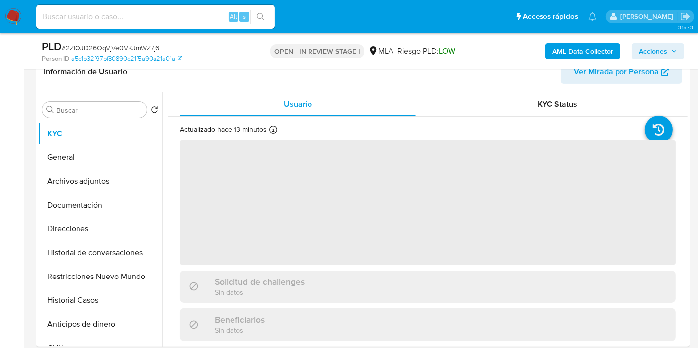
click at [573, 54] on b "AML Data Collector" at bounding box center [582, 51] width 61 height 16
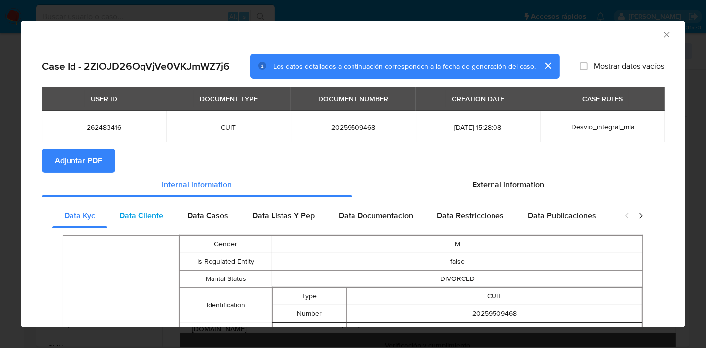
click at [159, 223] on div "Data Cliente" at bounding box center [141, 216] width 68 height 24
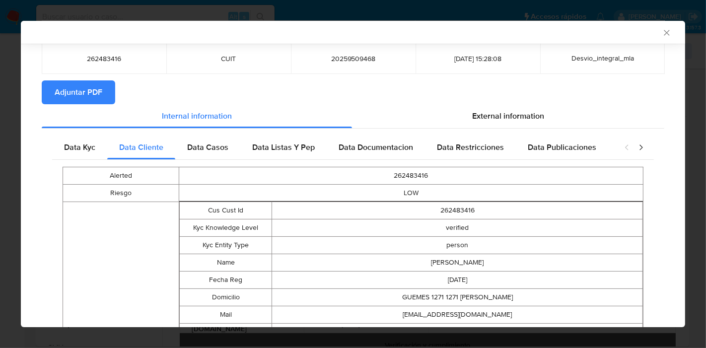
scroll to position [66, 0]
click at [215, 154] on div "Data Casos" at bounding box center [207, 148] width 65 height 24
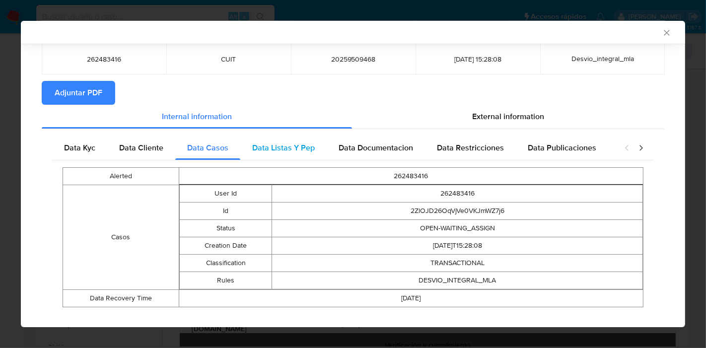
click at [278, 149] on span "Data Listas Y Pep" at bounding box center [283, 147] width 63 height 11
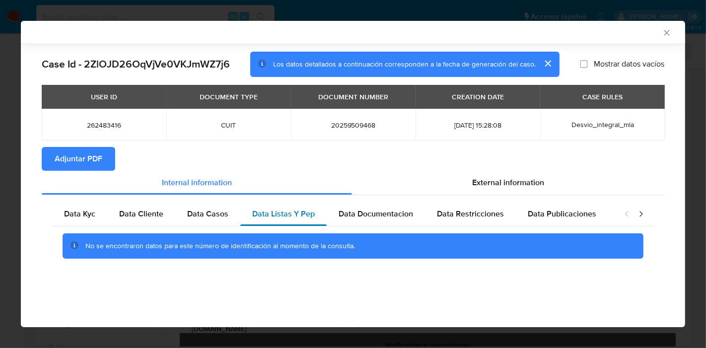
scroll to position [0, 0]
drag, startPoint x: 357, startPoint y: 209, endPoint x: 453, endPoint y: 210, distance: 96.3
click at [361, 210] on span "Data Documentacion" at bounding box center [376, 213] width 74 height 11
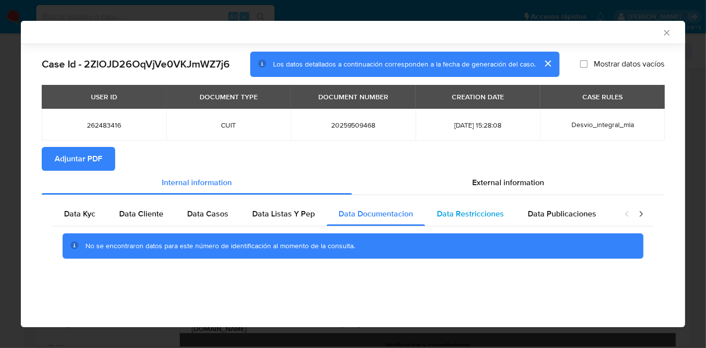
drag, startPoint x: 455, startPoint y: 210, endPoint x: 471, endPoint y: 210, distance: 15.9
click at [456, 210] on span "Data Restricciones" at bounding box center [470, 213] width 67 height 11
drag, startPoint x: 549, startPoint y: 210, endPoint x: 630, endPoint y: 221, distance: 81.7
click at [552, 211] on span "Data Publicaciones" at bounding box center [562, 213] width 69 height 11
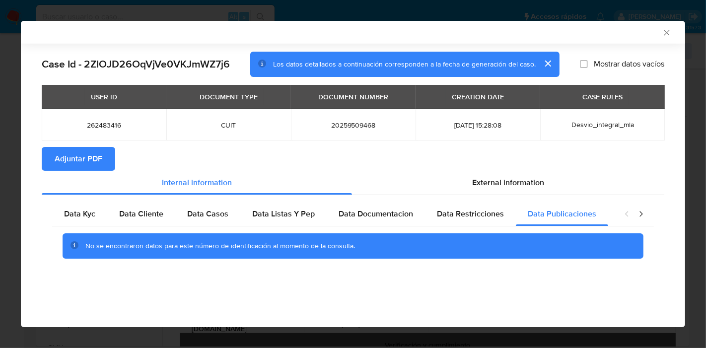
drag, startPoint x: 637, startPoint y: 215, endPoint x: 556, endPoint y: 216, distance: 80.9
click at [637, 215] on icon "closure-recommendation-modal" at bounding box center [641, 214] width 10 height 10
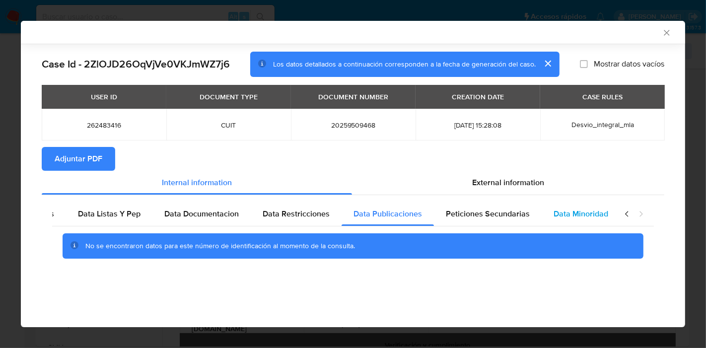
drag, startPoint x: 526, startPoint y: 217, endPoint x: 566, endPoint y: 223, distance: 40.6
click at [527, 218] on div "Peticiones Secundarias" at bounding box center [488, 214] width 108 height 24
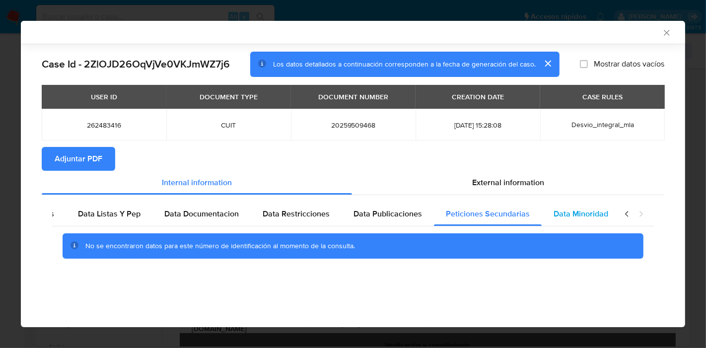
drag, startPoint x: 567, startPoint y: 222, endPoint x: 596, endPoint y: 220, distance: 28.8
click at [572, 221] on div "Data Minoridad" at bounding box center [581, 214] width 78 height 24
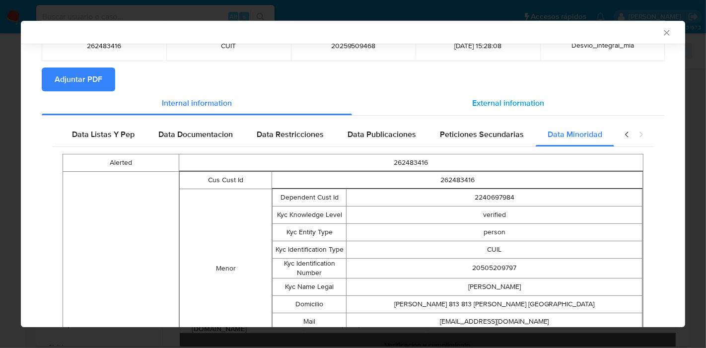
scroll to position [54, 0]
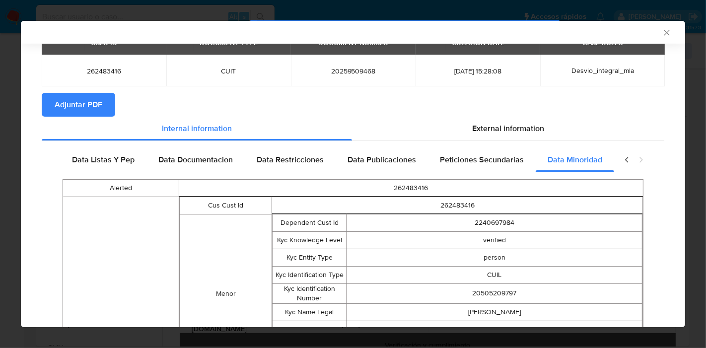
click at [625, 160] on icon "closure-recommendation-modal" at bounding box center [626, 159] width 3 height 5
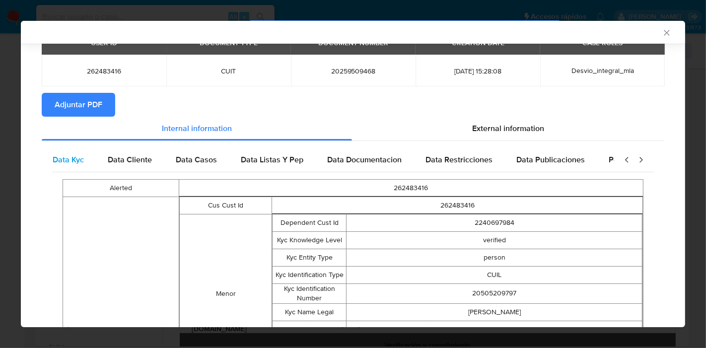
scroll to position [0, 0]
drag, startPoint x: 86, startPoint y: 164, endPoint x: 257, endPoint y: 131, distance: 173.9
click at [88, 162] on span "Data Kyc" at bounding box center [79, 159] width 31 height 11
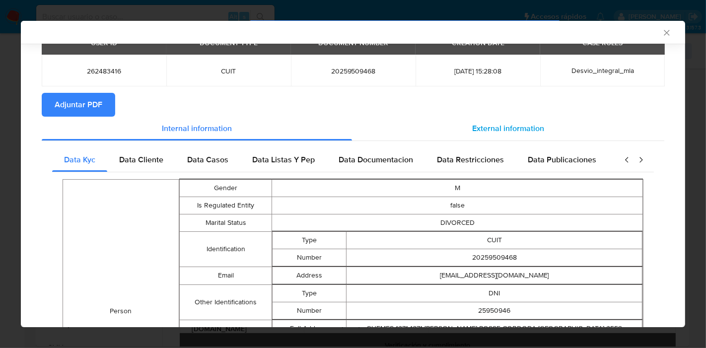
click at [497, 123] on span "External information" at bounding box center [508, 128] width 72 height 11
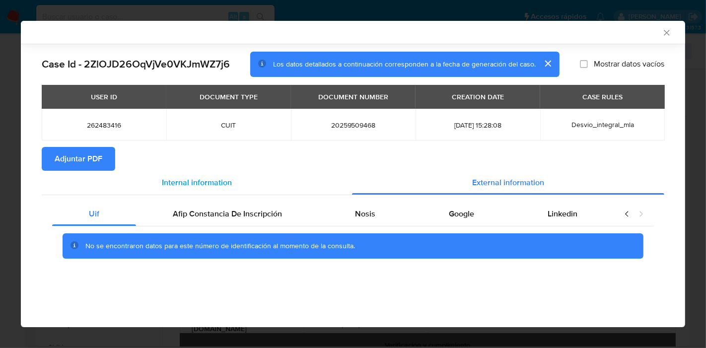
drag, startPoint x: 166, startPoint y: 216, endPoint x: 209, endPoint y: 187, distance: 51.9
click at [170, 213] on div "Afip Constancia De Inscripción" at bounding box center [227, 214] width 183 height 24
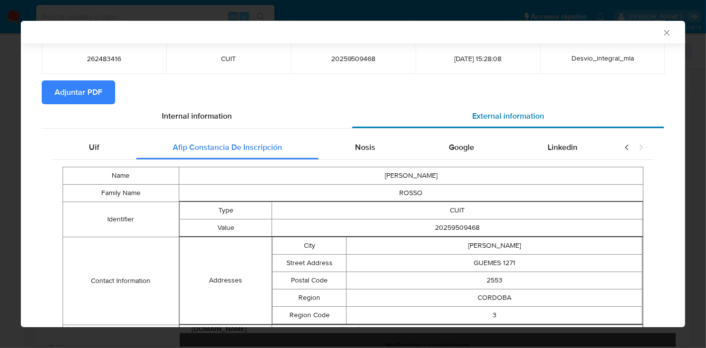
scroll to position [66, 0]
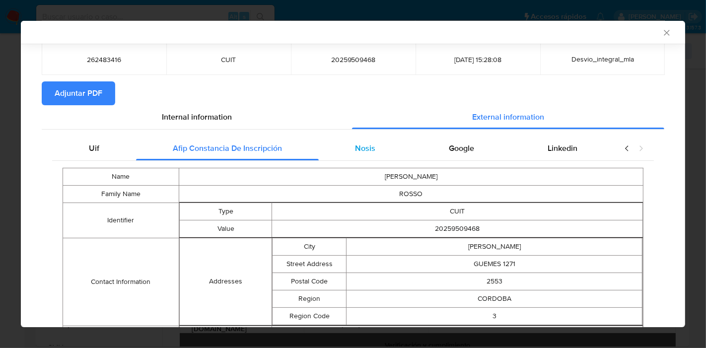
click at [364, 148] on span "Nosis" at bounding box center [365, 148] width 20 height 11
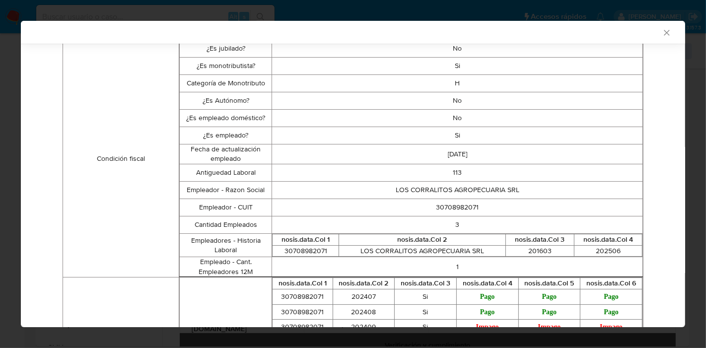
scroll to position [121, 0]
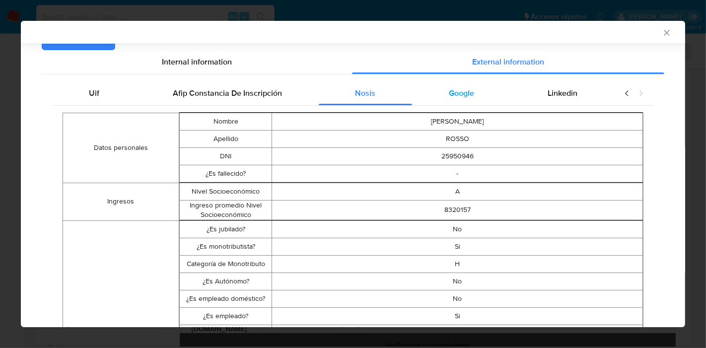
click at [446, 104] on div "Google" at bounding box center [461, 93] width 99 height 24
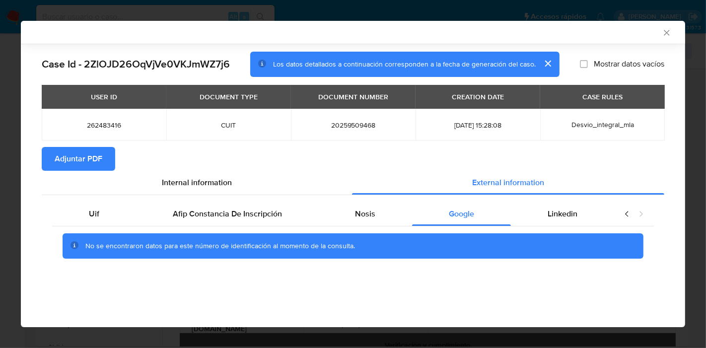
scroll to position [0, 0]
click at [581, 224] on div "Linkedin" at bounding box center [562, 214] width 103 height 24
drag, startPoint x: 85, startPoint y: 225, endPoint x: 150, endPoint y: 198, distance: 70.8
click at [93, 221] on div "Uif" at bounding box center [94, 214] width 84 height 24
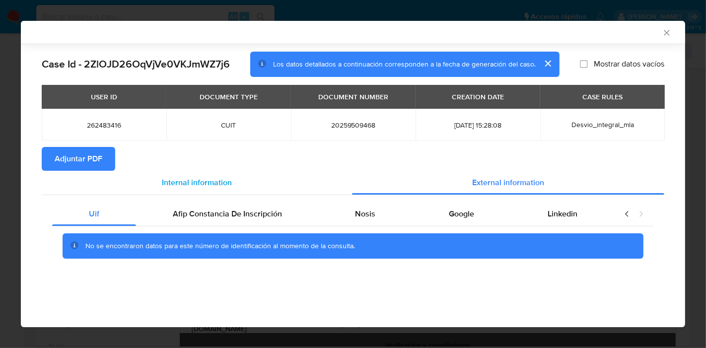
click at [213, 193] on div "Internal information" at bounding box center [197, 183] width 310 height 24
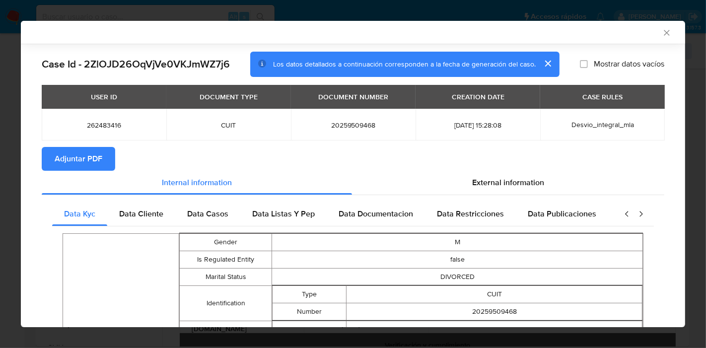
click at [60, 153] on span "Adjuntar PDF" at bounding box center [79, 159] width 48 height 22
click at [0, 176] on div "AML Data Collector Case Id - 2ZlOJD26OqVjVe0VKJmWZ7j6 Los datos detallados a co…" at bounding box center [353, 174] width 706 height 348
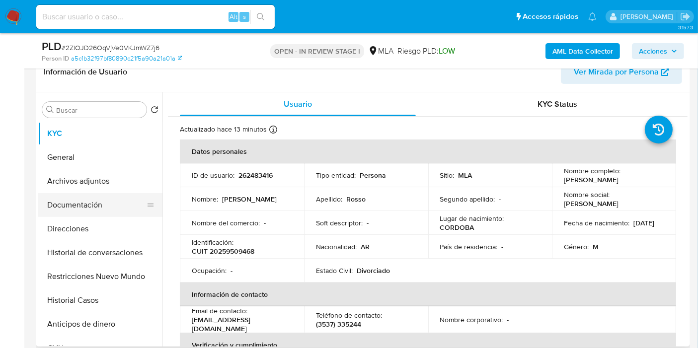
click at [109, 193] on button "Documentación" at bounding box center [96, 205] width 116 height 24
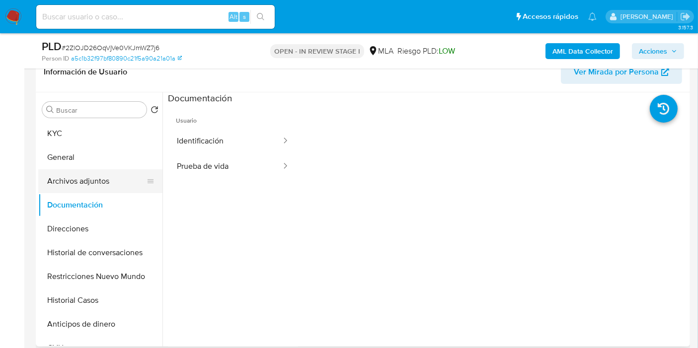
click at [110, 187] on button "Archivos adjuntos" at bounding box center [96, 181] width 116 height 24
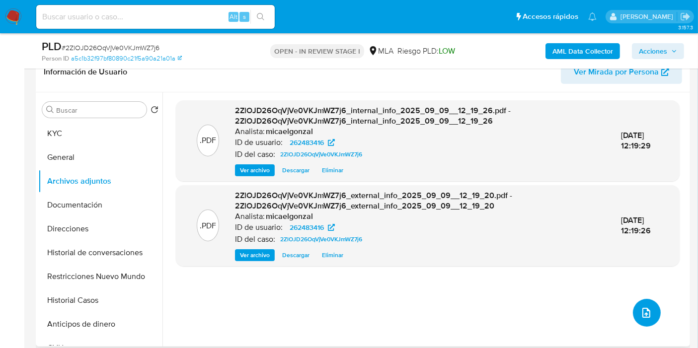
click at [642, 313] on icon "upload-file" at bounding box center [646, 313] width 8 height 10
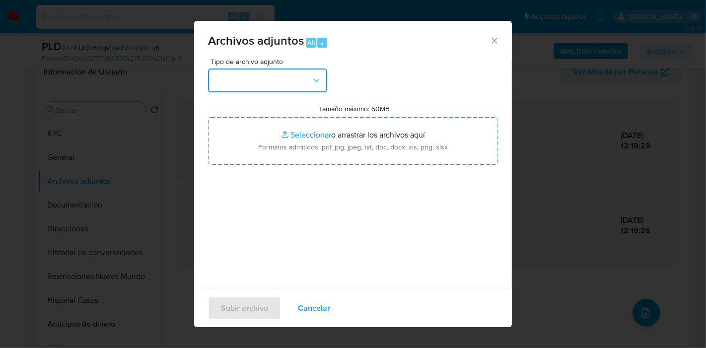
click at [287, 83] on button "button" at bounding box center [267, 81] width 119 height 24
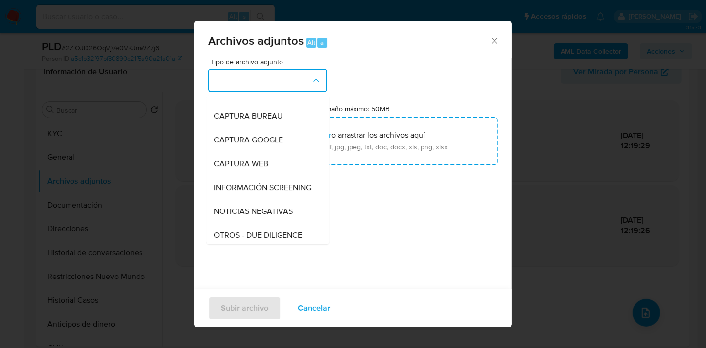
scroll to position [165, 0]
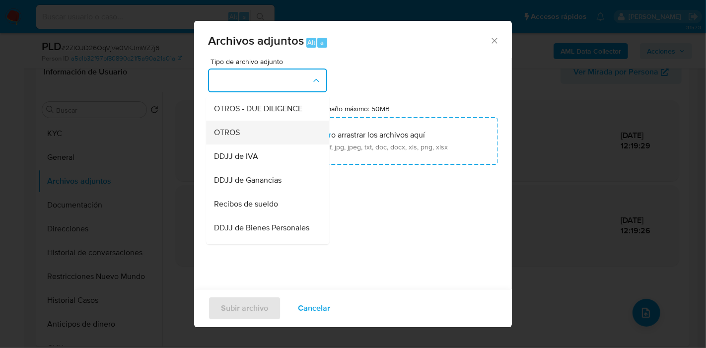
click at [276, 144] on div "OTROS" at bounding box center [264, 133] width 101 height 24
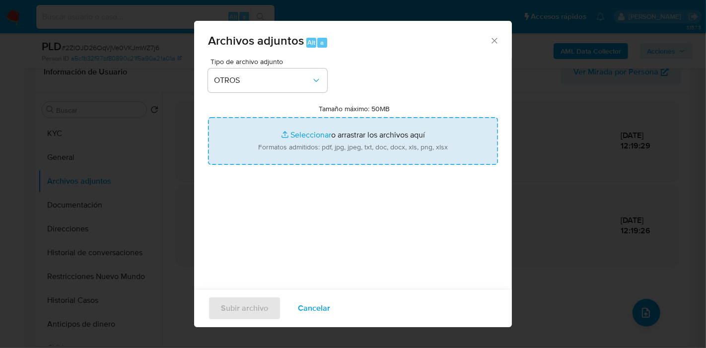
click at [303, 140] on input "Tamaño máximo: 50MB Seleccionar archivos" at bounding box center [353, 141] width 290 height 48
type input "C:\fakepath\Recibos de Sueldo de febrero - abril 2025.pdf"
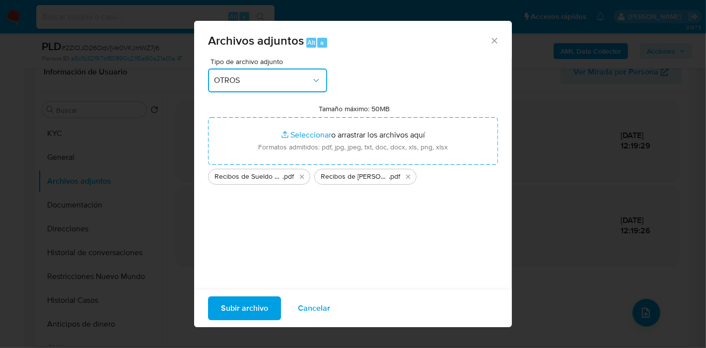
click at [241, 80] on span "OTROS" at bounding box center [262, 80] width 97 height 10
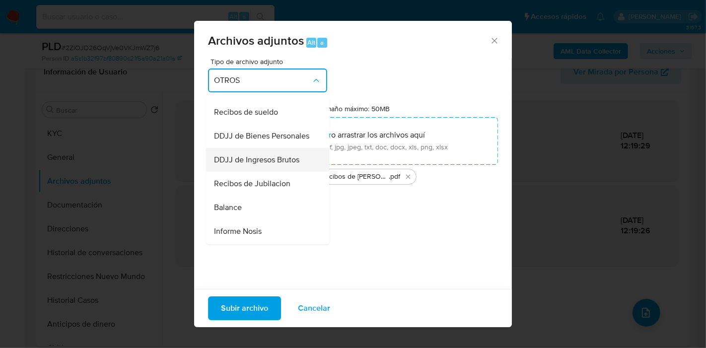
scroll to position [193, 0]
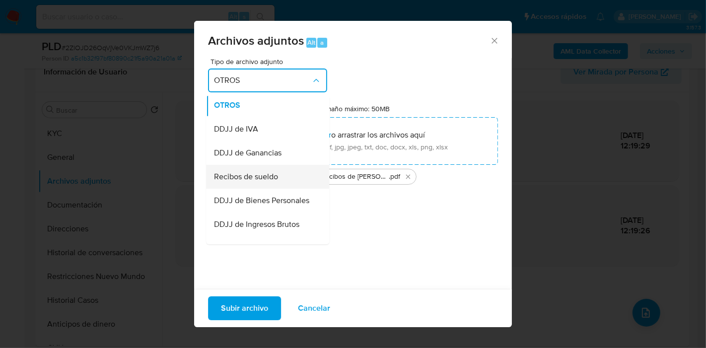
click at [271, 189] on div "Recibos de sueldo" at bounding box center [264, 177] width 101 height 24
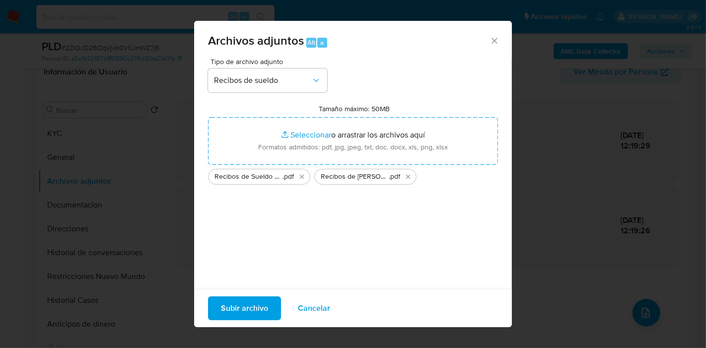
click at [249, 315] on span "Subir archivo" at bounding box center [244, 308] width 47 height 22
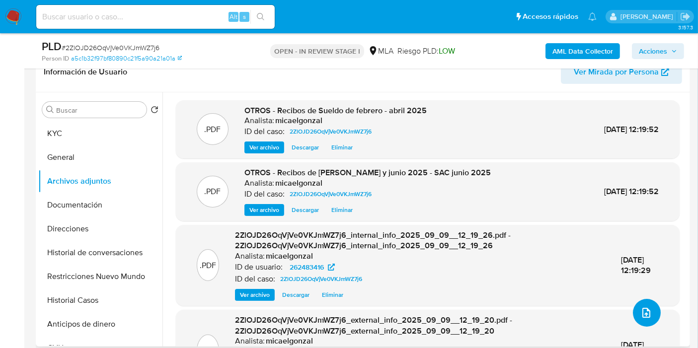
click at [640, 308] on icon "upload-file" at bounding box center [646, 313] width 12 height 12
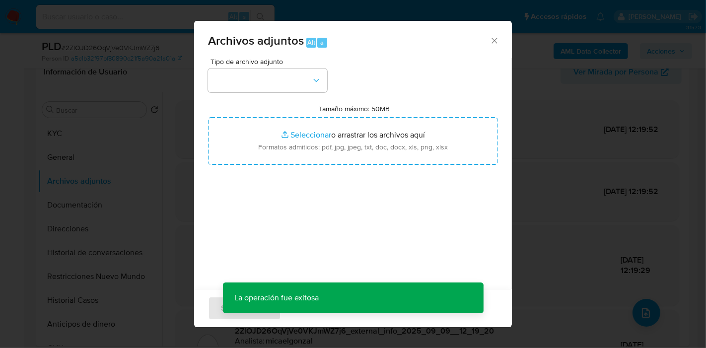
click at [313, 94] on div "Tipo de archivo adjunto Tamaño máximo: 50MB Seleccionar archivos Seleccionar o …" at bounding box center [353, 175] width 290 height 234
click at [308, 84] on button "button" at bounding box center [267, 81] width 119 height 24
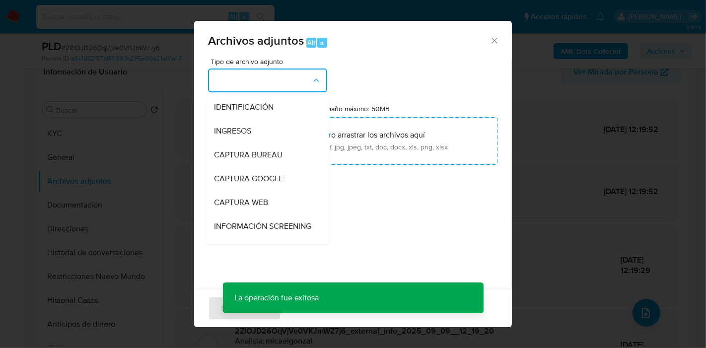
scroll to position [110, 0]
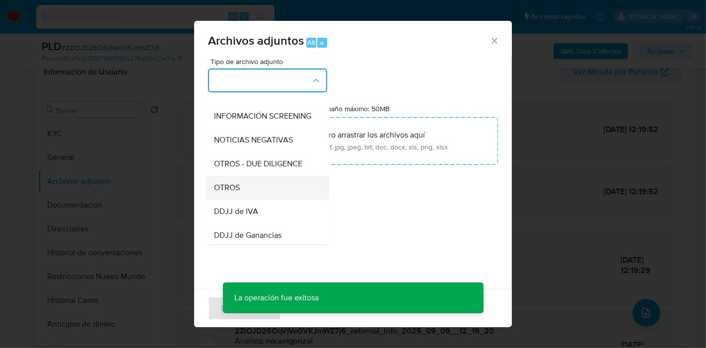
click at [247, 195] on div "OTROS" at bounding box center [264, 188] width 101 height 24
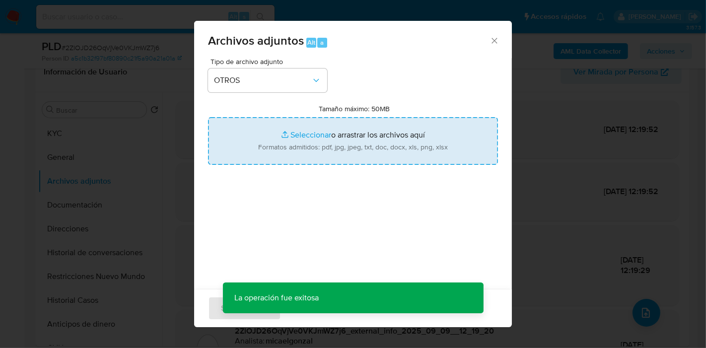
click at [311, 155] on input "Tamaño máximo: 50MB Seleccionar archivos" at bounding box center [353, 141] width 290 height 48
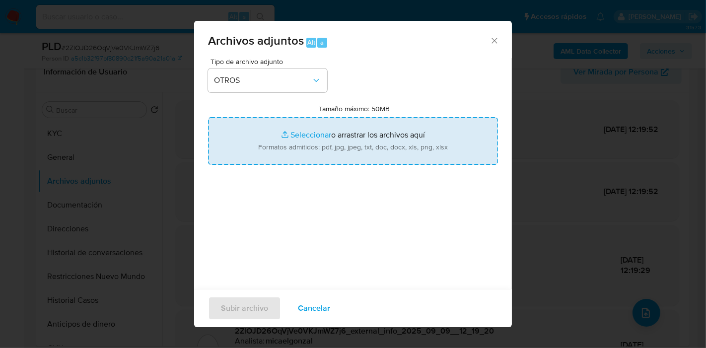
type input "C:\fakepath\Movimientos de Benjamin Rosso.xlsx"
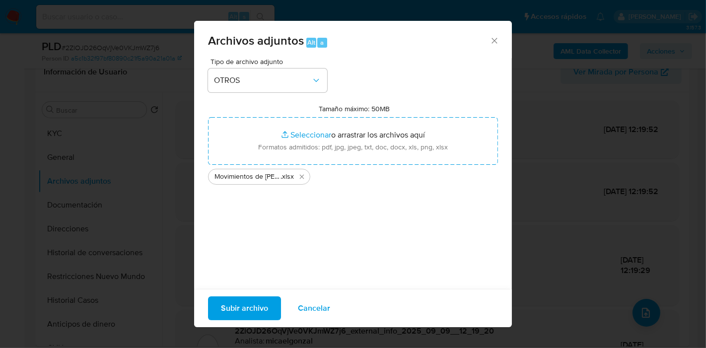
click at [238, 307] on span "Subir archivo" at bounding box center [244, 308] width 47 height 22
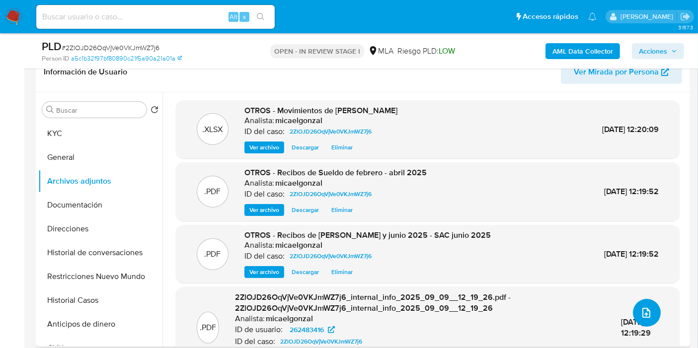
click at [636, 303] on button "upload-file" at bounding box center [647, 313] width 28 height 28
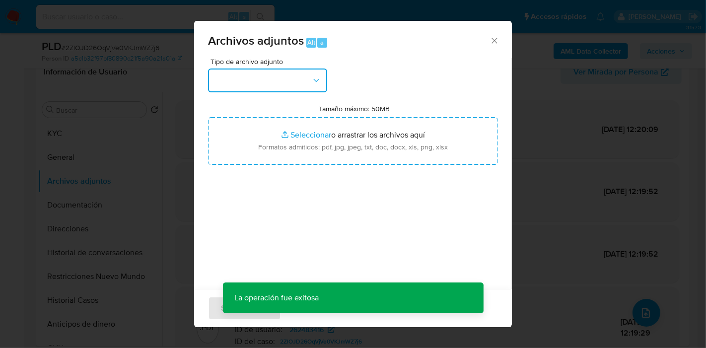
click at [285, 84] on button "button" at bounding box center [267, 81] width 119 height 24
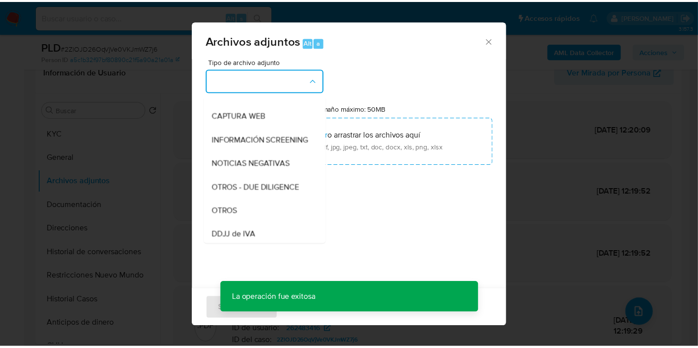
scroll to position [165, 0]
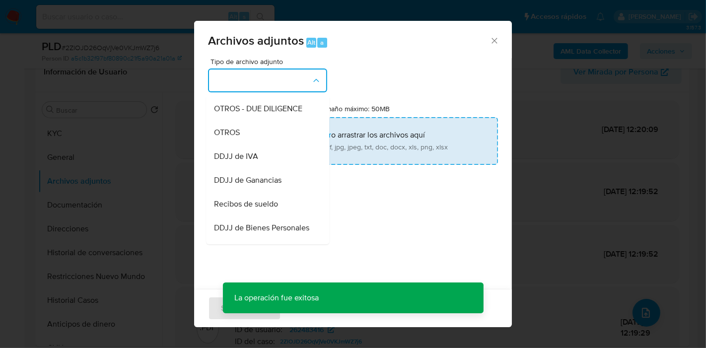
drag, startPoint x: 283, startPoint y: 143, endPoint x: 290, endPoint y: 143, distance: 7.0
click at [284, 143] on div "OTROS" at bounding box center [264, 133] width 101 height 24
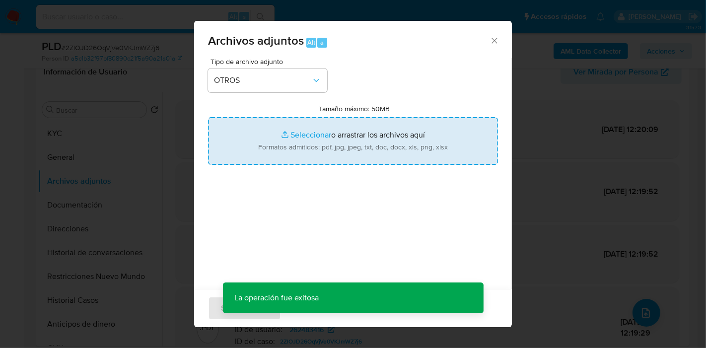
click at [339, 142] on input "Tamaño máximo: 50MB Seleccionar archivos" at bounding box center [353, 141] width 290 height 48
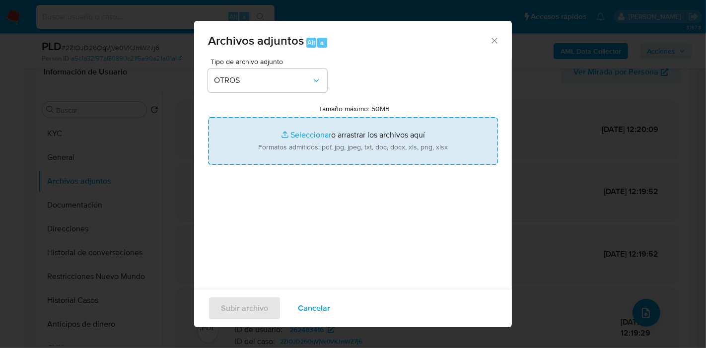
type input "C:\fakepath\Caselog 2ZlOJD26OqVjVe0VKJmWZ7j6_2025_08_19_03_59_08.docx"
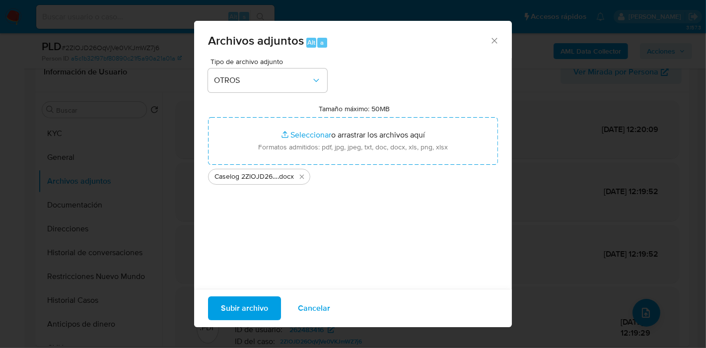
click at [231, 300] on span "Subir archivo" at bounding box center [244, 308] width 47 height 22
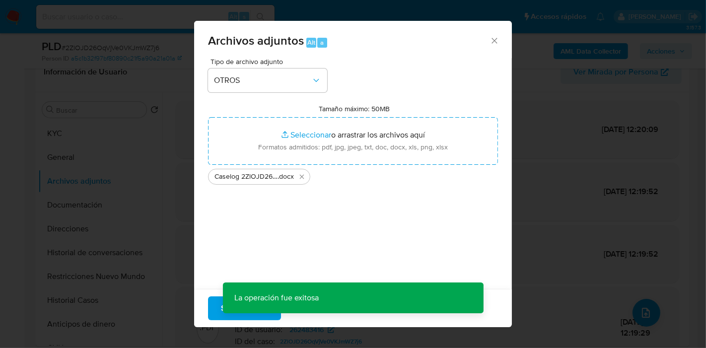
click at [85, 134] on div "Archivos adjuntos Alt a Tipo de archivo adjunto OTROS Tamaño máximo: 50MB Selec…" at bounding box center [353, 174] width 706 height 348
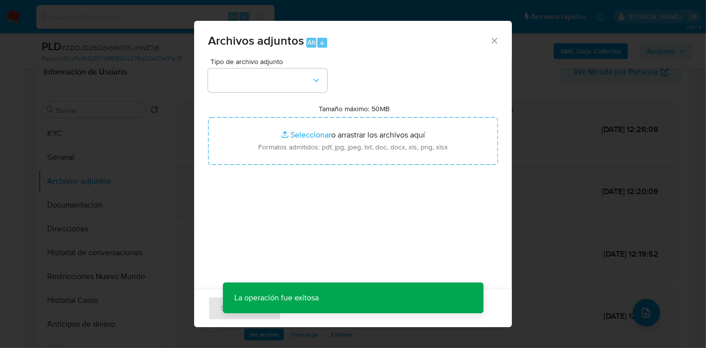
click at [85, 134] on div "Archivos adjuntos Alt a Tipo de archivo adjunto Tamaño máximo: 50MB Seleccionar…" at bounding box center [353, 174] width 706 height 348
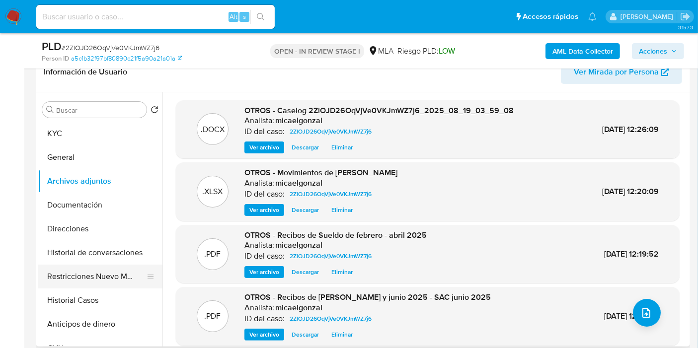
click at [78, 287] on ul "KYC General Archivos adjuntos Documentación Direcciones Historial de conversaci…" at bounding box center [100, 234] width 124 height 224
click at [86, 273] on button "Restricciones Nuevo Mundo" at bounding box center [96, 277] width 116 height 24
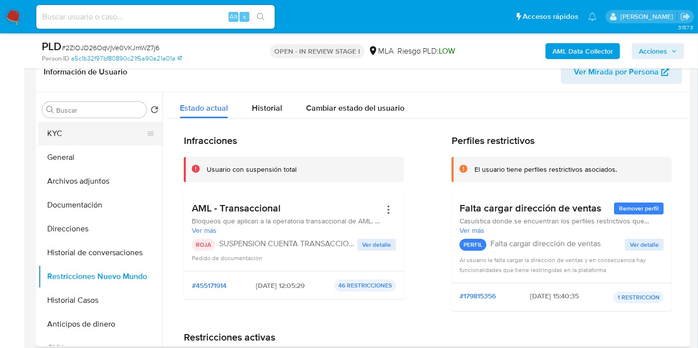
click at [93, 136] on button "KYC" at bounding box center [96, 134] width 116 height 24
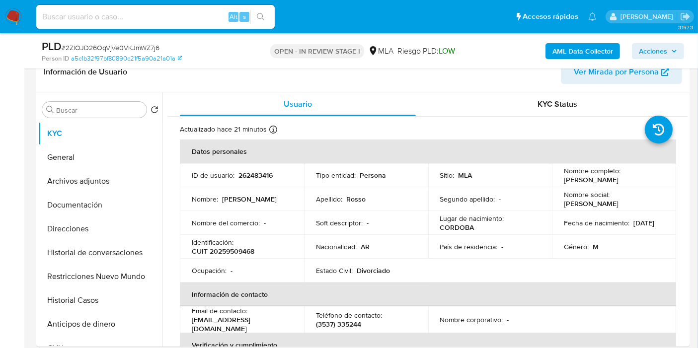
click at [645, 52] on span "Acciones" at bounding box center [653, 51] width 28 height 16
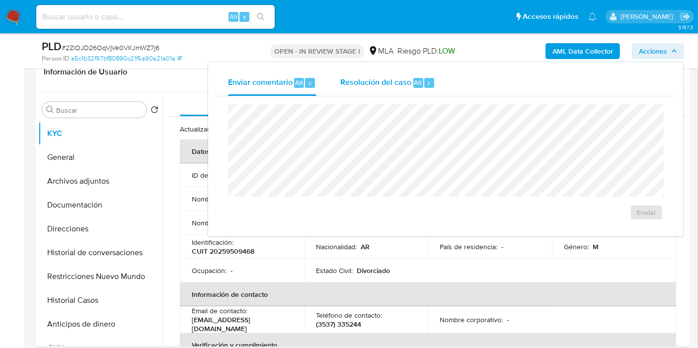
click at [384, 80] on span "Resolución del caso" at bounding box center [375, 81] width 71 height 11
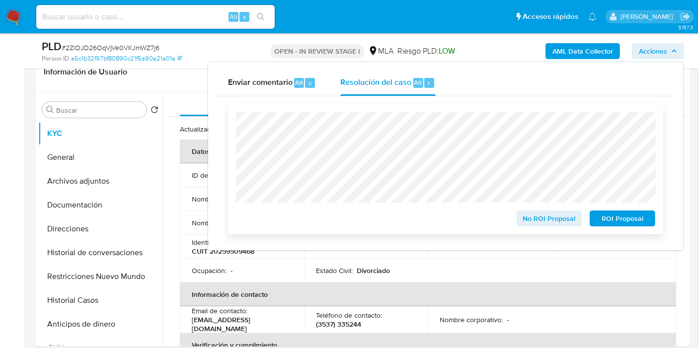
click at [625, 218] on span "ROI Proposal" at bounding box center [622, 219] width 52 height 14
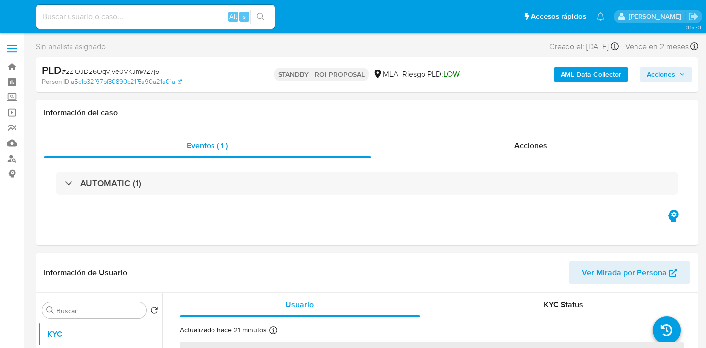
select select "10"
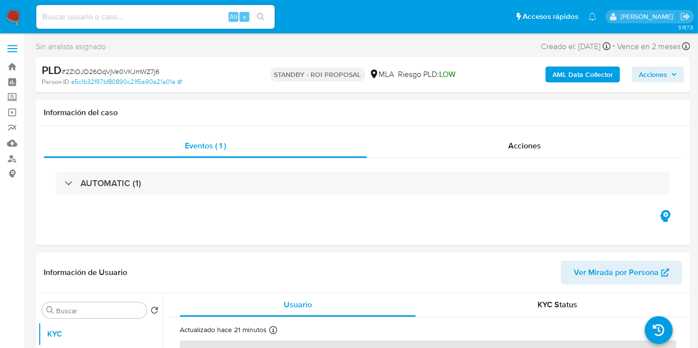
click at [17, 20] on img at bounding box center [13, 16] width 17 height 17
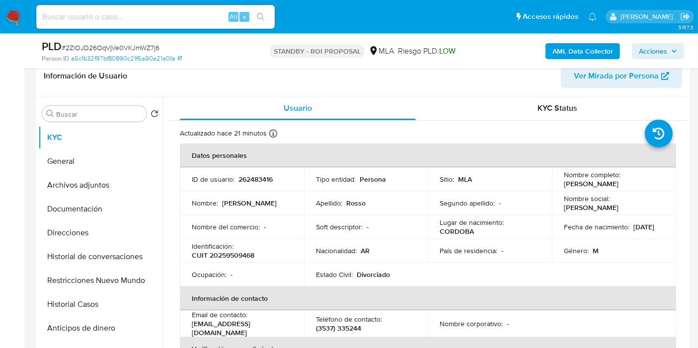
scroll to position [220, 0]
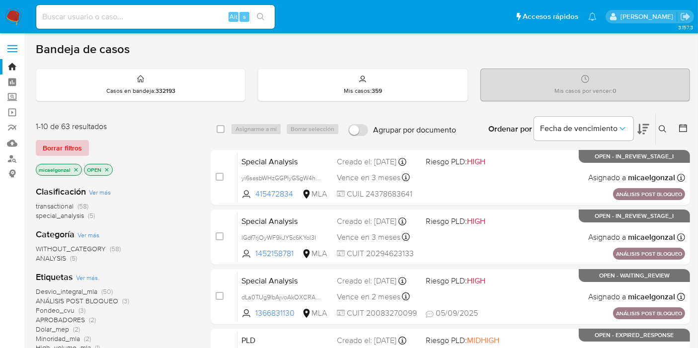
click at [64, 144] on span "Borrar filtros" at bounding box center [62, 148] width 39 height 14
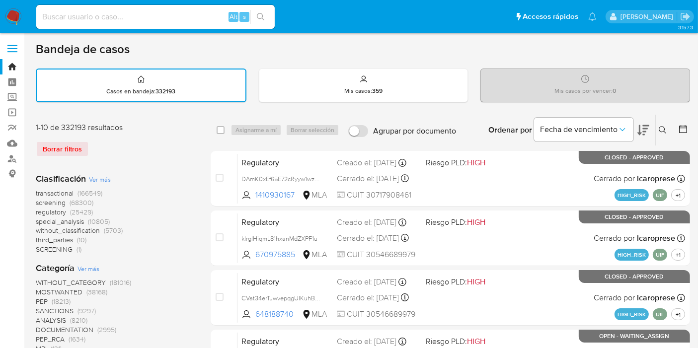
click at [666, 132] on button at bounding box center [663, 130] width 16 height 12
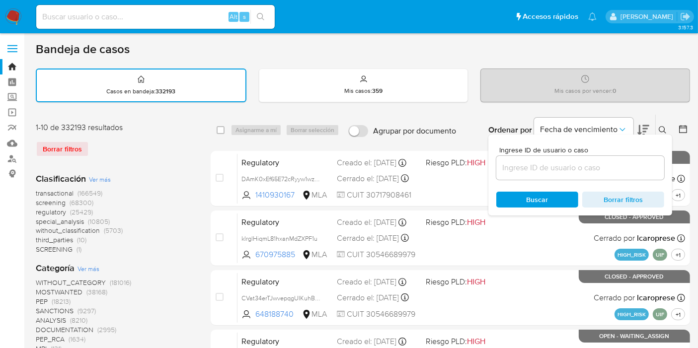
click at [499, 171] on input at bounding box center [580, 167] width 168 height 13
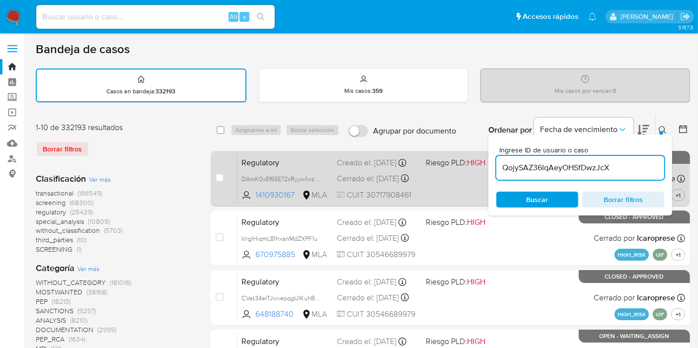
type input "QojySAZ36IqAeyOHSfDwzJcX"
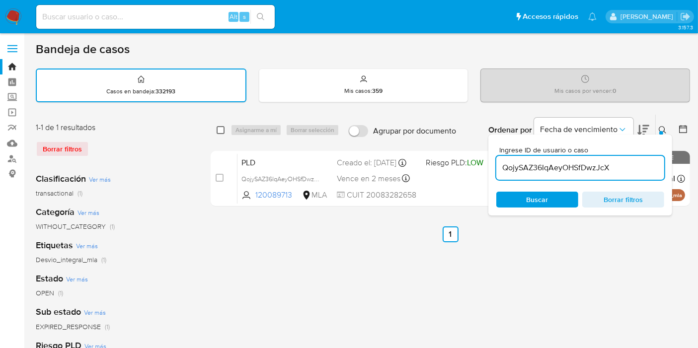
click at [219, 131] on input "checkbox" at bounding box center [220, 130] width 8 height 8
checkbox input "true"
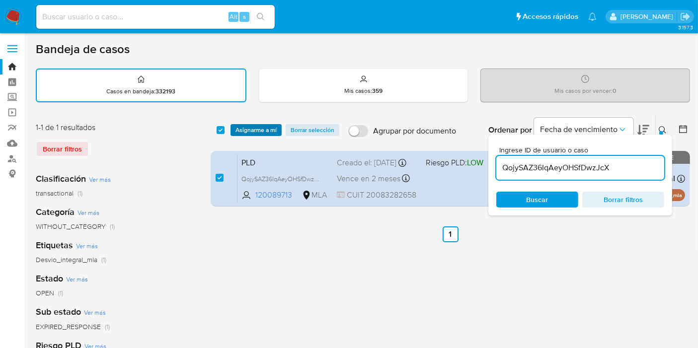
click at [276, 130] on span "Asignarme a mí" at bounding box center [255, 130] width 41 height 10
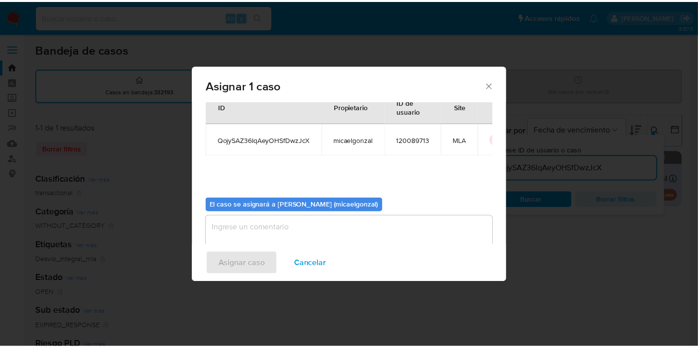
scroll to position [51, 0]
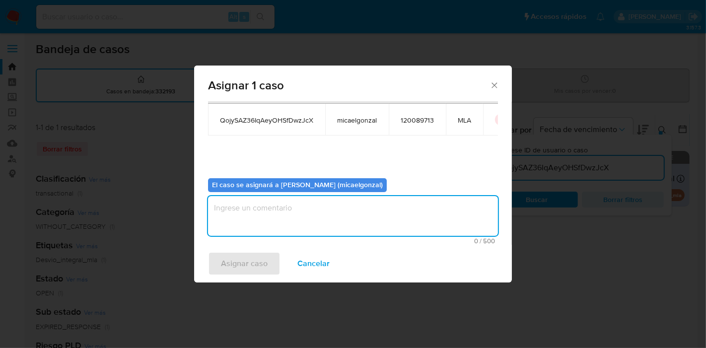
drag, startPoint x: 330, startPoint y: 224, endPoint x: 267, endPoint y: 253, distance: 69.6
click at [330, 225] on textarea "assign-modal" at bounding box center [353, 216] width 290 height 40
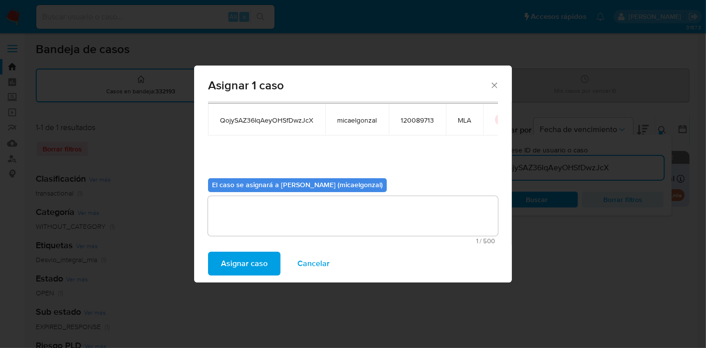
click at [251, 266] on span "Asignar caso" at bounding box center [244, 264] width 47 height 22
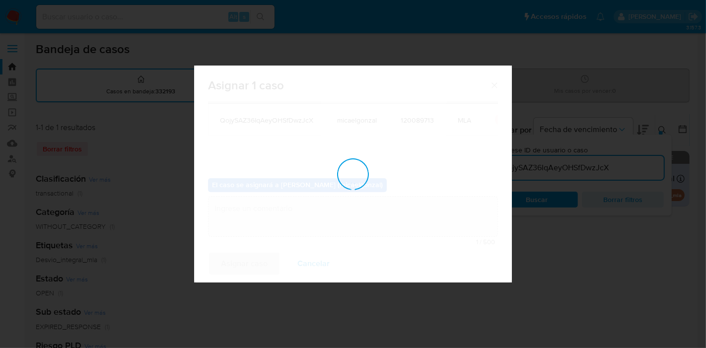
checkbox input "false"
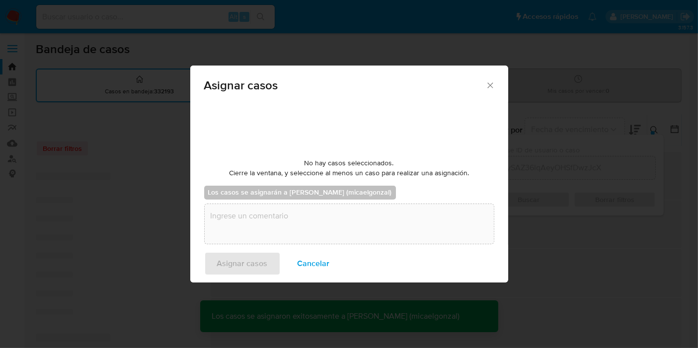
click at [119, 21] on input at bounding box center [155, 16] width 238 height 13
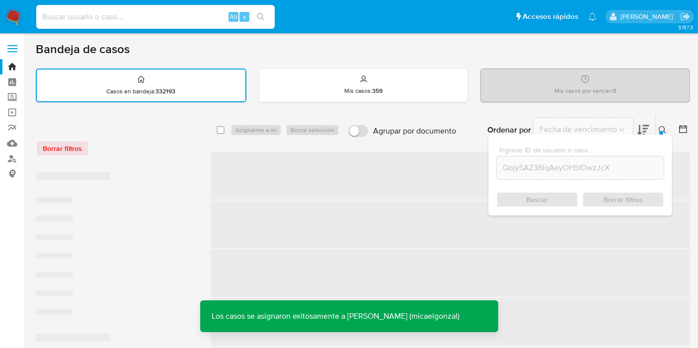
paste input "QojySAZ36IqAeyOHSfDwzJcX"
type input "QojySAZ36IqAeyOHSfDwzJcX"
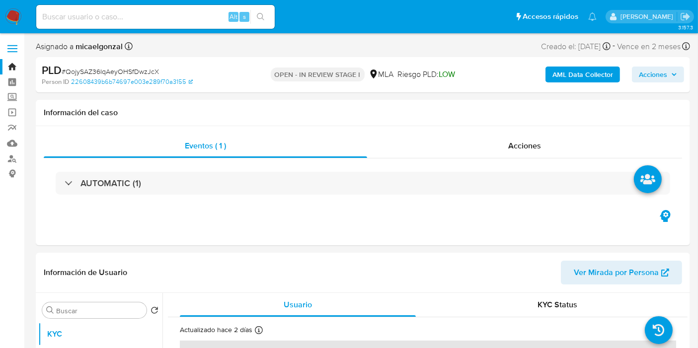
select select "10"
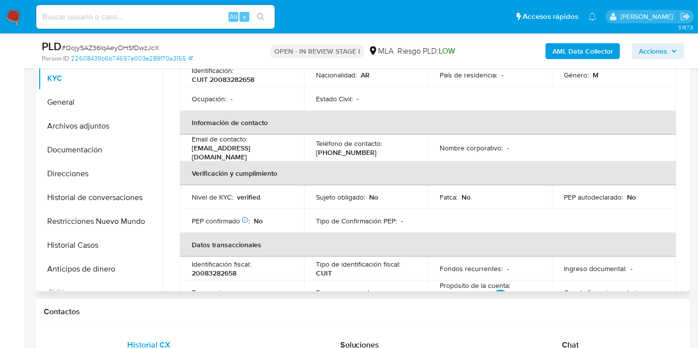
scroll to position [165, 0]
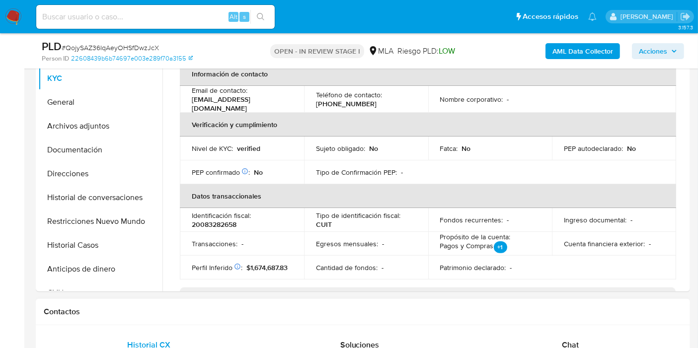
click at [550, 333] on div "Chat" at bounding box center [570, 345] width 187 height 24
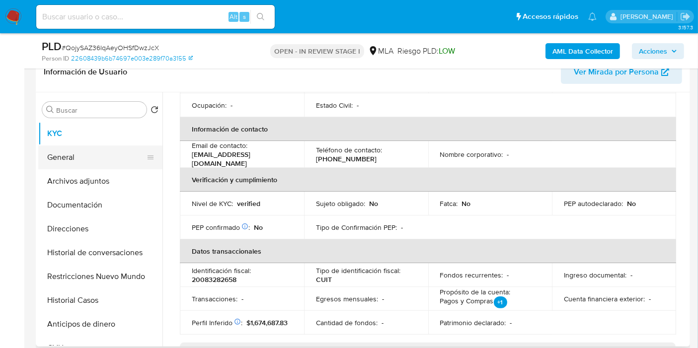
click at [115, 161] on button "General" at bounding box center [96, 157] width 116 height 24
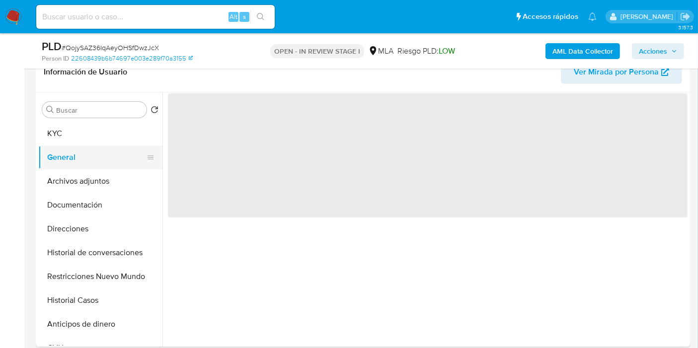
scroll to position [0, 0]
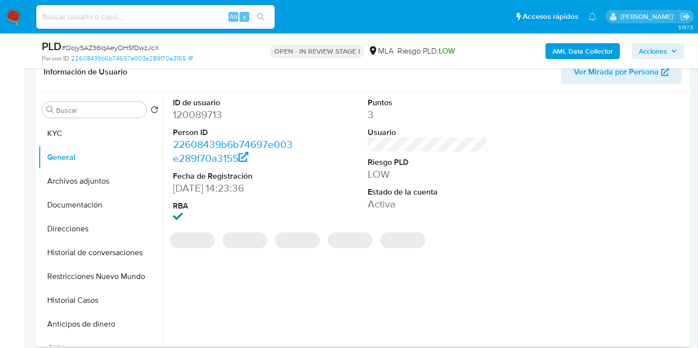
drag, startPoint x: 200, startPoint y: 129, endPoint x: 208, endPoint y: 117, distance: 15.0
click at [201, 125] on dl "ID de usuario 120089713 Person ID 22608439b6b74697e003e289f70a3155 Fecha de Reg…" at bounding box center [233, 161] width 120 height 128
click at [208, 117] on dd "120089713" at bounding box center [233, 115] width 120 height 14
click at [209, 115] on dd "120089713" at bounding box center [233, 115] width 120 height 14
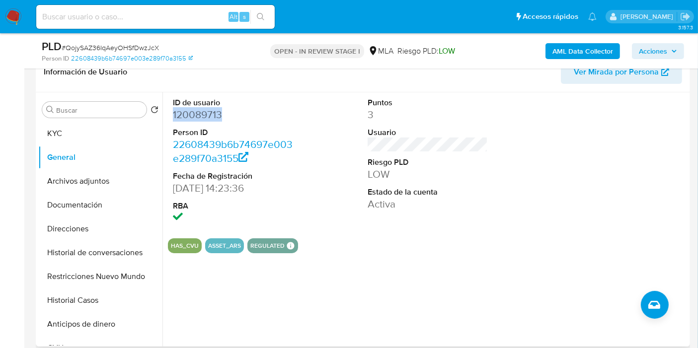
copy dd "120089713"
click at [81, 126] on button "KYC" at bounding box center [96, 134] width 116 height 24
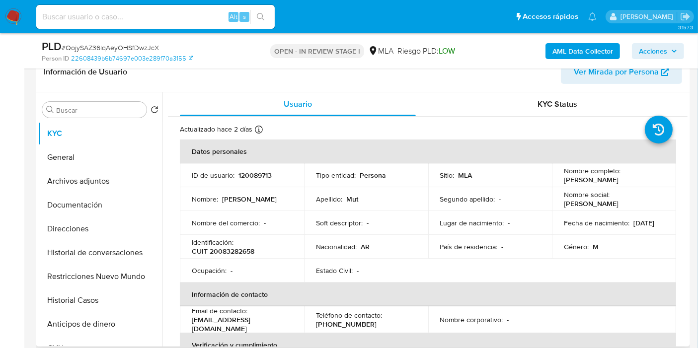
click at [221, 250] on p "CUIT 20083282658" at bounding box center [223, 251] width 63 height 9
copy p "20083282658"
drag, startPoint x: 10, startPoint y: 17, endPoint x: 20, endPoint y: 13, distance: 10.9
click at [10, 17] on img at bounding box center [13, 16] width 17 height 17
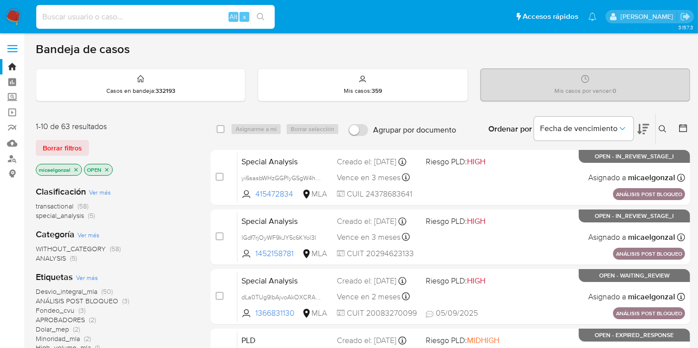
click at [99, 10] on input at bounding box center [155, 16] width 238 height 13
paste input "csJX6bu0WrVYrFDQV0b0b9Ux"
type input "csJX6bu0WrVYrFDQV0b0b9Ux"
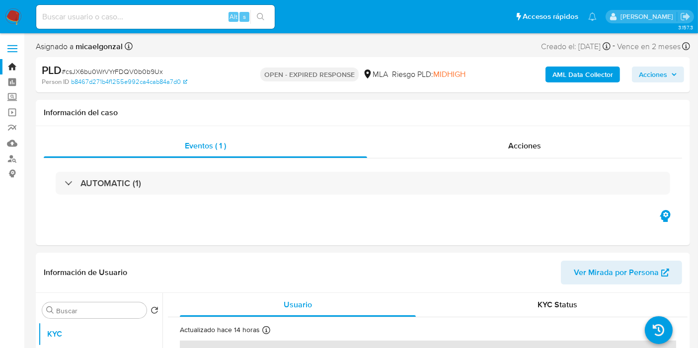
click at [21, 11] on img at bounding box center [13, 16] width 17 height 17
select select "10"
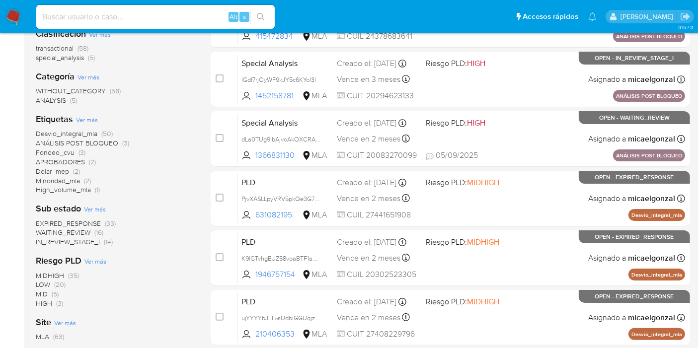
scroll to position [220, 0]
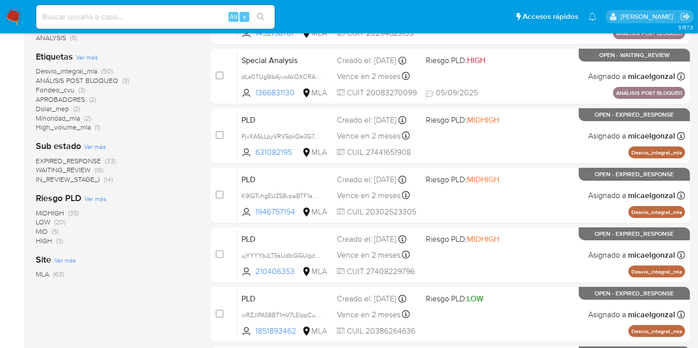
click at [72, 169] on span "WAITING_REVIEW" at bounding box center [63, 170] width 55 height 10
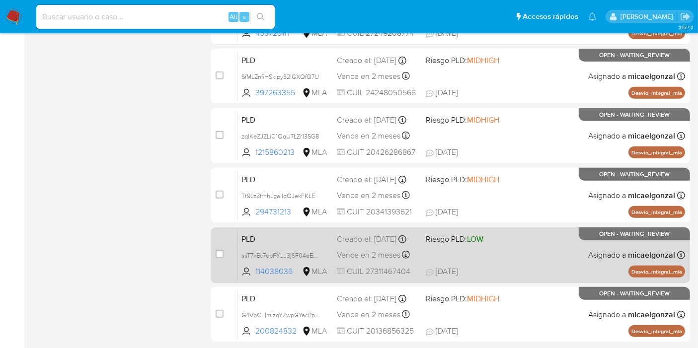
scroll to position [434, 0]
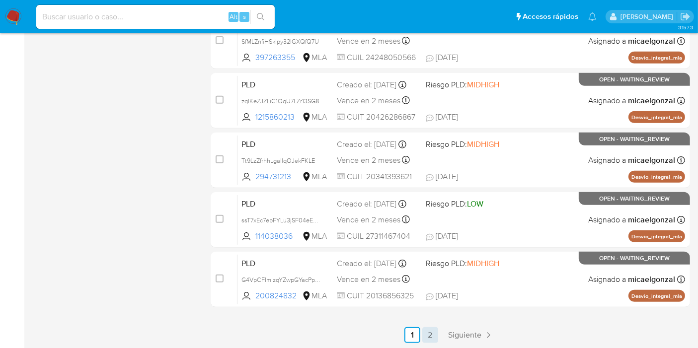
click at [430, 329] on link "2" at bounding box center [430, 335] width 16 height 16
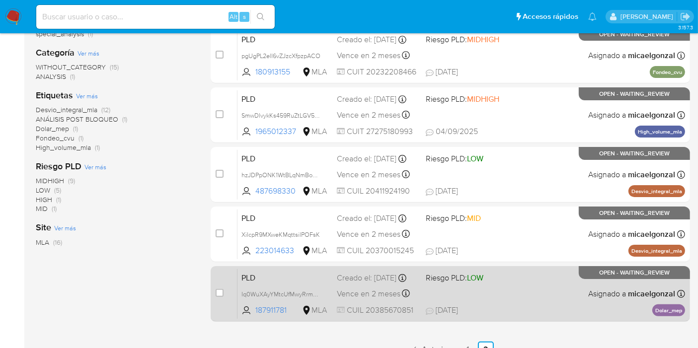
scroll to position [164, 0]
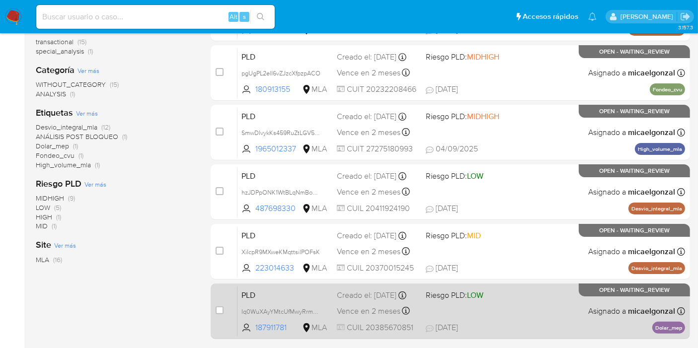
click at [526, 301] on div "PLD Iq0WuXAyYMtcUfMwyRrmgbof 187911781 MLA Riesgo PLD: LOW Creado el: [DATE] Cr…" at bounding box center [460, 311] width 447 height 50
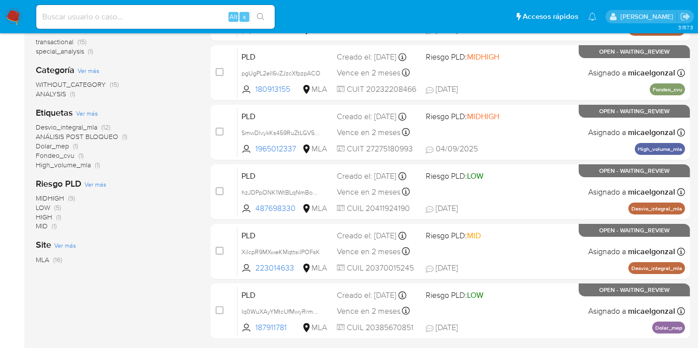
click at [21, 12] on img at bounding box center [13, 16] width 17 height 17
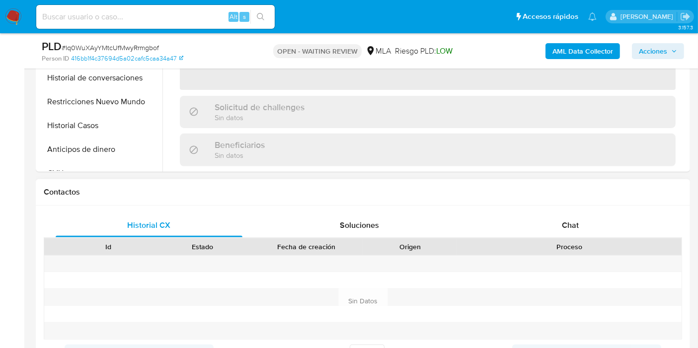
scroll to position [386, 0]
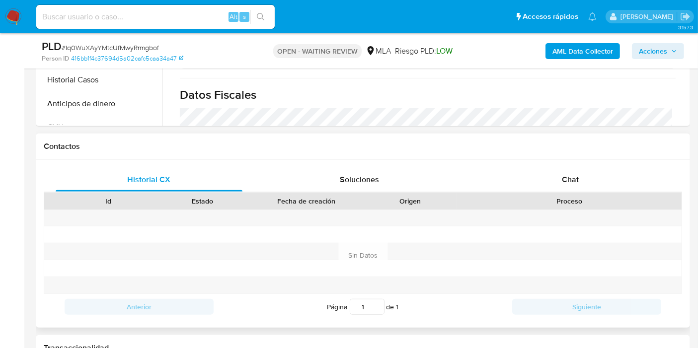
click at [598, 163] on div "Historial CX Soluciones Chat Id Estado Fecha de creación Origen Proceso Anterio…" at bounding box center [363, 244] width 654 height 168
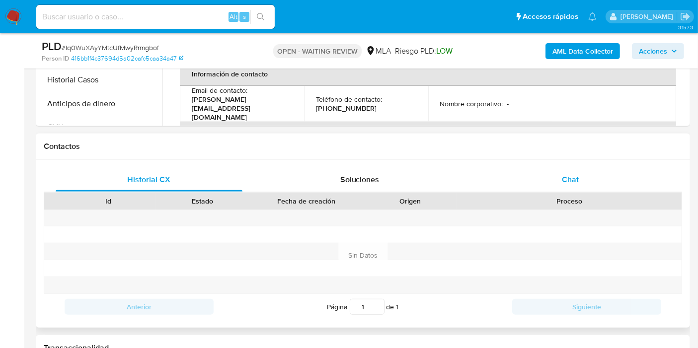
select select "10"
click at [593, 171] on div "Chat" at bounding box center [570, 180] width 187 height 24
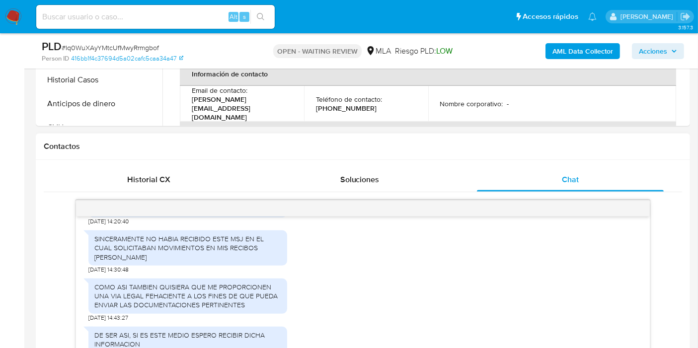
scroll to position [441, 0]
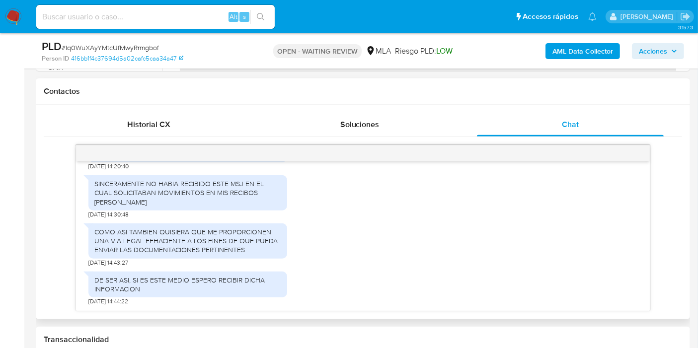
click at [200, 251] on div "COMO ASI TAMBIEN QUISIERA QUE ME PROPORCIONEN UNA VIA LEGAL FEHACIENTE A LOS FI…" at bounding box center [187, 240] width 187 height 27
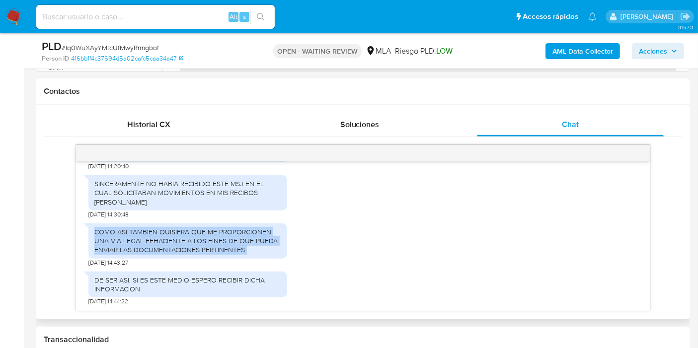
click at [200, 251] on div "COMO ASI TAMBIEN QUISIERA QUE ME PROPORCIONEN UNA VIA LEGAL FEHACIENTE A LOS FI…" at bounding box center [187, 240] width 187 height 27
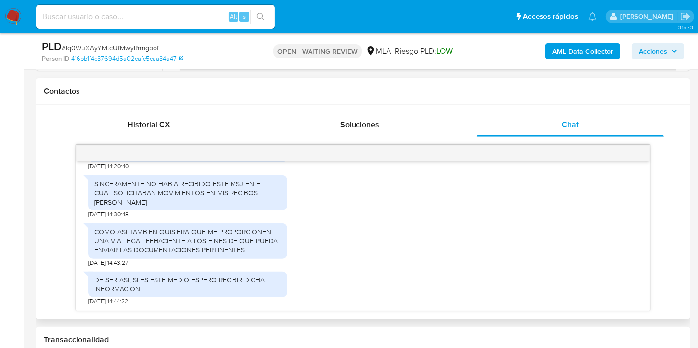
click at [188, 290] on div "DE SER ASI, SI ES ESTE MEDIO ESPERO RECIBIR DICHA INFORMACION" at bounding box center [187, 285] width 187 height 18
click at [190, 287] on div "DE SER ASI, SI ES ESTE MEDIO ESPERO RECIBIR DICHA INFORMACION" at bounding box center [187, 285] width 187 height 18
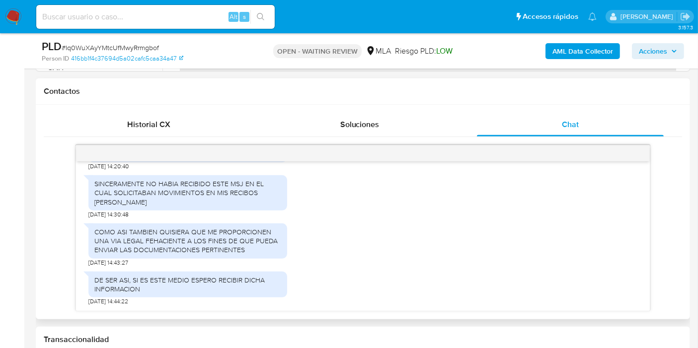
click at [190, 287] on div "DE SER ASI, SI ES ESTE MEDIO ESPERO RECIBIR DICHA INFORMACION" at bounding box center [187, 285] width 187 height 18
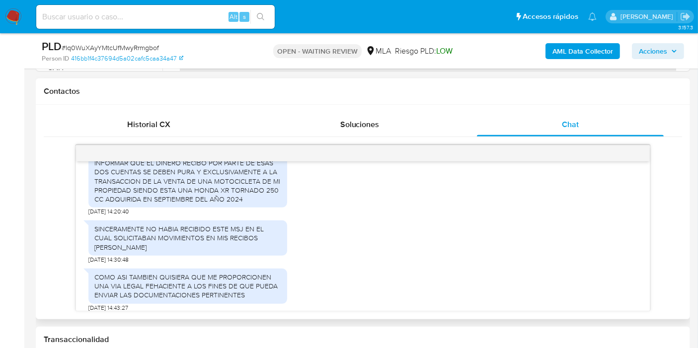
scroll to position [915, 0]
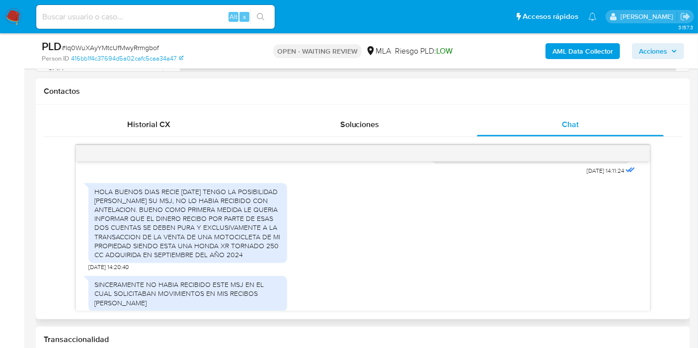
click at [157, 255] on div "HOLA BUENOS DIAS RECIE [DATE] TENGO LA POSIBILIDAD [PERSON_NAME] SU MSJ, NO LO …" at bounding box center [187, 223] width 187 height 72
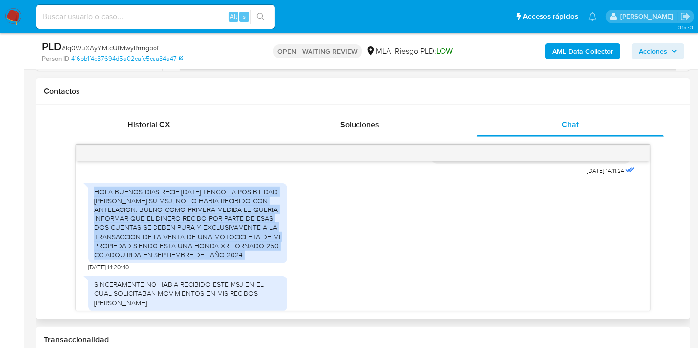
click at [157, 255] on div "HOLA BUENOS DIAS RECIE [DATE] TENGO LA POSIBILIDAD [PERSON_NAME] SU MSJ, NO LO …" at bounding box center [187, 223] width 187 height 72
click at [160, 256] on div "HOLA BUENOS DIAS RECIE [DATE] TENGO LA POSIBILIDAD [PERSON_NAME] SU MSJ, NO LO …" at bounding box center [187, 223] width 187 height 72
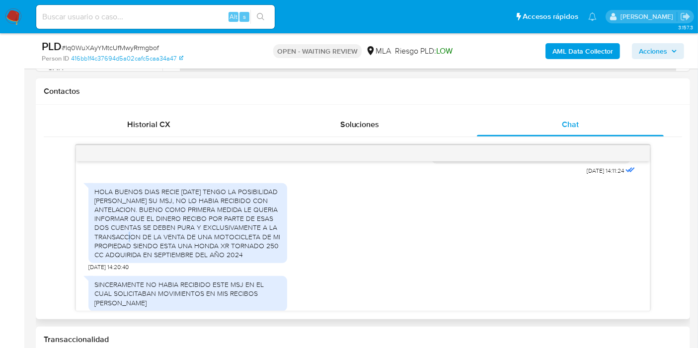
click at [160, 256] on div "HOLA BUENOS DIAS RECIE [DATE] TENGO LA POSIBILIDAD [PERSON_NAME] SU MSJ, NO LO …" at bounding box center [187, 223] width 187 height 72
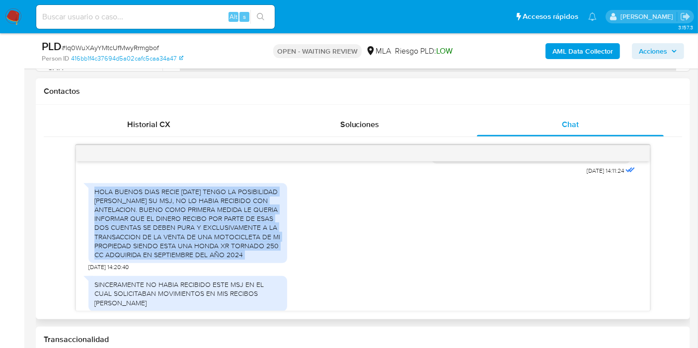
click at [160, 256] on div "HOLA BUENOS DIAS RECIE [DATE] TENGO LA POSIBILIDAD [PERSON_NAME] SU MSJ, NO LO …" at bounding box center [187, 223] width 187 height 72
click at [164, 242] on div "HOLA BUENOS DIAS RECIE [DATE] TENGO LA POSIBILIDAD [PERSON_NAME] SU MSJ, NO LO …" at bounding box center [187, 223] width 187 height 72
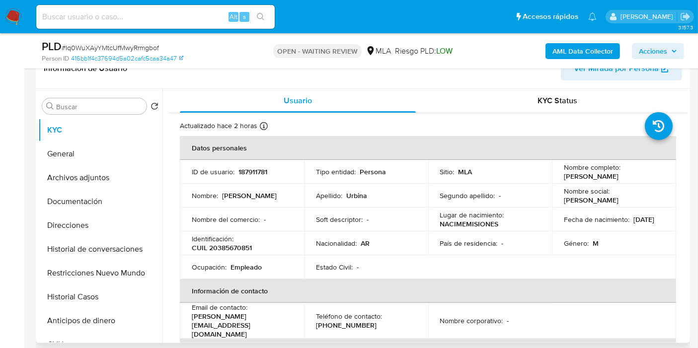
scroll to position [110, 0]
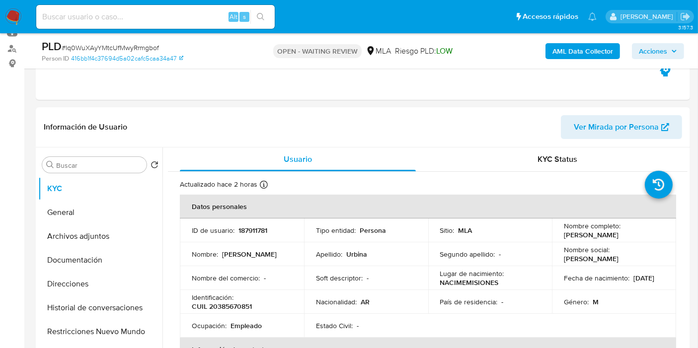
click at [153, 47] on span "# Iq0WuXAyYMtcUfMwyRrmgbof" at bounding box center [110, 48] width 97 height 10
copy span "Iq0WuXAyYMtcUfMwyRrmgbof"
click at [13, 9] on img at bounding box center [13, 16] width 17 height 17
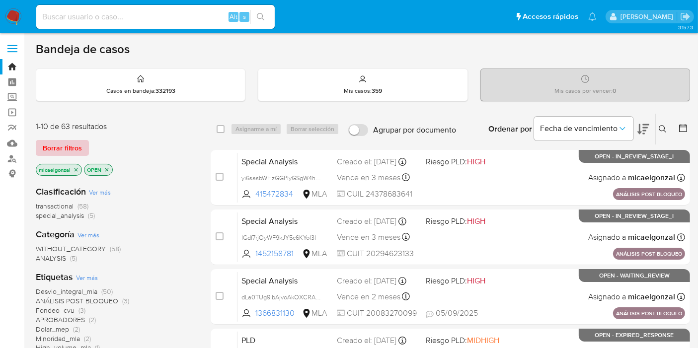
click at [69, 149] on span "Borrar filtros" at bounding box center [62, 148] width 39 height 14
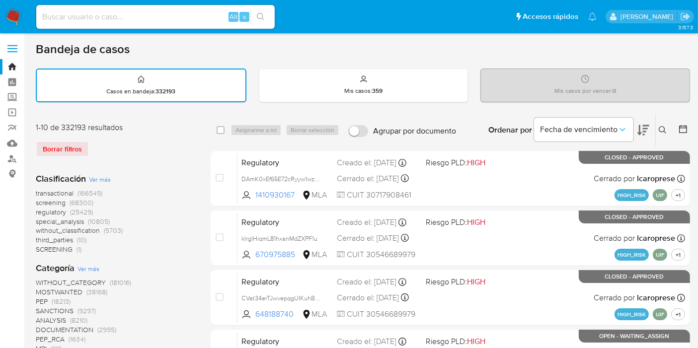
click at [663, 122] on div "Ingrese ID de usuario o caso Buscar Borrar filtros" at bounding box center [663, 130] width 17 height 31
click at [661, 133] on icon at bounding box center [662, 130] width 8 height 8
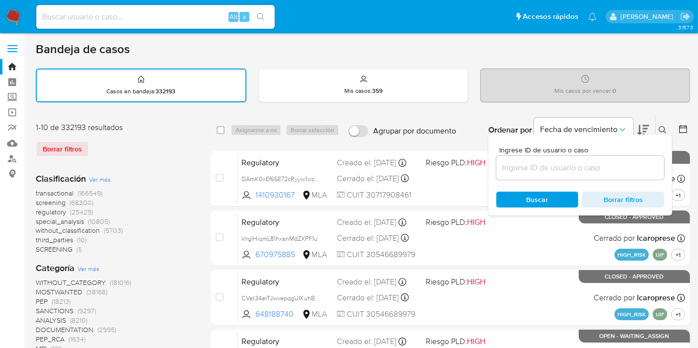
click at [545, 172] on input at bounding box center [580, 167] width 168 height 13
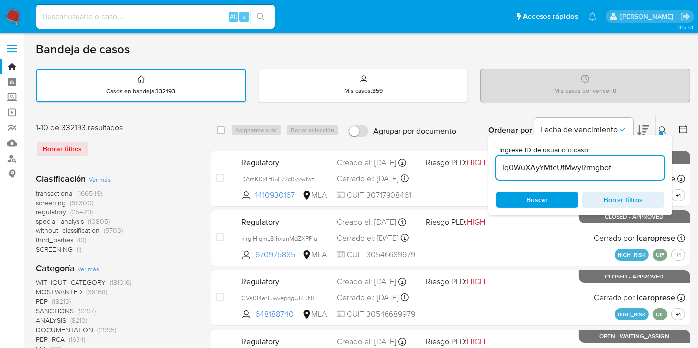
type input "Iq0WuXAyYMtcUfMwyRrmgbof"
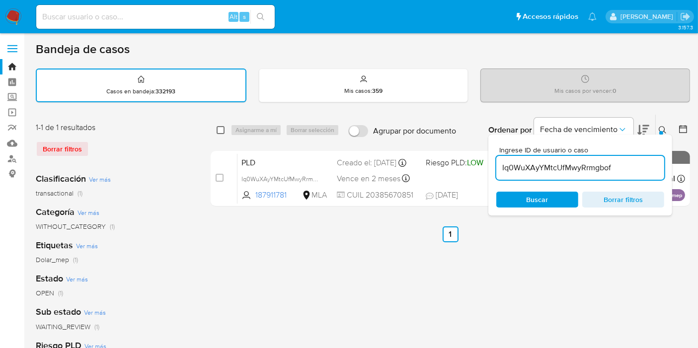
drag, startPoint x: 218, startPoint y: 134, endPoint x: 222, endPoint y: 130, distance: 6.0
click at [218, 134] on div "select-all-cases-checkbox" at bounding box center [222, 130] width 12 height 12
click at [222, 130] on input "checkbox" at bounding box center [220, 130] width 8 height 8
checkbox input "true"
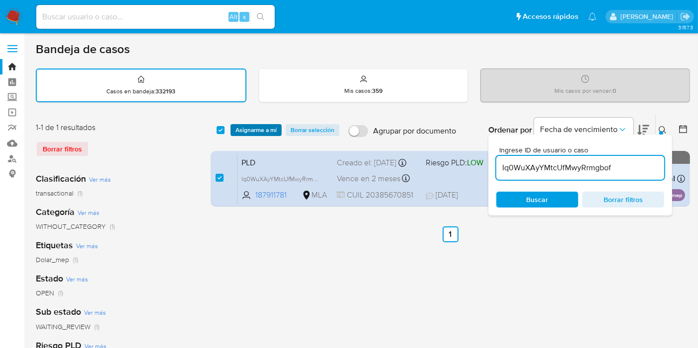
click at [277, 132] on button "Asignarme a mí" at bounding box center [255, 130] width 51 height 12
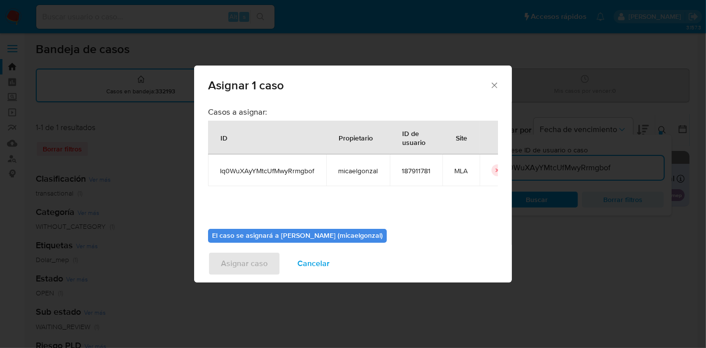
click at [314, 230] on b "El caso se asignará a [PERSON_NAME] (micaelgonzal)" at bounding box center [297, 235] width 171 height 10
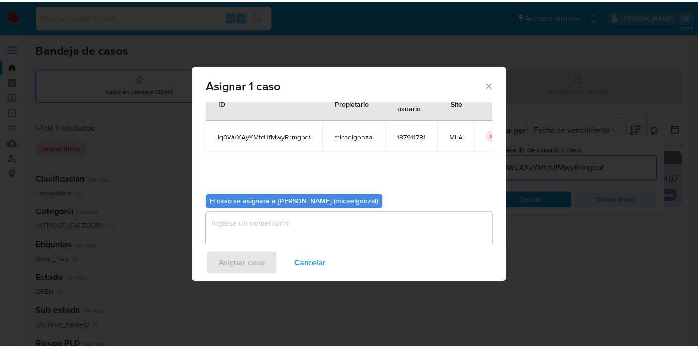
scroll to position [51, 0]
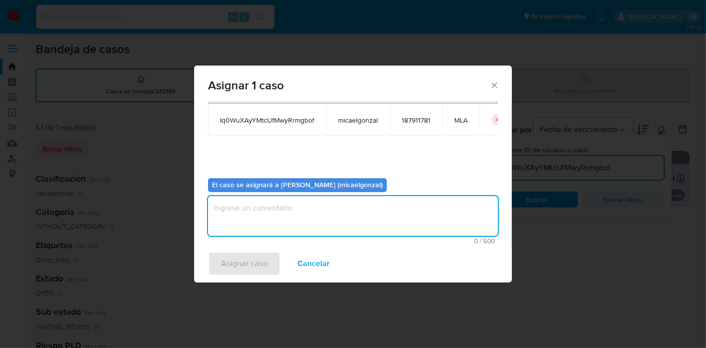
click at [317, 217] on textarea "assign-modal" at bounding box center [353, 216] width 290 height 40
click at [257, 256] on span "Asignar caso" at bounding box center [244, 264] width 47 height 22
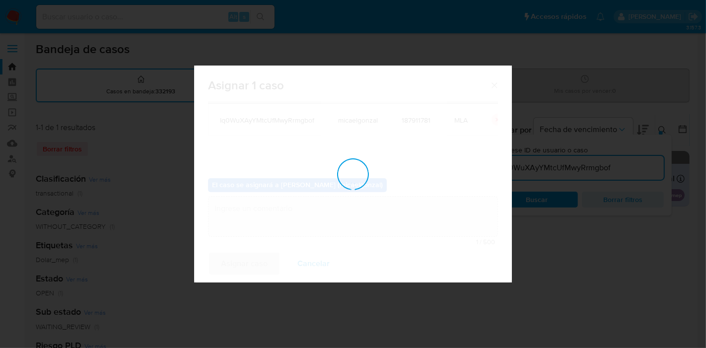
checkbox input "false"
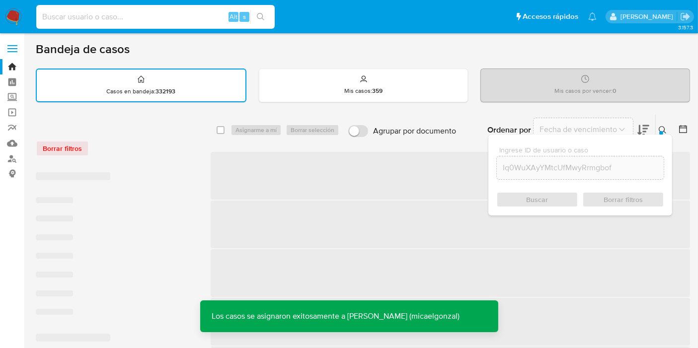
click at [193, 14] on input at bounding box center [155, 16] width 238 height 13
paste input "Iq0WuXAyYMtcUfMwyRrmgbof"
type input "Iq0WuXAyYMtcUfMwyRrmgbof"
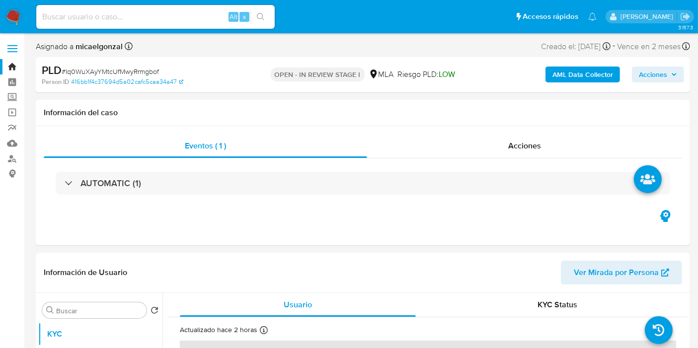
select select "10"
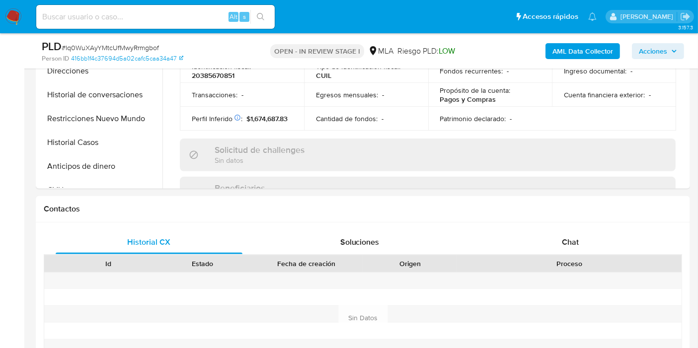
scroll to position [441, 0]
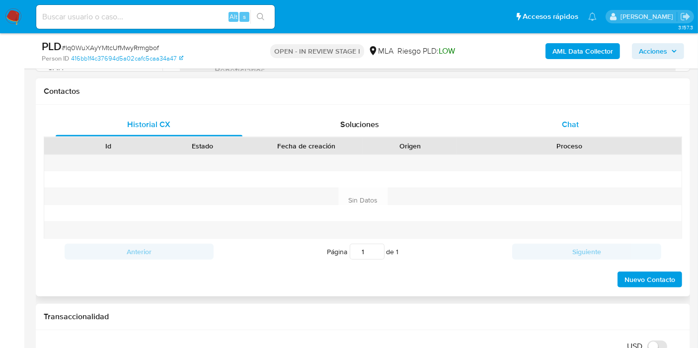
click at [600, 125] on div "Chat" at bounding box center [570, 125] width 187 height 24
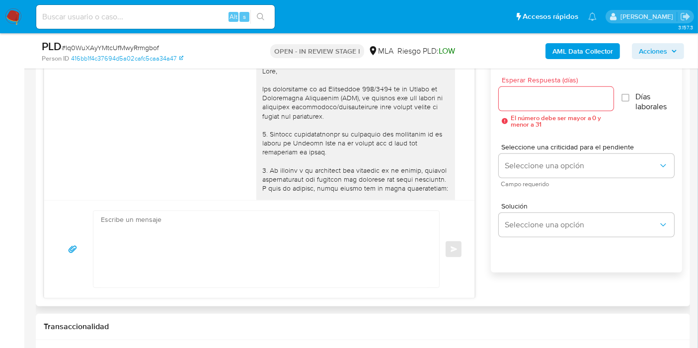
scroll to position [1025, 0]
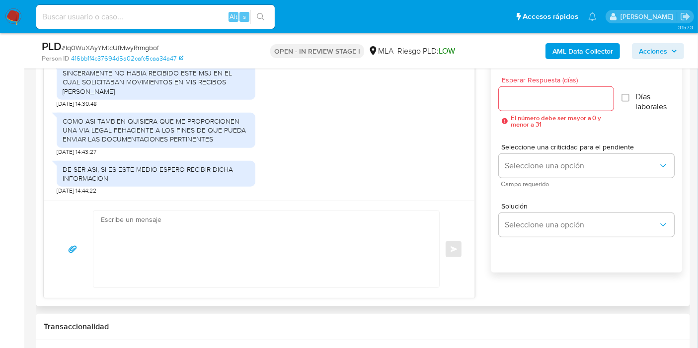
click at [268, 220] on textarea at bounding box center [264, 249] width 326 height 76
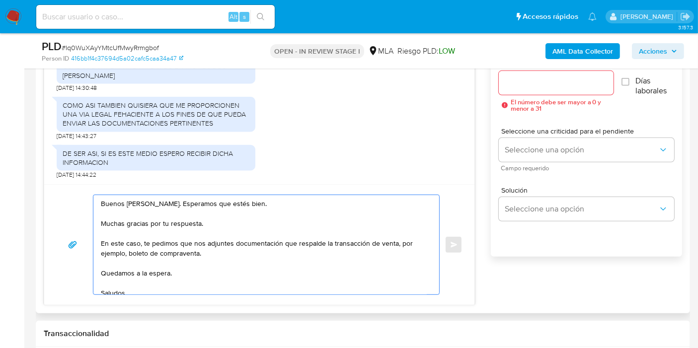
scroll to position [457, 0]
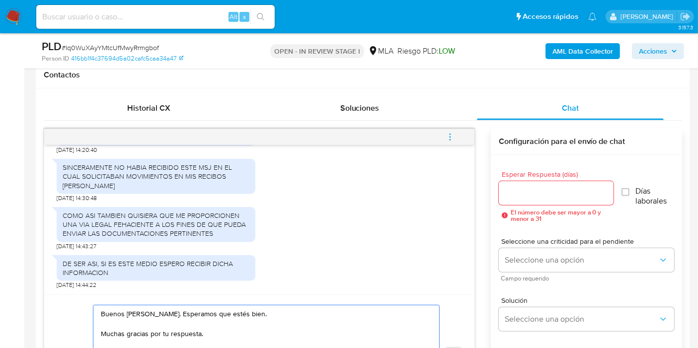
type textarea "Buenos [PERSON_NAME]. Esperamos que estés bien. Muchas gracias por tu respuesta…"
drag, startPoint x: 522, startPoint y: 173, endPoint x: 518, endPoint y: 192, distance: 19.2
click at [520, 175] on span "Esperar Respuesta (días)" at bounding box center [559, 174] width 115 height 7
click at [518, 192] on input "Esperar Respuesta (días)" at bounding box center [556, 193] width 115 height 13
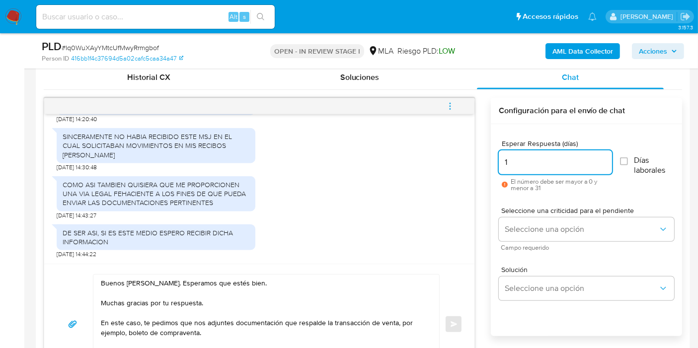
scroll to position [512, 0]
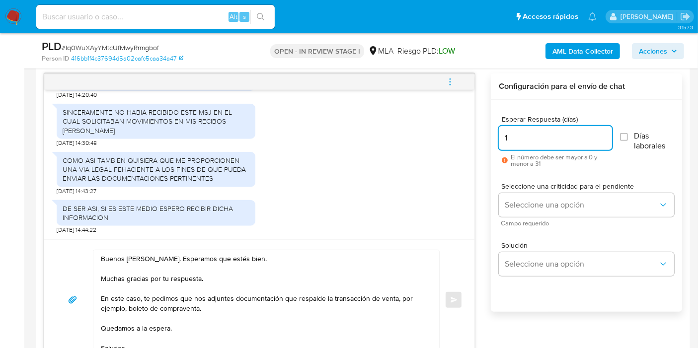
type input "1"
click at [545, 154] on span "El número debe ser mayor a 0 y menor a 31" at bounding box center [560, 160] width 101 height 13
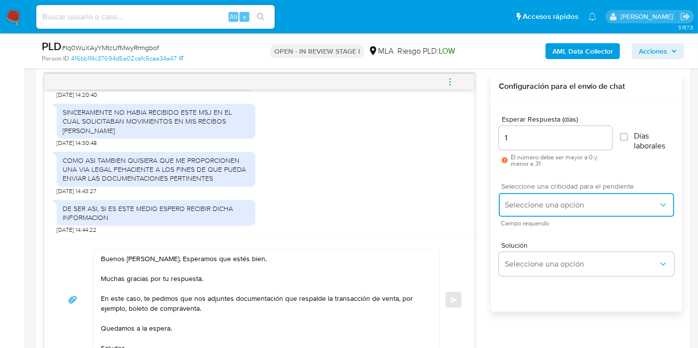
click at [526, 197] on button "Seleccione una opción" at bounding box center [586, 205] width 175 height 24
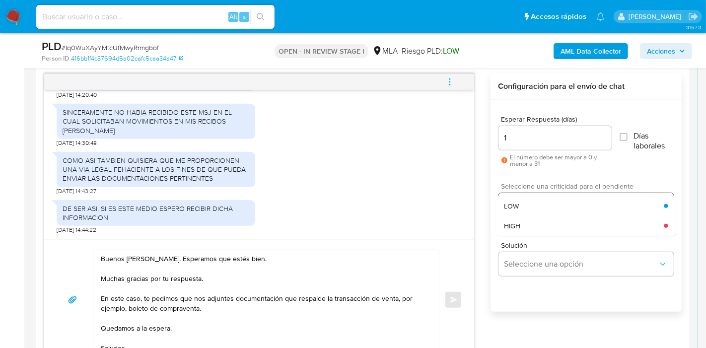
click at [527, 216] on div "HIGH" at bounding box center [584, 226] width 160 height 20
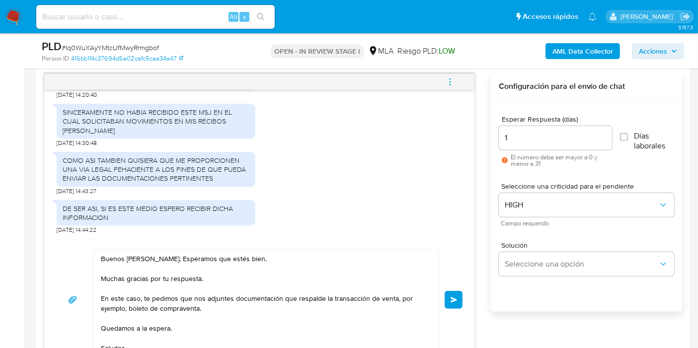
click at [449, 297] on button "Enviar" at bounding box center [453, 300] width 18 height 18
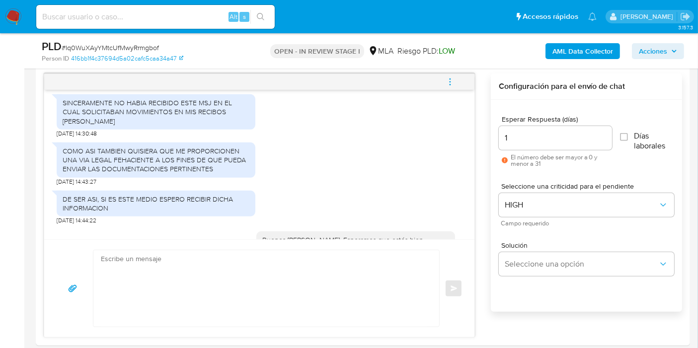
scroll to position [1162, 0]
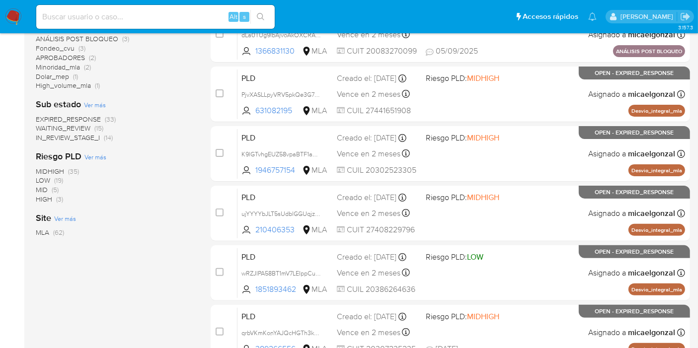
scroll to position [214, 0]
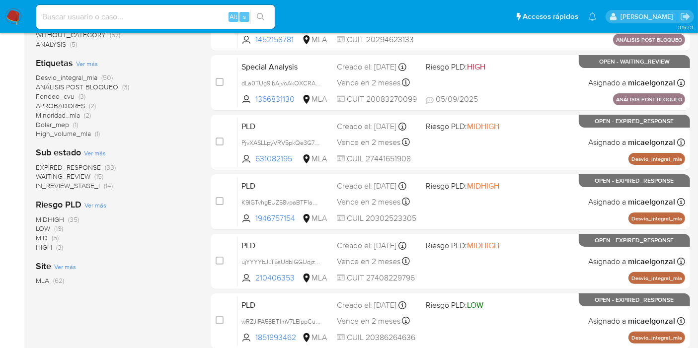
click at [65, 177] on span "WAITING_REVIEW" at bounding box center [63, 176] width 55 height 10
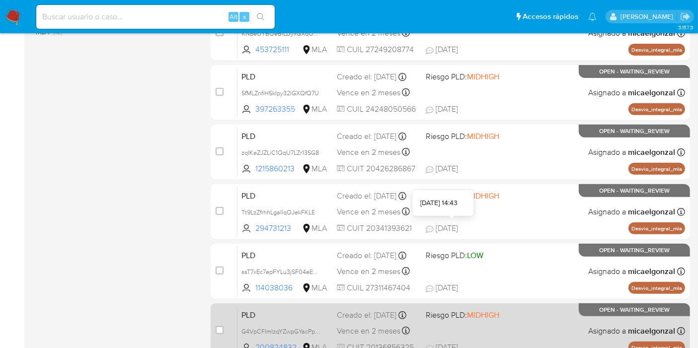
scroll to position [434, 0]
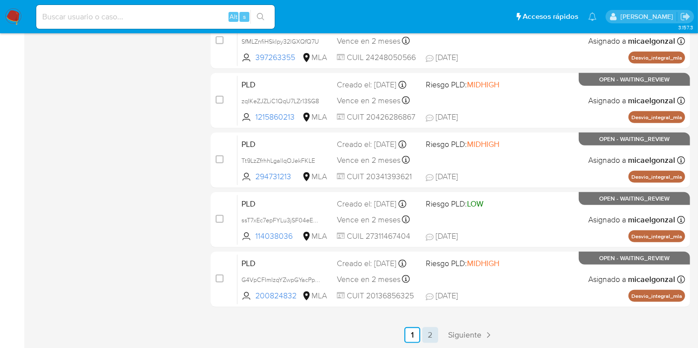
click at [431, 336] on link "2" at bounding box center [430, 335] width 16 height 16
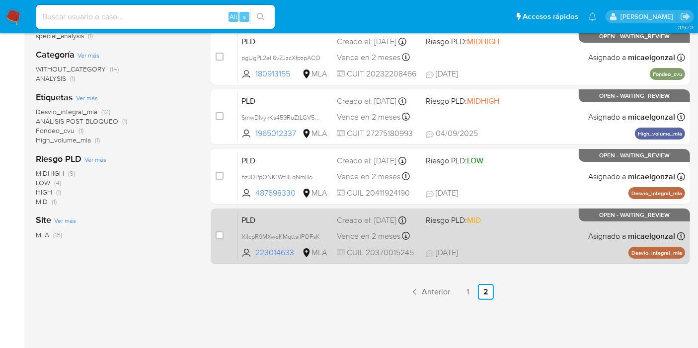
scroll to position [164, 0]
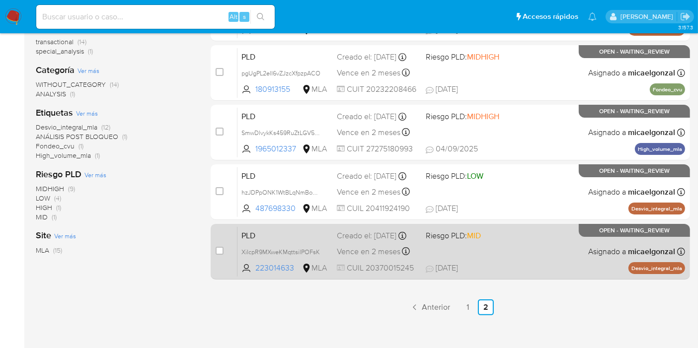
click at [510, 248] on div "PLD XiIcpR9MXweKMqttsilPOFsK 223014633 MLA Riesgo PLD: MID Creado el: 12/08/202…" at bounding box center [460, 251] width 447 height 50
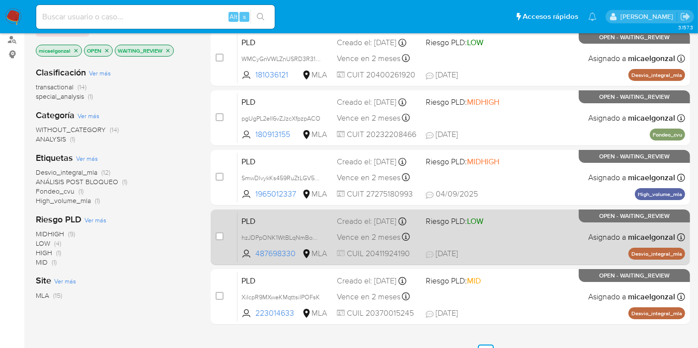
scroll to position [54, 0]
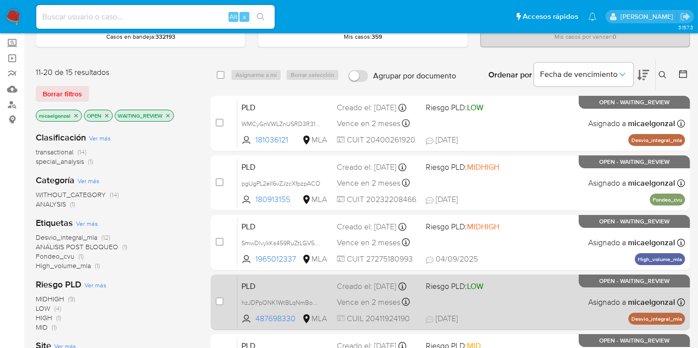
click at [481, 302] on div "PLD hzJDPpONK1WtBLqNmBoM8JBT 487698330 MLA Riesgo PLD: LOW Creado el: 12/08/202…" at bounding box center [460, 302] width 447 height 50
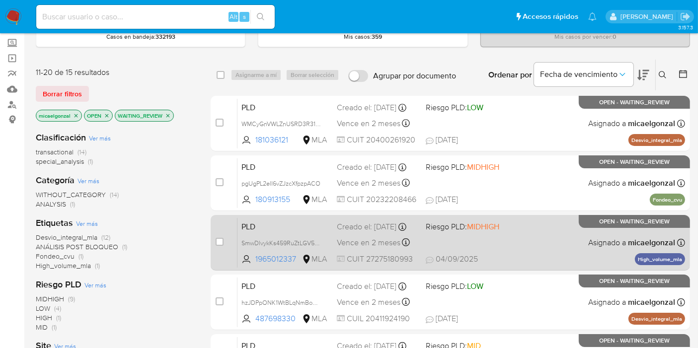
click at [476, 232] on span "MIDHIGH" at bounding box center [483, 226] width 32 height 11
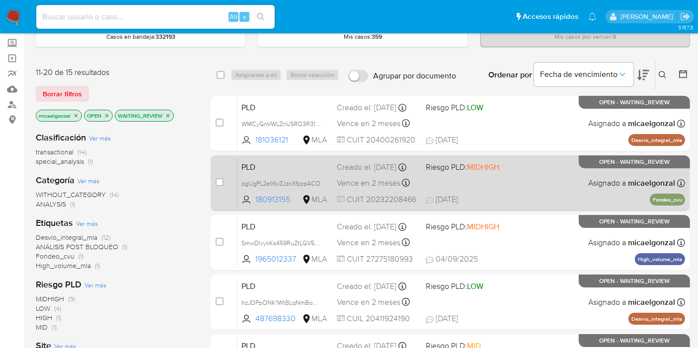
click at [466, 190] on div "PLD pgUgPL2elI6vZJzcXfpzpACO 180913155 MLA Riesgo PLD: MIDHIGH Creado el: 12/08…" at bounding box center [460, 183] width 447 height 50
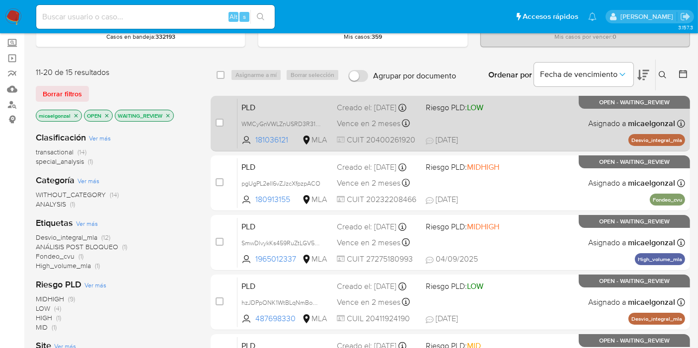
click at [534, 124] on div "PLD WMCyGnVWLZnUSRD3R31kzPkD 181036121 MLA Riesgo PLD: LOW Creado el: 12/08/202…" at bounding box center [460, 123] width 447 height 50
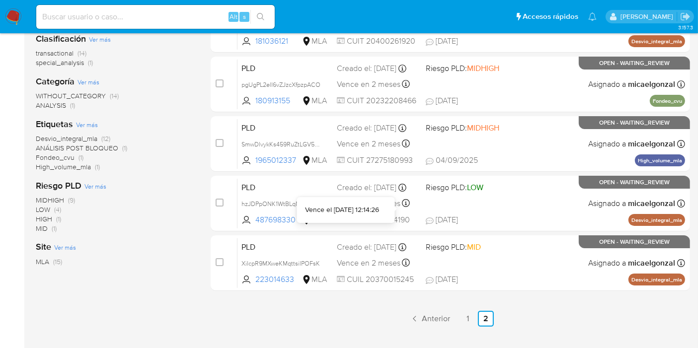
scroll to position [219, 0]
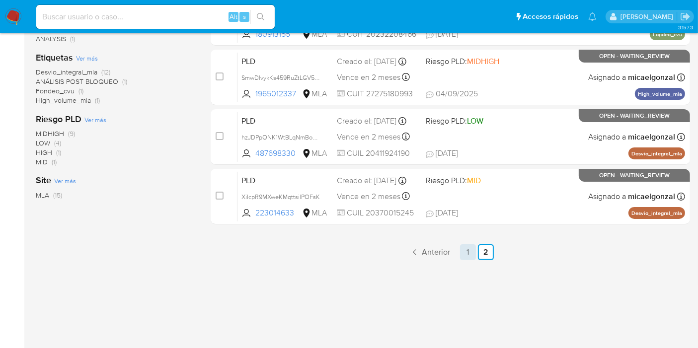
click at [469, 244] on link "1" at bounding box center [468, 252] width 16 height 16
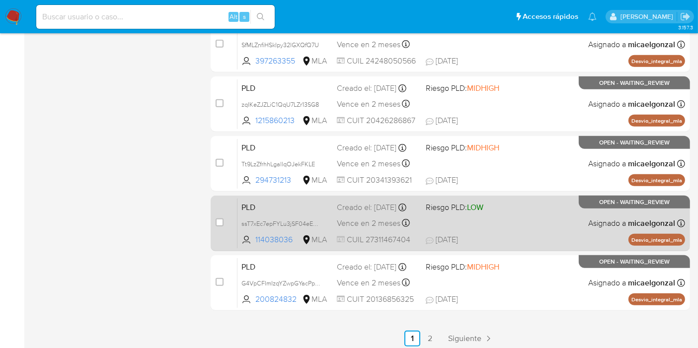
scroll to position [434, 0]
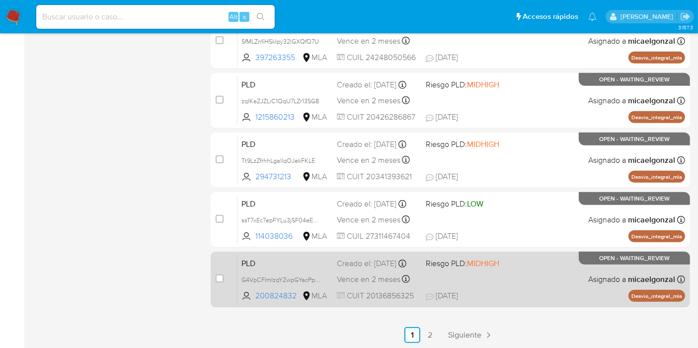
click at [480, 279] on div "PLD G4VpCFImIzqYZwpGYacPpSPi 200824832 MLA Riesgo PLD: MIDHIGH Creado el: 12/08…" at bounding box center [460, 279] width 447 height 50
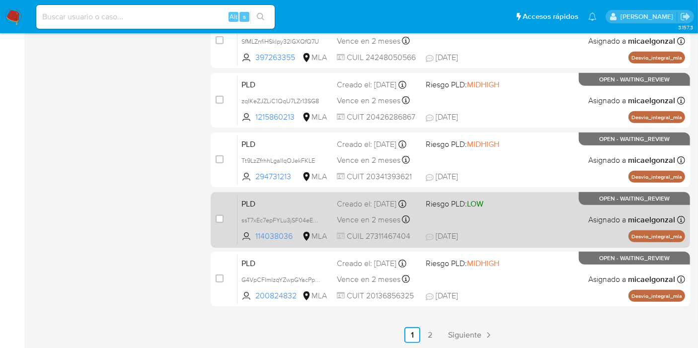
click at [411, 199] on div "Creado el: 12/08/2025 Creado el: 12/08/2025 12:26:35" at bounding box center [377, 204] width 81 height 11
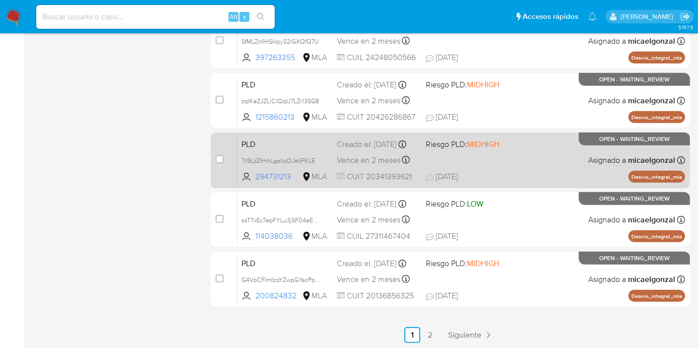
click at [460, 157] on div "PLD Tt9LzZfrhhLgallqOJekFKLE 294731213 MLA Riesgo PLD: MIDHIGH Creado el: 12/08…" at bounding box center [460, 160] width 447 height 50
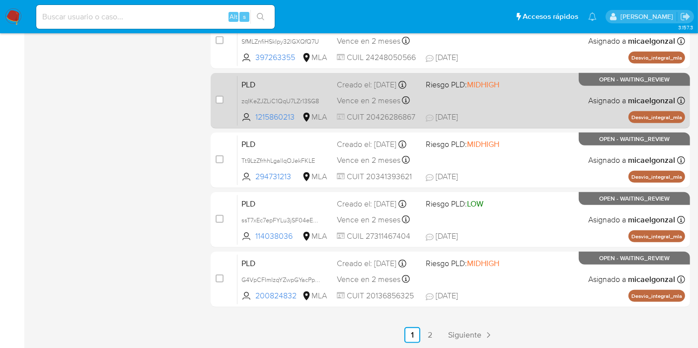
click at [487, 95] on div "PLD zqIKeZJZLiC1QqU7LZr13SG8 1215860213 MLA Riesgo PLD: MIDHIGH Creado el: 12/0…" at bounding box center [460, 100] width 447 height 50
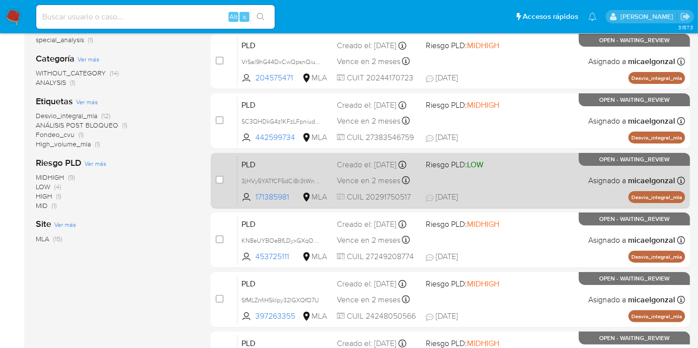
scroll to position [159, 0]
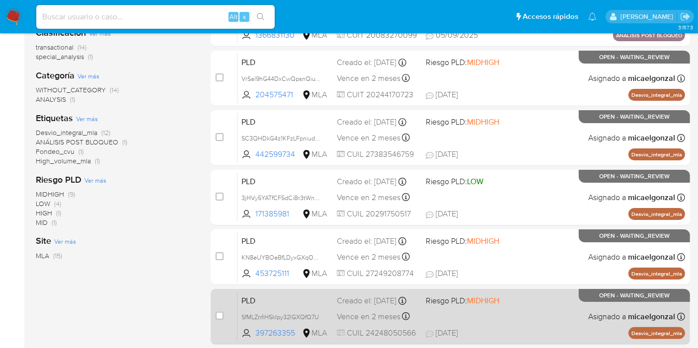
click at [495, 303] on span "MIDHIGH" at bounding box center [483, 300] width 32 height 11
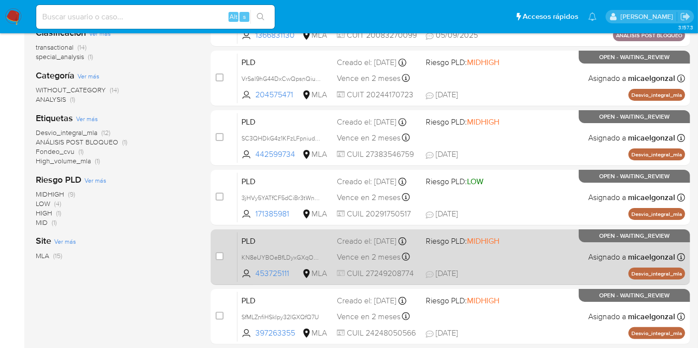
click at [536, 249] on div "PLD KN8eUYBOeBfLDyxGXqOkwCvV 453725111 MLA Riesgo PLD: MIDHIGH Creado el: 12/08…" at bounding box center [460, 257] width 447 height 50
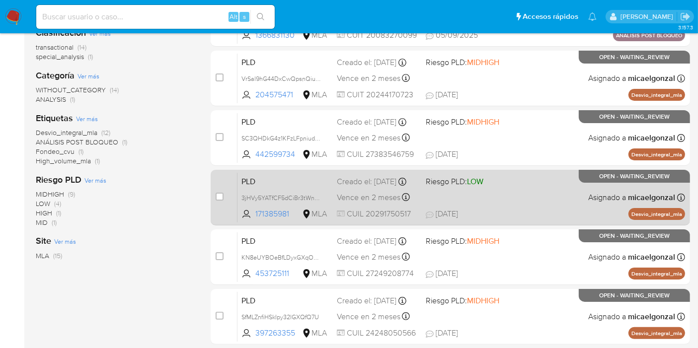
click at [551, 192] on div "PLD 3jHVy5YATfCF5dCiBr3tWnMO 171385981 MLA Riesgo PLD: LOW Creado el: 12/08/202…" at bounding box center [460, 197] width 447 height 50
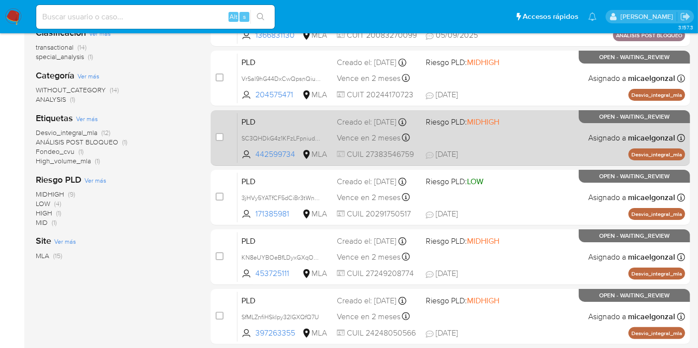
click at [579, 151] on span "29/08/2025 29/08/2025 16:15" at bounding box center [511, 154] width 170 height 11
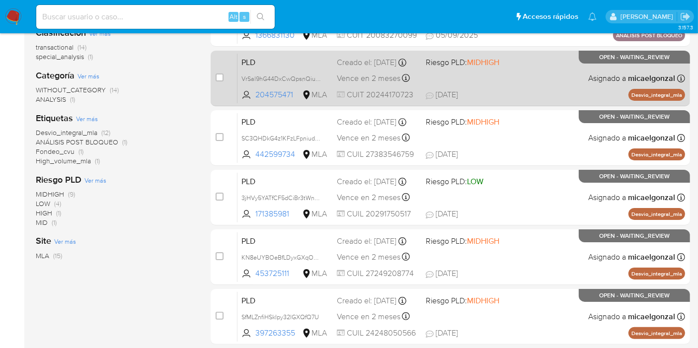
click at [530, 66] on div "PLD VrSal9hG44DxCwQpsnQiuZLr 204575471 MLA Riesgo PLD: MIDHIGH Creado el: 12/08…" at bounding box center [460, 78] width 447 height 50
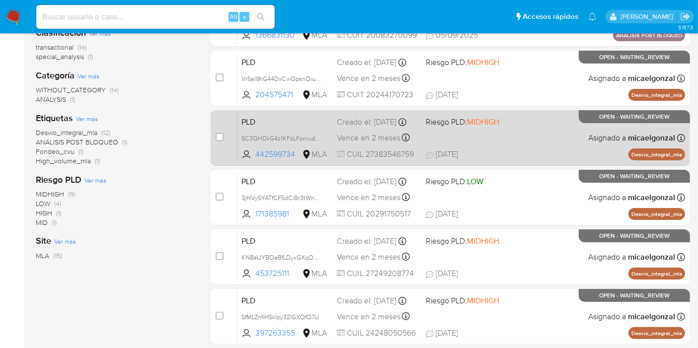
scroll to position [0, 0]
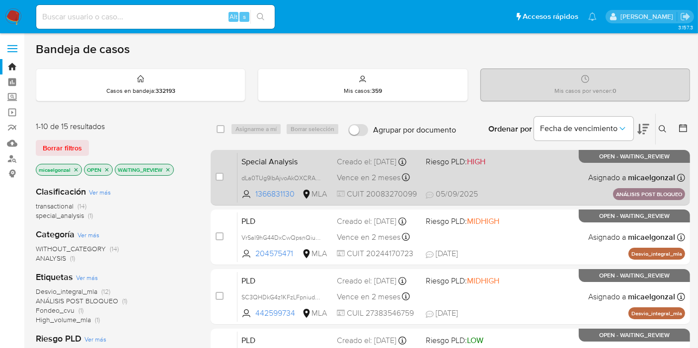
click at [465, 179] on div "Special Analysis dLa0TUg9lbAjvoAkOXCRAHqo 1366831130 MLA Riesgo PLD: HIGH Cread…" at bounding box center [460, 177] width 447 height 50
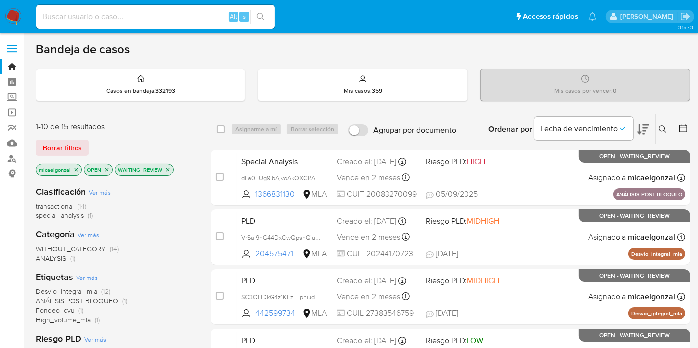
click at [16, 21] on img at bounding box center [13, 16] width 17 height 17
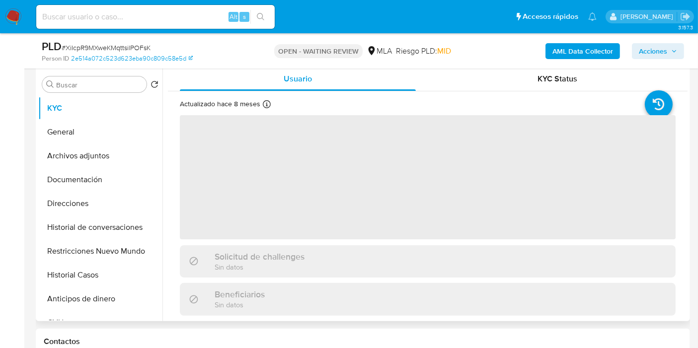
scroll to position [165, 0]
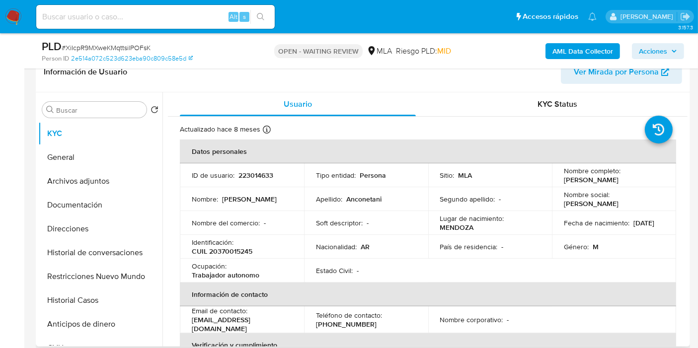
select select "10"
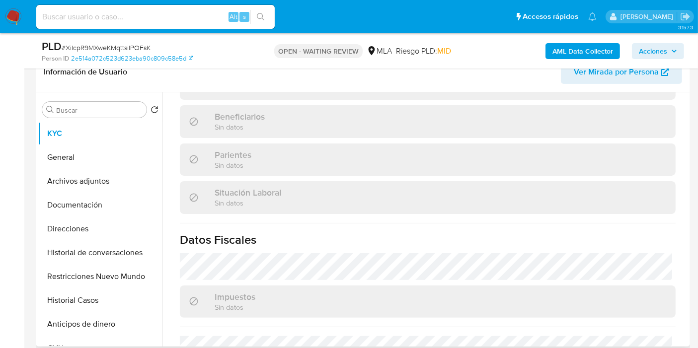
scroll to position [531, 0]
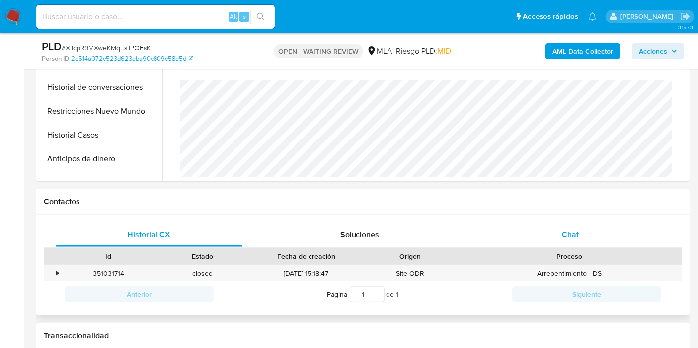
click at [573, 231] on span "Chat" at bounding box center [570, 234] width 17 height 11
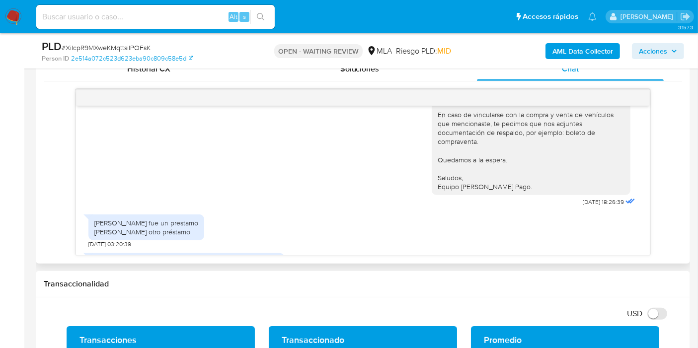
scroll to position [133, 0]
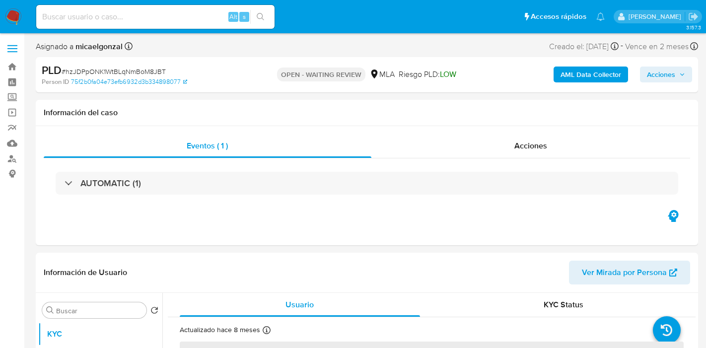
select select "10"
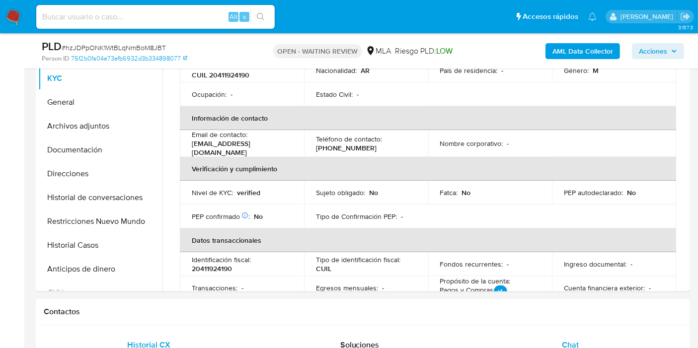
scroll to position [165, 0]
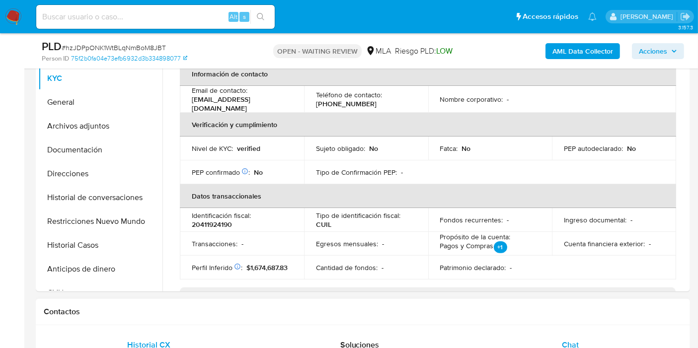
click at [560, 341] on div "Chat" at bounding box center [570, 345] width 187 height 24
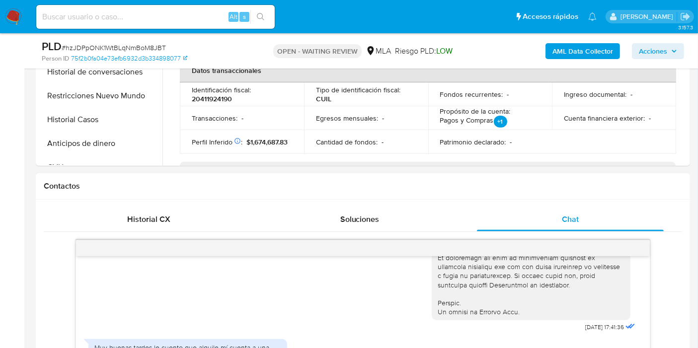
scroll to position [441, 0]
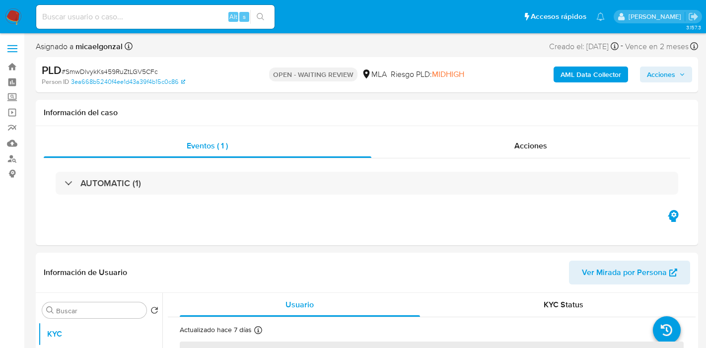
select select "10"
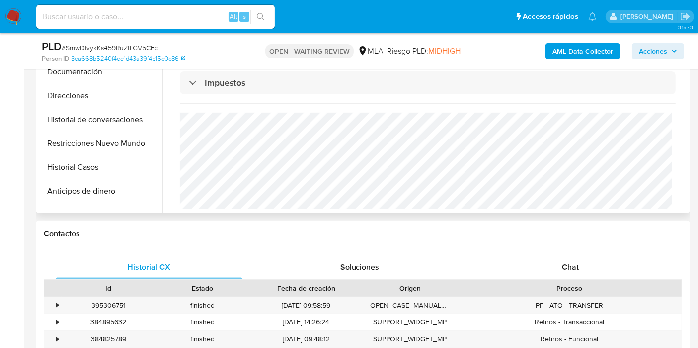
scroll to position [331, 0]
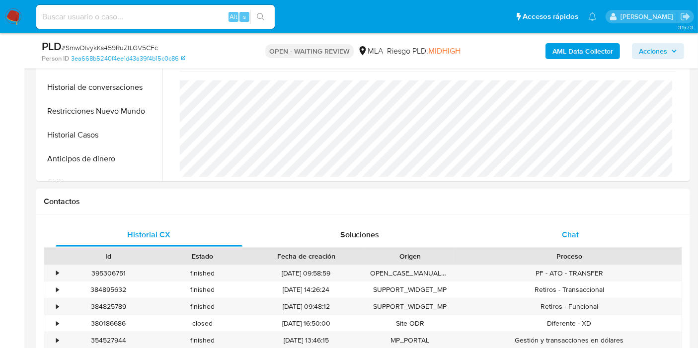
click at [581, 229] on div "Chat" at bounding box center [570, 235] width 187 height 24
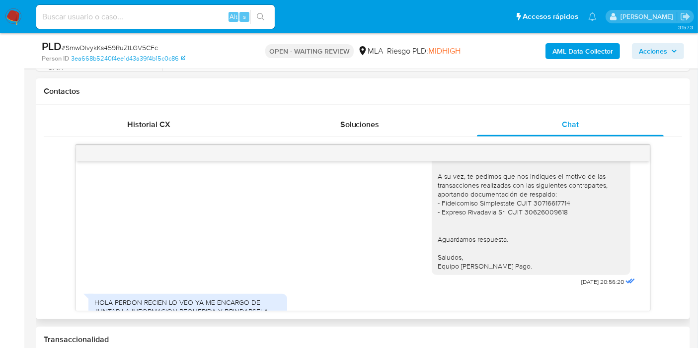
scroll to position [798, 0]
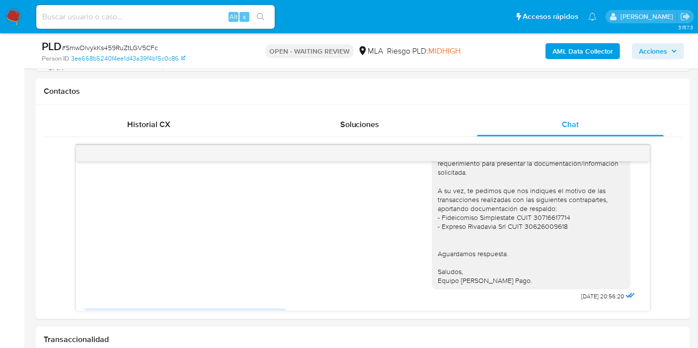
click at [96, 47] on span "# SmwDlvykKs459RuZtLGV5CFc" at bounding box center [110, 48] width 96 height 10
copy span "SmwDlvykKs459RuZtLGV5CFc"
click at [6, 16] on img at bounding box center [13, 16] width 17 height 17
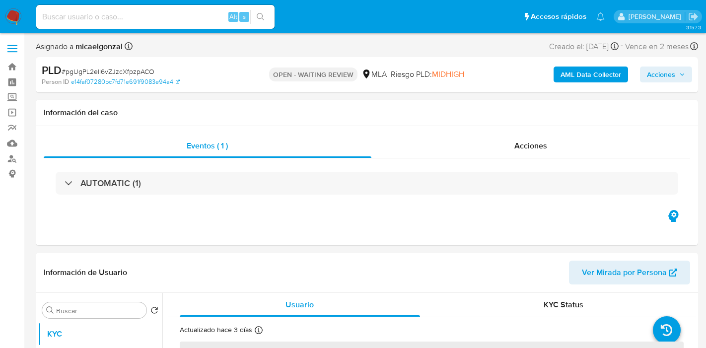
select select "10"
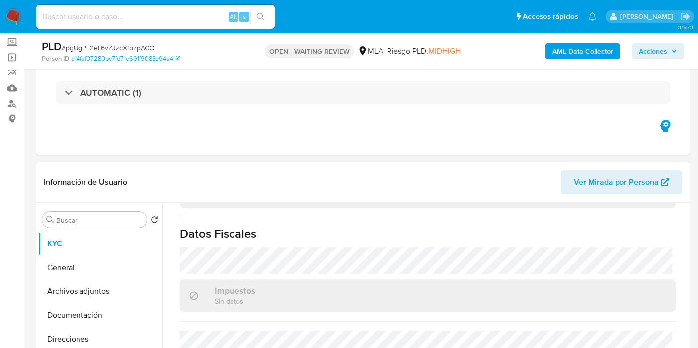
scroll to position [220, 0]
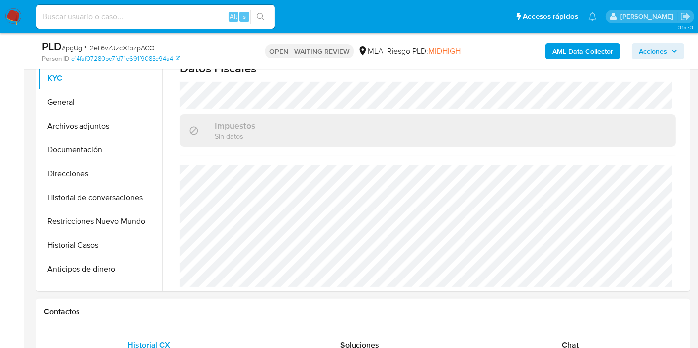
drag, startPoint x: 577, startPoint y: 298, endPoint x: 577, endPoint y: 335, distance: 36.2
click at [577, 301] on div "Contactos" at bounding box center [363, 312] width 654 height 26
click at [577, 335] on div "Chat" at bounding box center [570, 345] width 187 height 24
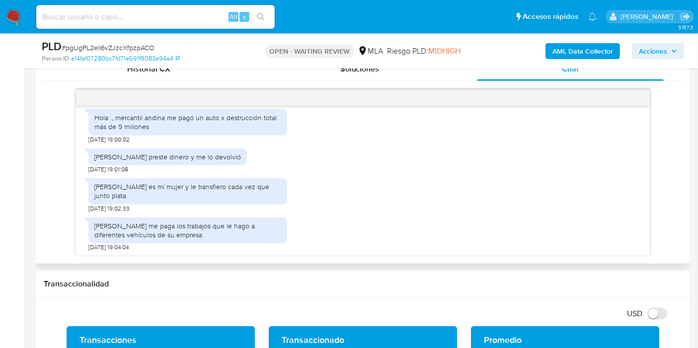
scroll to position [868, 0]
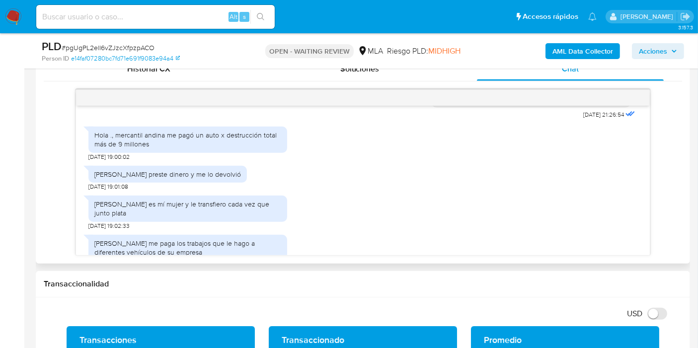
click at [197, 148] on div "Hola ., mercantil andina me pagó un auto x destrucción total más de 9 millones" at bounding box center [187, 140] width 187 height 18
click at [169, 183] on div "[PERSON_NAME] preste dinero y me lo devolvió" at bounding box center [167, 174] width 158 height 17
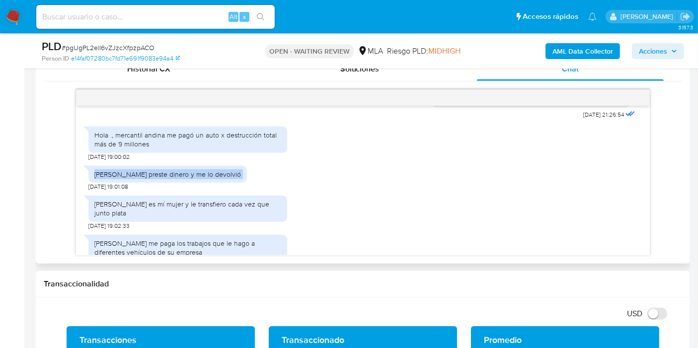
click at [169, 183] on div "[PERSON_NAME] preste dinero y me lo devolvió" at bounding box center [167, 174] width 158 height 17
click at [169, 256] on div "Historial CX Soluciones Chat Id Estado Fecha de creación Origen Proceso Anterio…" at bounding box center [363, 156] width 654 height 215
click at [172, 217] on div "[PERSON_NAME] es mí mujer y le transfiero cada vez que junto plata" at bounding box center [187, 209] width 187 height 18
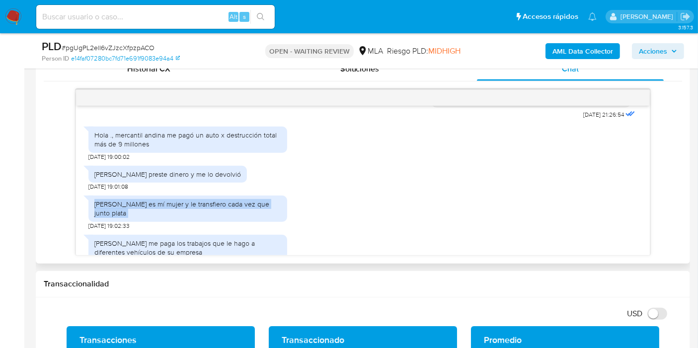
click at [172, 217] on div "[PERSON_NAME] es mí mujer y le transfiero cada vez que junto plata" at bounding box center [187, 209] width 187 height 18
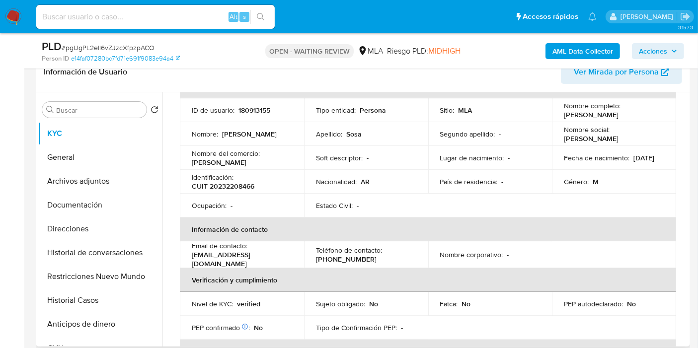
scroll to position [0, 0]
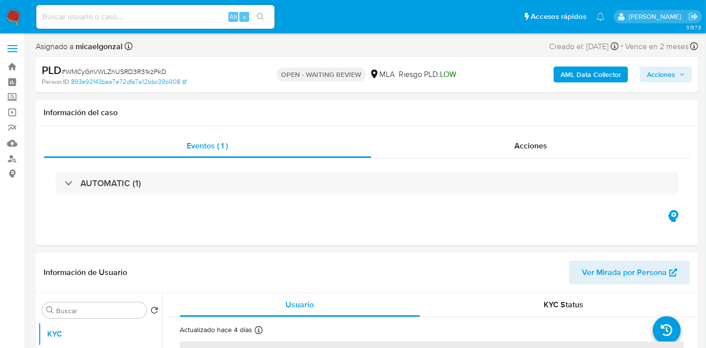
select select "10"
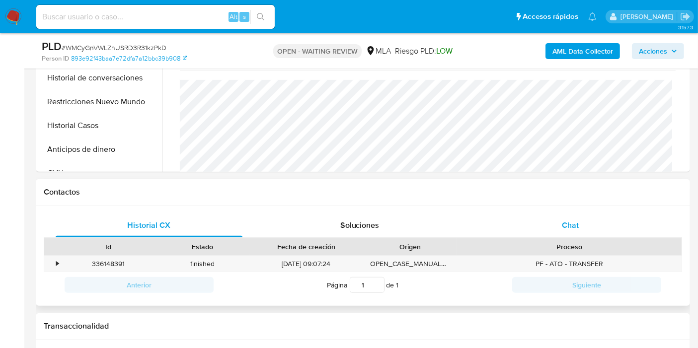
scroll to position [386, 0]
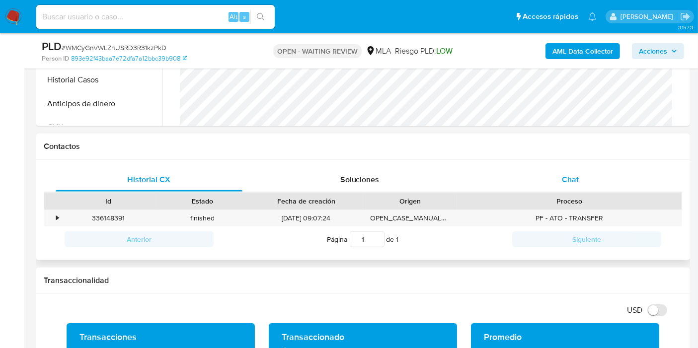
click at [595, 169] on div "Chat" at bounding box center [570, 180] width 187 height 24
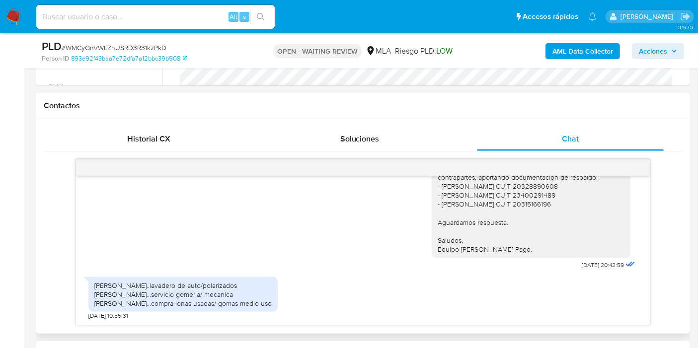
scroll to position [441, 0]
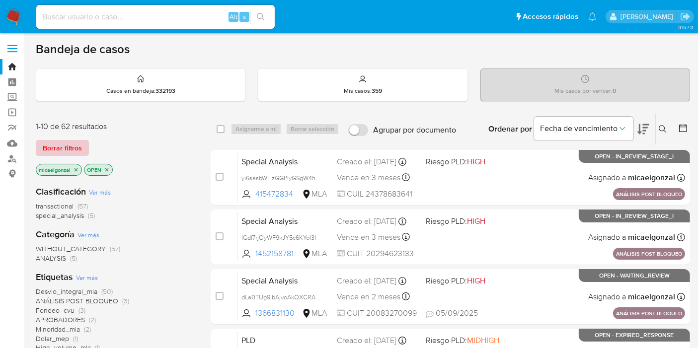
click at [76, 141] on span "Borrar filtros" at bounding box center [62, 148] width 39 height 14
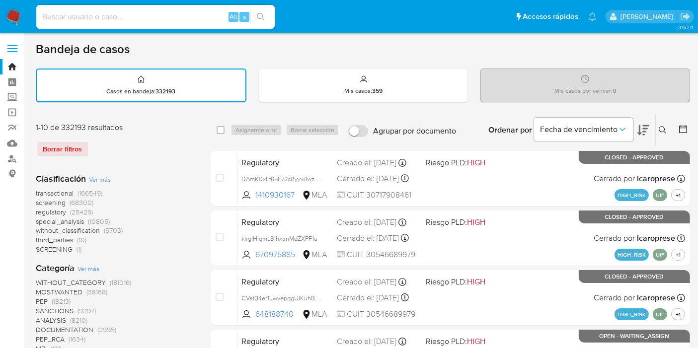
click at [659, 130] on icon at bounding box center [661, 129] width 7 height 7
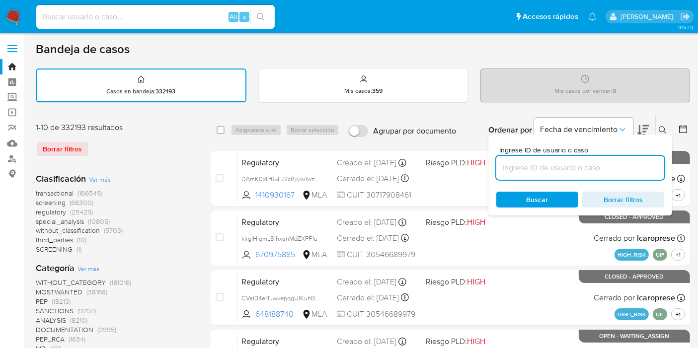
click at [548, 170] on input at bounding box center [580, 167] width 168 height 13
type input "SmwDlvykKs459RuZtLGV5CFc"
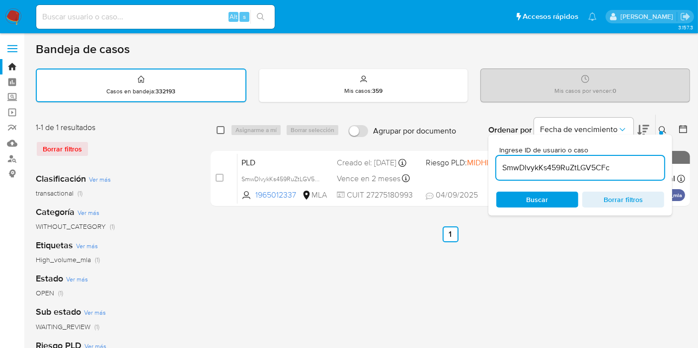
click at [219, 131] on input "checkbox" at bounding box center [220, 130] width 8 height 8
checkbox input "true"
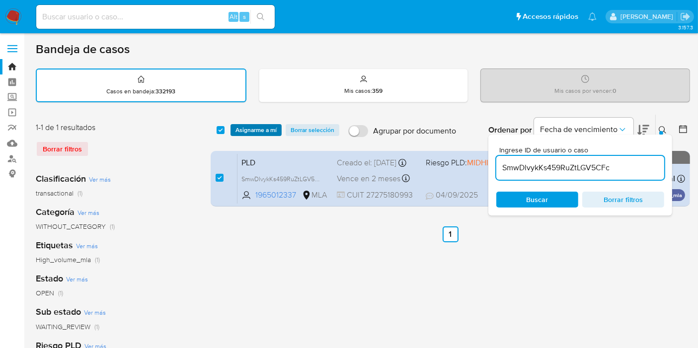
click at [259, 127] on span "Asignarme a mí" at bounding box center [255, 130] width 41 height 10
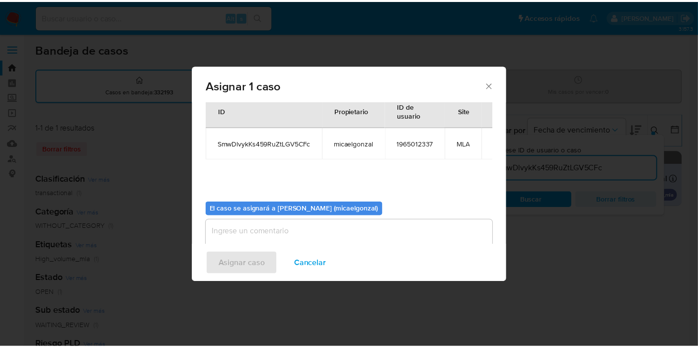
scroll to position [51, 0]
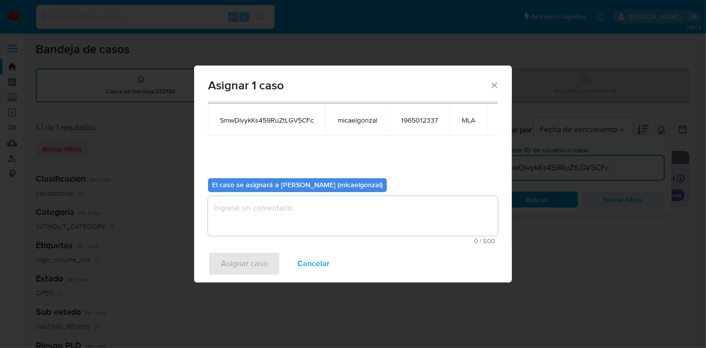
click at [268, 219] on textarea "assign-modal" at bounding box center [353, 216] width 290 height 40
click at [248, 253] on span "Asignar caso" at bounding box center [244, 264] width 47 height 22
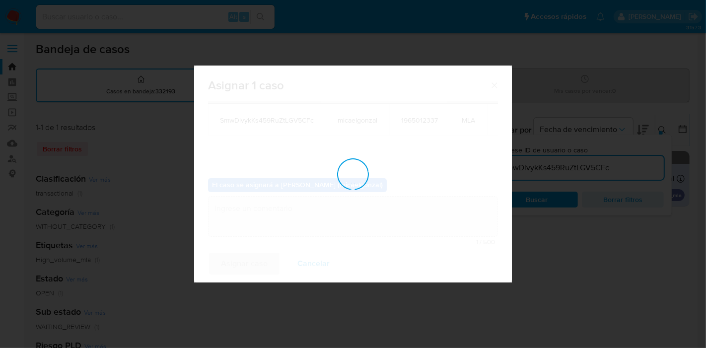
checkbox input "false"
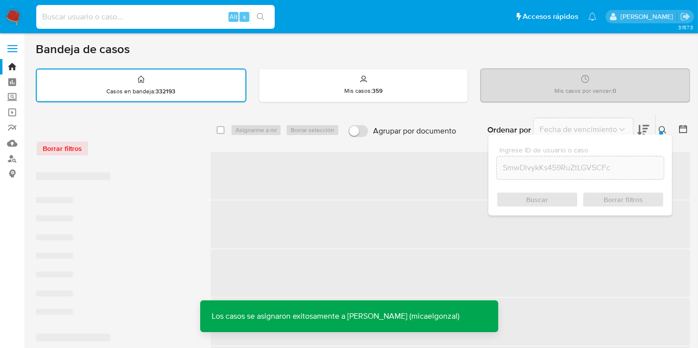
click at [207, 16] on input at bounding box center [155, 16] width 238 height 13
paste input "SmwDlvykKs459RuZtLGV5CFc"
type input "SmwDlvykKs459RuZtLGV5CFc"
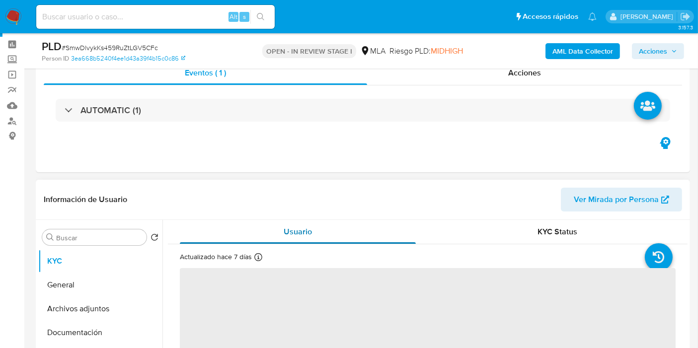
scroll to position [55, 0]
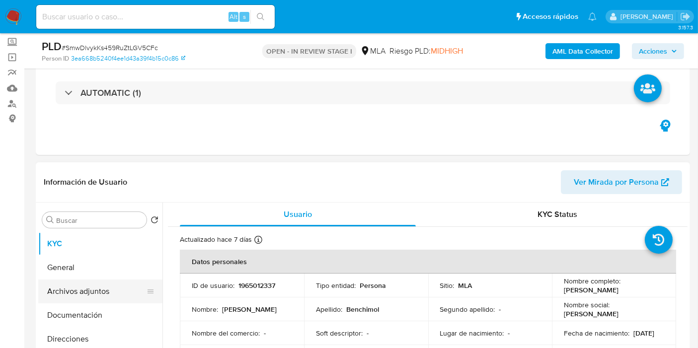
click at [84, 290] on button "Archivos adjuntos" at bounding box center [96, 292] width 116 height 24
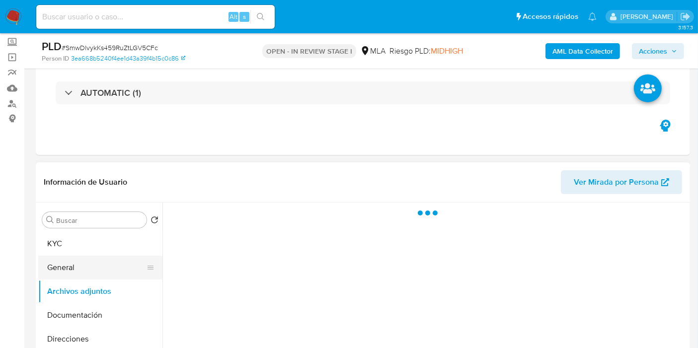
select select "10"
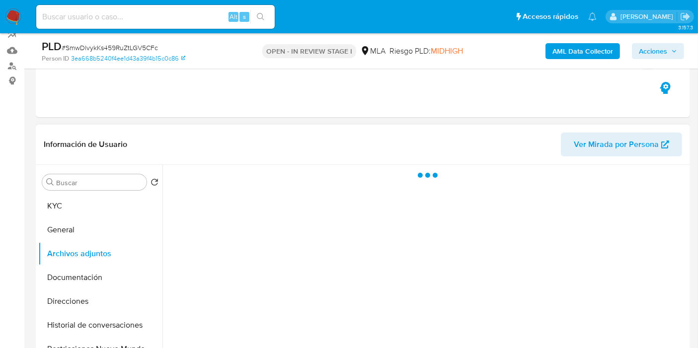
scroll to position [110, 0]
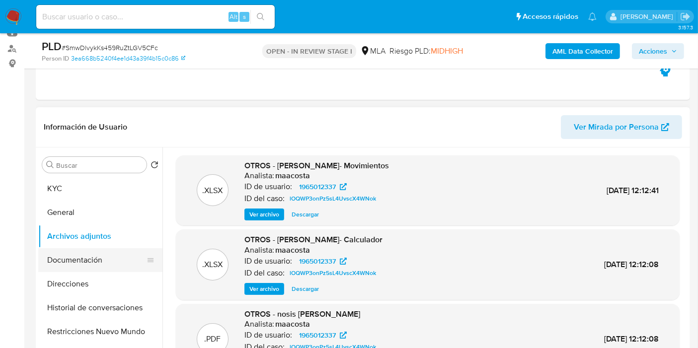
click at [70, 263] on button "Documentación" at bounding box center [96, 260] width 116 height 24
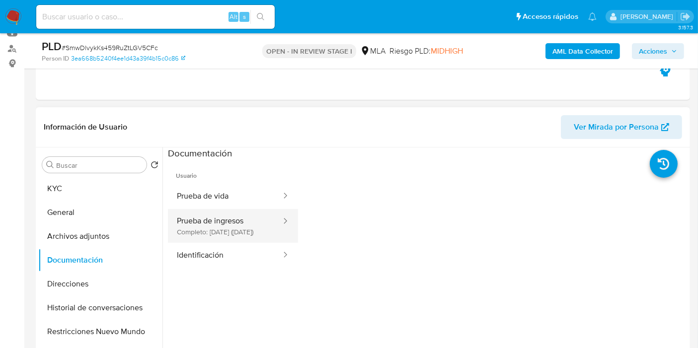
click at [274, 233] on div at bounding box center [282, 226] width 16 height 34
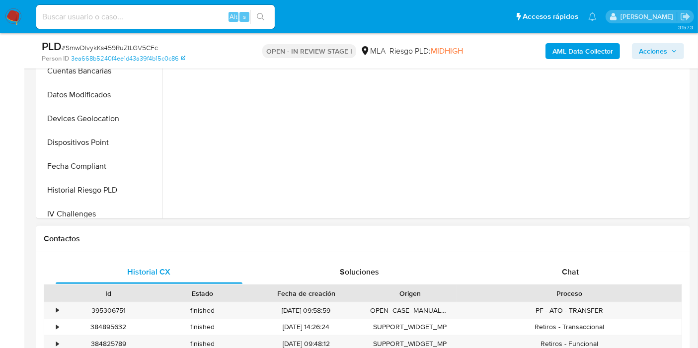
scroll to position [331, 0]
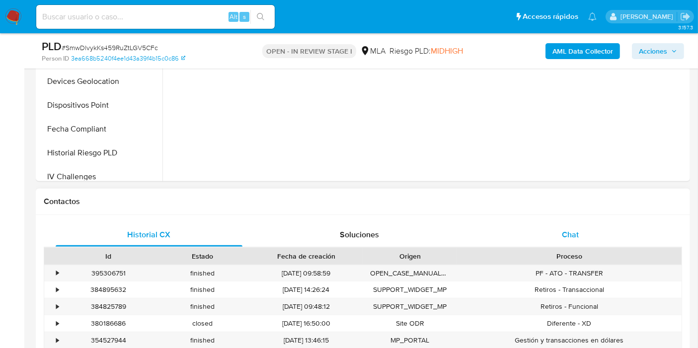
click at [606, 240] on div "Chat" at bounding box center [570, 235] width 187 height 24
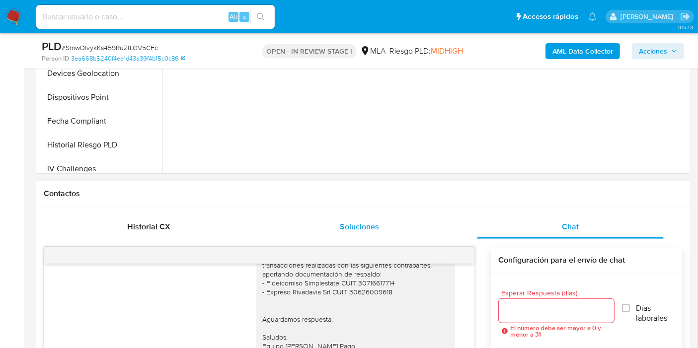
scroll to position [441, 0]
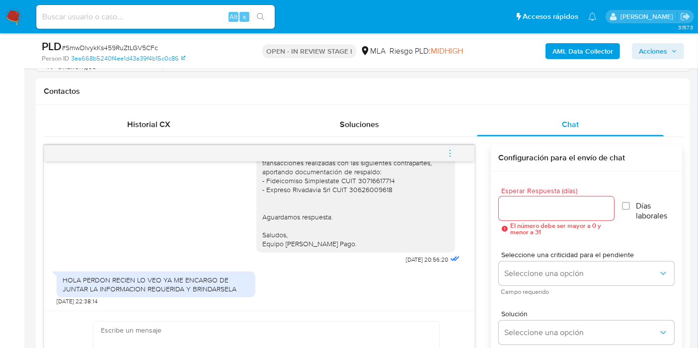
drag, startPoint x: 118, startPoint y: 41, endPoint x: 119, endPoint y: 52, distance: 10.5
click at [118, 43] on div "PLD # SmwDlvykKs459RuZtLGV5CFc" at bounding box center [147, 46] width 211 height 15
click at [120, 48] on span "# SmwDlvykKs459RuZtLGV5CFc" at bounding box center [110, 48] width 96 height 10
copy span "SmwDlvykKs459RuZtLGV5CFc"
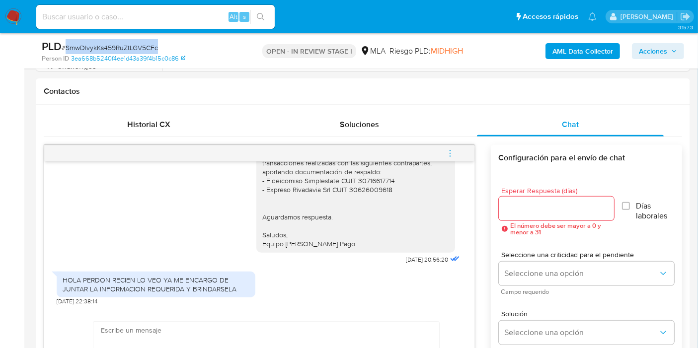
drag, startPoint x: 20, startPoint y: 16, endPoint x: 32, endPoint y: 11, distance: 12.9
click at [20, 16] on img at bounding box center [13, 16] width 17 height 17
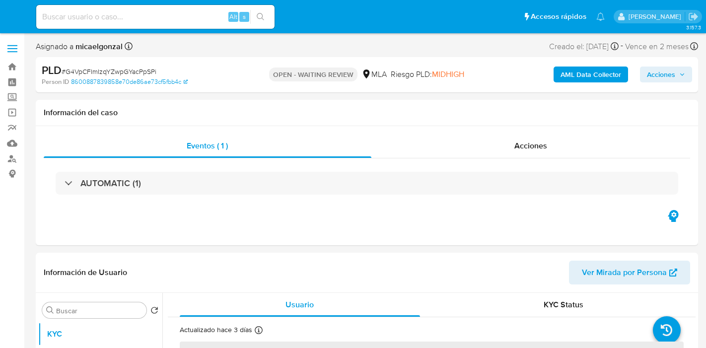
select select "10"
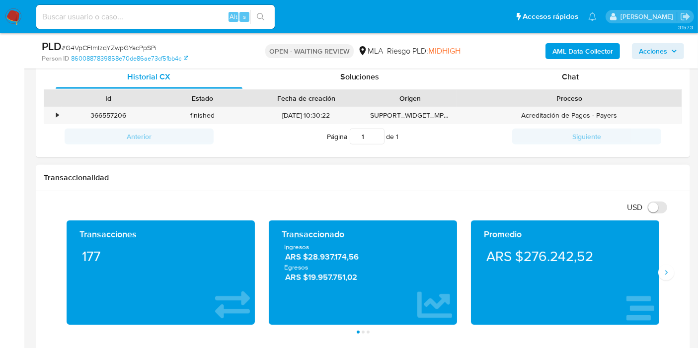
scroll to position [441, 0]
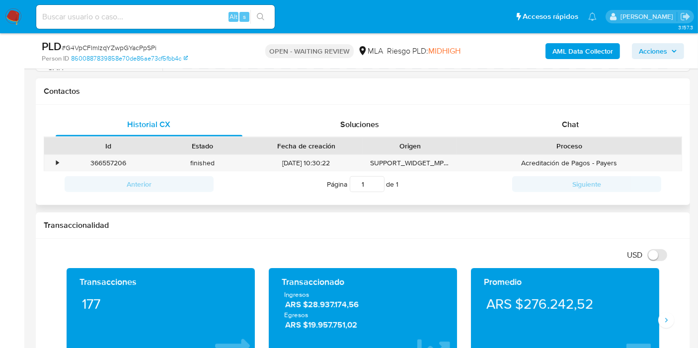
click at [599, 141] on div "Proceso" at bounding box center [569, 146] width 211 height 10
click at [604, 126] on div "Chat" at bounding box center [570, 125] width 187 height 24
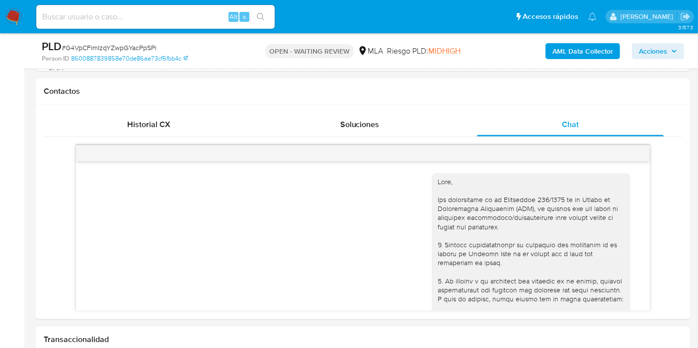
scroll to position [1085, 0]
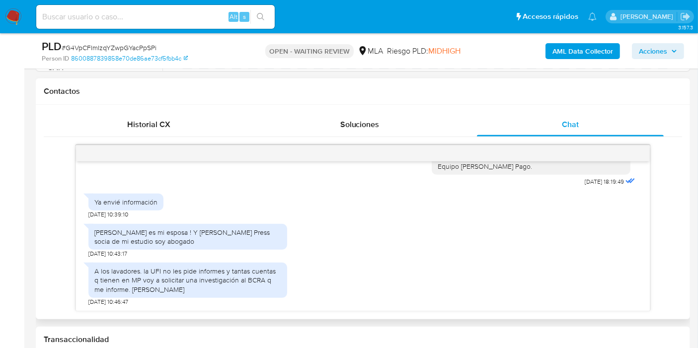
click at [175, 234] on div "Marisa Croata es mi esposa ! Y Jessica Giler Press socia de mi estudio soy abog…" at bounding box center [187, 237] width 187 height 18
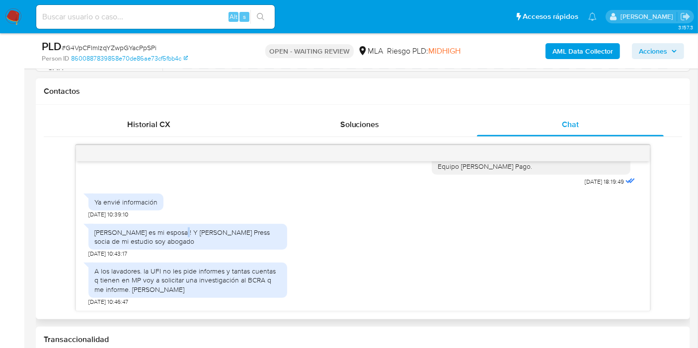
click at [175, 234] on div "Marisa Croata es mi esposa ! Y Jessica Giler Press socia de mi estudio soy abog…" at bounding box center [187, 237] width 187 height 18
click at [171, 277] on div "A los lavadores. la UFI no les pide informes y tantas cuentas q tienen en MP vo…" at bounding box center [187, 280] width 187 height 27
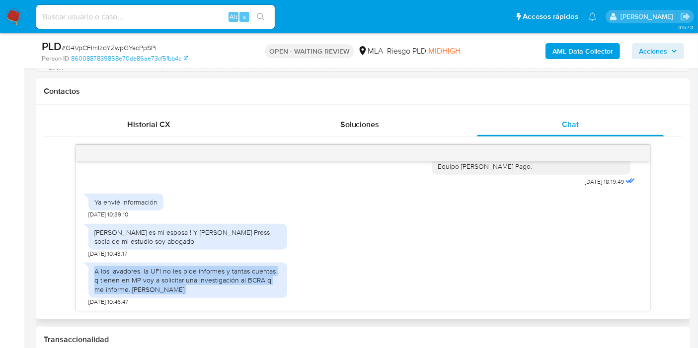
click at [171, 277] on div "A los lavadores. la UFI no les pide informes y tantas cuentas q tienen en MP vo…" at bounding box center [187, 280] width 187 height 27
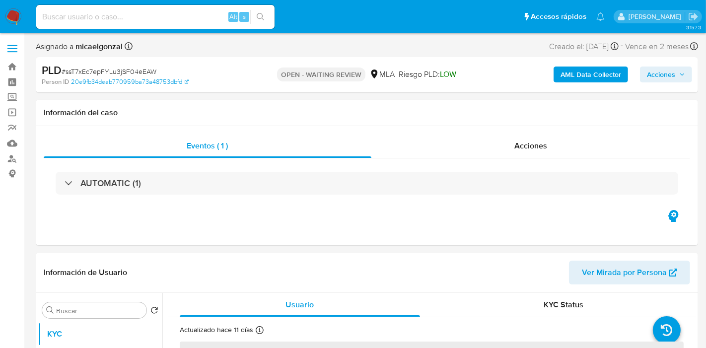
select select "10"
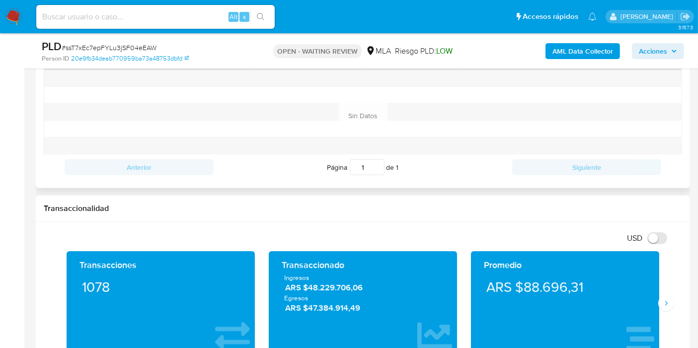
scroll to position [441, 0]
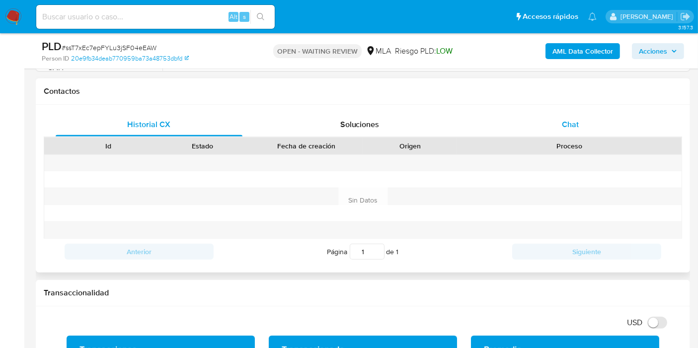
click at [602, 125] on div "Chat" at bounding box center [570, 125] width 187 height 24
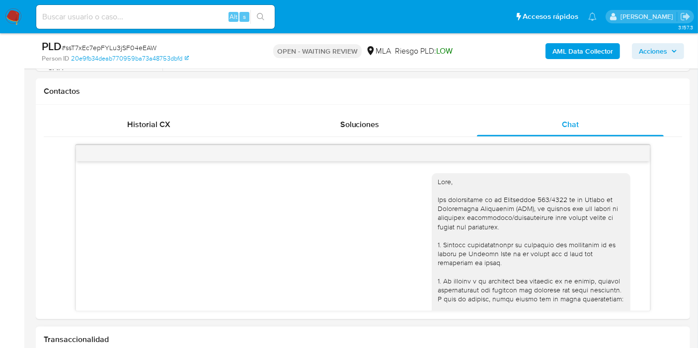
scroll to position [724, 0]
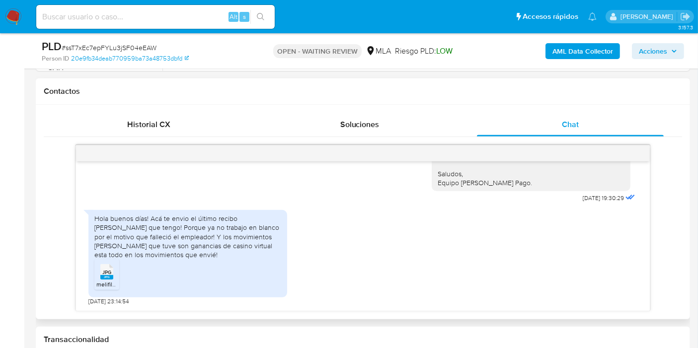
click at [252, 226] on div "Hola buenos días! Acá te envio el último recibo [PERSON_NAME] que tengo! Porque…" at bounding box center [187, 236] width 187 height 45
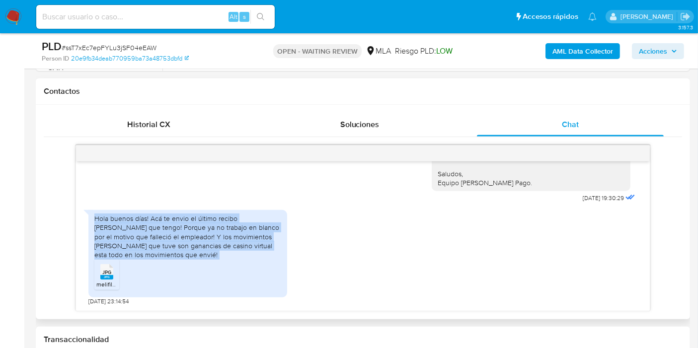
click at [252, 226] on div "Hola buenos días! Acá te envio el último recibo [PERSON_NAME] que tengo! Porque…" at bounding box center [187, 236] width 187 height 45
click at [240, 236] on div "Hola buenos días! Acá te envio el último recibo [PERSON_NAME] que tengo! Porque…" at bounding box center [187, 236] width 187 height 45
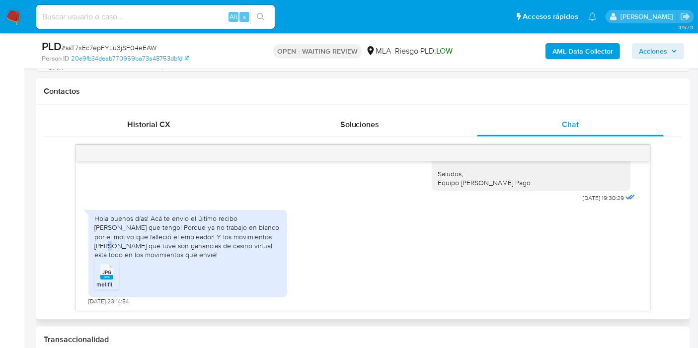
click at [240, 236] on div "Hola buenos días! Acá te envio el último recibo [PERSON_NAME] que tengo! Porque…" at bounding box center [187, 236] width 187 height 45
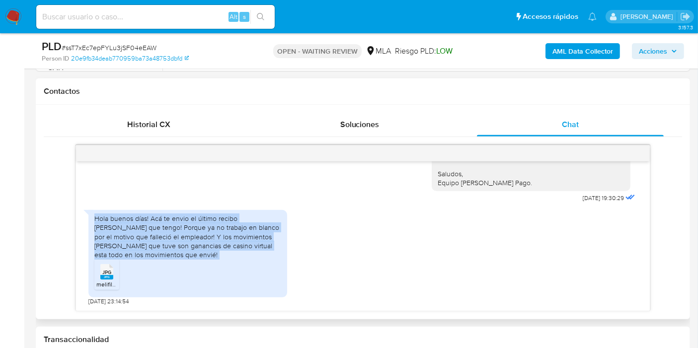
click at [240, 236] on div "Hola buenos días! Acá te envio el último recibo [PERSON_NAME] que tengo! Porque…" at bounding box center [187, 236] width 187 height 45
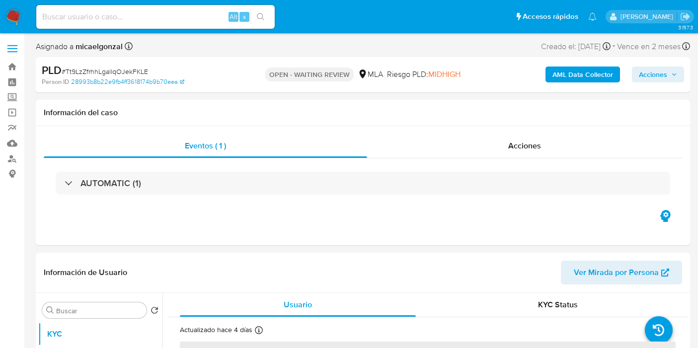
select select "10"
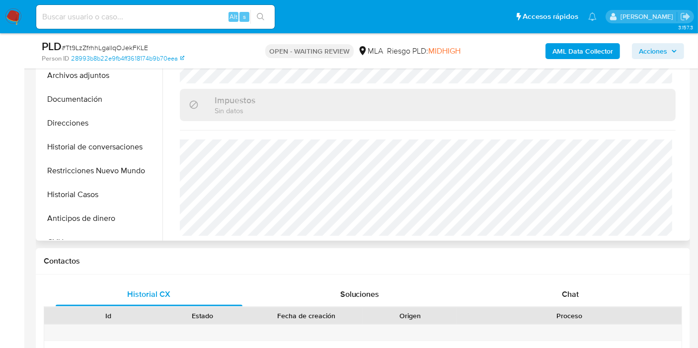
scroll to position [331, 0]
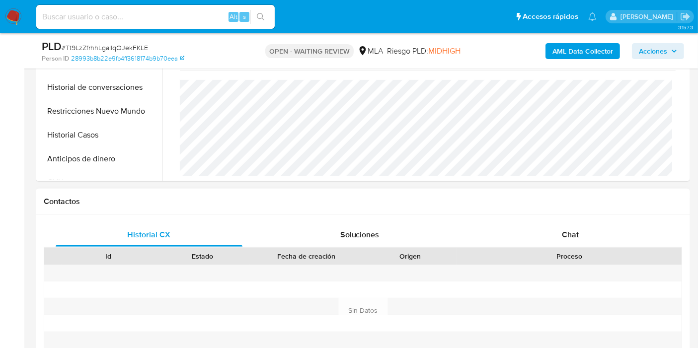
click at [613, 218] on div "Historial CX Soluciones Chat Id Estado Fecha de creación Origen Proceso Anterio…" at bounding box center [363, 299] width 654 height 168
click at [601, 227] on div "Chat" at bounding box center [570, 235] width 187 height 24
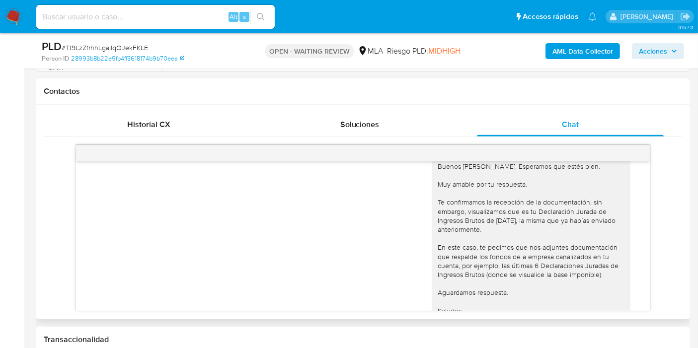
scroll to position [1127, 0]
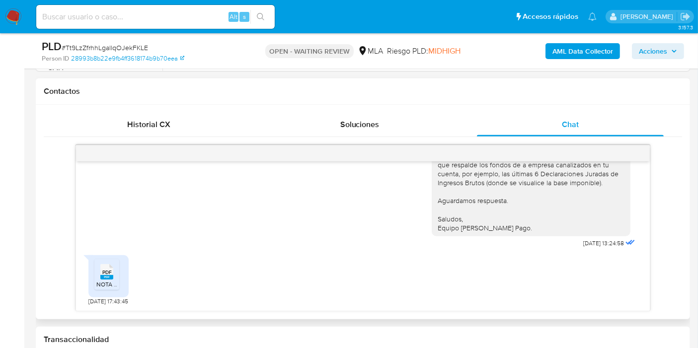
click at [110, 270] on span "PDF" at bounding box center [106, 272] width 9 height 6
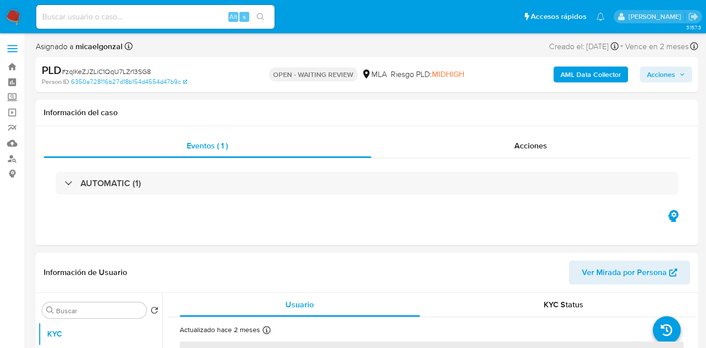
select select "10"
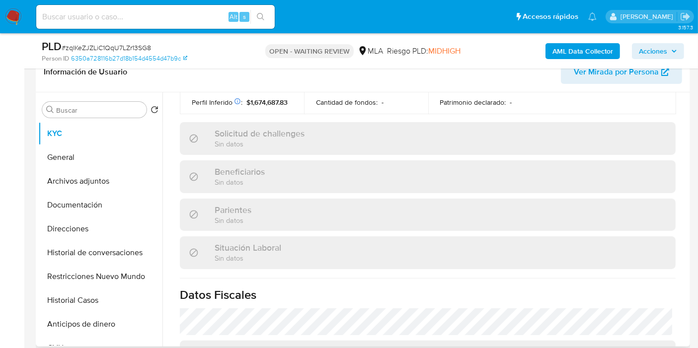
scroll to position [531, 0]
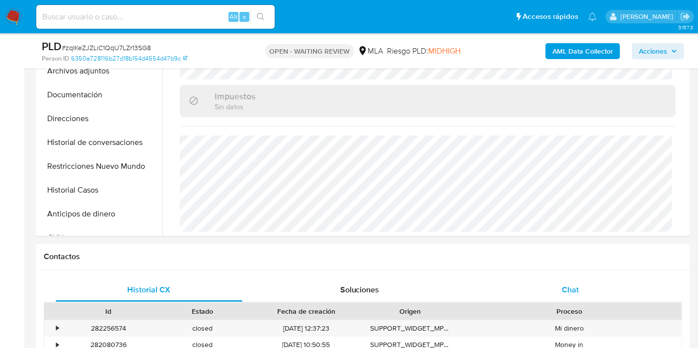
click at [547, 282] on div "Chat" at bounding box center [570, 290] width 187 height 24
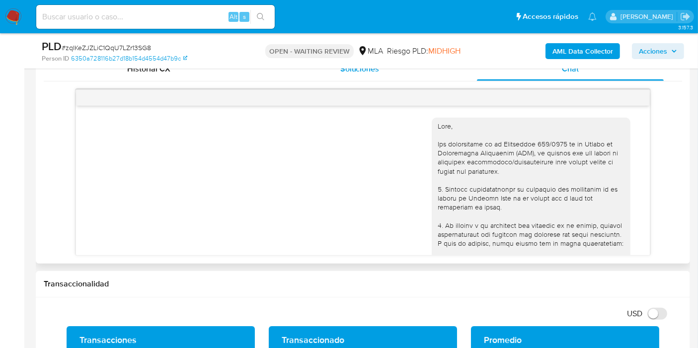
scroll to position [683, 0]
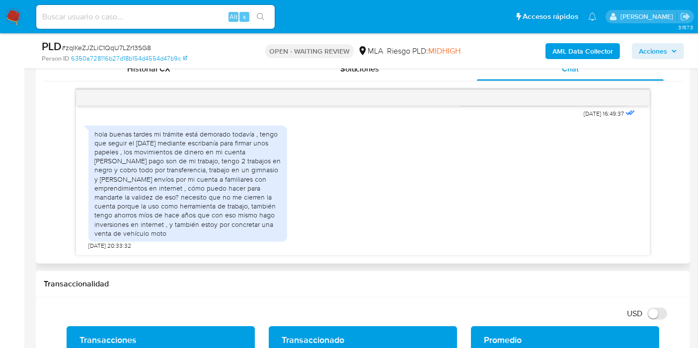
click at [181, 194] on div "hola buenas tardes mi trámite está demorado todavía , tengo que seguir el [DATE…" at bounding box center [187, 184] width 187 height 108
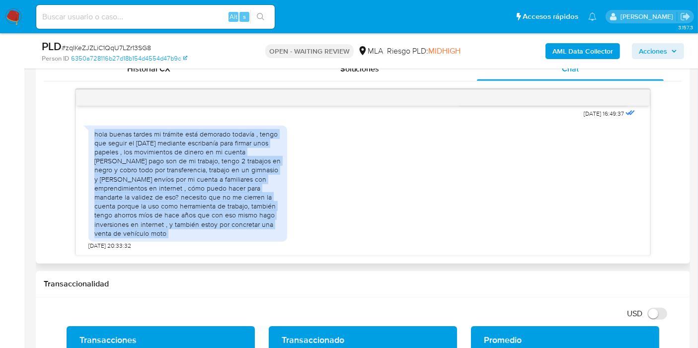
click at [181, 194] on div "hola buenas tardes mi trámite está demorado todavía , tengo que seguir el [DATE…" at bounding box center [187, 184] width 187 height 108
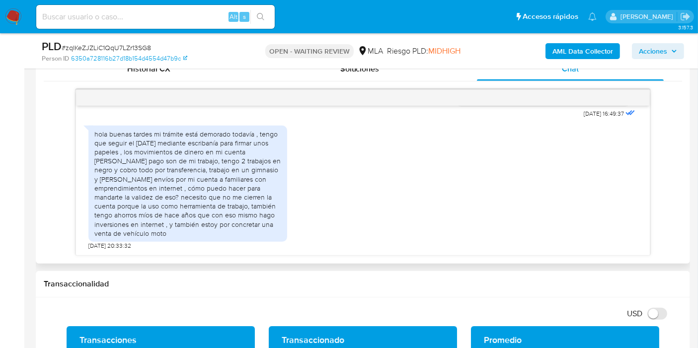
click at [190, 191] on div "hola buenas tardes mi trámite está demorado todavía , tengo que seguir el [DATE…" at bounding box center [187, 184] width 187 height 108
click at [187, 192] on div "hola buenas tardes mi trámite está demorado todavía , tengo que seguir el [DATE…" at bounding box center [187, 184] width 187 height 108
click at [187, 192] on div "hola buenas tardes mi trámite está demorado todavía , tengo que seguir el lunes…" at bounding box center [187, 184] width 187 height 108
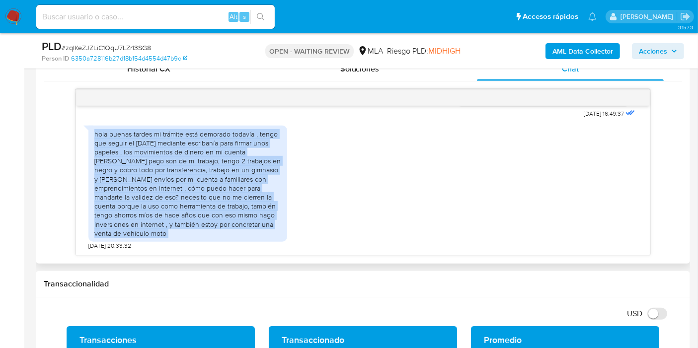
click at [187, 192] on div "hola buenas tardes mi trámite está demorado todavía , tengo que seguir el lunes…" at bounding box center [187, 184] width 187 height 108
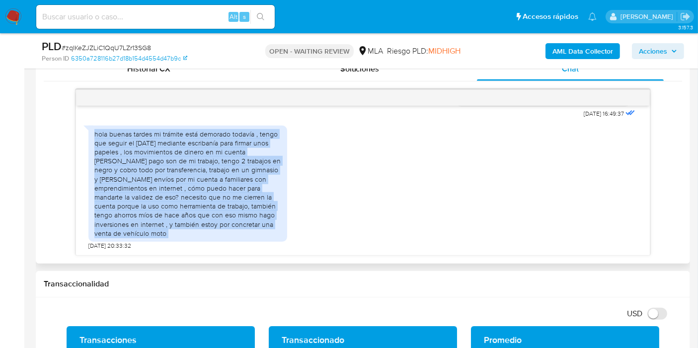
click at [187, 192] on div "hola buenas tardes mi trámite está demorado todavía , tengo que seguir el lunes…" at bounding box center [187, 184] width 187 height 108
click at [144, 181] on div "hola buenas tardes mi trámite está demorado todavía , tengo que seguir el lunes…" at bounding box center [187, 184] width 187 height 108
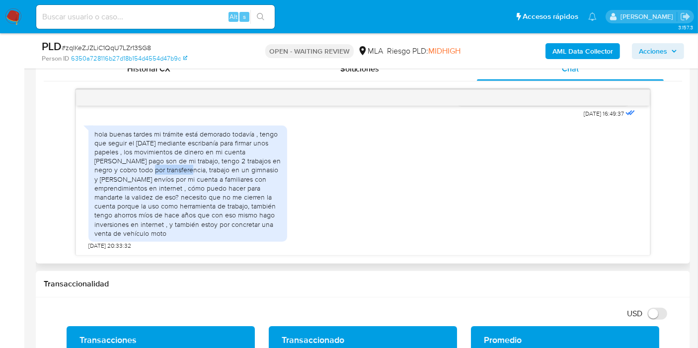
click at [144, 181] on div "hola buenas tardes mi trámite está demorado todavía , tengo que seguir el lunes…" at bounding box center [187, 184] width 187 height 108
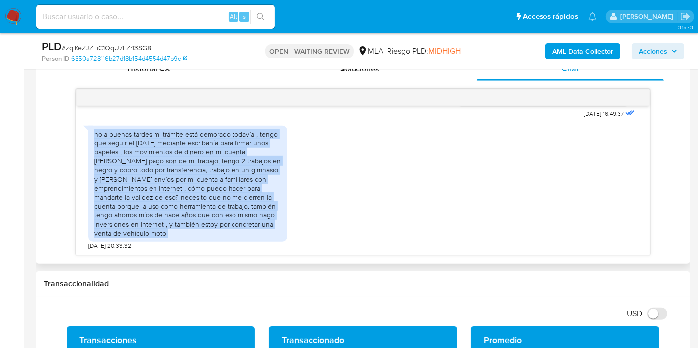
click at [144, 181] on div "hola buenas tardes mi trámite está demorado todavía , tengo que seguir el lunes…" at bounding box center [187, 184] width 187 height 108
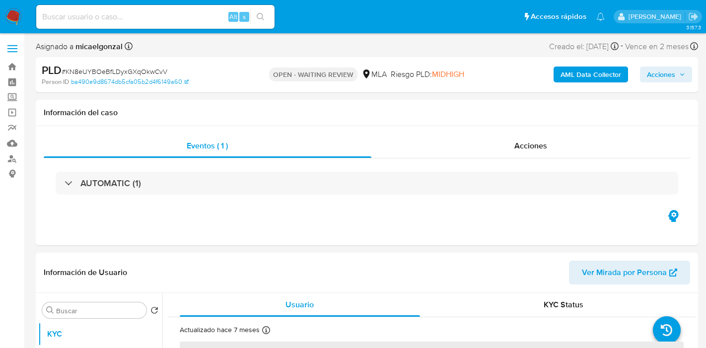
select select "10"
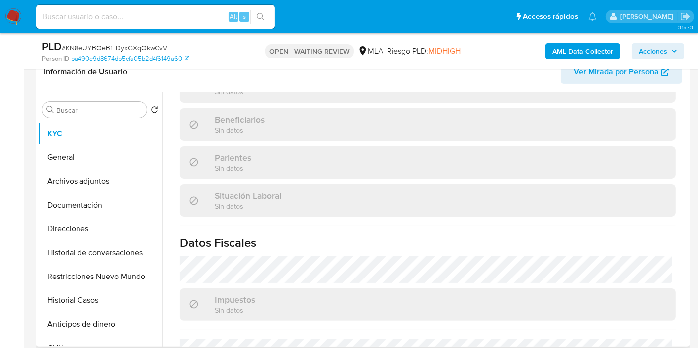
scroll to position [531, 0]
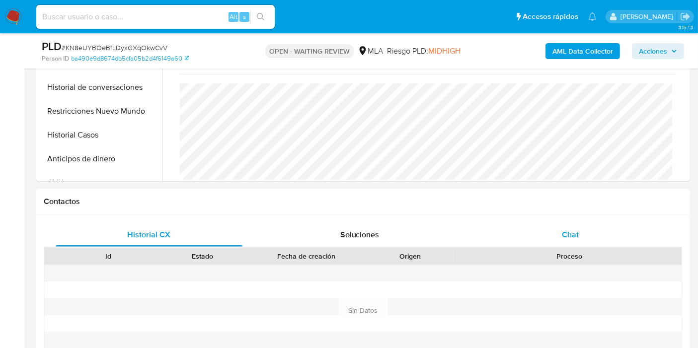
click at [504, 240] on div "Chat" at bounding box center [570, 235] width 187 height 24
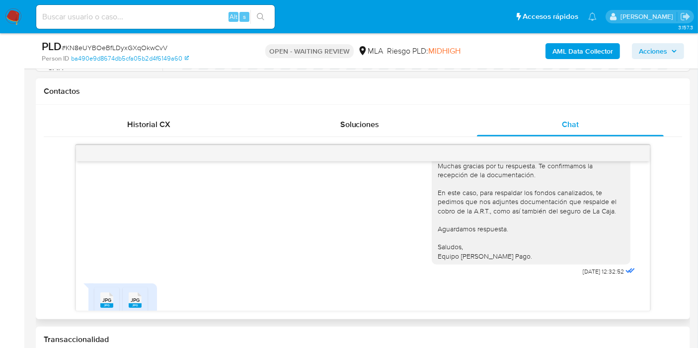
scroll to position [1100, 0]
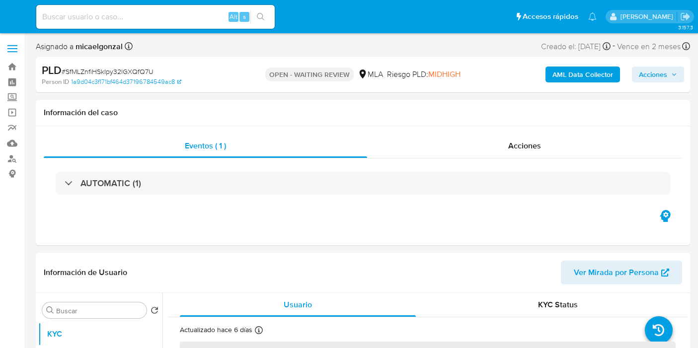
select select "10"
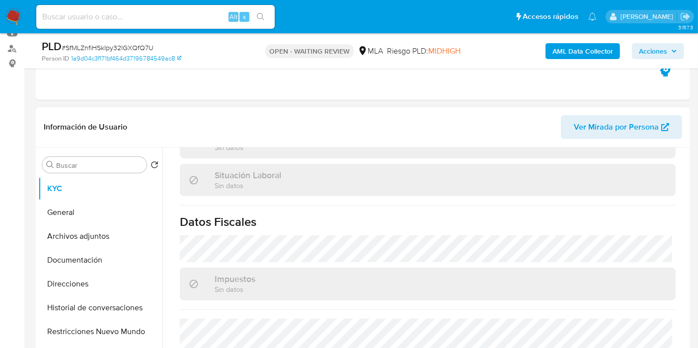
scroll to position [331, 0]
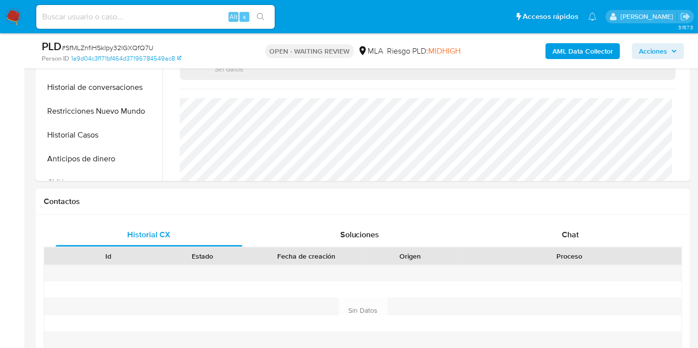
click at [619, 220] on div "Historial CX Soluciones Chat Id Estado Fecha de creación Origen Proceso Anterio…" at bounding box center [363, 299] width 654 height 168
click at [567, 239] on span "Chat" at bounding box center [570, 234] width 17 height 11
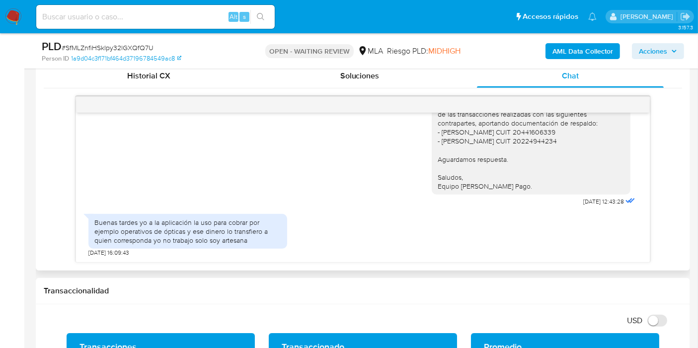
scroll to position [497, 0]
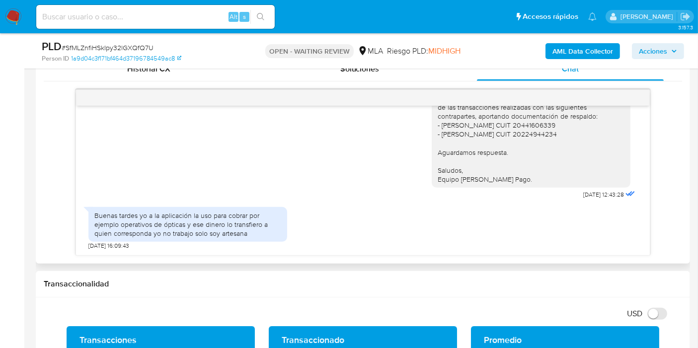
click at [110, 223] on div "Buenas tardes yo a la aplicación la uso para cobrar por ejemplo operativos de ó…" at bounding box center [187, 224] width 187 height 27
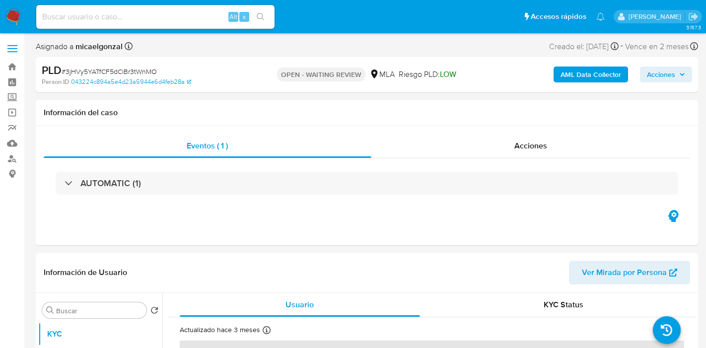
select select "10"
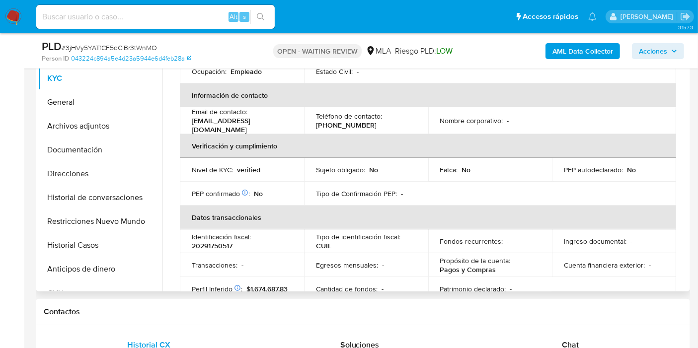
scroll to position [220, 0]
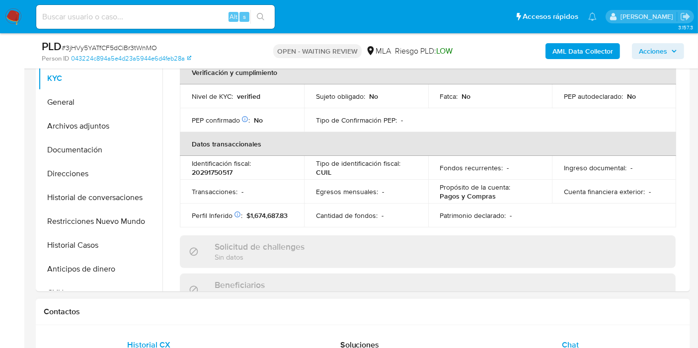
click at [551, 337] on div "Chat" at bounding box center [570, 345] width 187 height 24
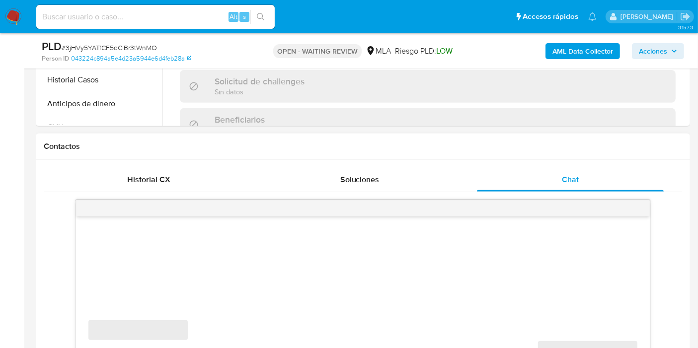
scroll to position [441, 0]
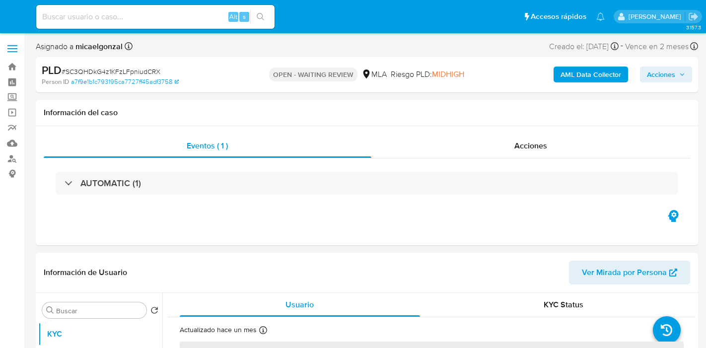
select select "10"
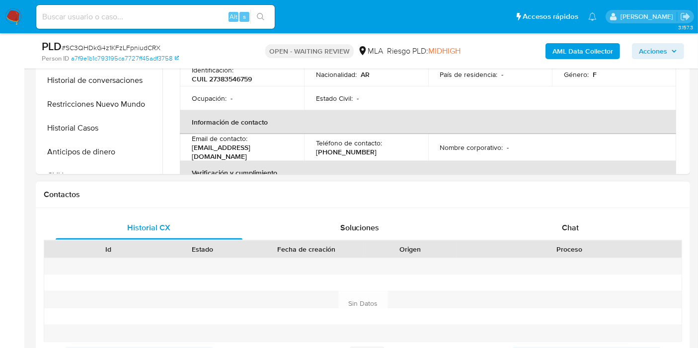
scroll to position [386, 0]
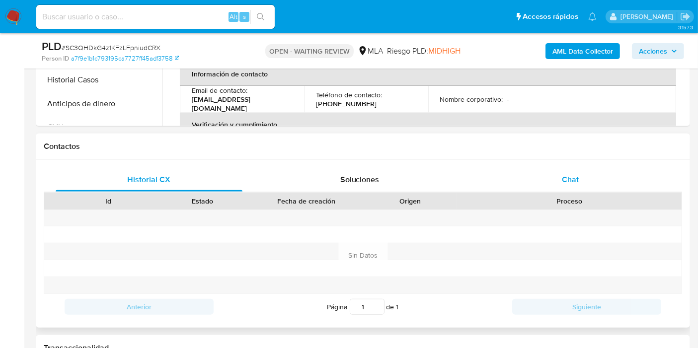
drag, startPoint x: 616, startPoint y: 200, endPoint x: 616, endPoint y: 190, distance: 9.9
click at [616, 196] on div "Proceso" at bounding box center [569, 201] width 211 height 10
click at [616, 188] on div "Chat" at bounding box center [570, 180] width 187 height 24
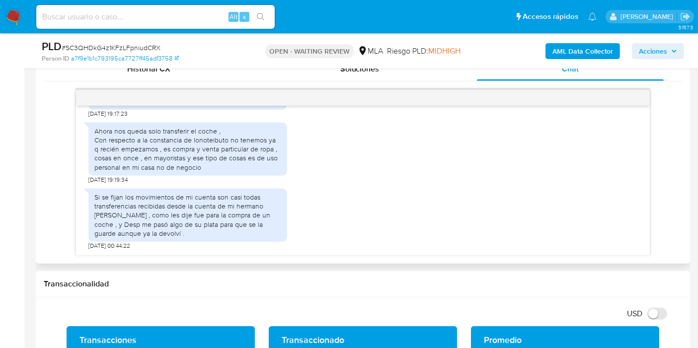
scroll to position [1023, 0]
click at [184, 214] on div "Si se fijan los movimientos de mi cuenta son casi todas transferencias recibida…" at bounding box center [187, 215] width 187 height 45
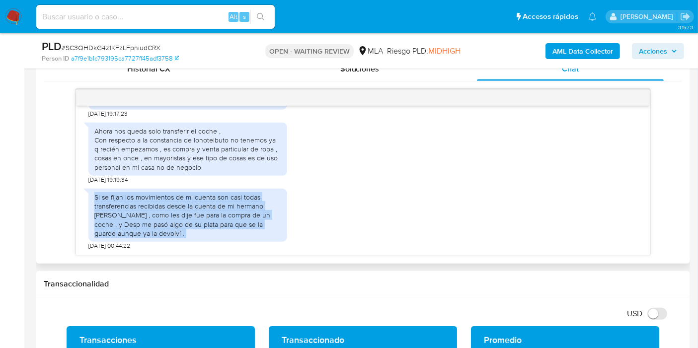
click at [184, 214] on div "Si se fijan los movimientos de mi cuenta son casi todas transferencias recibida…" at bounding box center [187, 215] width 187 height 45
click at [230, 220] on div "Si se fijan los movimientos de mi cuenta son casi todas transferencias recibida…" at bounding box center [187, 215] width 187 height 45
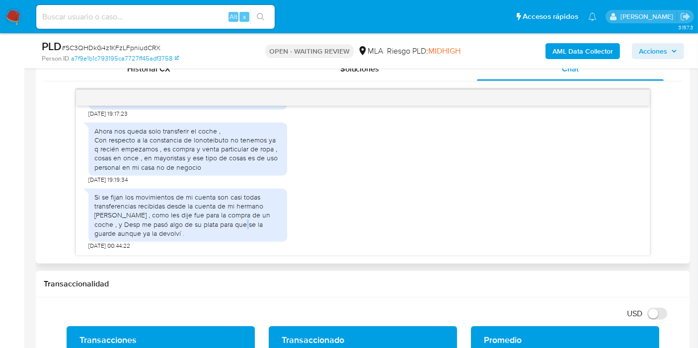
click at [230, 220] on div "Si se fijan los movimientos de mi cuenta son casi todas transferencias recibida…" at bounding box center [187, 215] width 187 height 45
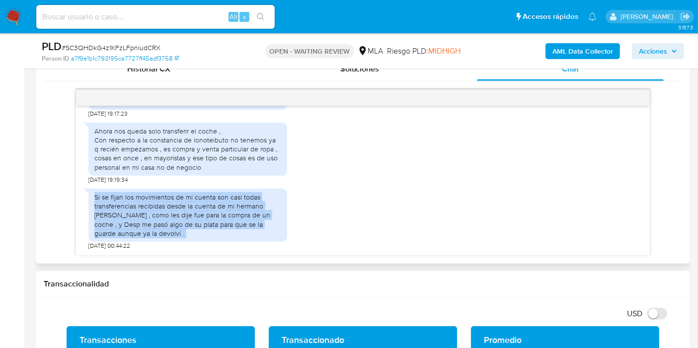
click at [230, 220] on div "Si se fijan los movimientos de mi cuenta son casi todas transferencias recibida…" at bounding box center [187, 215] width 187 height 45
click at [231, 220] on div "Si se fijan los movimientos de mi cuenta son casi todas transferencias recibida…" at bounding box center [187, 215] width 187 height 45
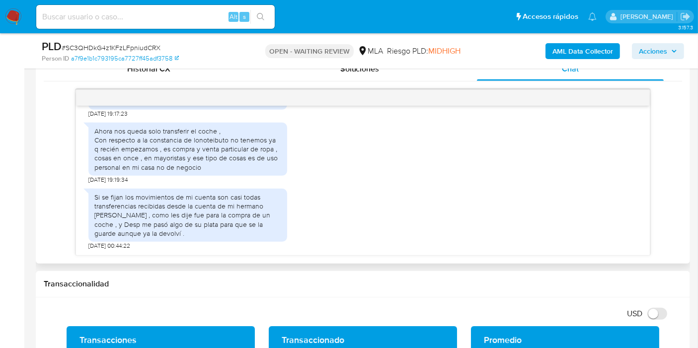
click at [231, 220] on div "Si se fijan los movimientos de mi cuenta son casi todas transferencias recibida…" at bounding box center [187, 215] width 187 height 45
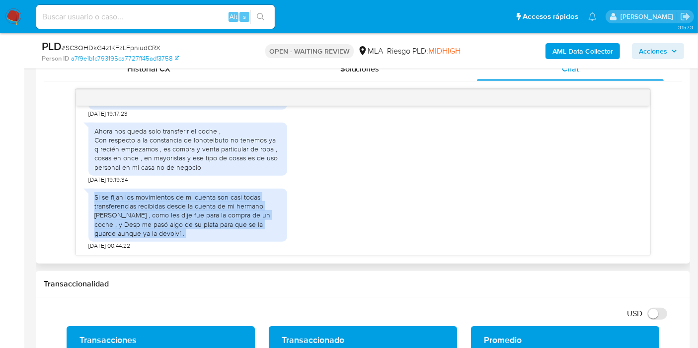
click at [231, 220] on div "Si se fijan los movimientos de mi cuenta son casi todas transferencias recibida…" at bounding box center [187, 215] width 187 height 45
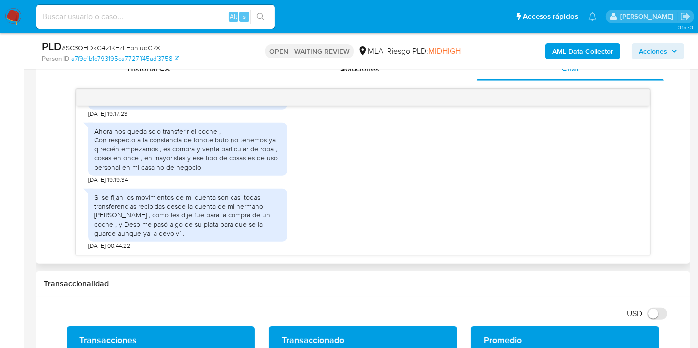
click at [170, 127] on div "Ahora nos queda solo transferir el coche , Con respecto a la constancia de lono…" at bounding box center [187, 149] width 187 height 45
click at [158, 144] on div "Ahora nos queda solo transferir el coche , Con respecto a la constancia de lono…" at bounding box center [187, 149] width 187 height 45
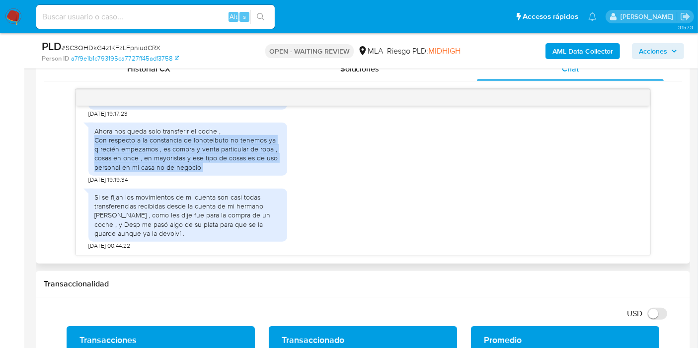
click at [158, 144] on div "Ahora nos queda solo transferir el coche , Con respecto a la constancia de lono…" at bounding box center [187, 149] width 187 height 45
click at [160, 138] on div "Ahora nos queda solo transferir el coche , Con respecto a la constancia de lono…" at bounding box center [187, 149] width 187 height 45
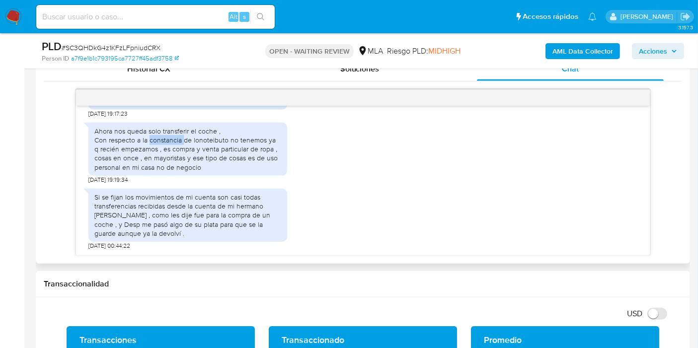
click at [160, 138] on div "Ahora nos queda solo transferir el coche , Con respecto a la constancia de lono…" at bounding box center [187, 149] width 187 height 45
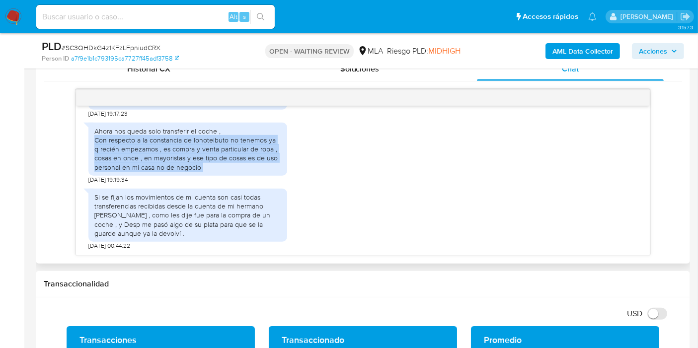
click at [160, 138] on div "Ahora nos queda solo transferir el coche , Con respecto a la constancia de lono…" at bounding box center [187, 149] width 187 height 45
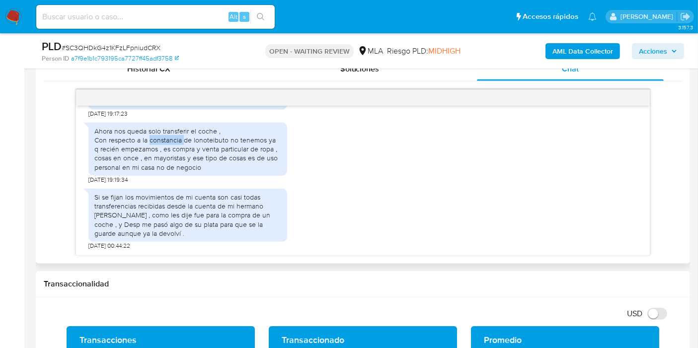
click at [160, 138] on div "Ahora nos queda solo transferir el coche , Con respecto a la constancia de lono…" at bounding box center [187, 149] width 187 height 45
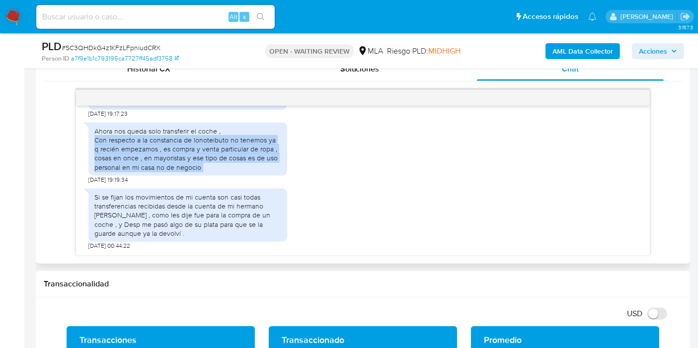
click at [160, 138] on div "Ahora nos queda solo transferir el coche , Con respecto a la constancia de lono…" at bounding box center [187, 149] width 187 height 45
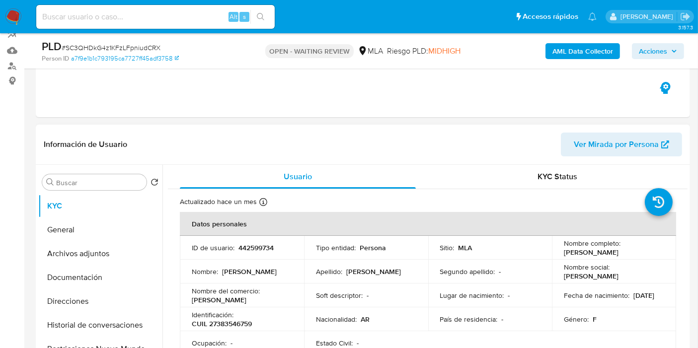
scroll to position [110, 0]
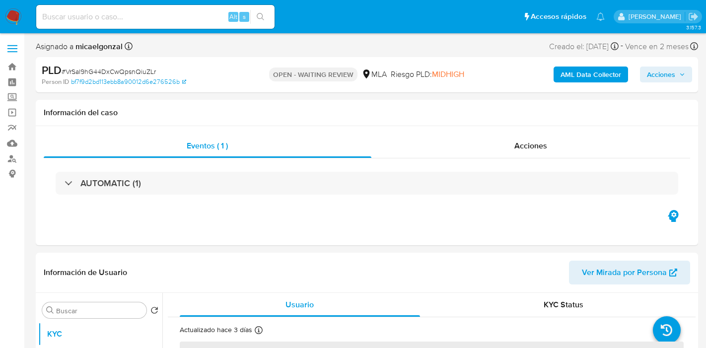
select select "10"
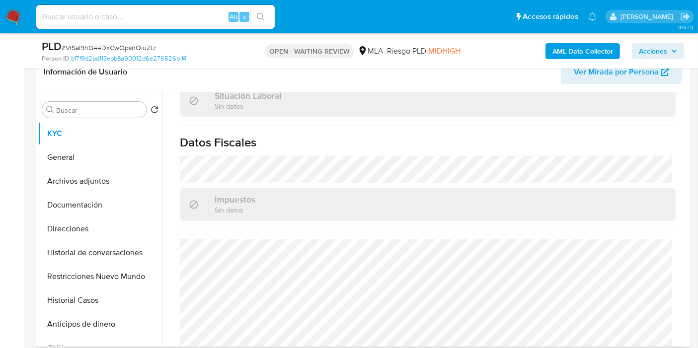
scroll to position [547, 0]
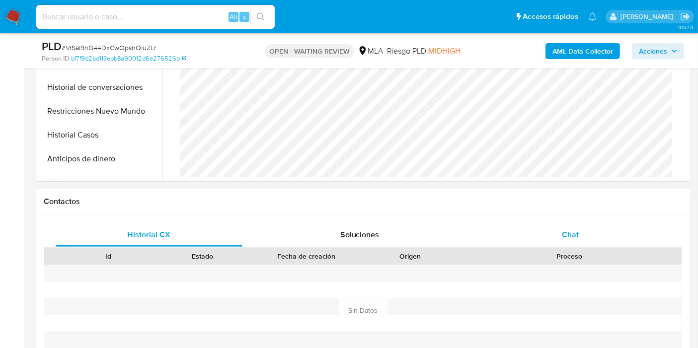
drag, startPoint x: 555, startPoint y: 259, endPoint x: 568, endPoint y: 239, distance: 23.0
click at [558, 253] on div "Proceso" at bounding box center [569, 256] width 211 height 10
click at [568, 239] on div "Chat" at bounding box center [570, 235] width 187 height 24
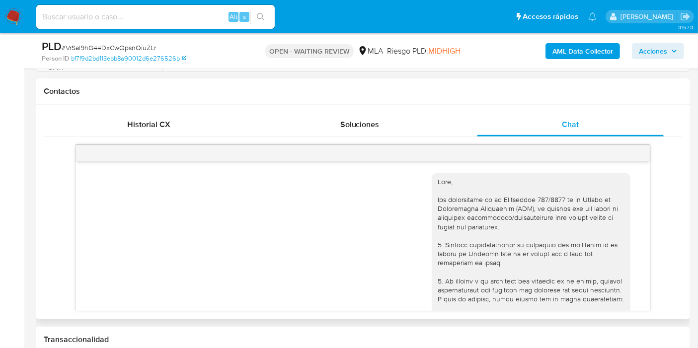
scroll to position [889, 0]
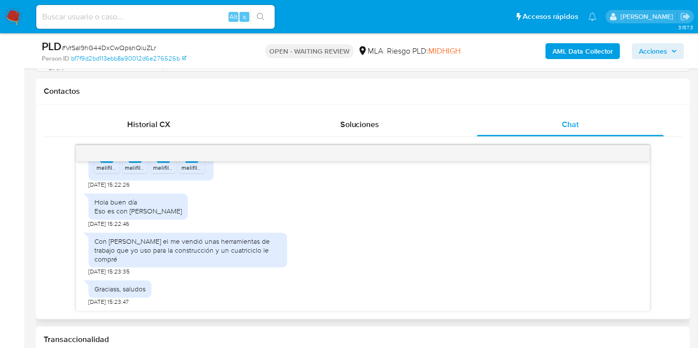
click at [252, 258] on div "Con [PERSON_NAME] el me vendió unas herramientas de trabajo que yo uso para la …" at bounding box center [187, 250] width 187 height 27
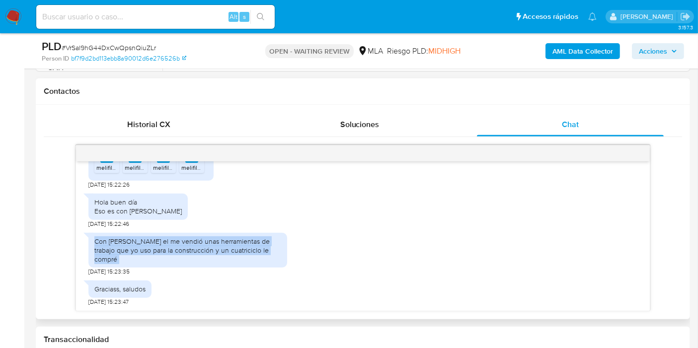
click at [252, 258] on div "Con [PERSON_NAME] el me vendió unas herramientas de trabajo que yo uso para la …" at bounding box center [187, 250] width 187 height 27
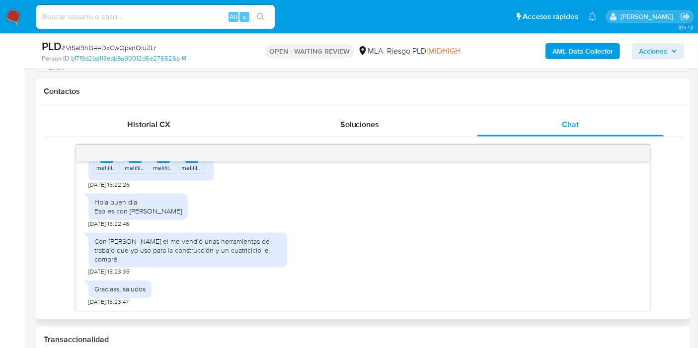
click at [102, 215] on div "Hola buen día Eso es con [PERSON_NAME]" at bounding box center [137, 207] width 87 height 18
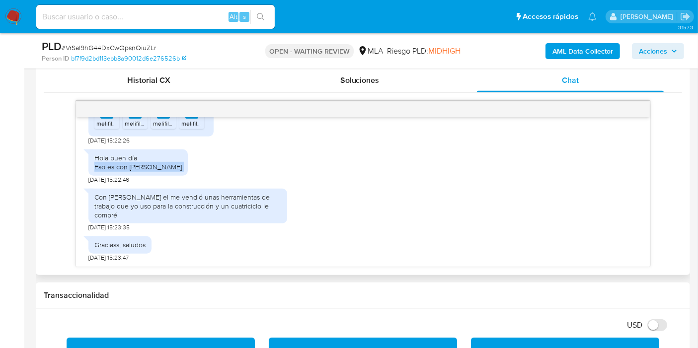
scroll to position [441, 0]
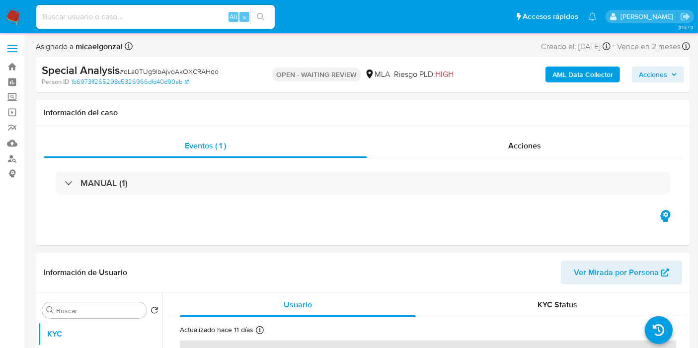
select select "10"
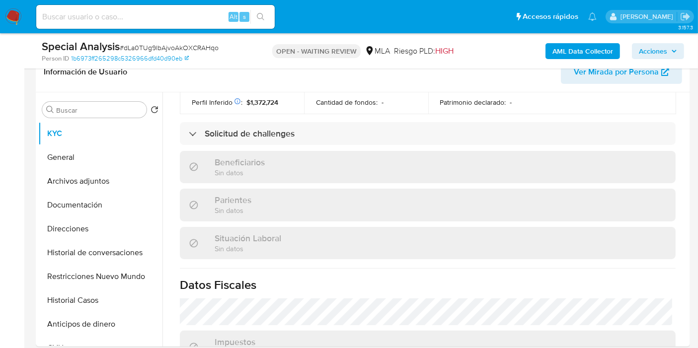
scroll to position [441, 0]
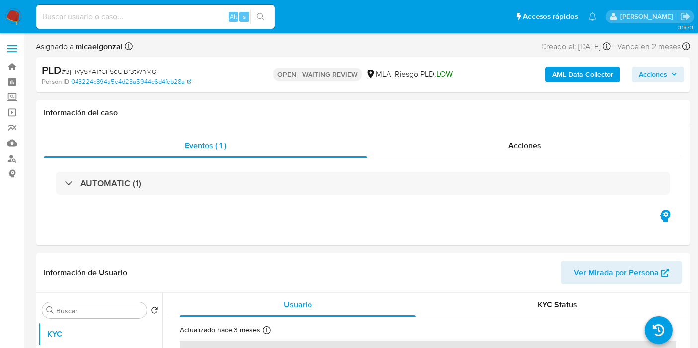
select select "10"
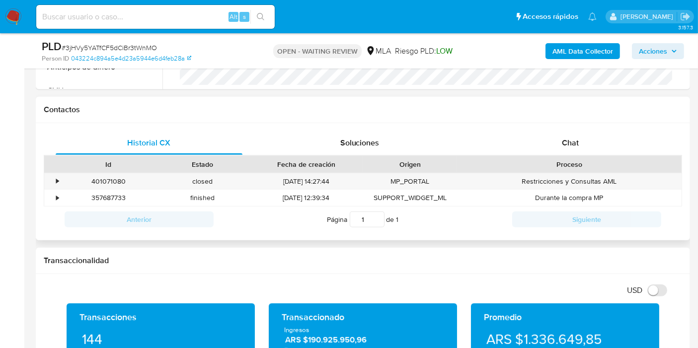
scroll to position [386, 0]
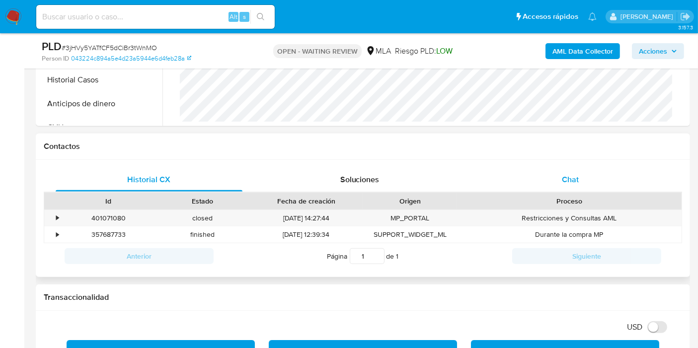
drag, startPoint x: 581, startPoint y: 159, endPoint x: 572, endPoint y: 168, distance: 13.0
click at [580, 160] on div "Historial CX Soluciones Chat Id Estado Fecha de creación Origen Proceso • 40107…" at bounding box center [363, 219] width 654 height 118
click at [572, 168] on div "Chat" at bounding box center [570, 180] width 187 height 24
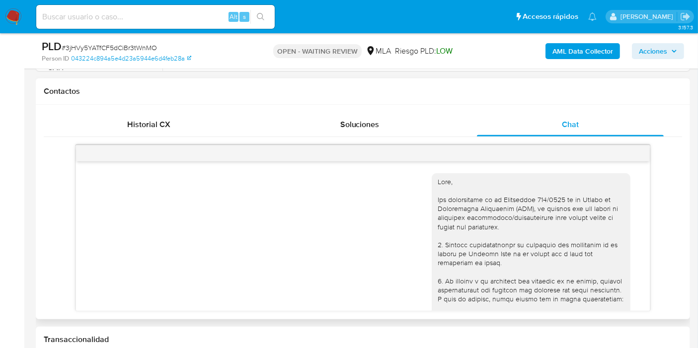
scroll to position [974, 0]
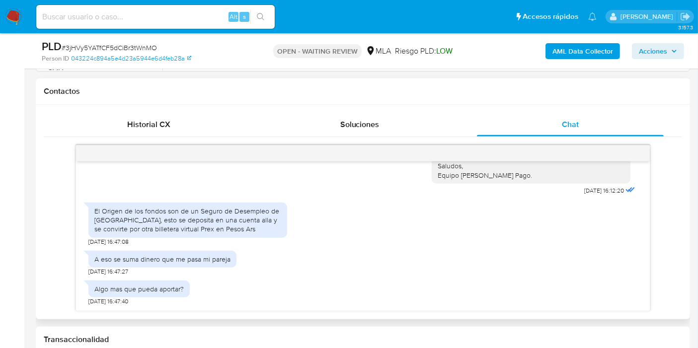
click at [102, 223] on div "El Origen de los fondos son de un Seguro de Desempleo de [GEOGRAPHIC_DATA], est…" at bounding box center [187, 220] width 187 height 27
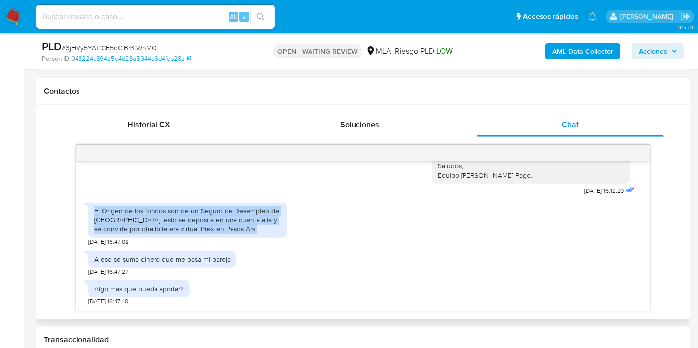
click at [102, 223] on div "El Origen de los fondos son de un Seguro de Desempleo de [GEOGRAPHIC_DATA], est…" at bounding box center [187, 220] width 187 height 27
click at [100, 221] on div "El Origen de los fondos son de un Seguro de Desempleo de [GEOGRAPHIC_DATA], est…" at bounding box center [187, 220] width 187 height 27
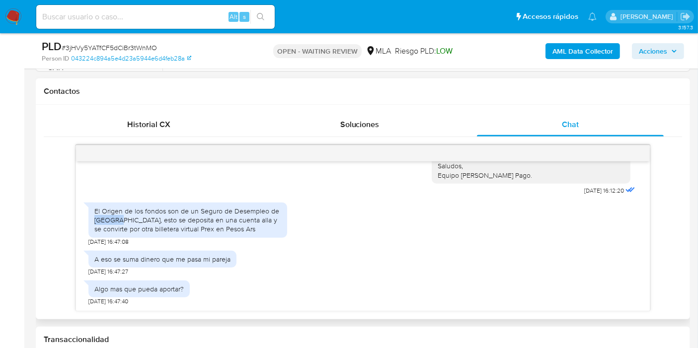
click at [100, 221] on div "El Origen de los fondos son de un Seguro de Desempleo de [GEOGRAPHIC_DATA], est…" at bounding box center [187, 220] width 187 height 27
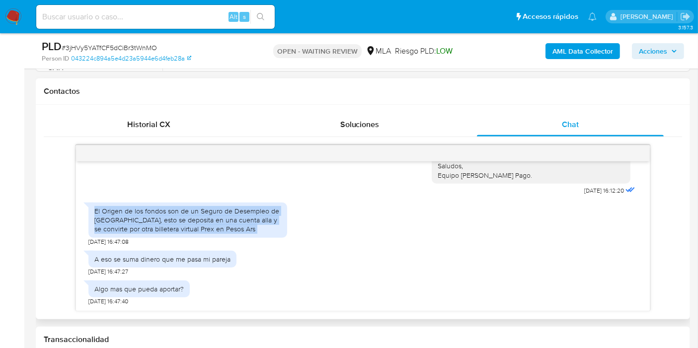
click at [100, 221] on div "El Origen de los fondos son de un Seguro de Desempleo de [GEOGRAPHIC_DATA], est…" at bounding box center [187, 220] width 187 height 27
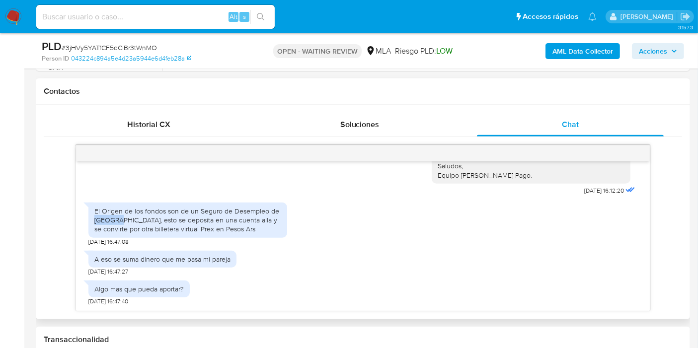
click at [100, 221] on div "El Origen de los fondos son de un Seguro de Desempleo de [GEOGRAPHIC_DATA], est…" at bounding box center [187, 220] width 187 height 27
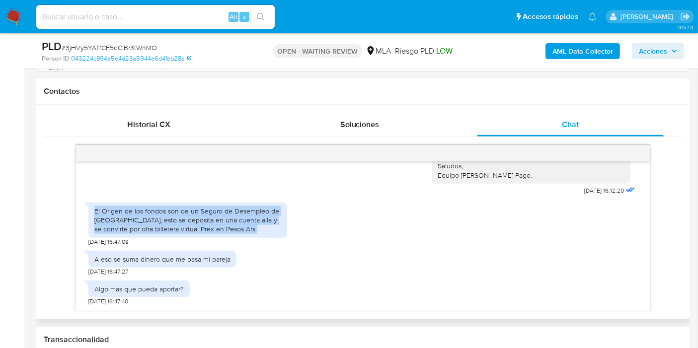
click at [100, 221] on div "El Origen de los fondos son de un Seguro de Desempleo de [GEOGRAPHIC_DATA], est…" at bounding box center [187, 220] width 187 height 27
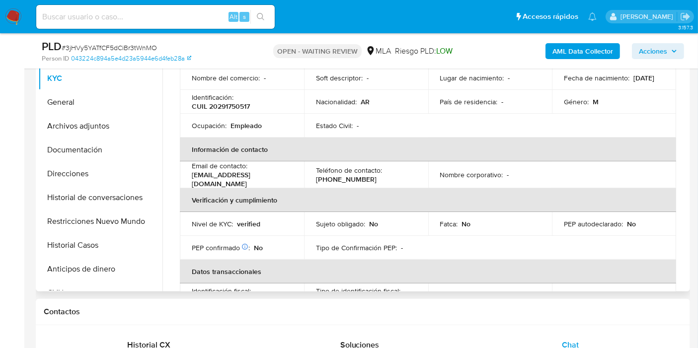
scroll to position [0, 0]
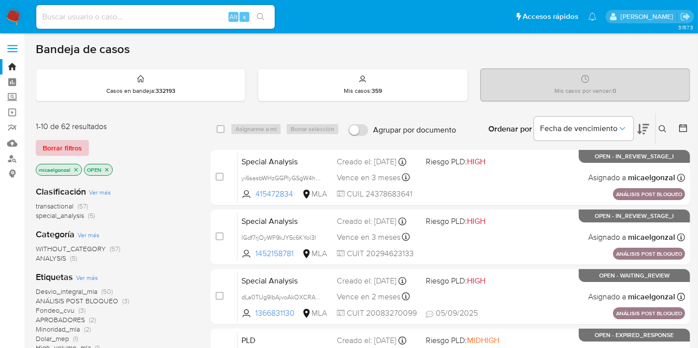
click at [61, 145] on span "Borrar filtros" at bounding box center [62, 148] width 39 height 14
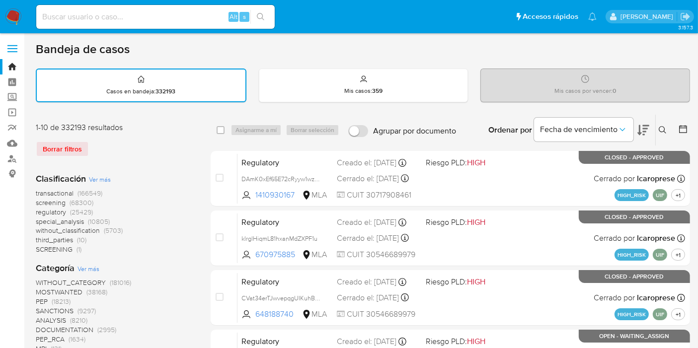
click at [662, 121] on div "Ingrese ID de usuario o caso Buscar Borrar filtros" at bounding box center [663, 130] width 17 height 31
click at [662, 128] on icon at bounding box center [662, 130] width 8 height 8
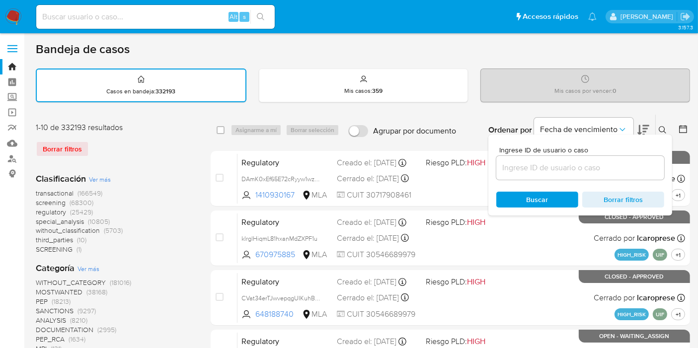
drag, startPoint x: 597, startPoint y: 177, endPoint x: 599, endPoint y: 165, distance: 12.2
click at [597, 175] on div at bounding box center [580, 168] width 168 height 24
click at [599, 165] on input at bounding box center [580, 167] width 168 height 13
paste input "SmwDlvykKs459RuZtLGV5CFc"
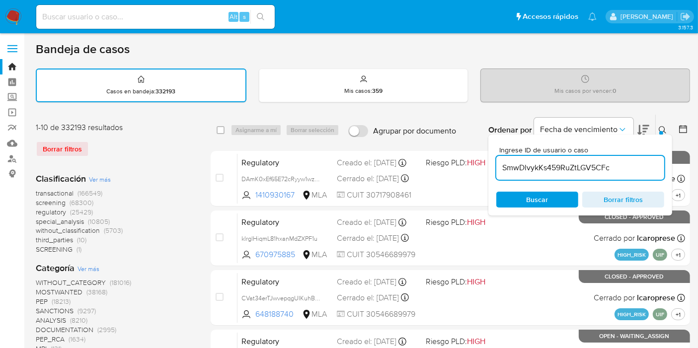
type input "SmwDlvykKs459RuZtLGV5CFc"
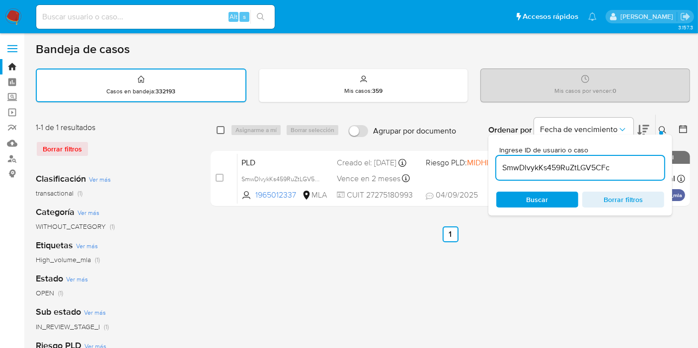
drag, startPoint x: 216, startPoint y: 130, endPoint x: 222, endPoint y: 130, distance: 5.5
click at [215, 130] on div "select-all-cases-checkbox Asignarme a mí Borrar selección Agrupar por documento…" at bounding box center [450, 130] width 479 height 31
drag, startPoint x: 219, startPoint y: 129, endPoint x: 239, endPoint y: 128, distance: 20.4
click at [221, 129] on input "checkbox" at bounding box center [220, 130] width 8 height 8
checkbox input "true"
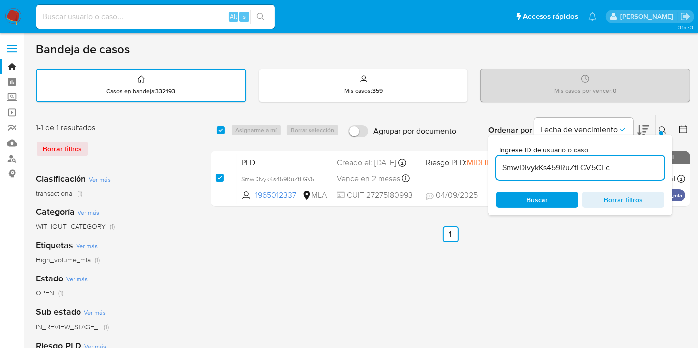
checkbox input "true"
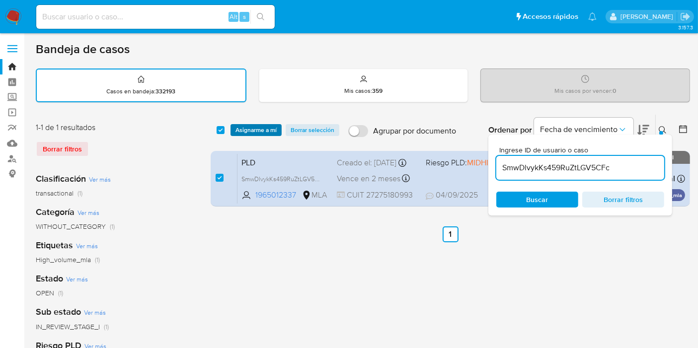
click at [243, 127] on span "Asignarme a mí" at bounding box center [255, 130] width 41 height 10
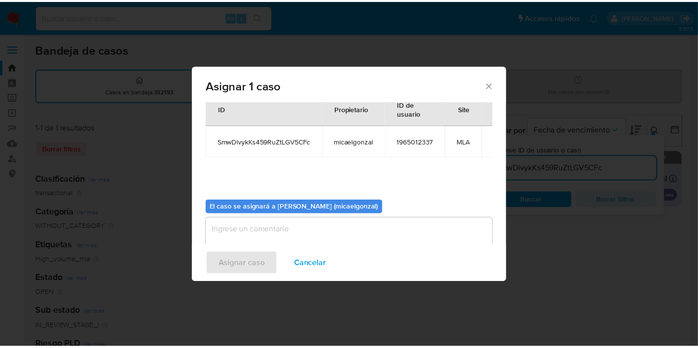
scroll to position [51, 0]
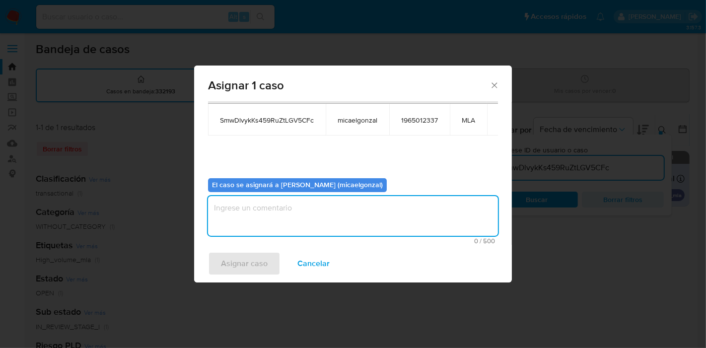
click at [284, 232] on textarea "assign-modal" at bounding box center [353, 216] width 290 height 40
click at [241, 267] on span "Asignar caso" at bounding box center [244, 264] width 47 height 22
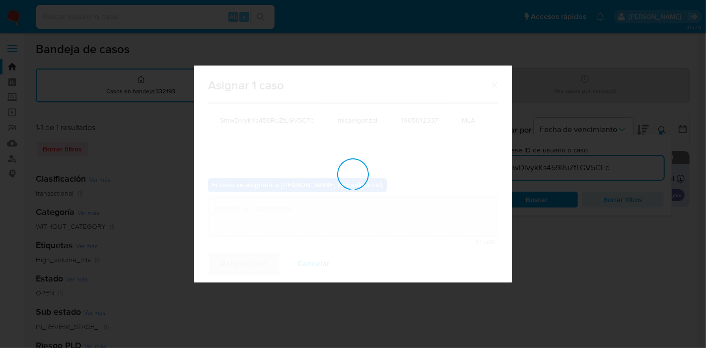
checkbox input "false"
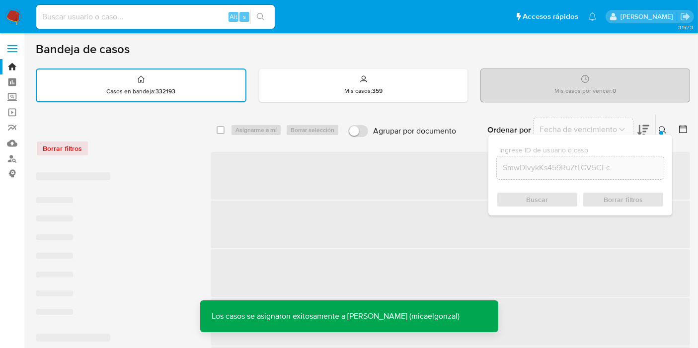
click at [153, 21] on input at bounding box center [155, 16] width 238 height 13
paste input "SmwDlvykKs459RuZtLGV5CFc"
type input "SmwDlvykKs459RuZtLGV5CFc"
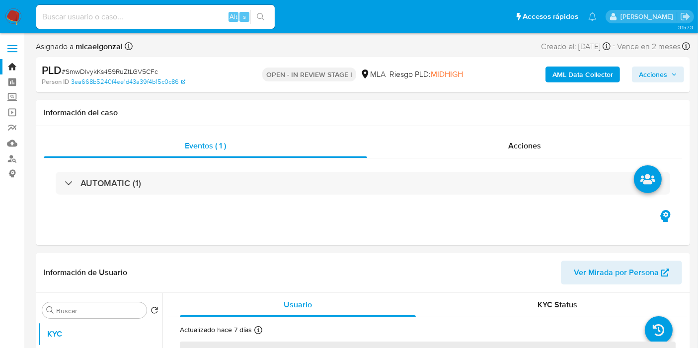
select select "10"
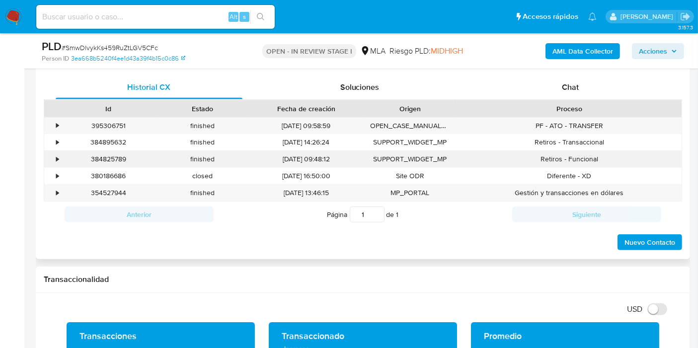
scroll to position [441, 0]
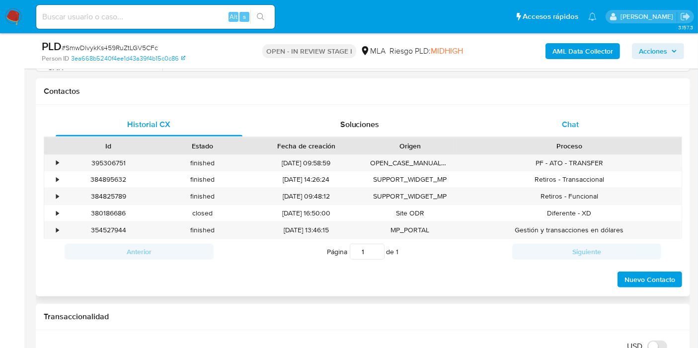
click at [590, 124] on div "Chat" at bounding box center [570, 125] width 187 height 24
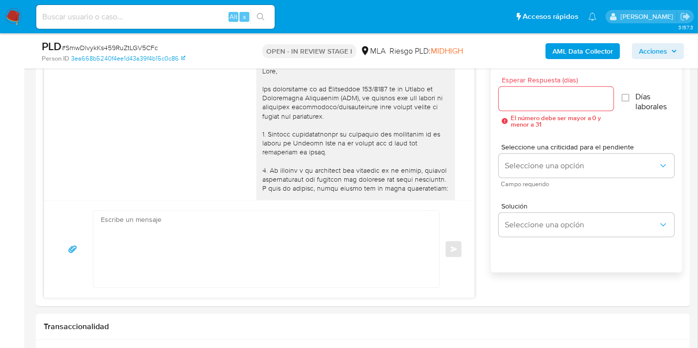
scroll to position [854, 0]
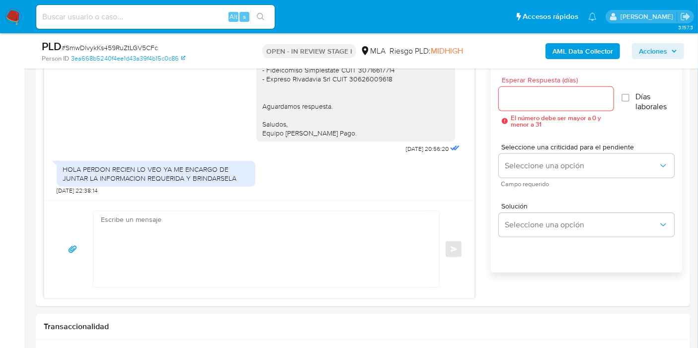
click at [247, 206] on div "Enviar" at bounding box center [259, 249] width 430 height 98
click at [204, 244] on textarea at bounding box center [264, 249] width 326 height 76
click at [200, 239] on textarea "Buenos días, Sara. Esperamos que estés bien." at bounding box center [264, 249] width 326 height 76
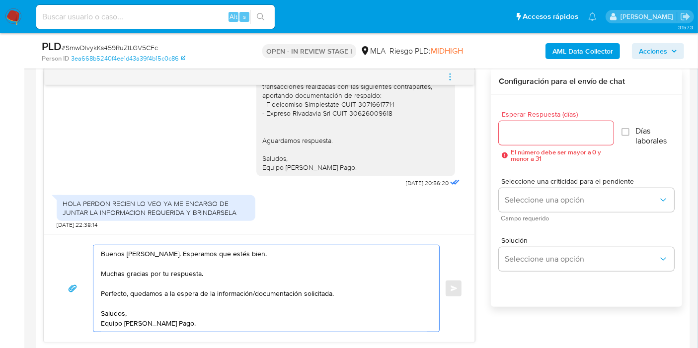
scroll to position [441, 0]
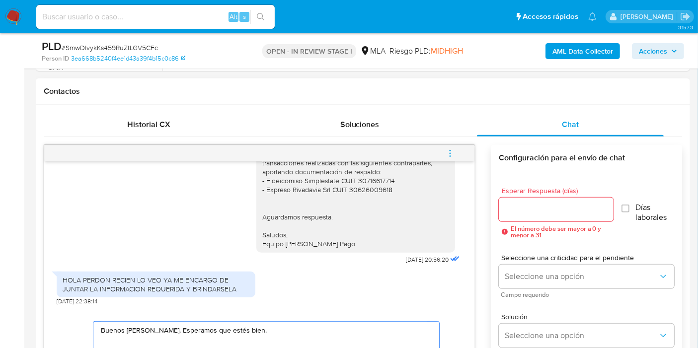
type textarea "Buenos días, Sara. Esperamos que estés bien. Muchas gracias por tu respuesta. P…"
click at [523, 200] on div at bounding box center [556, 210] width 115 height 24
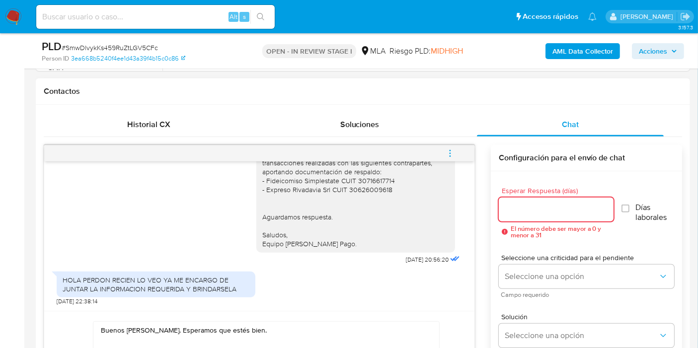
click at [525, 209] on input "Esperar Respuesta (días)" at bounding box center [556, 209] width 115 height 13
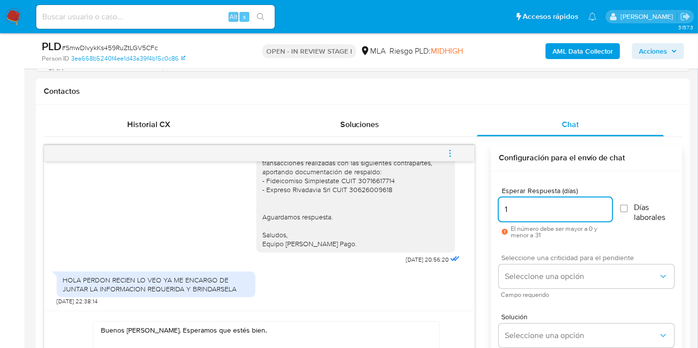
type input "1"
click at [528, 260] on span "Seleccione una criticidad para el pendiente" at bounding box center [588, 257] width 175 height 7
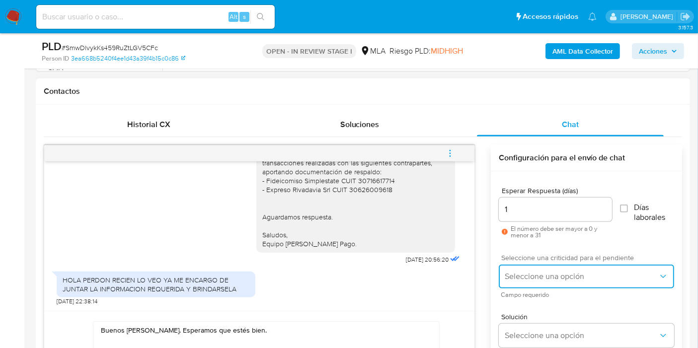
click at [537, 276] on span "Seleccione una opción" at bounding box center [580, 277] width 153 height 10
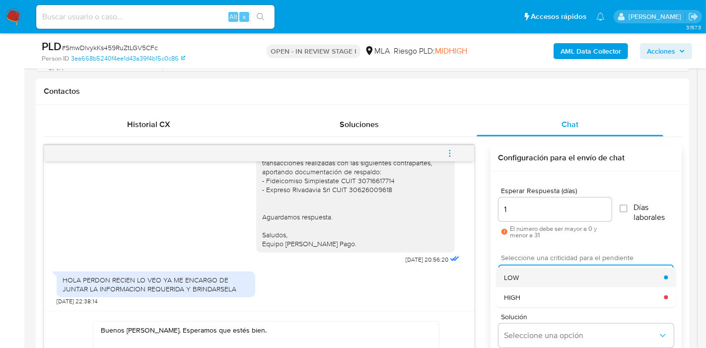
click at [534, 284] on div "LOW" at bounding box center [584, 278] width 160 height 20
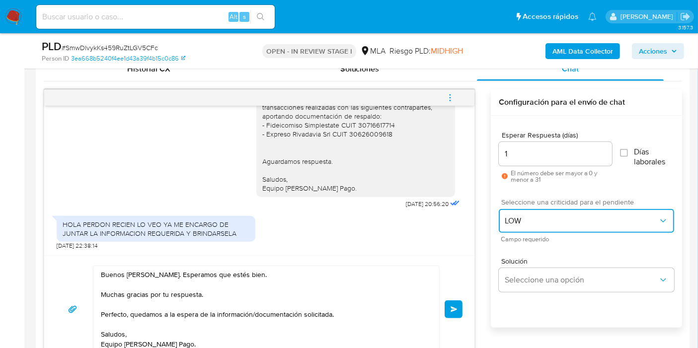
scroll to position [552, 0]
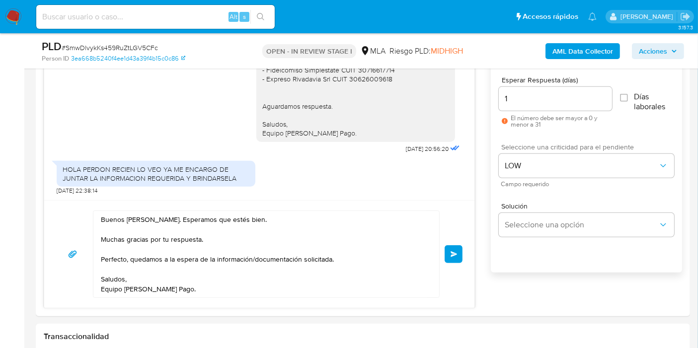
click at [455, 254] on span "Enviar" at bounding box center [453, 254] width 7 height 6
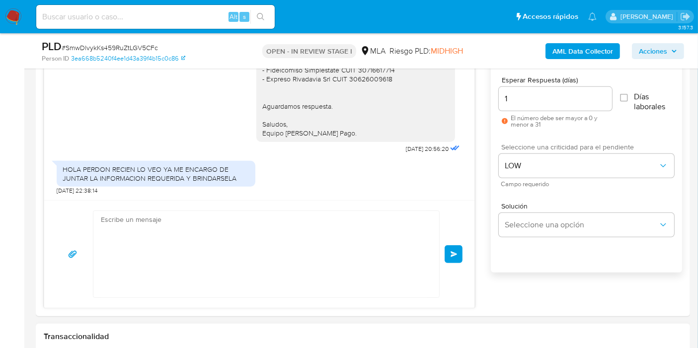
scroll to position [964, 0]
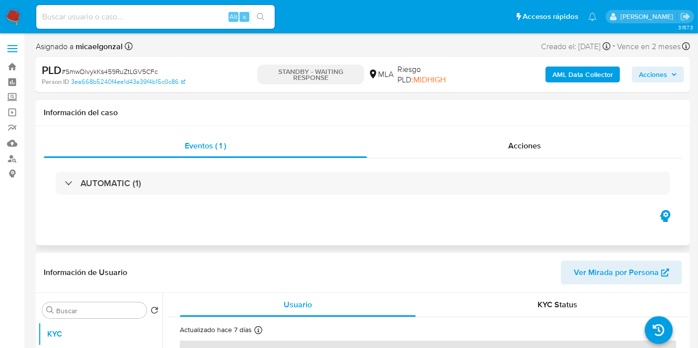
select select "10"
click at [15, 12] on img at bounding box center [13, 16] width 17 height 17
